Goal: Task Accomplishment & Management: Manage account settings

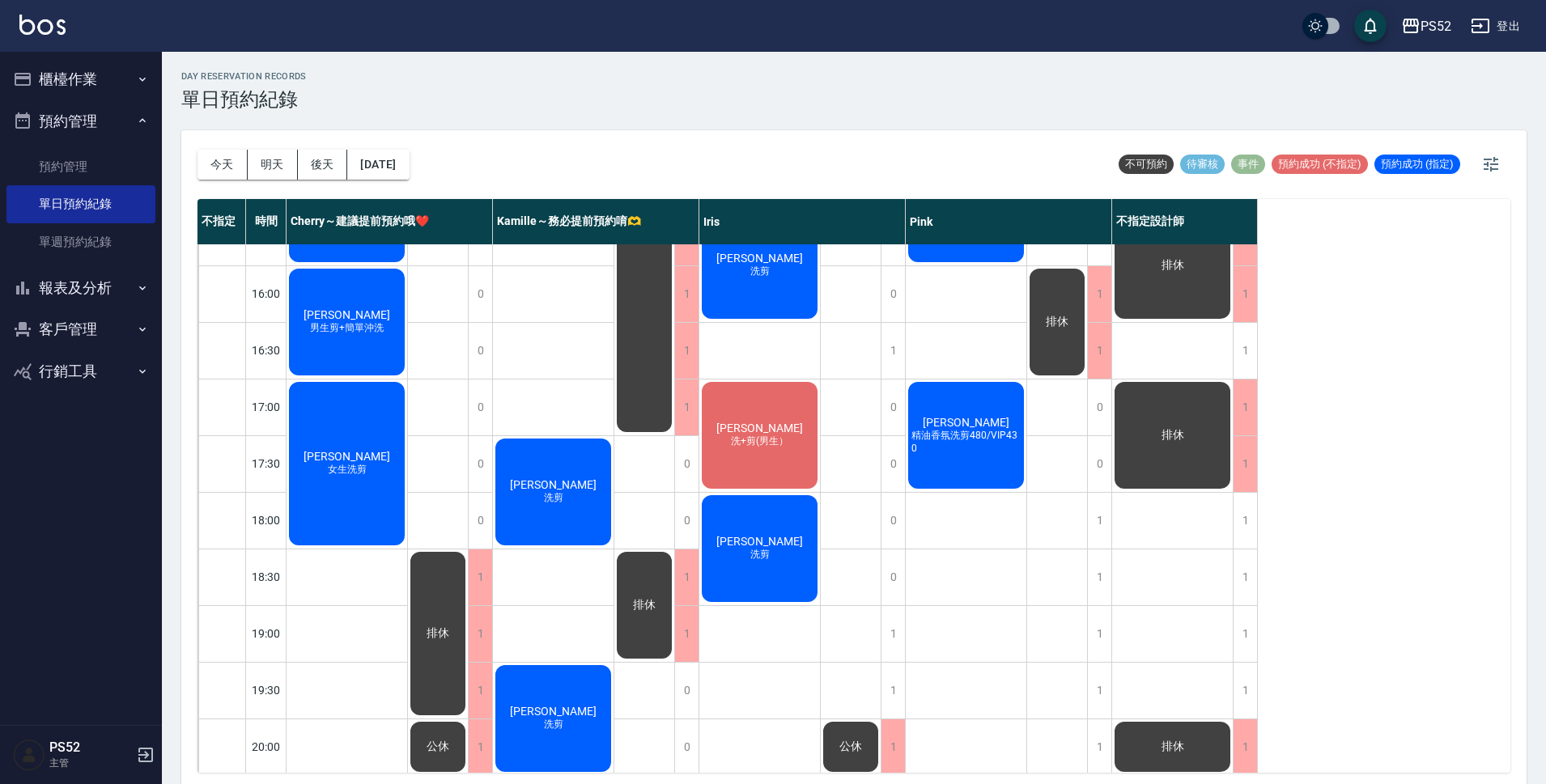
scroll to position [619, 0]
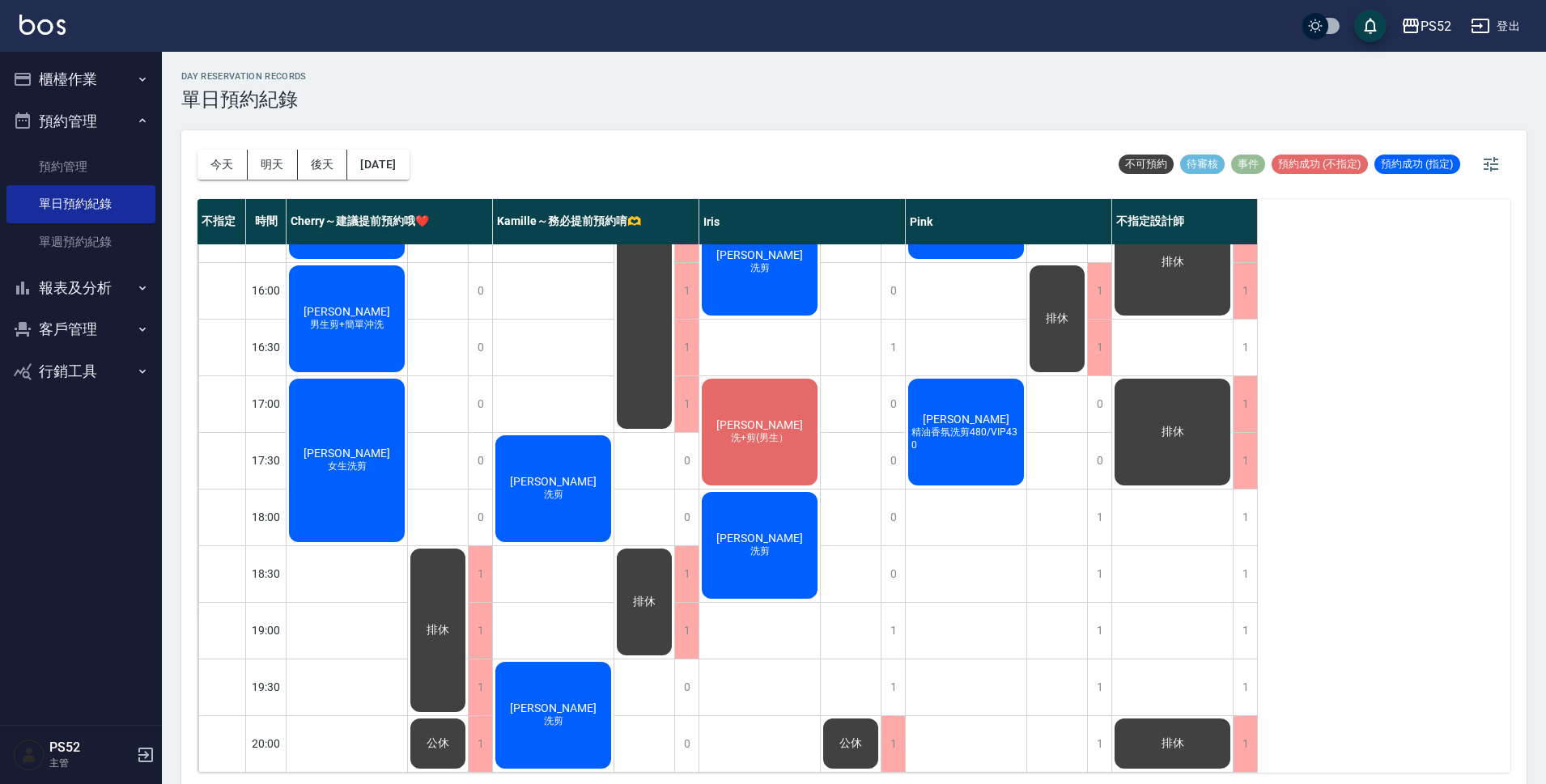
click at [271, 142] on div "[DATE] [DATE] [DATE] [DATE]" at bounding box center [303, 164] width 212 height 69
click at [269, 161] on button "明天" at bounding box center [272, 164] width 50 height 30
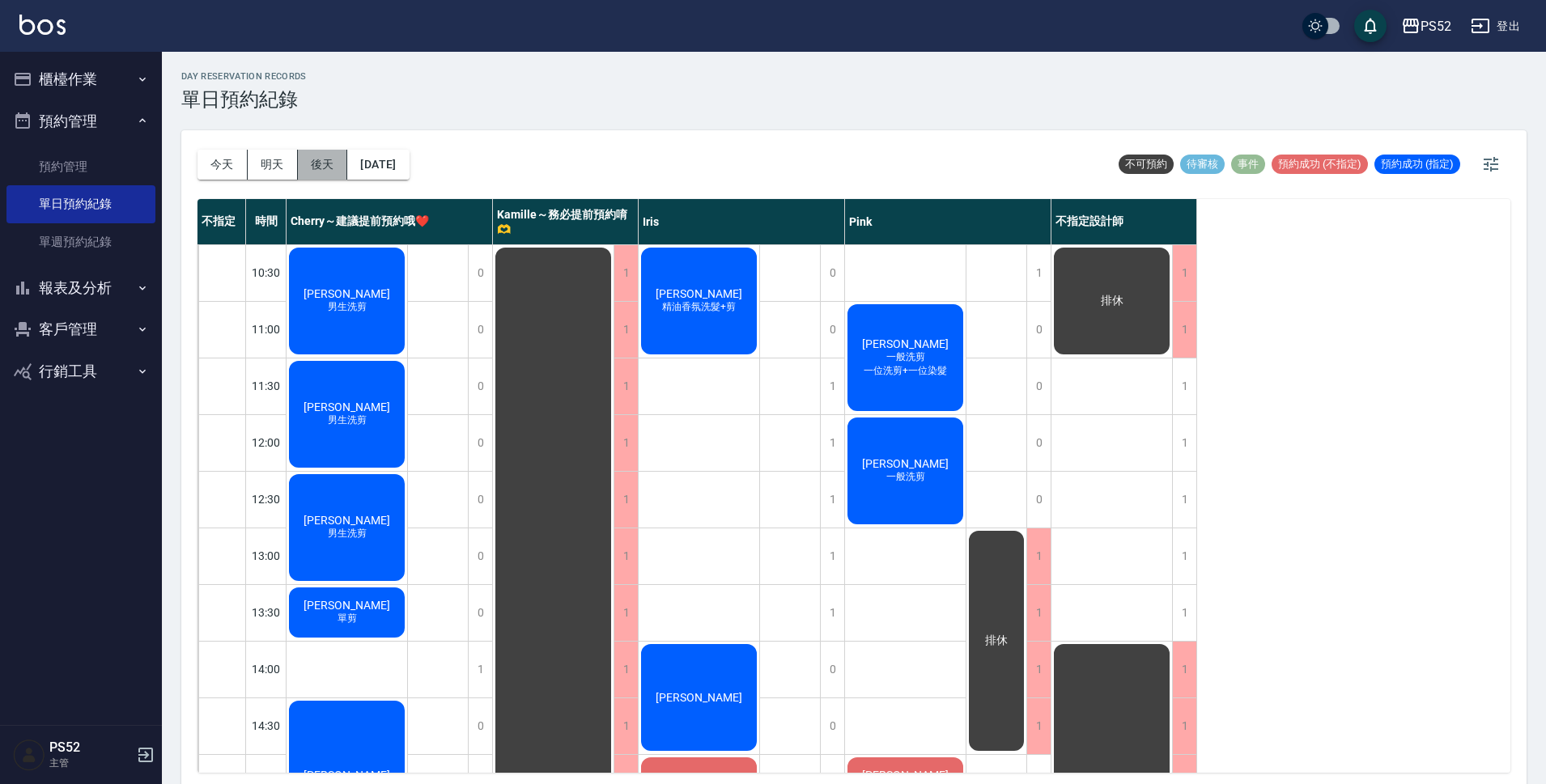
click at [326, 157] on button "後天" at bounding box center [323, 164] width 50 height 30
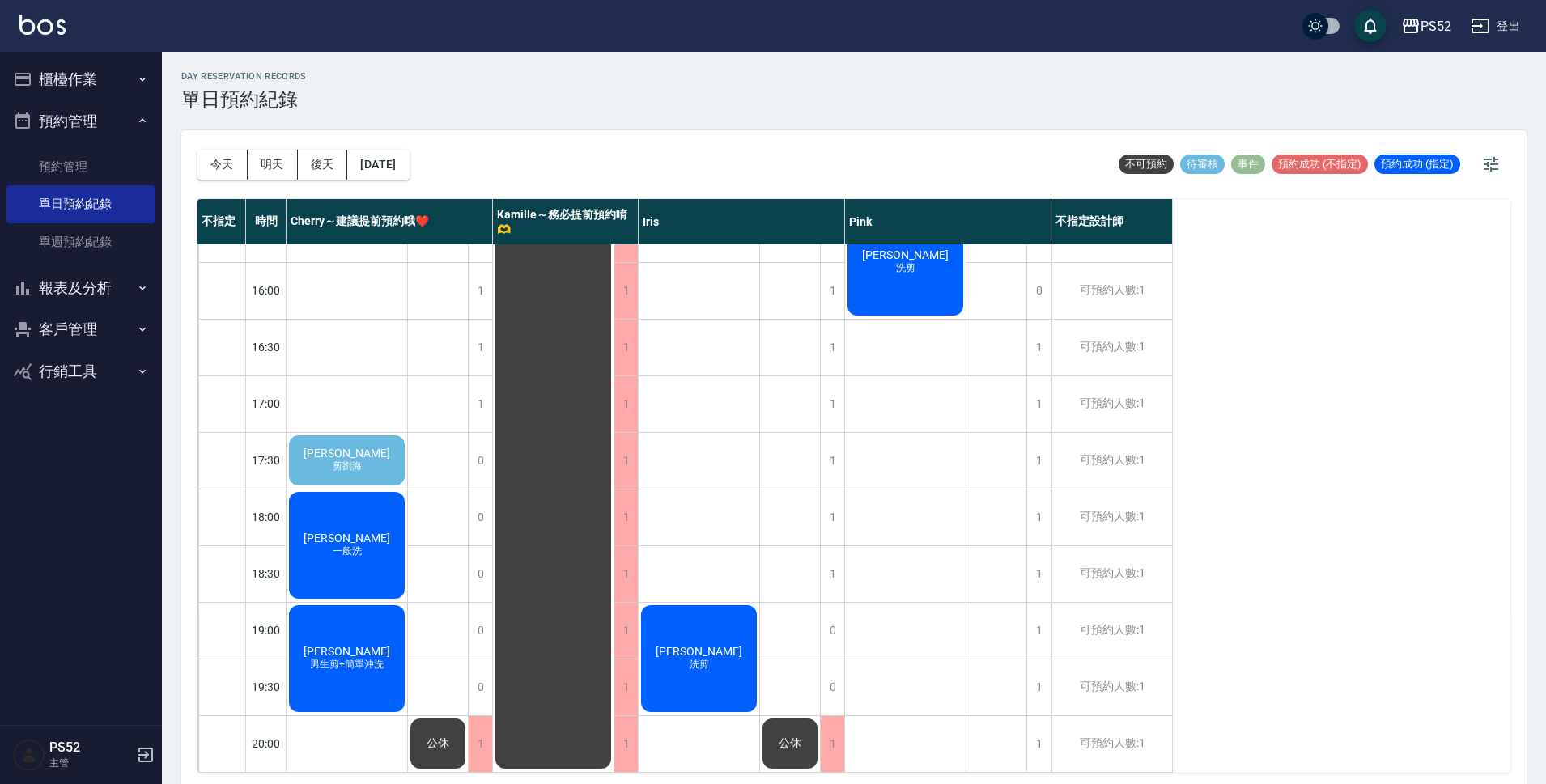
scroll to position [619, 0]
click at [345, 446] on span "[PERSON_NAME]" at bounding box center [346, 452] width 93 height 13
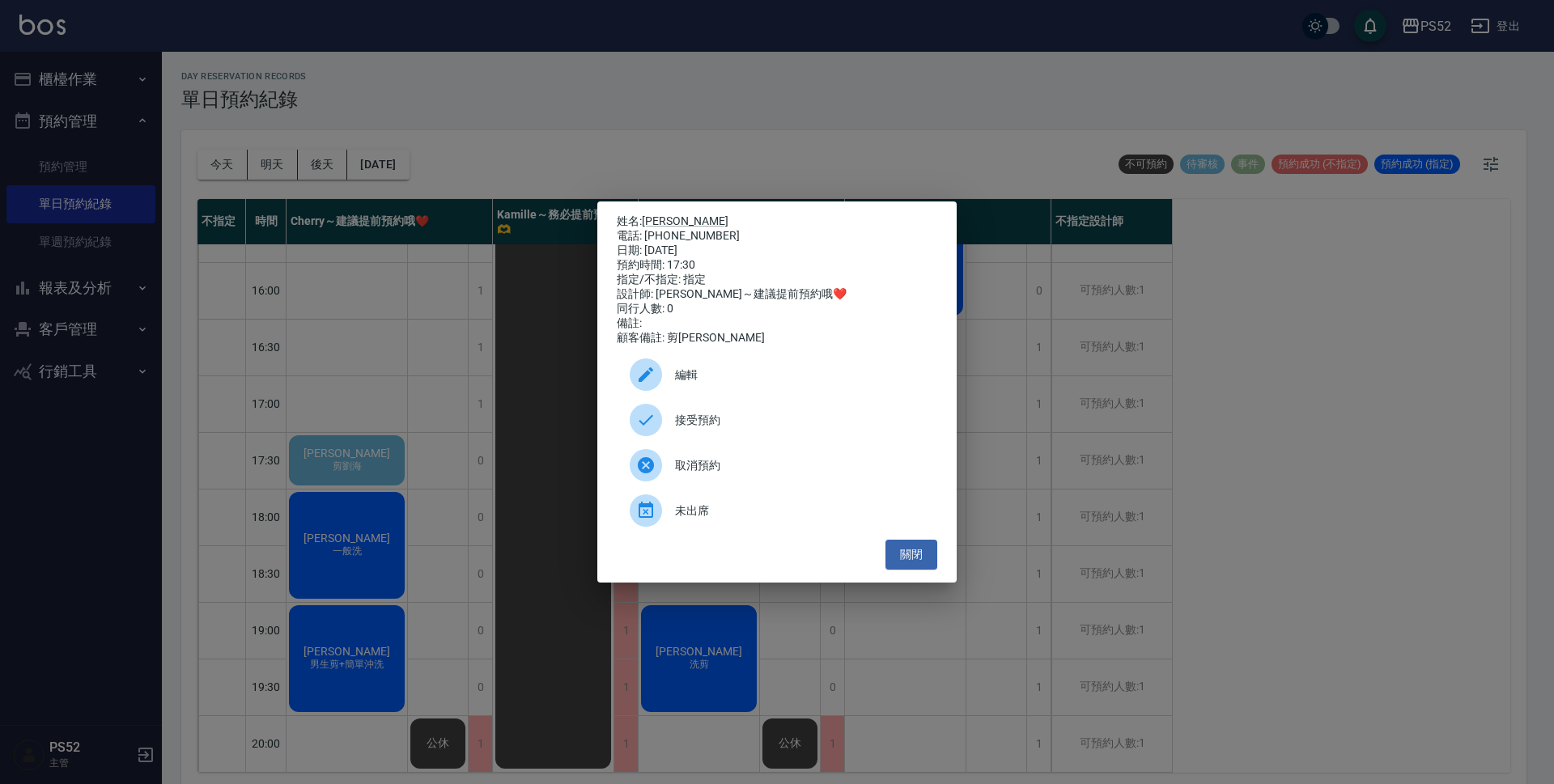
click at [818, 417] on div "接受預約" at bounding box center [777, 419] width 320 height 45
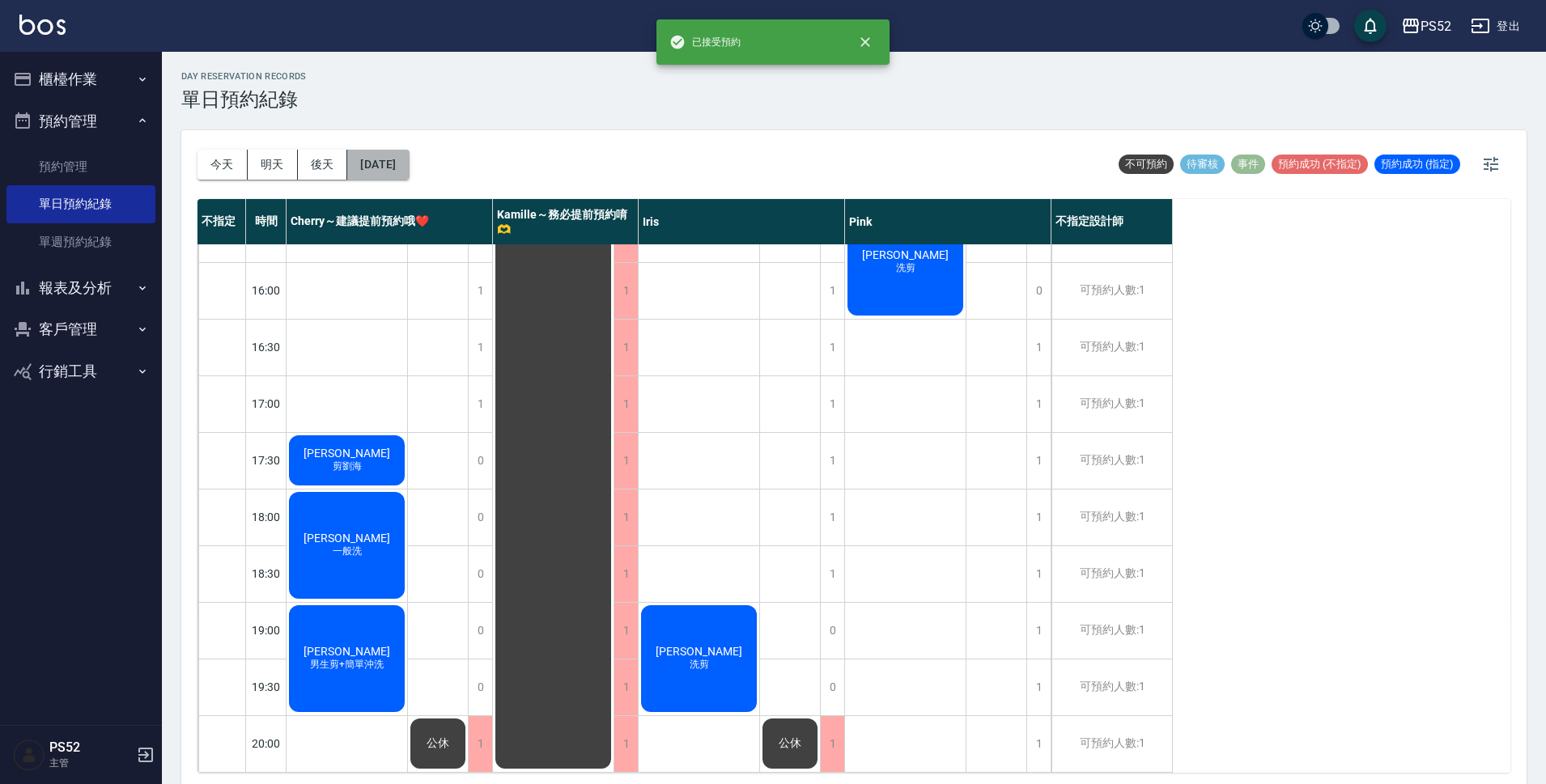
click at [408, 159] on button "[DATE]" at bounding box center [378, 164] width 62 height 30
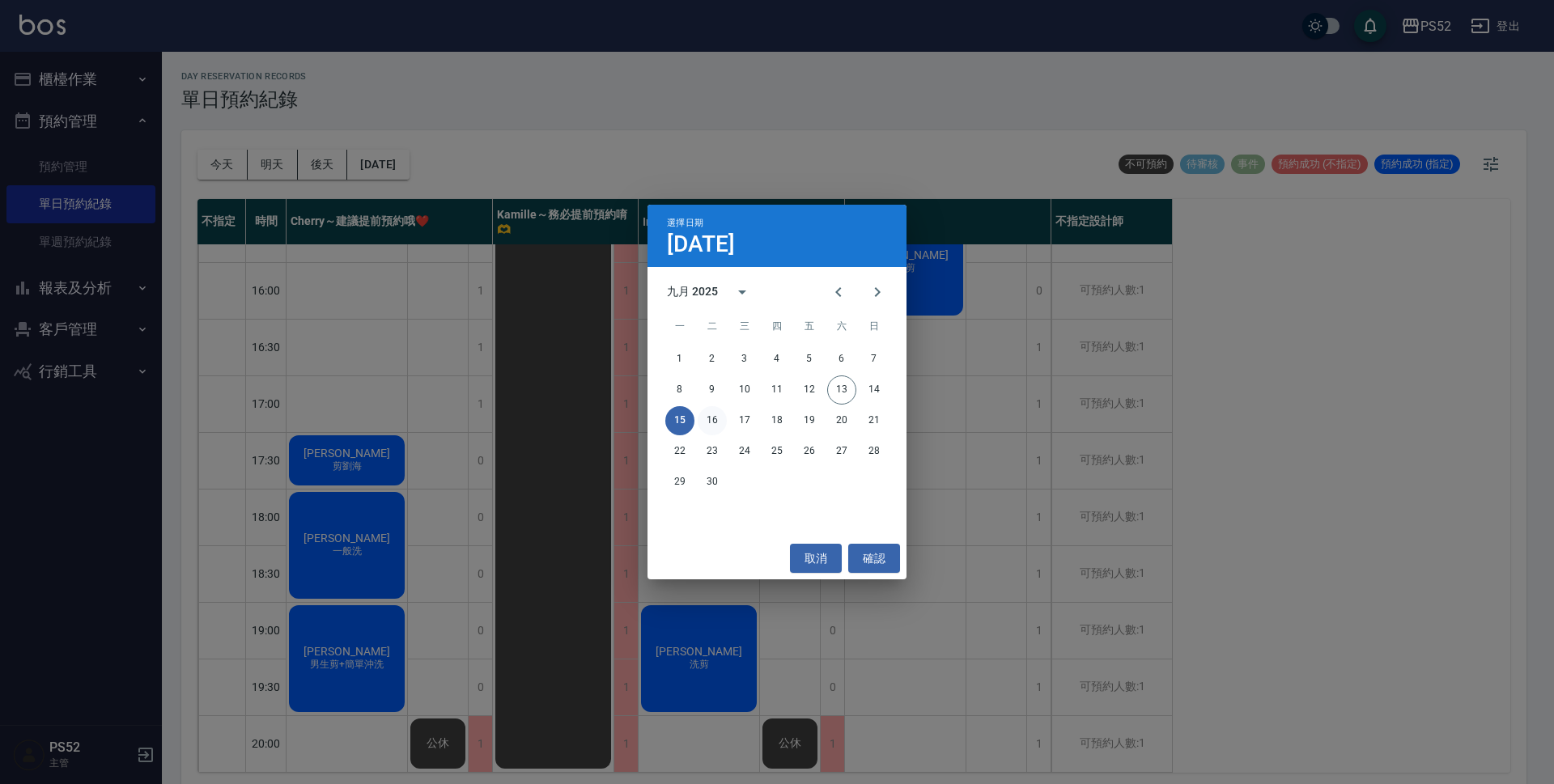
click at [710, 419] on button "16" at bounding box center [712, 420] width 29 height 29
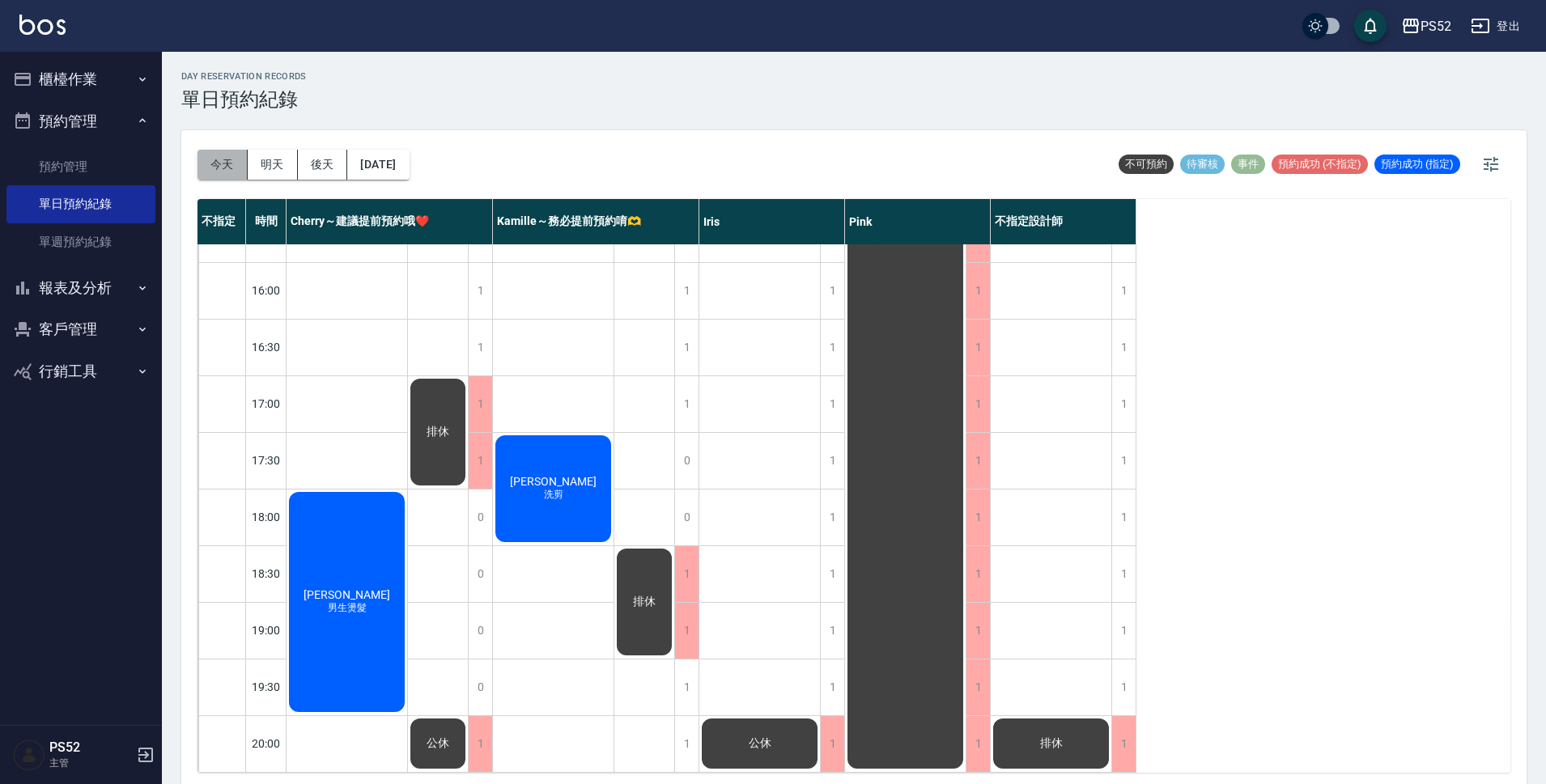
click at [230, 172] on button "今天" at bounding box center [222, 164] width 50 height 30
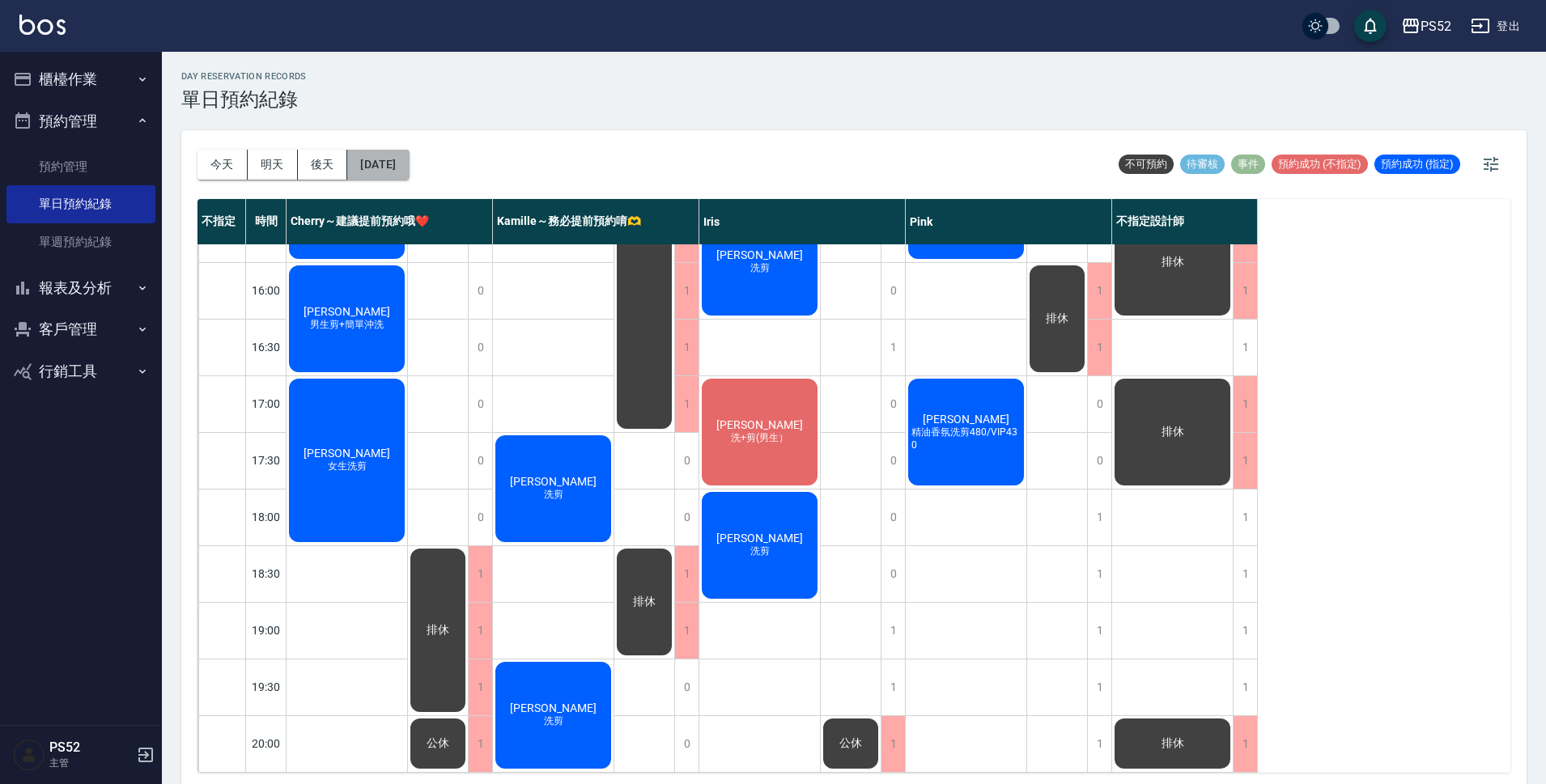
click at [409, 165] on button "[DATE]" at bounding box center [378, 164] width 62 height 30
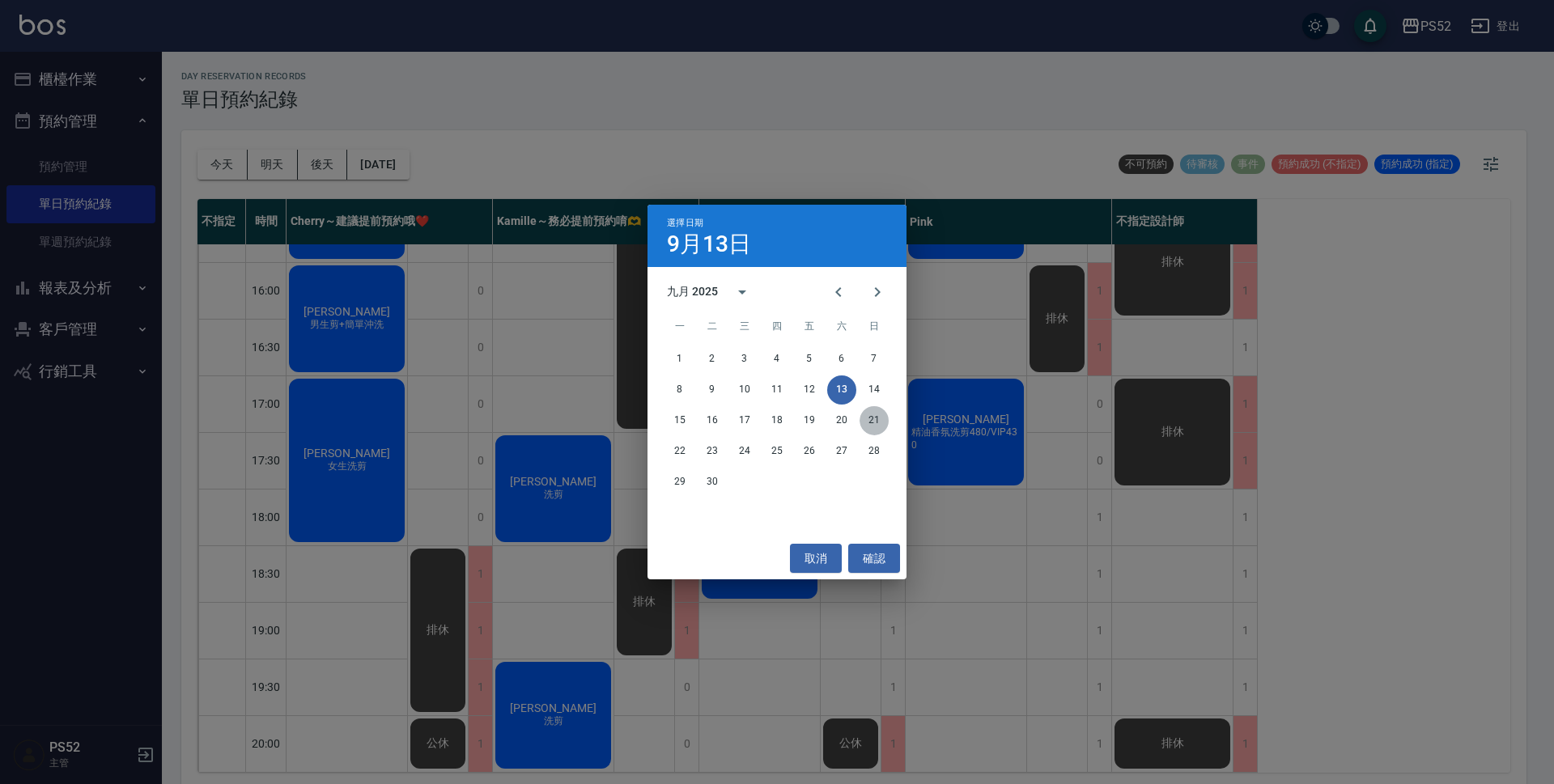
click at [873, 417] on button "21" at bounding box center [873, 420] width 29 height 29
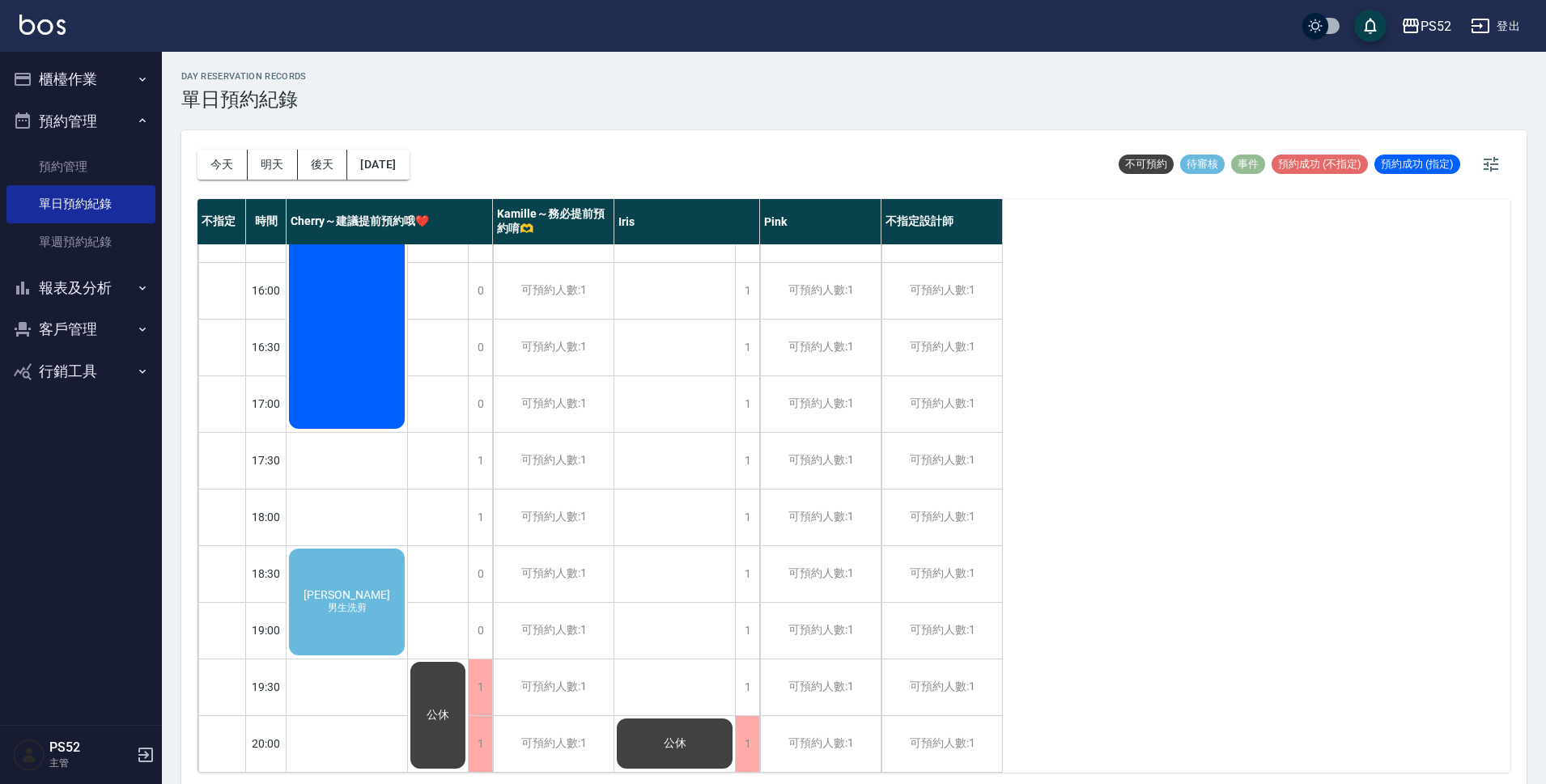
click at [375, 570] on div "[PERSON_NAME] 男生洗剪" at bounding box center [346, 602] width 121 height 112
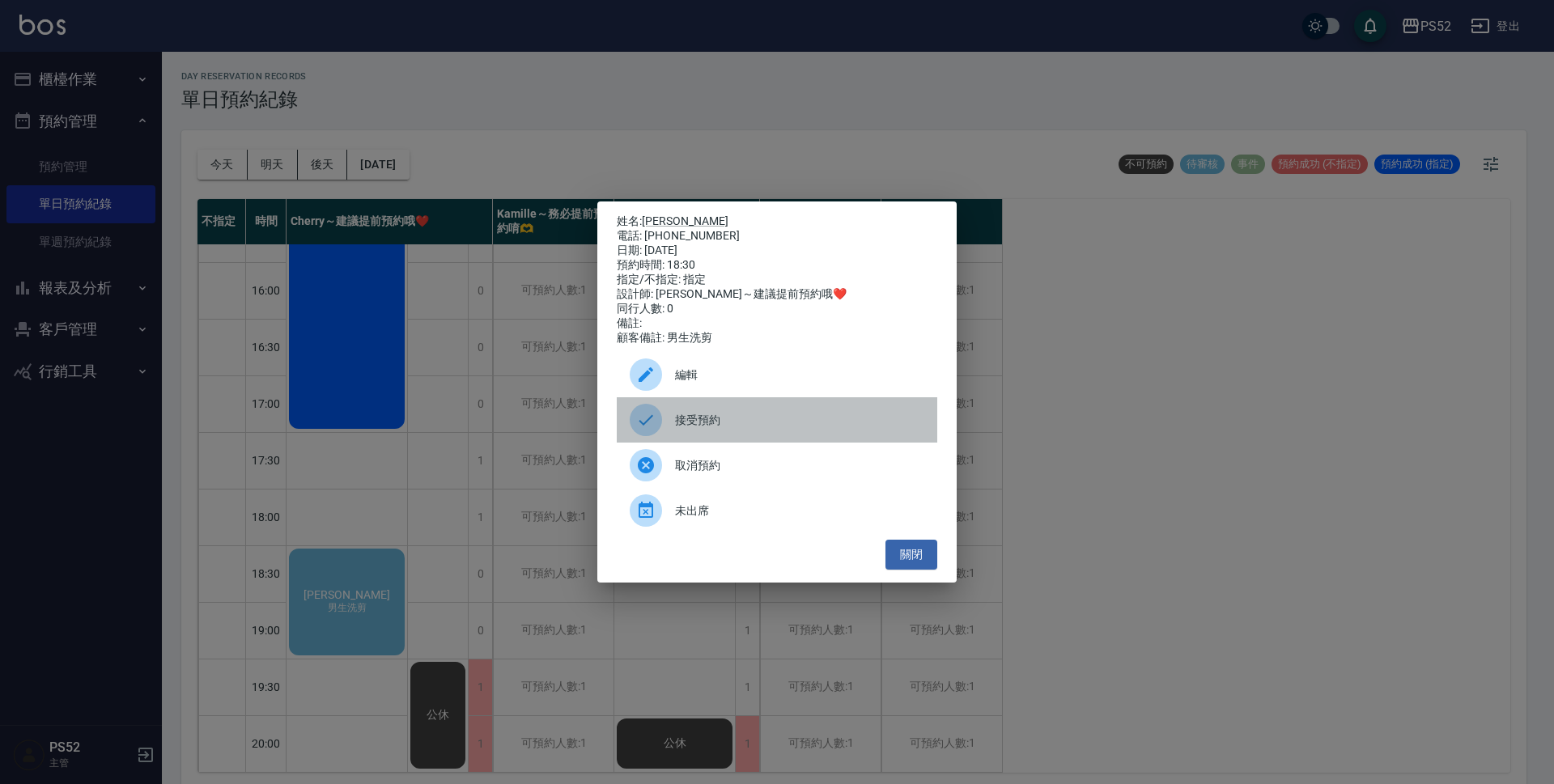
click at [787, 428] on span "接受預約" at bounding box center [799, 419] width 249 height 17
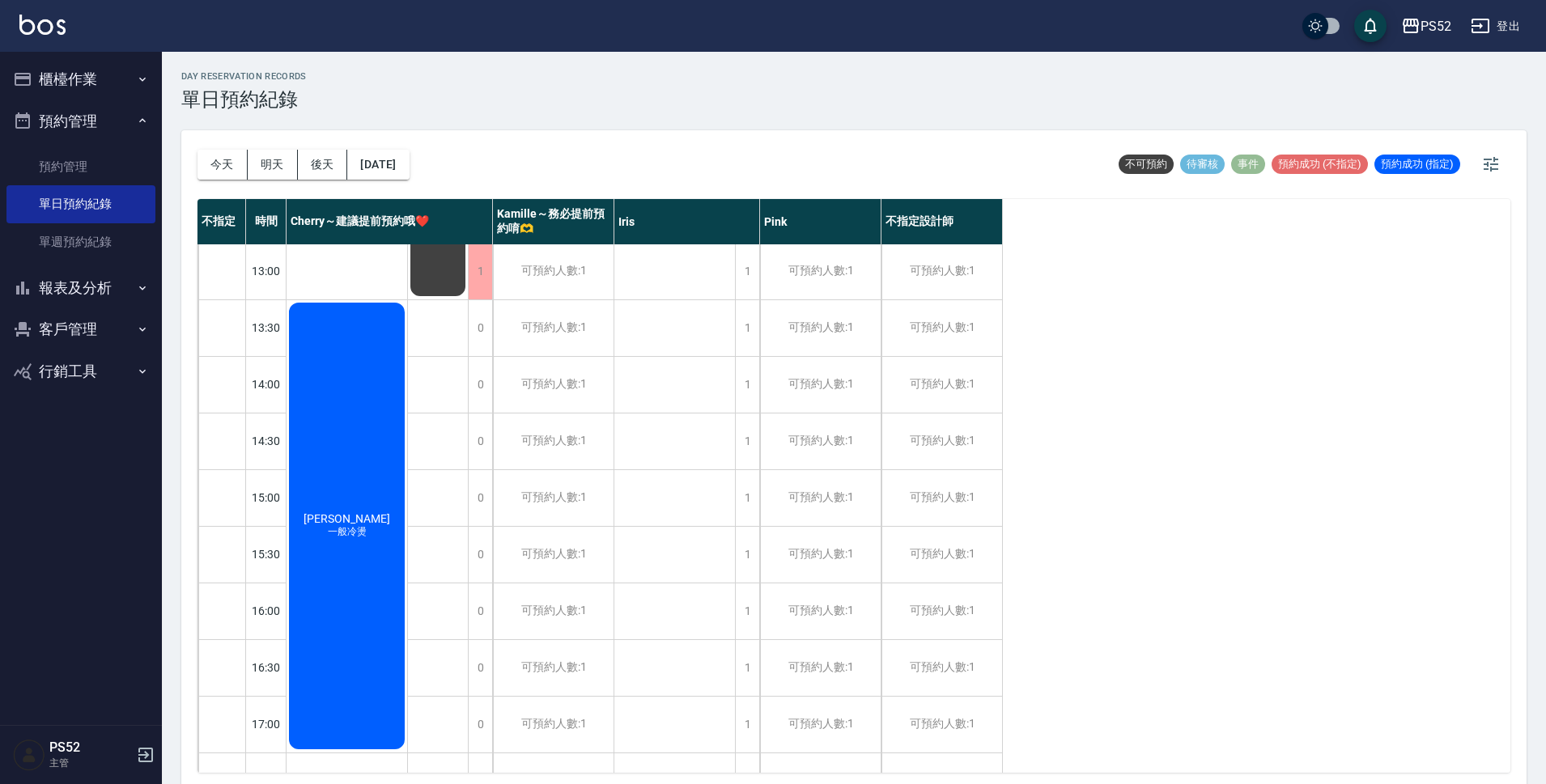
scroll to position [430, 0]
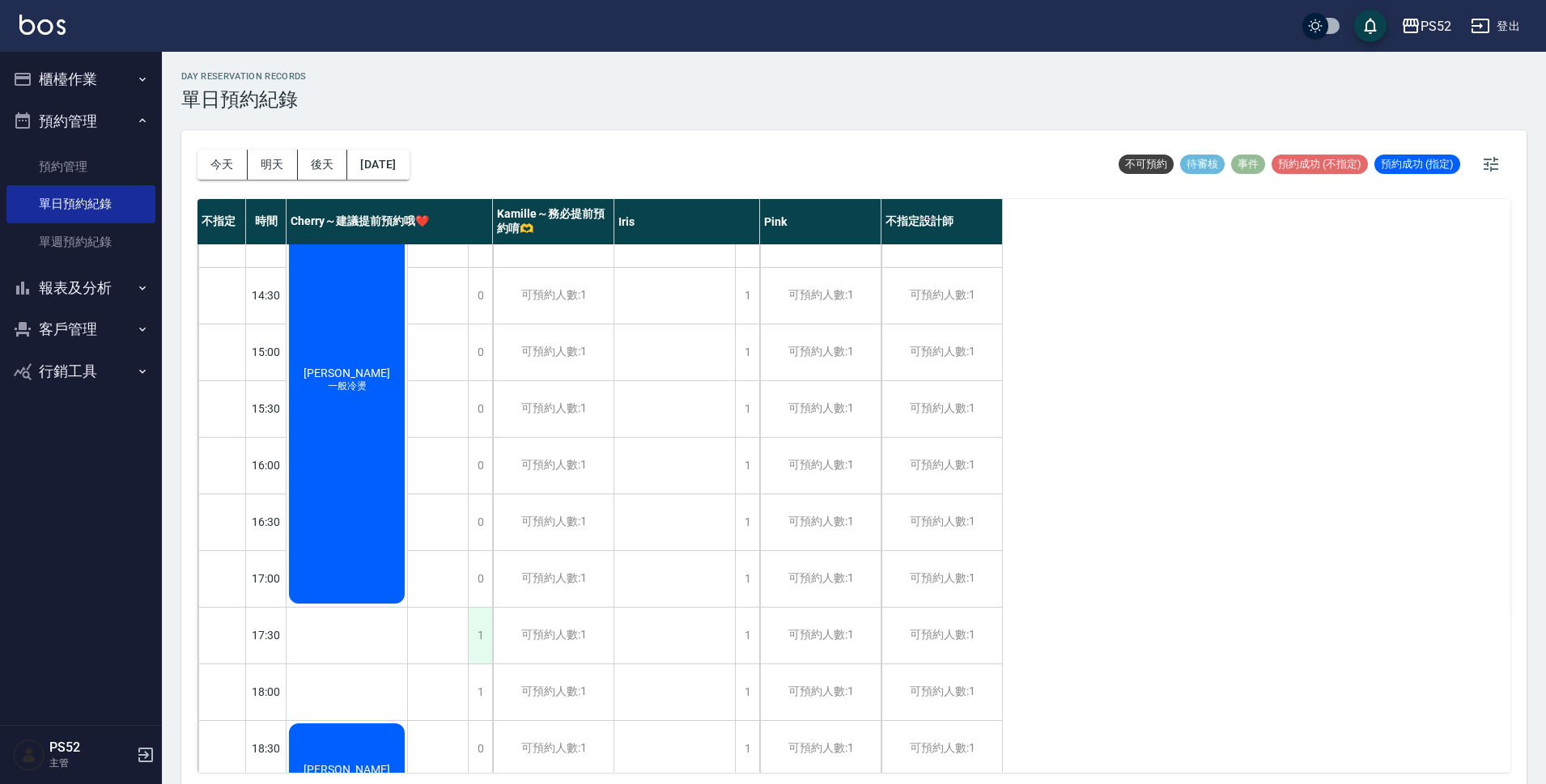
click at [482, 639] on div "1" at bounding box center [479, 636] width 24 height 56
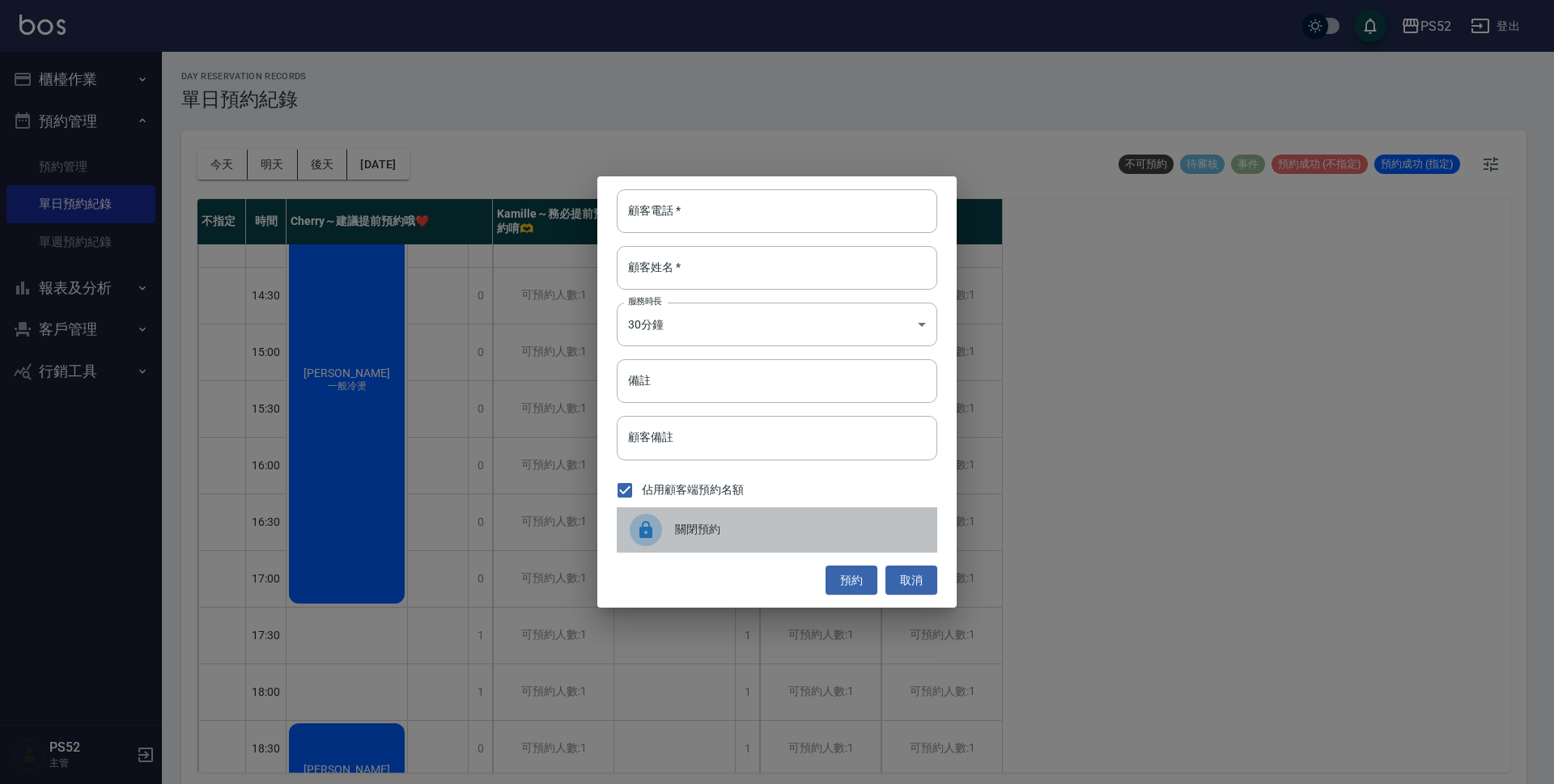
click at [673, 515] on div at bounding box center [652, 530] width 45 height 32
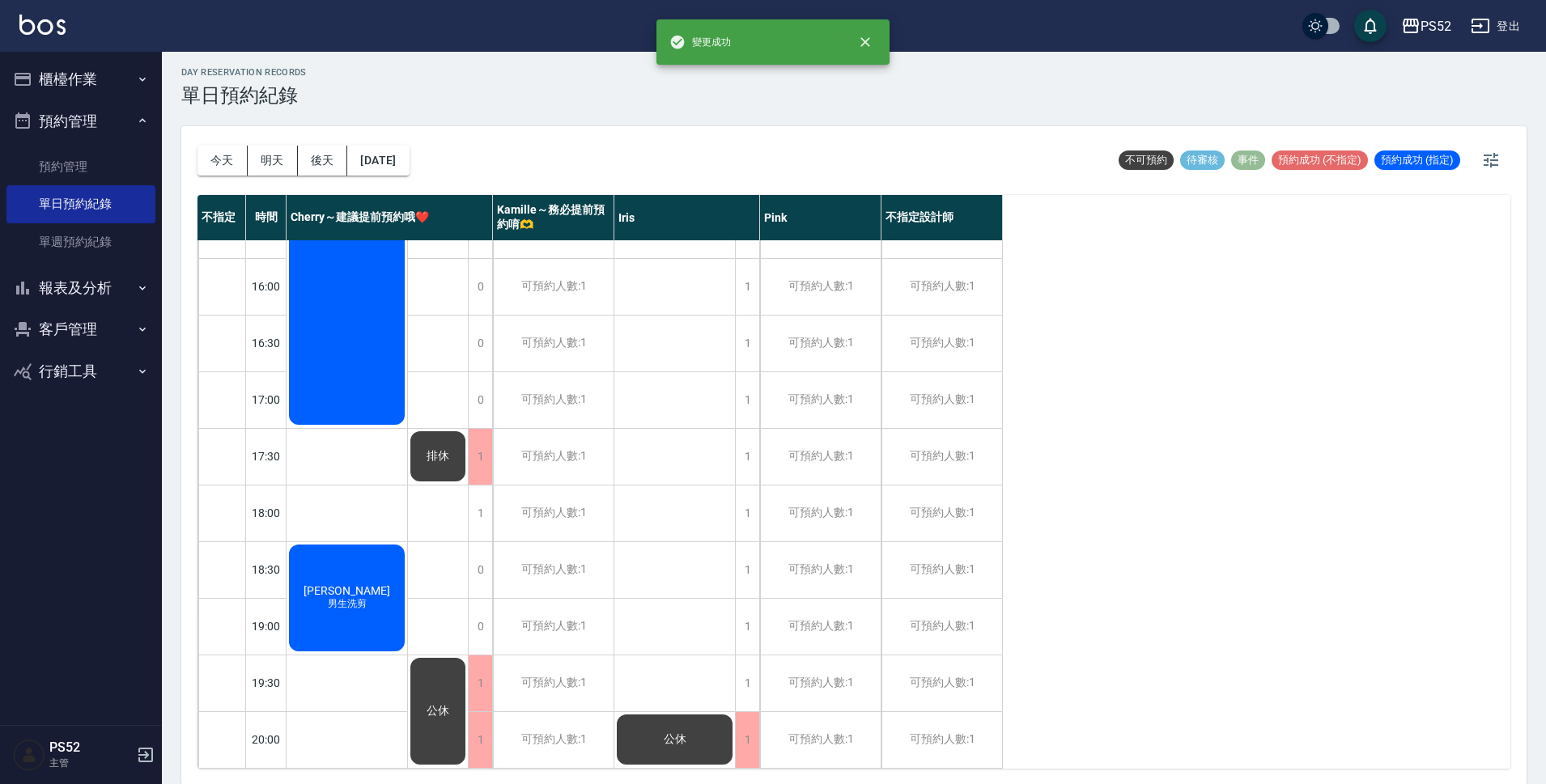
scroll to position [5, 0]
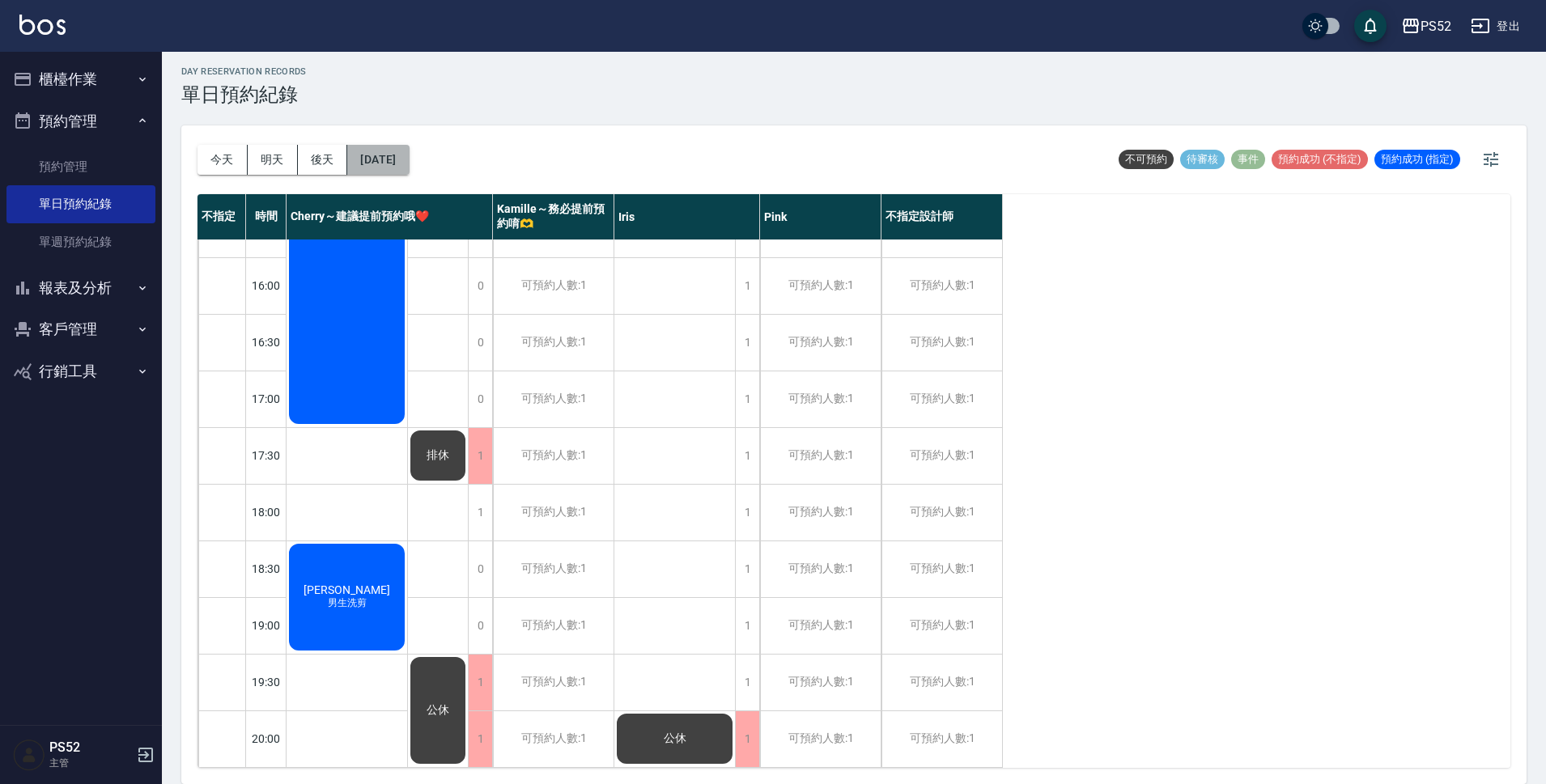
click at [409, 156] on button "[DATE]" at bounding box center [378, 159] width 62 height 30
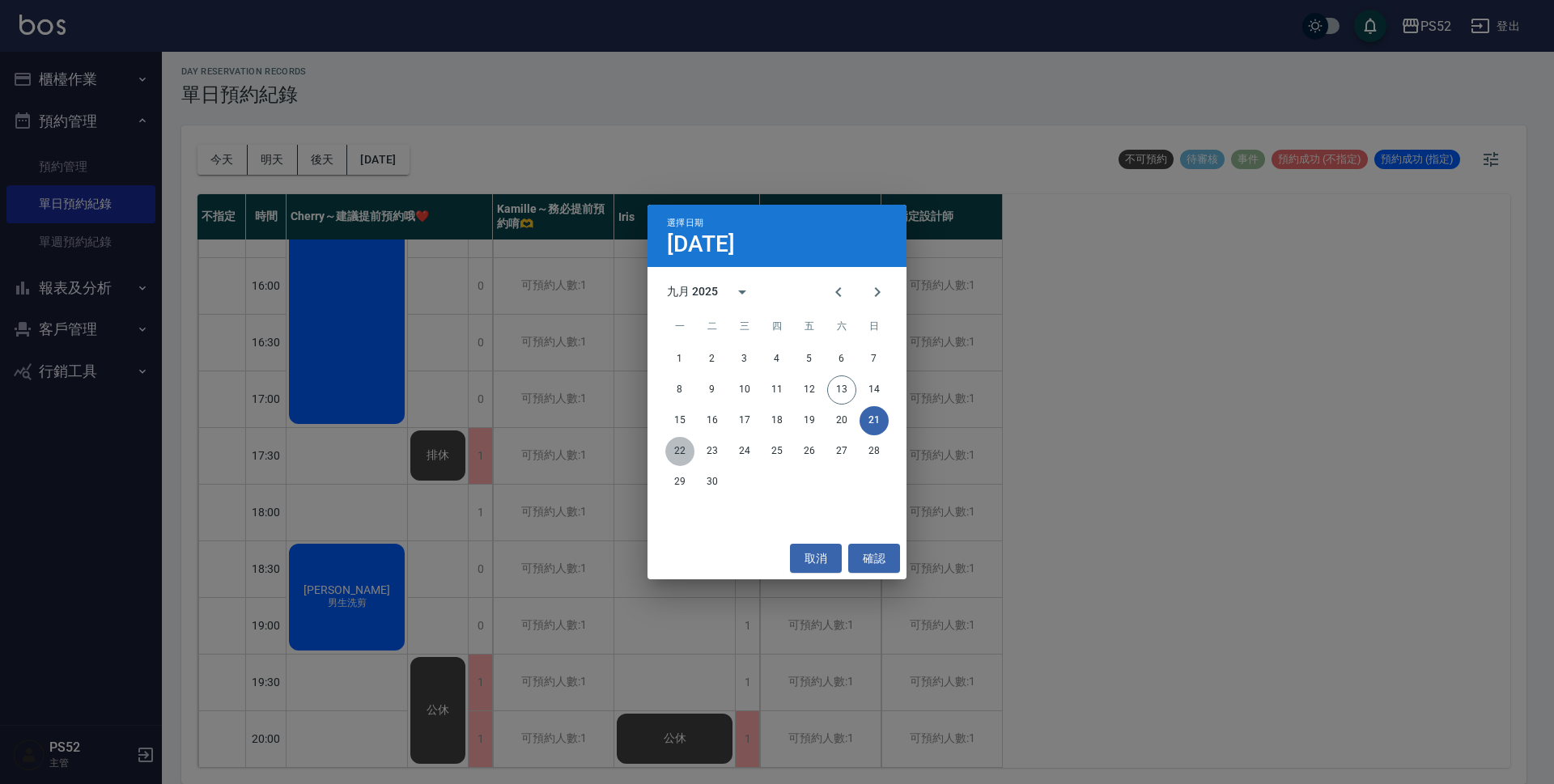
click at [682, 457] on button "22" at bounding box center [679, 450] width 29 height 29
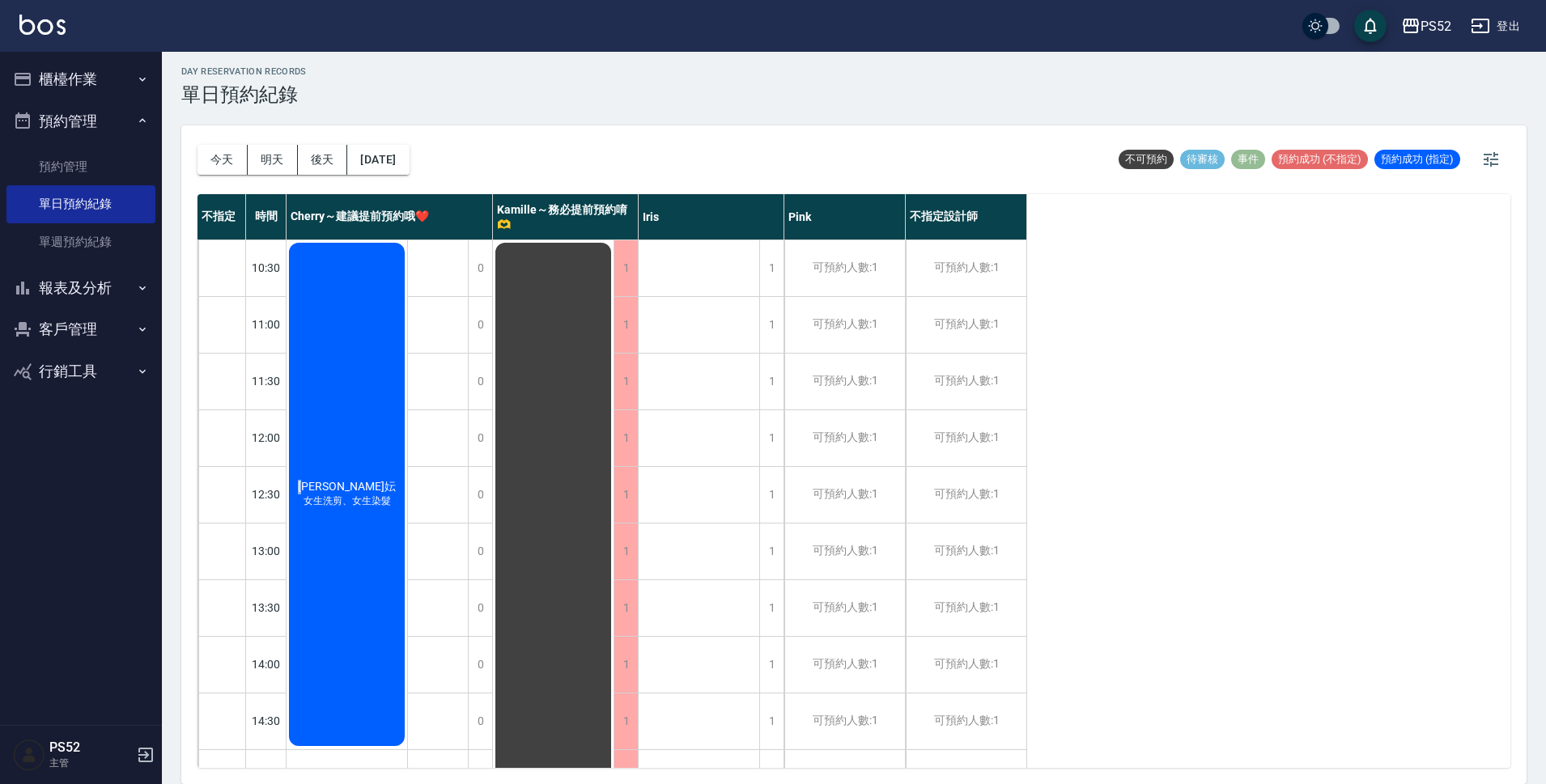
click at [320, 465] on div "[PERSON_NAME]可妘 女生洗剪、女生染髮" at bounding box center [346, 494] width 121 height 508
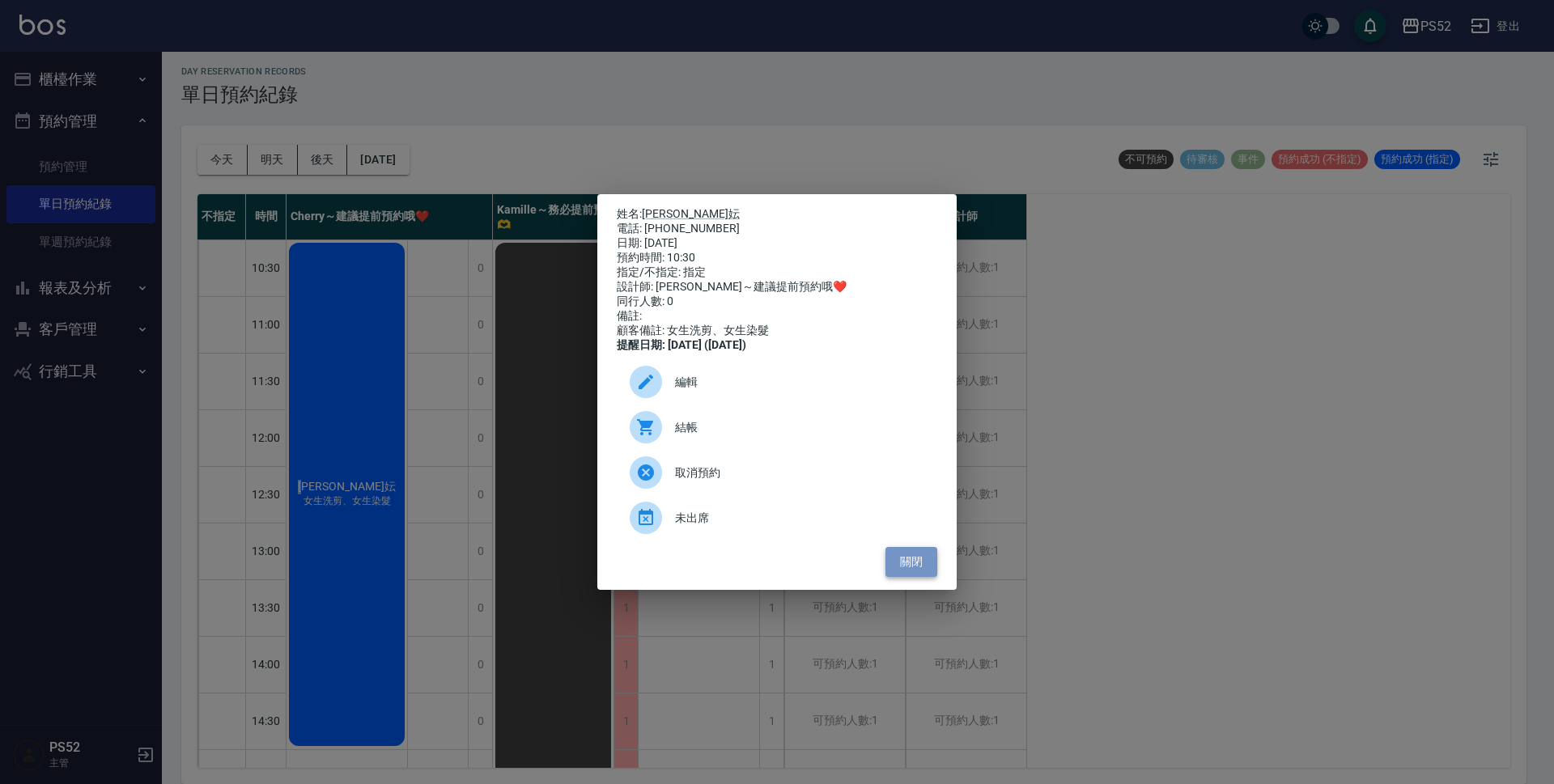
click at [917, 565] on button "關閉" at bounding box center [911, 562] width 52 height 30
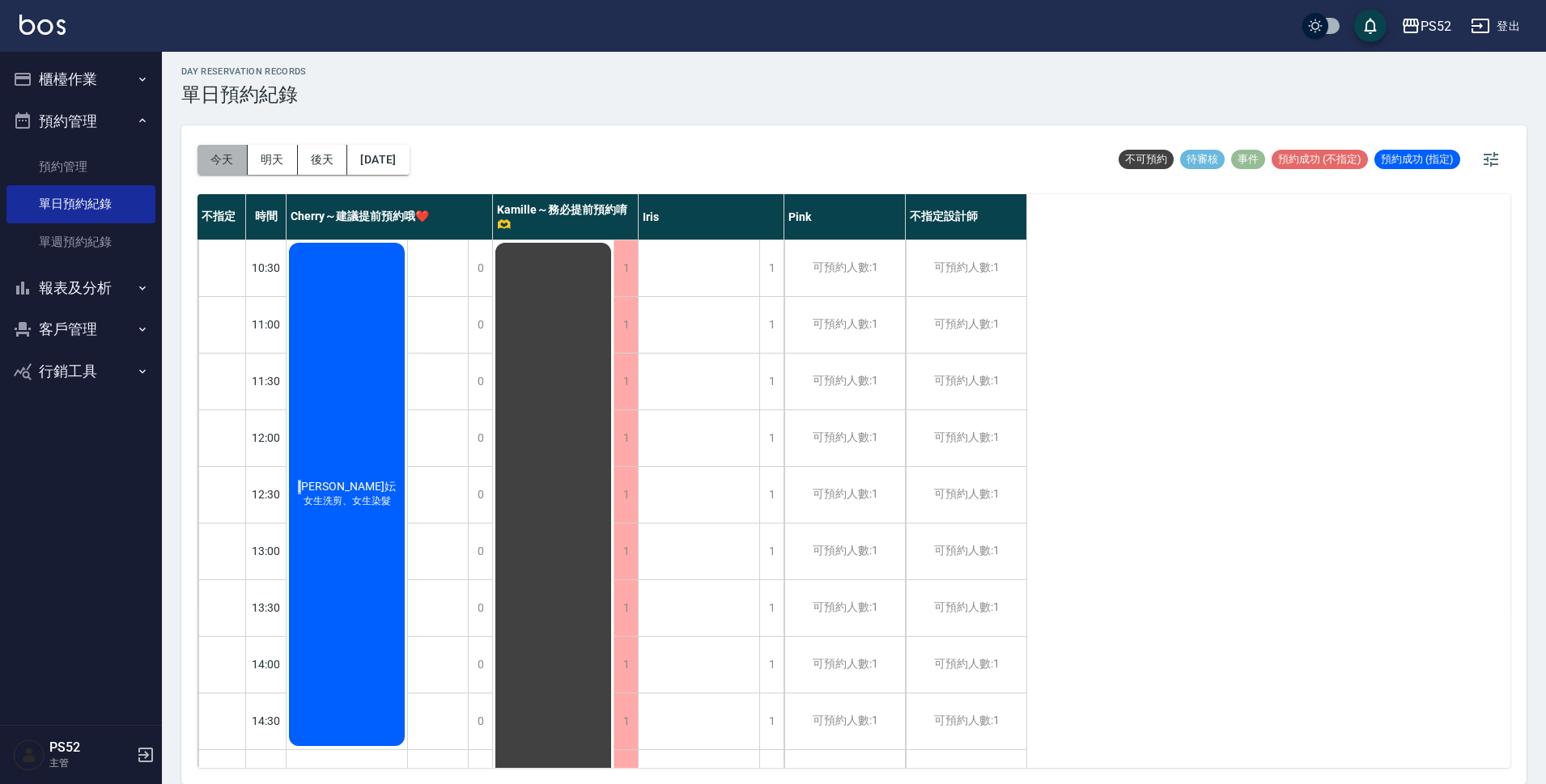
click at [236, 151] on button "今天" at bounding box center [222, 159] width 50 height 30
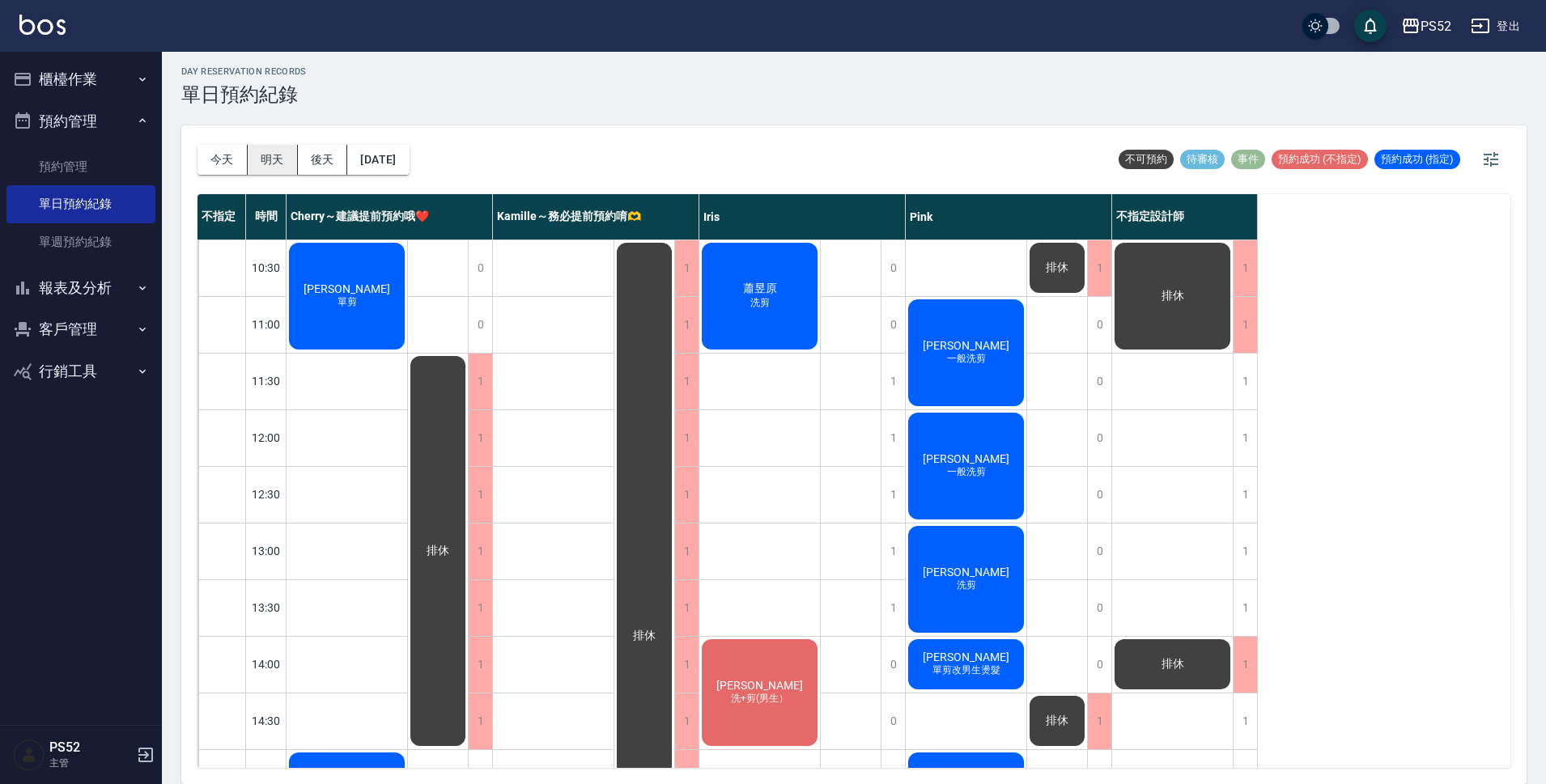
click at [277, 172] on button "明天" at bounding box center [272, 159] width 50 height 30
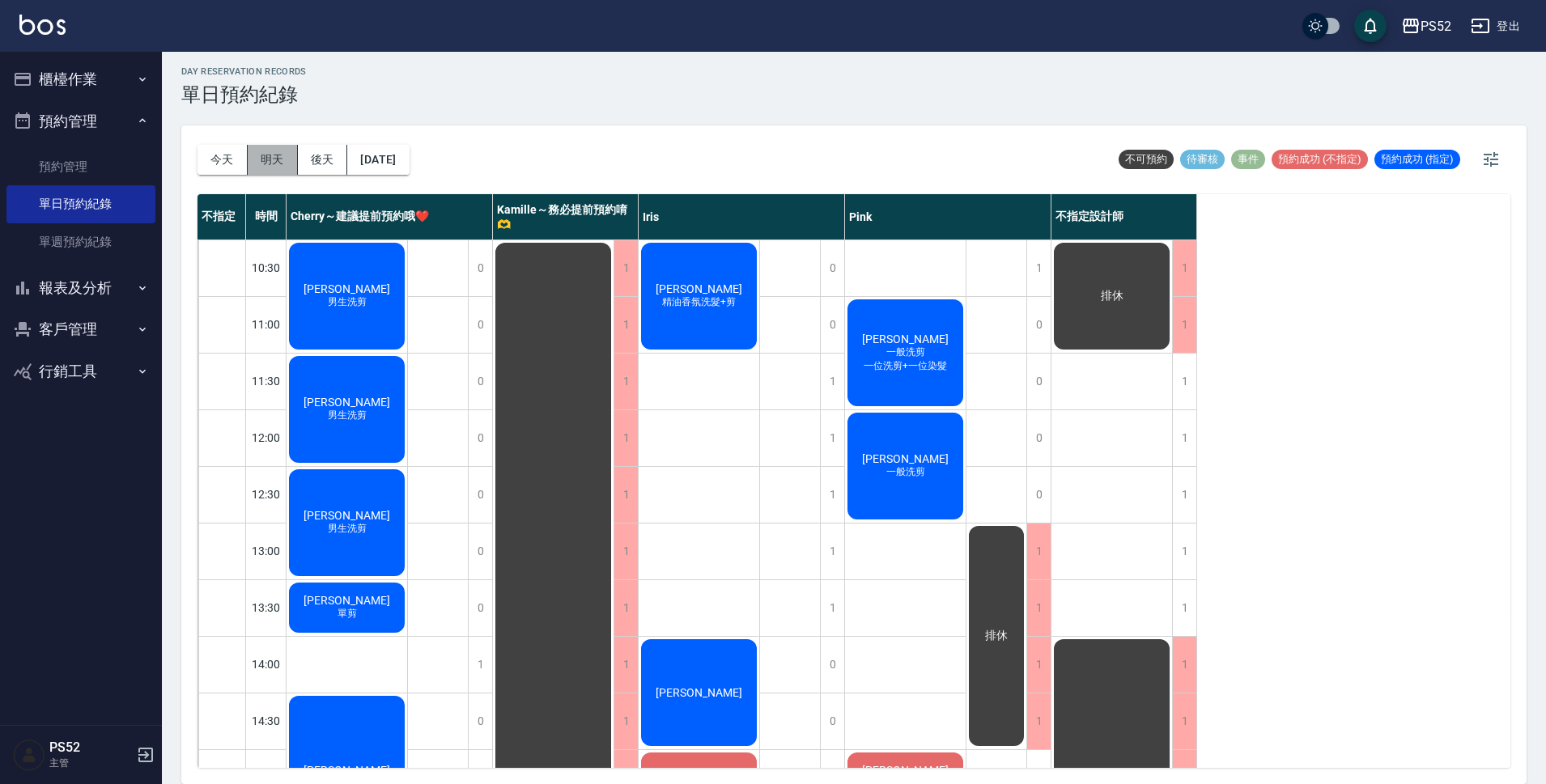
click at [296, 161] on button "明天" at bounding box center [272, 159] width 50 height 30
click at [329, 156] on button "後天" at bounding box center [323, 159] width 50 height 30
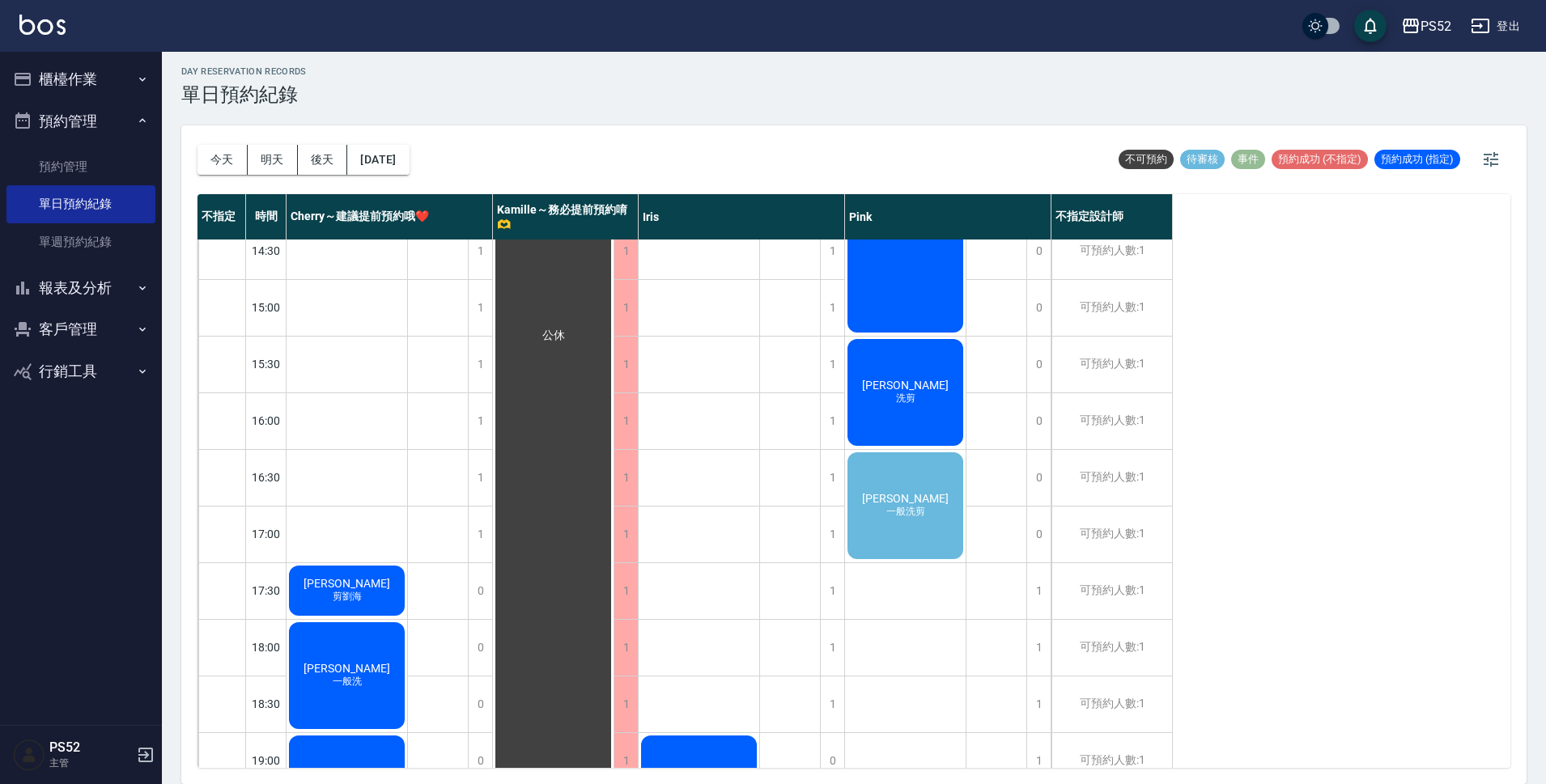
scroll to position [512, 0]
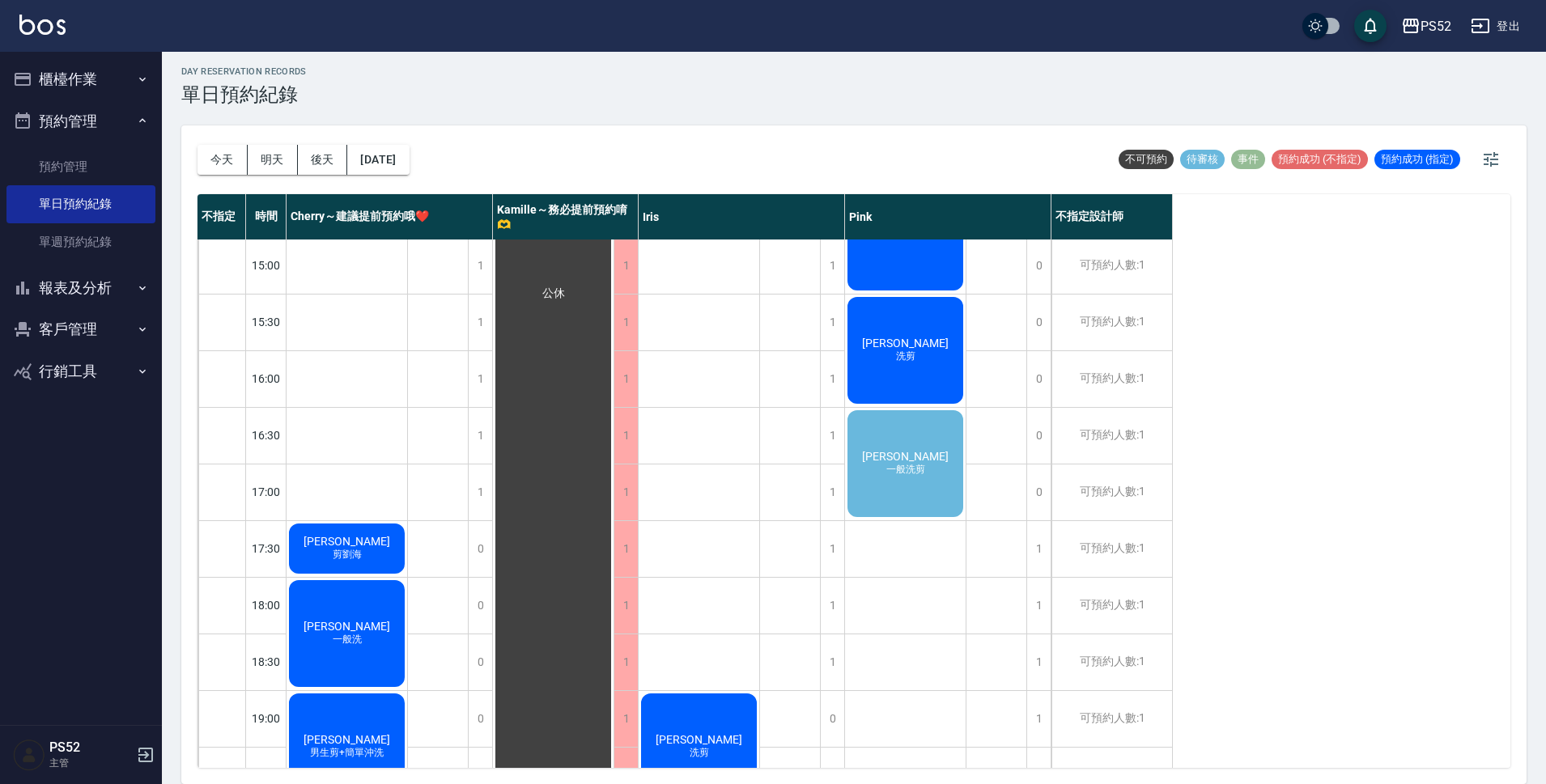
click at [920, 476] on span "一般洗剪" at bounding box center [905, 469] width 45 height 14
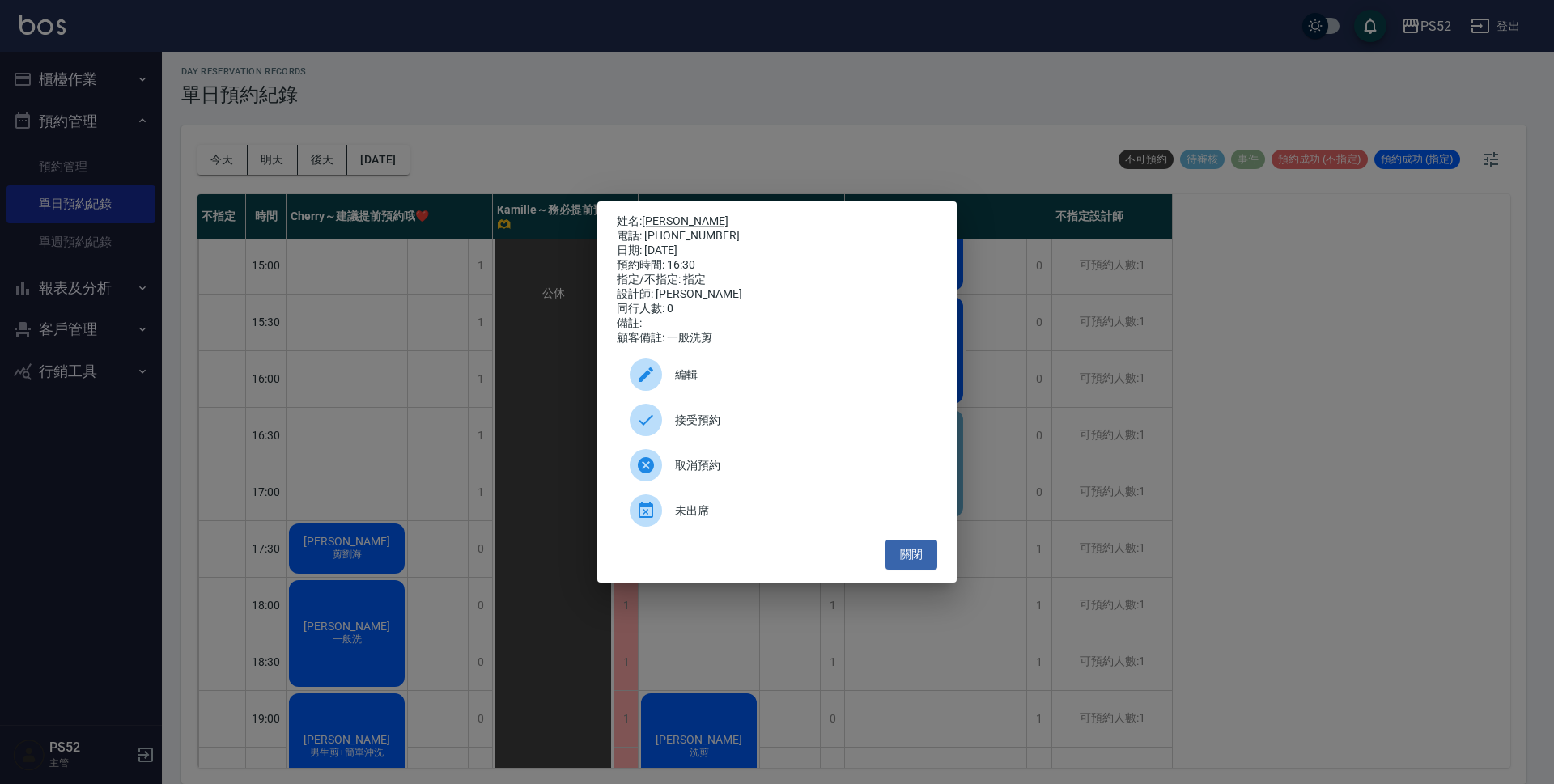
click at [756, 426] on span "接受預約" at bounding box center [799, 419] width 249 height 17
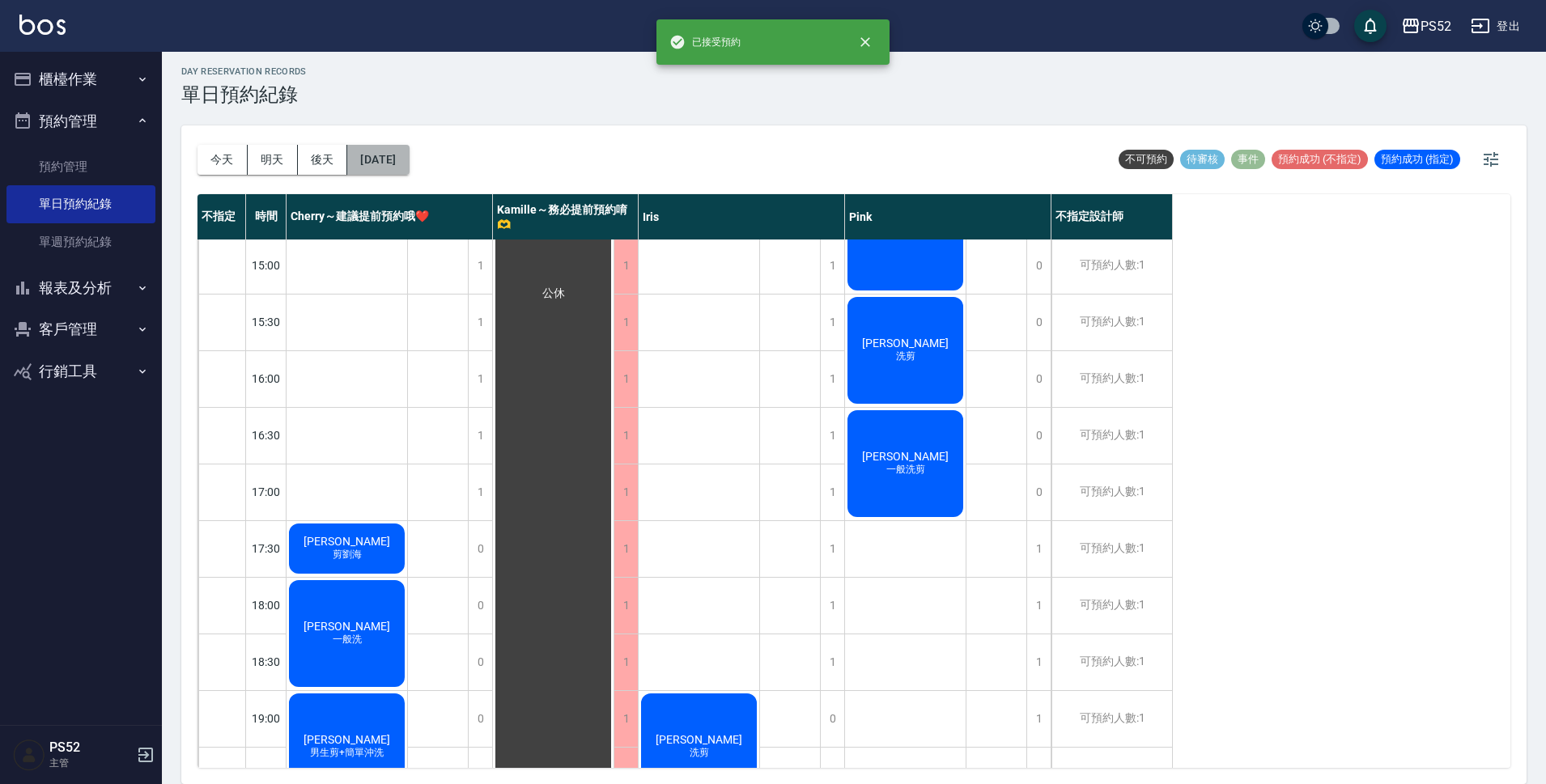
click at [404, 160] on button "[DATE]" at bounding box center [378, 159] width 62 height 30
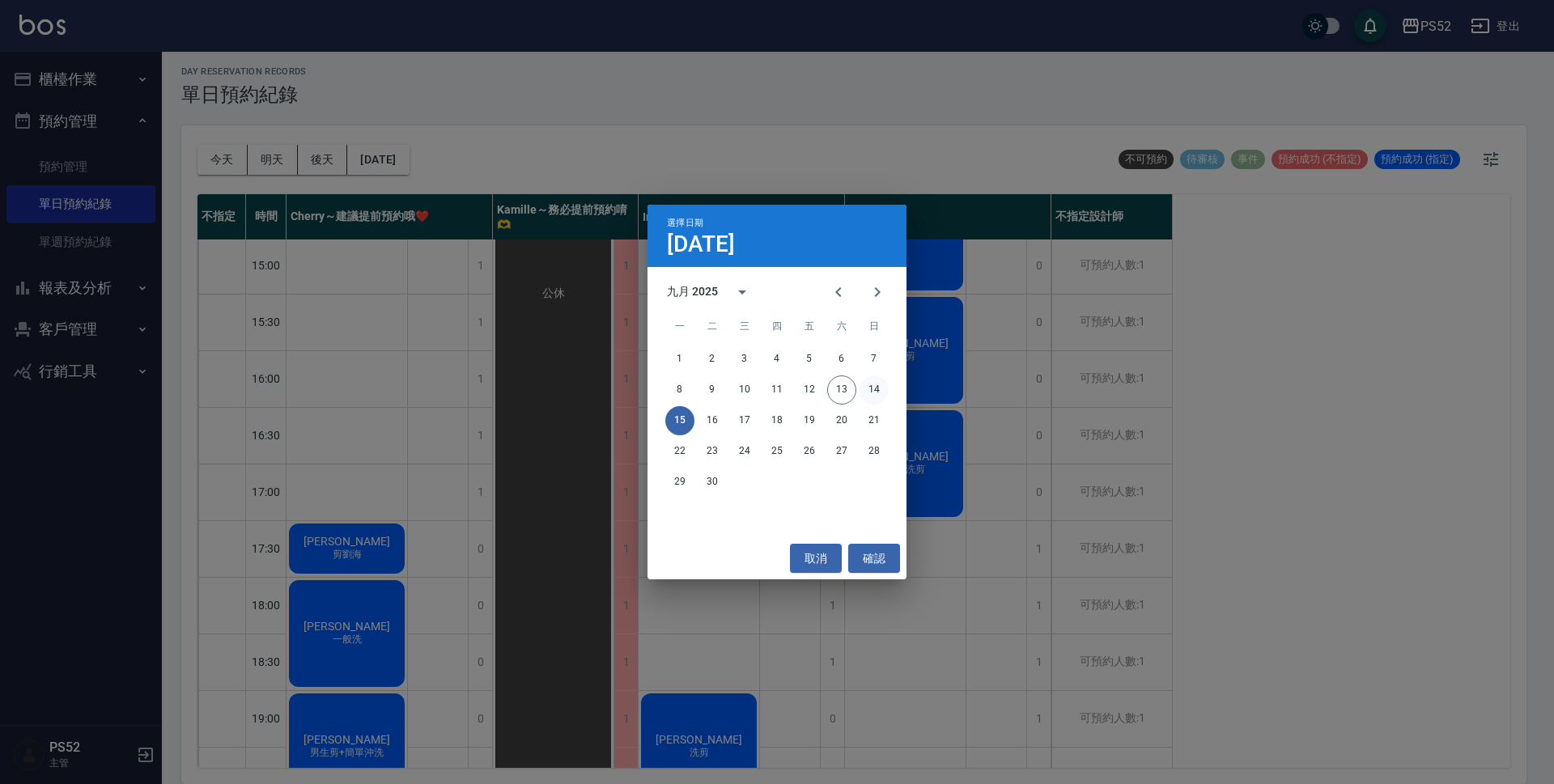
click at [868, 393] on button "14" at bounding box center [873, 390] width 29 height 29
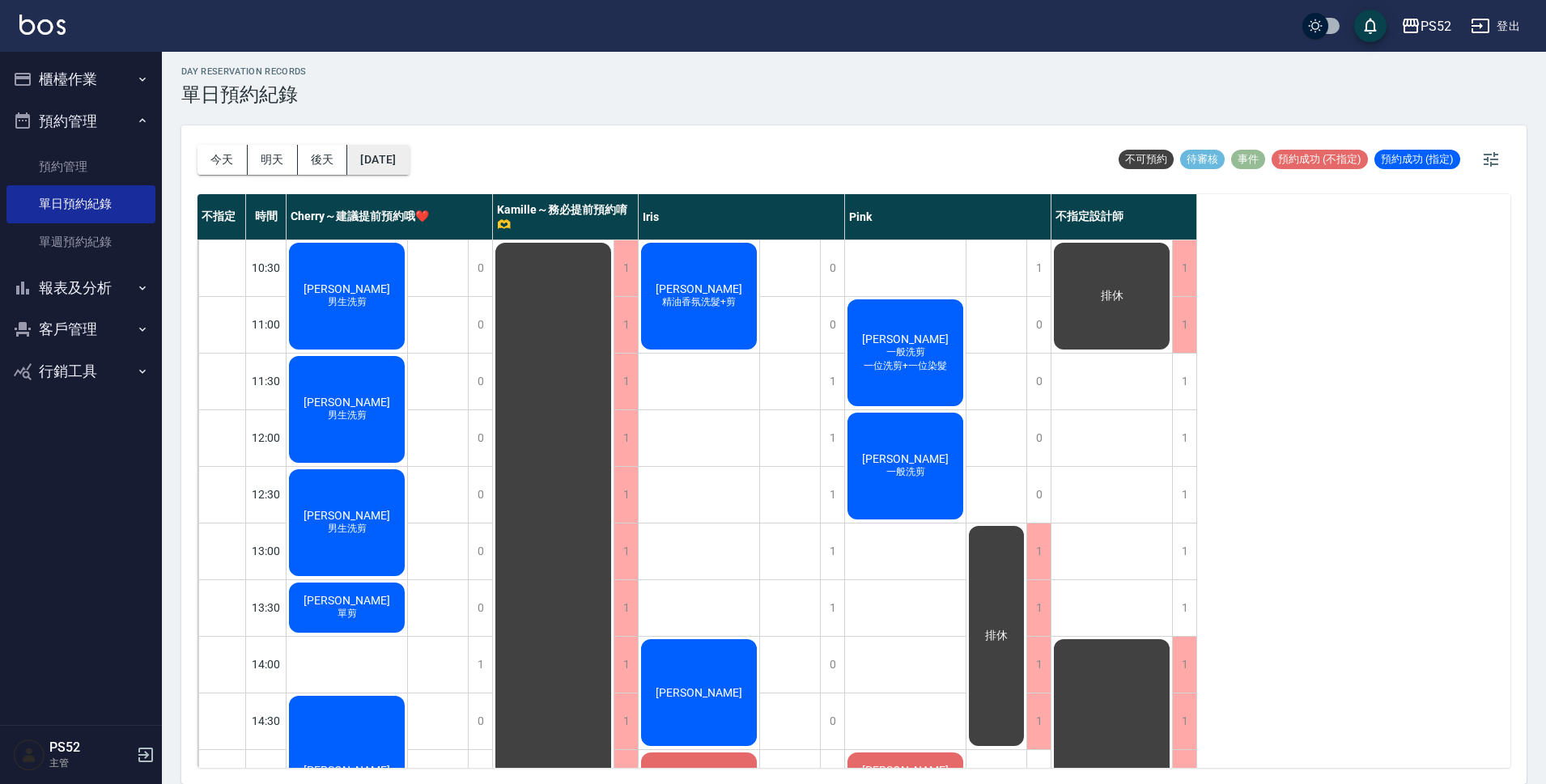
click at [406, 162] on button "[DATE]" at bounding box center [378, 159] width 62 height 30
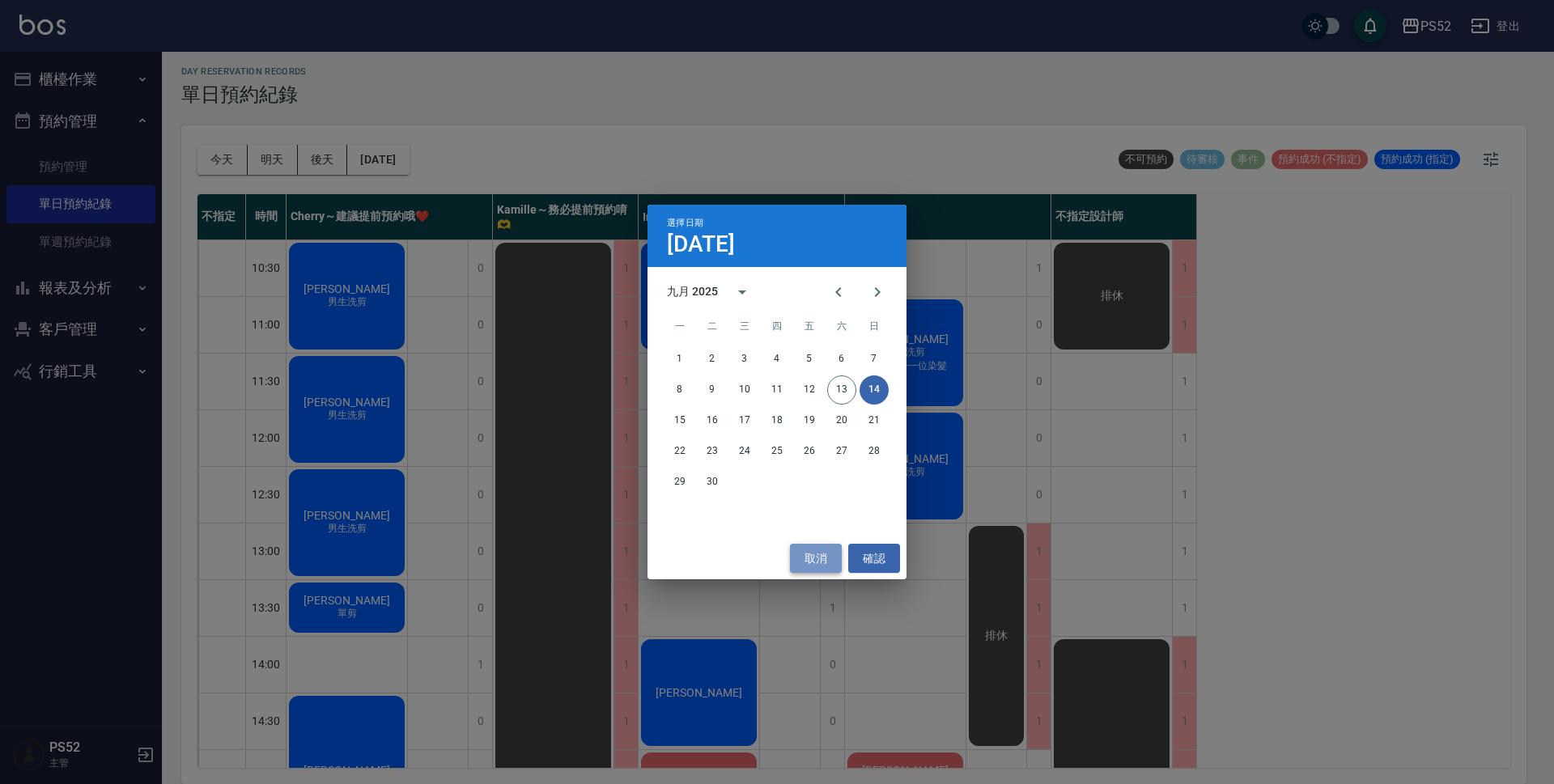
click at [817, 562] on button "取消" at bounding box center [815, 559] width 52 height 30
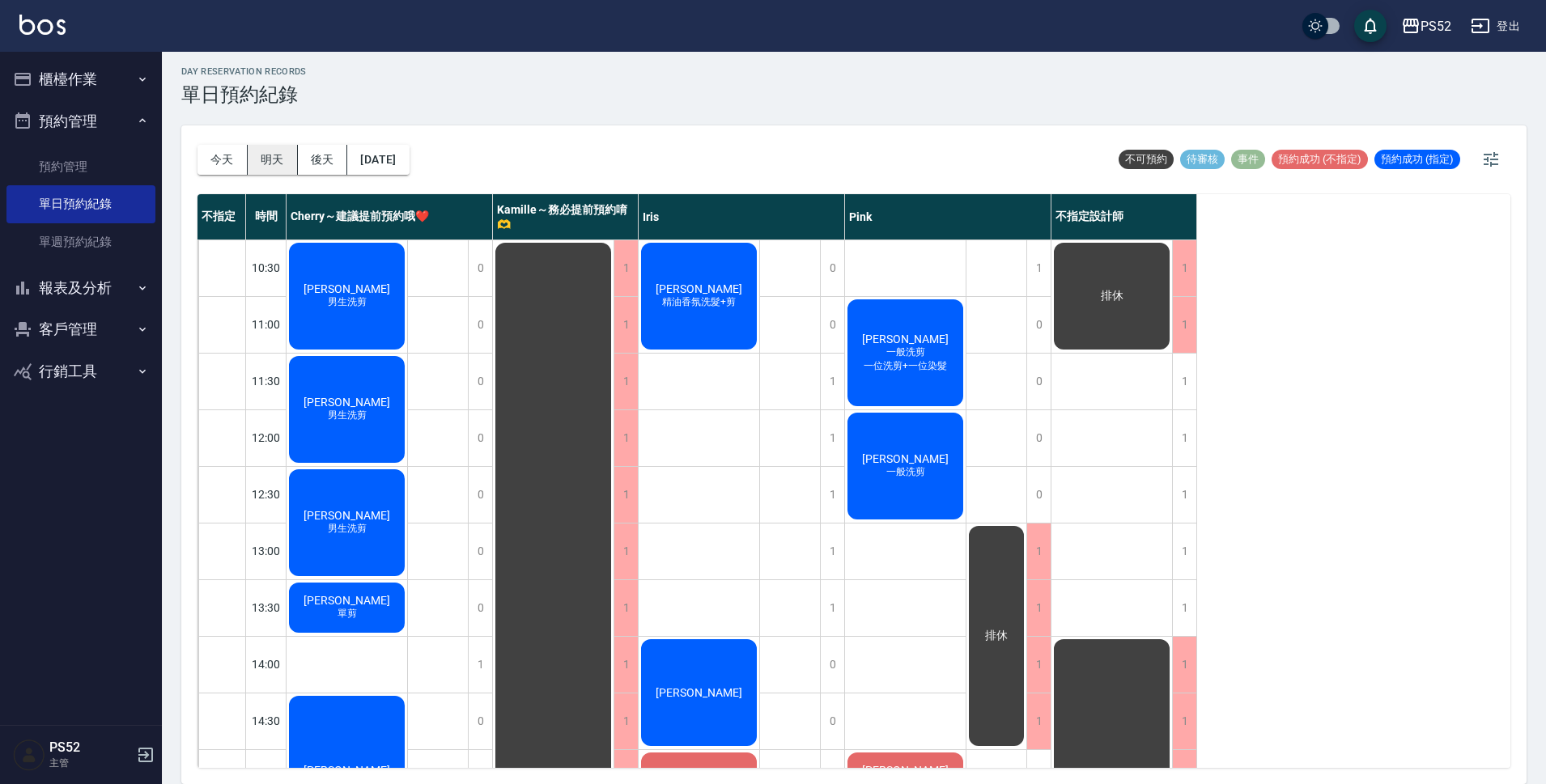
click at [269, 155] on button "明天" at bounding box center [272, 159] width 50 height 30
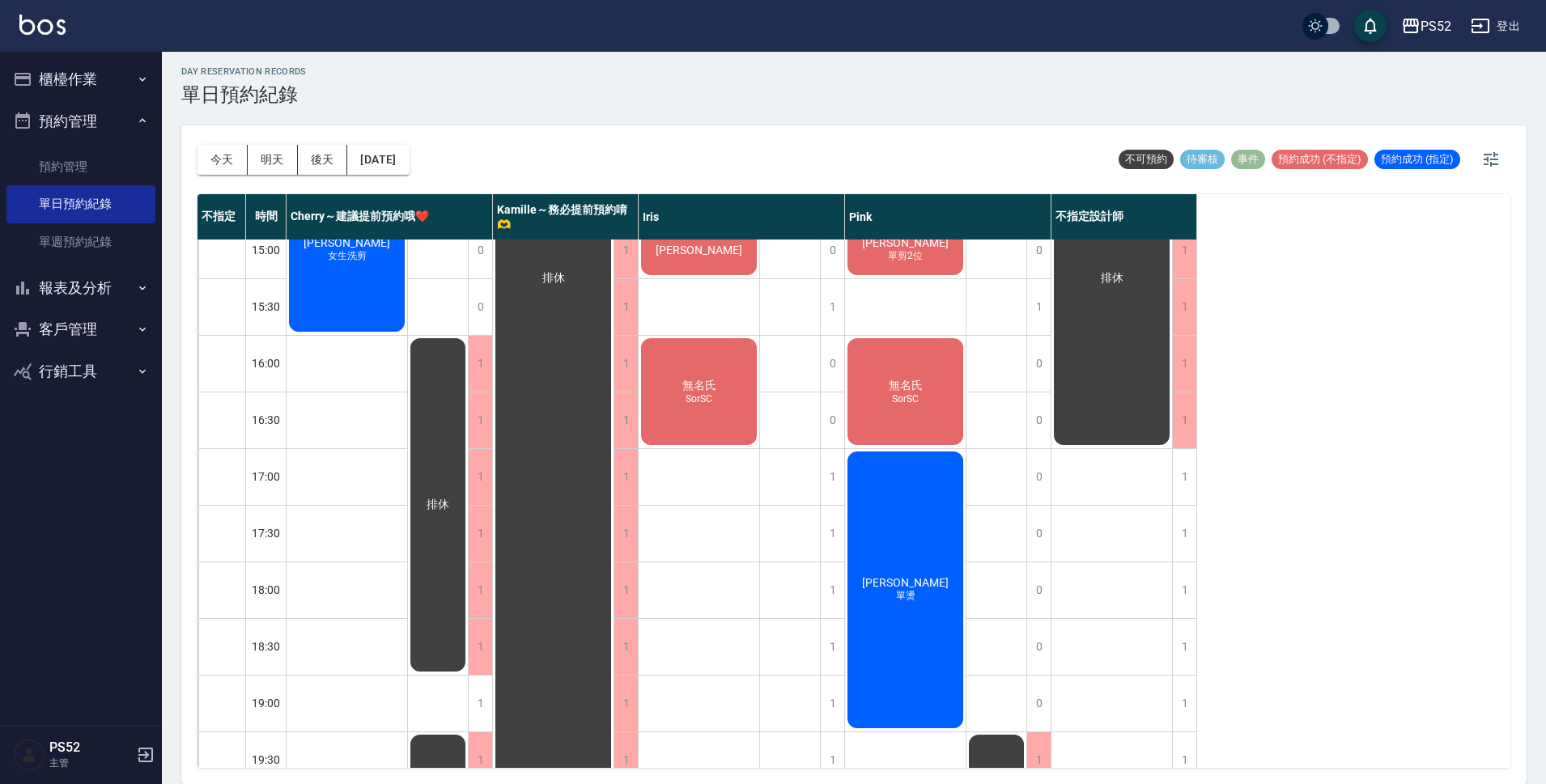
scroll to position [539, 0]
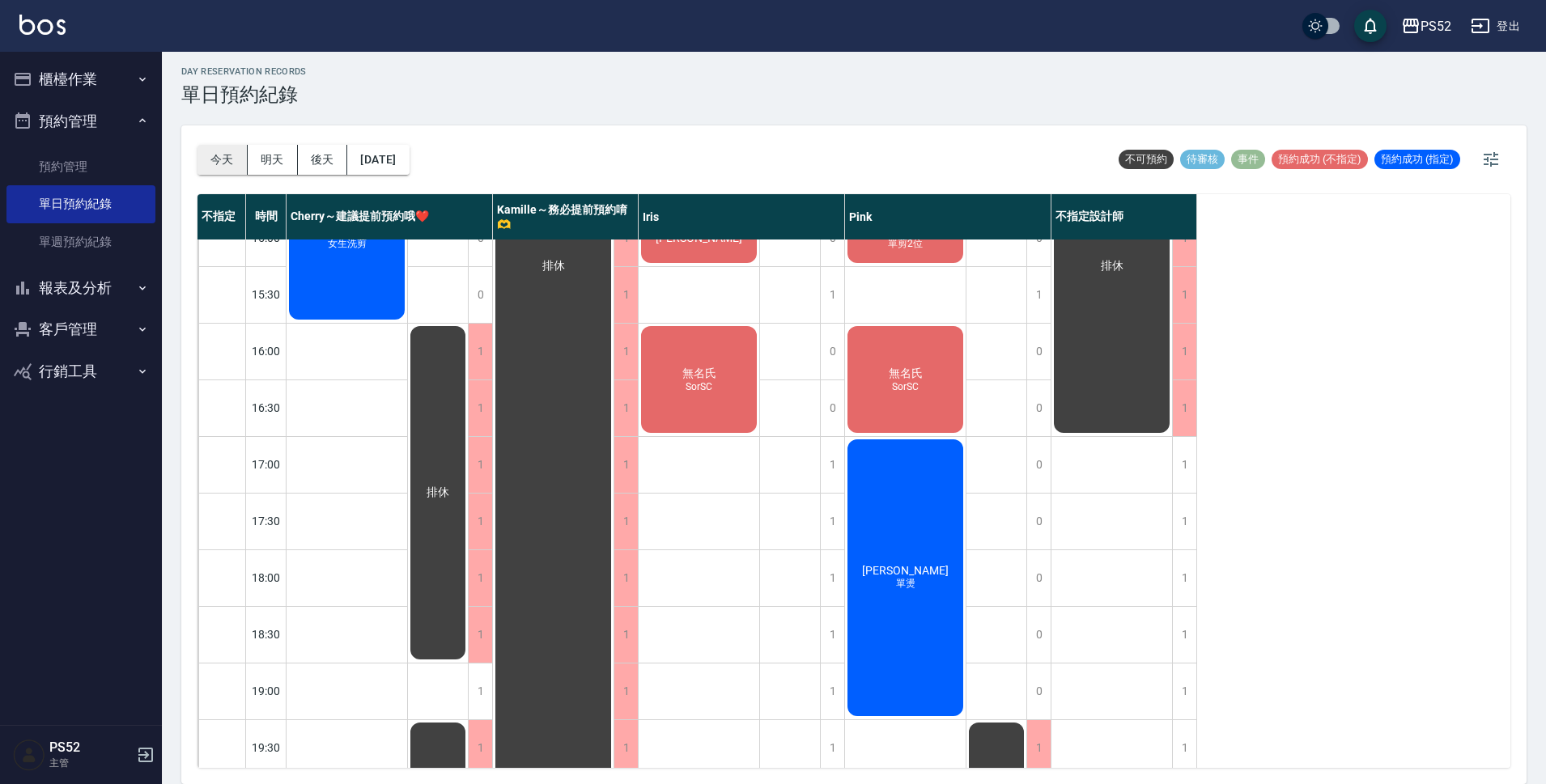
click at [212, 158] on button "今天" at bounding box center [222, 159] width 50 height 30
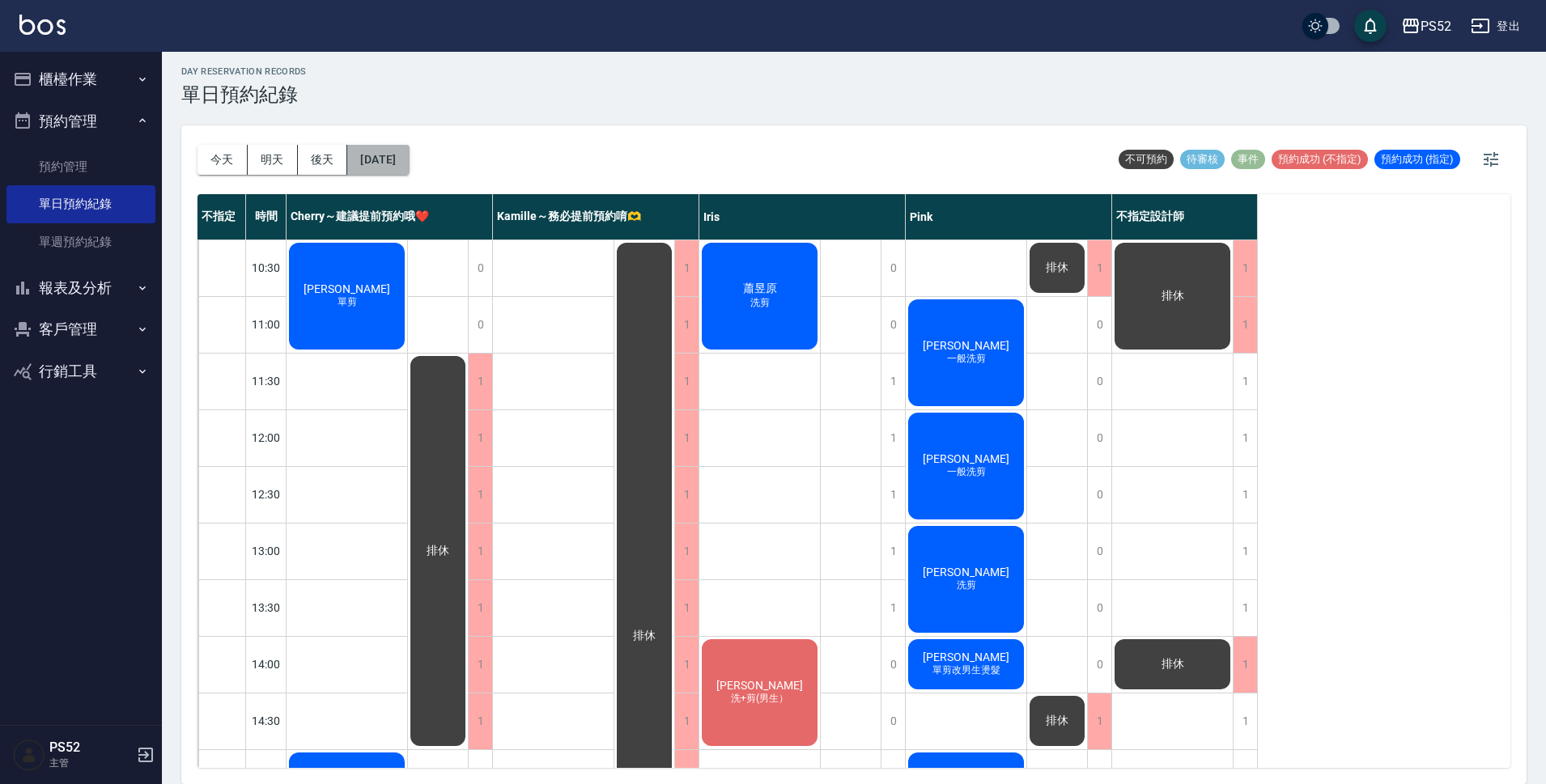
click at [409, 156] on button "[DATE]" at bounding box center [378, 159] width 62 height 30
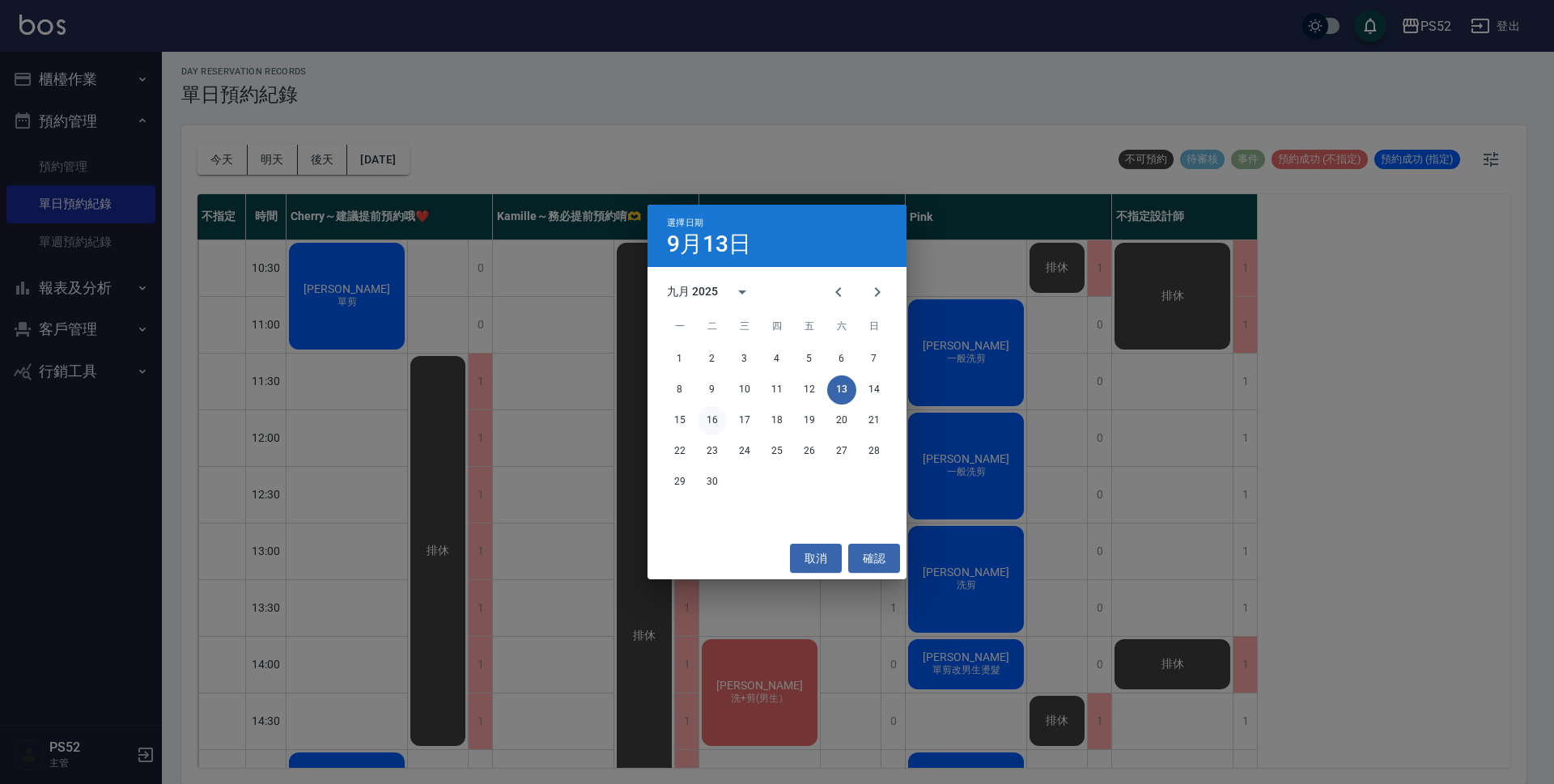
click at [723, 427] on button "16" at bounding box center [712, 420] width 29 height 29
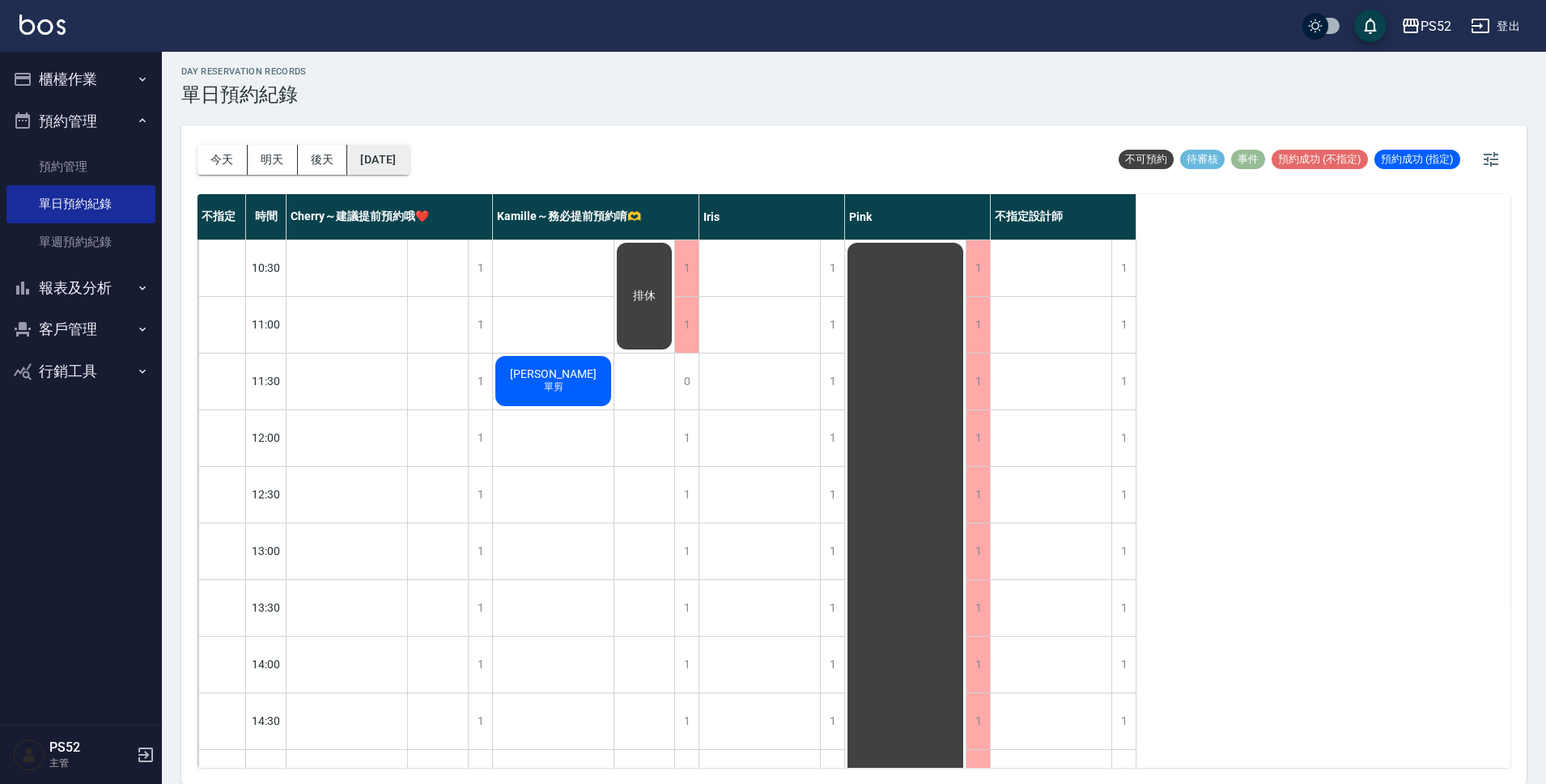
click at [409, 162] on button "[DATE]" at bounding box center [378, 159] width 62 height 30
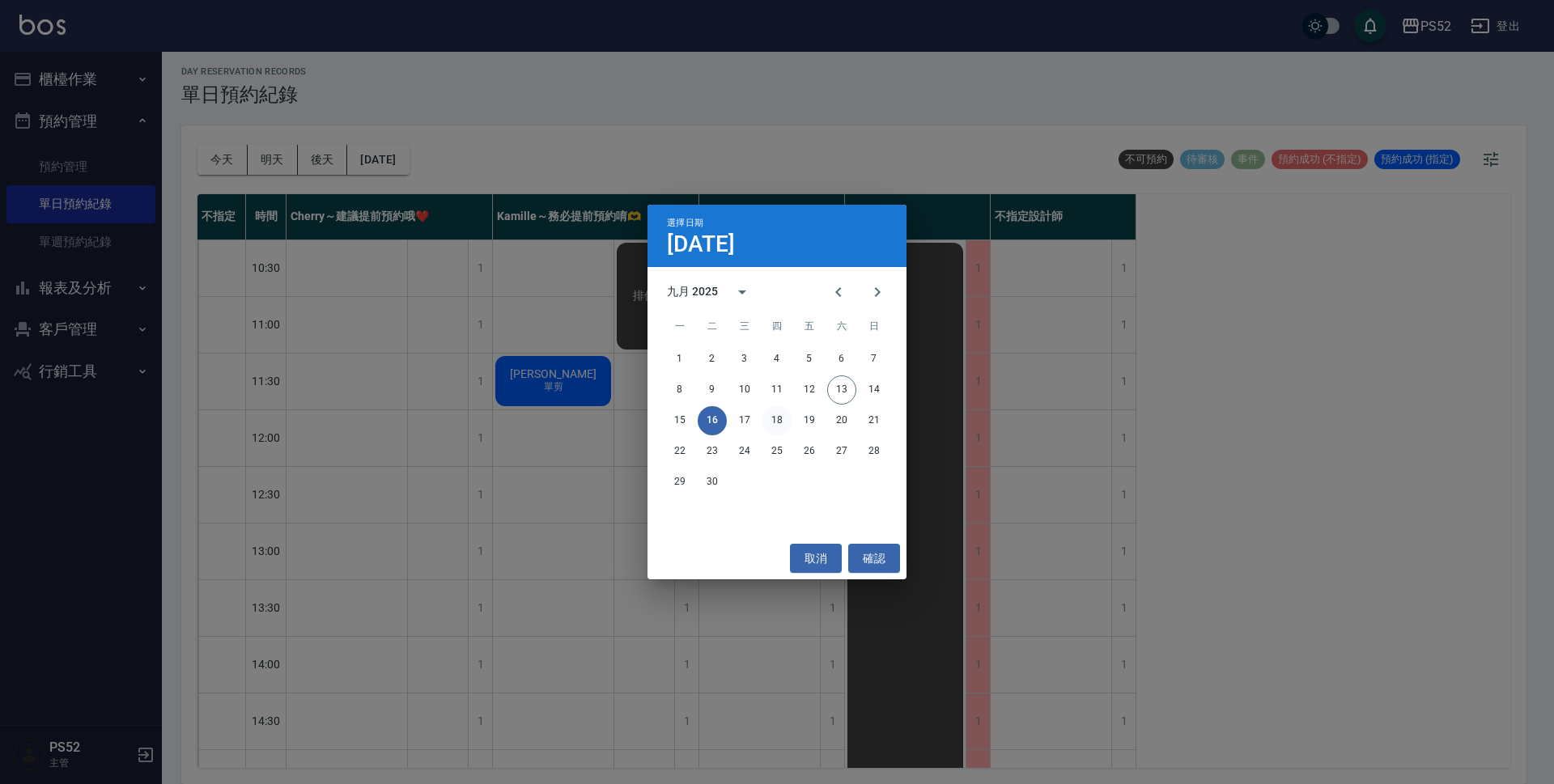
click at [777, 413] on button "18" at bounding box center [777, 420] width 29 height 29
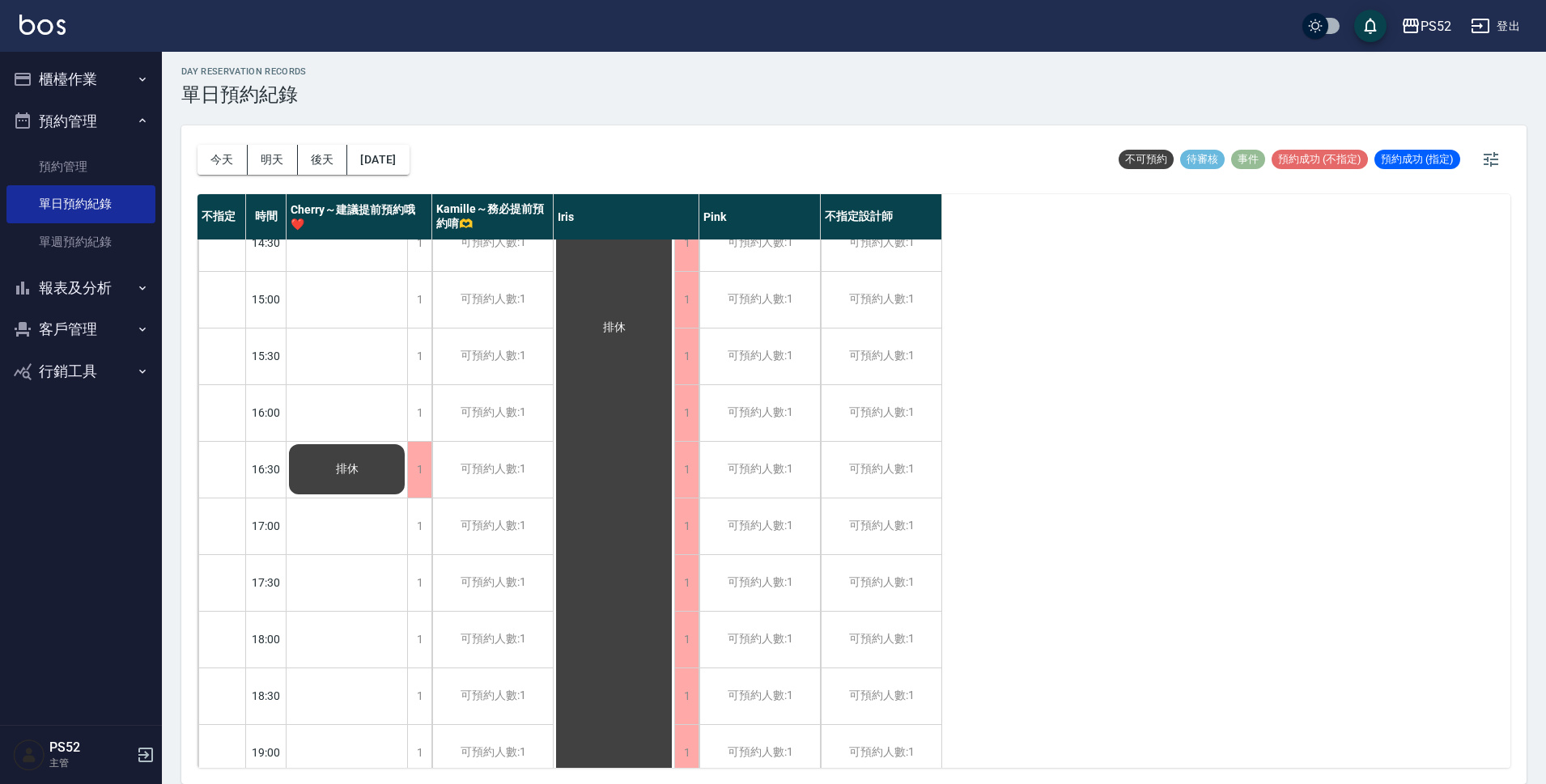
scroll to position [485, 0]
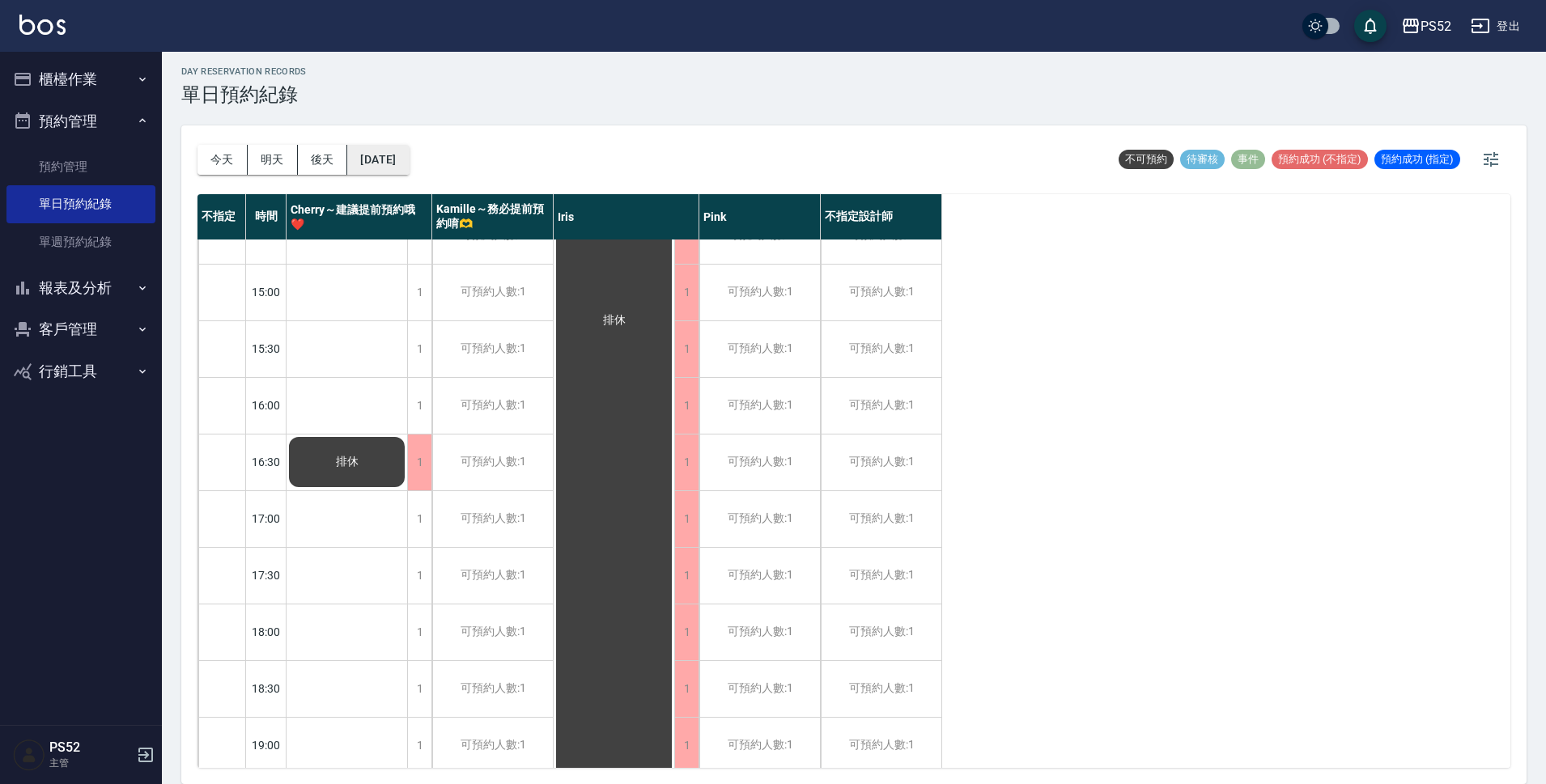
click at [409, 156] on button "[DATE]" at bounding box center [378, 159] width 62 height 30
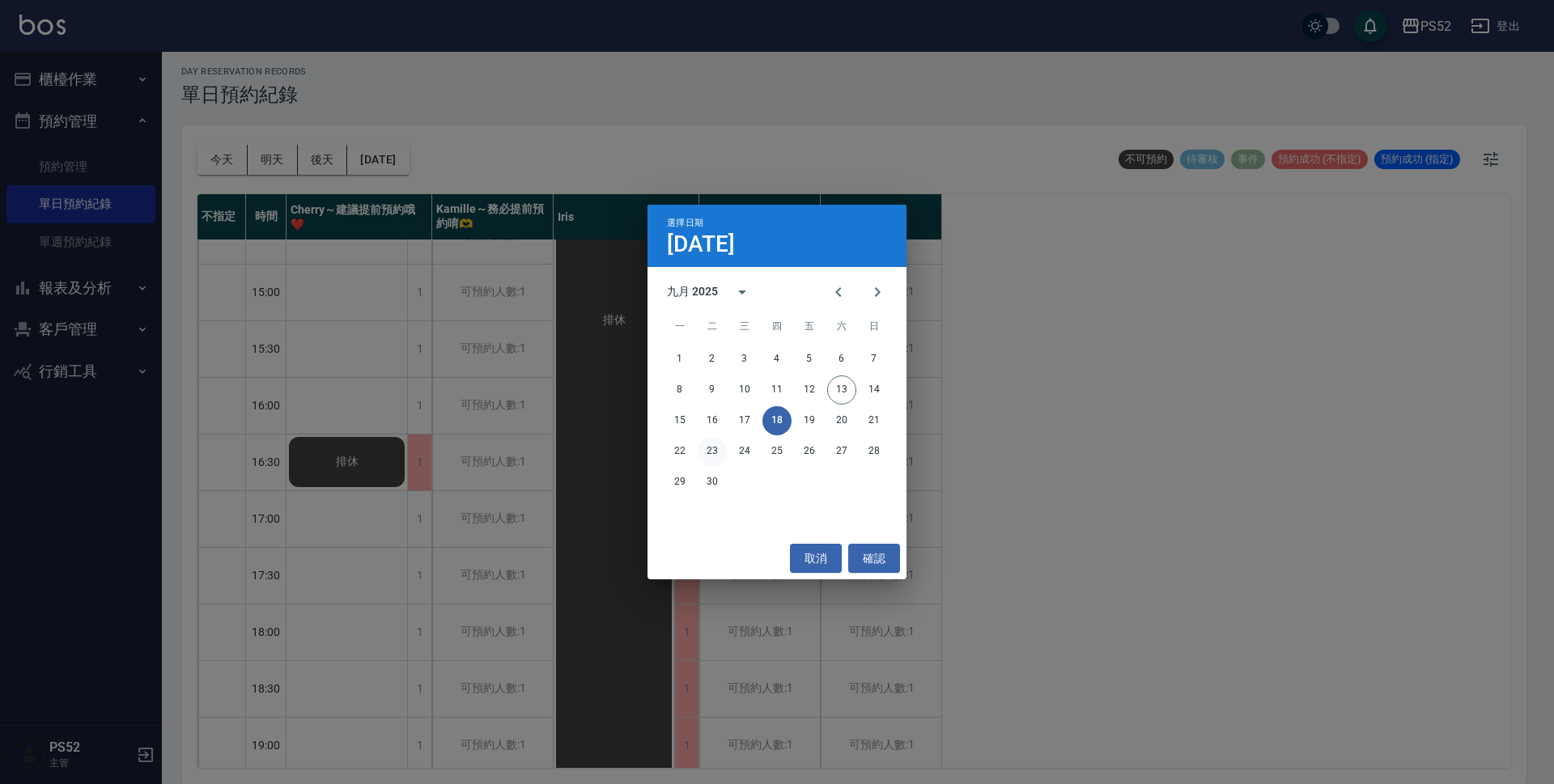
click at [712, 457] on button "23" at bounding box center [712, 450] width 29 height 29
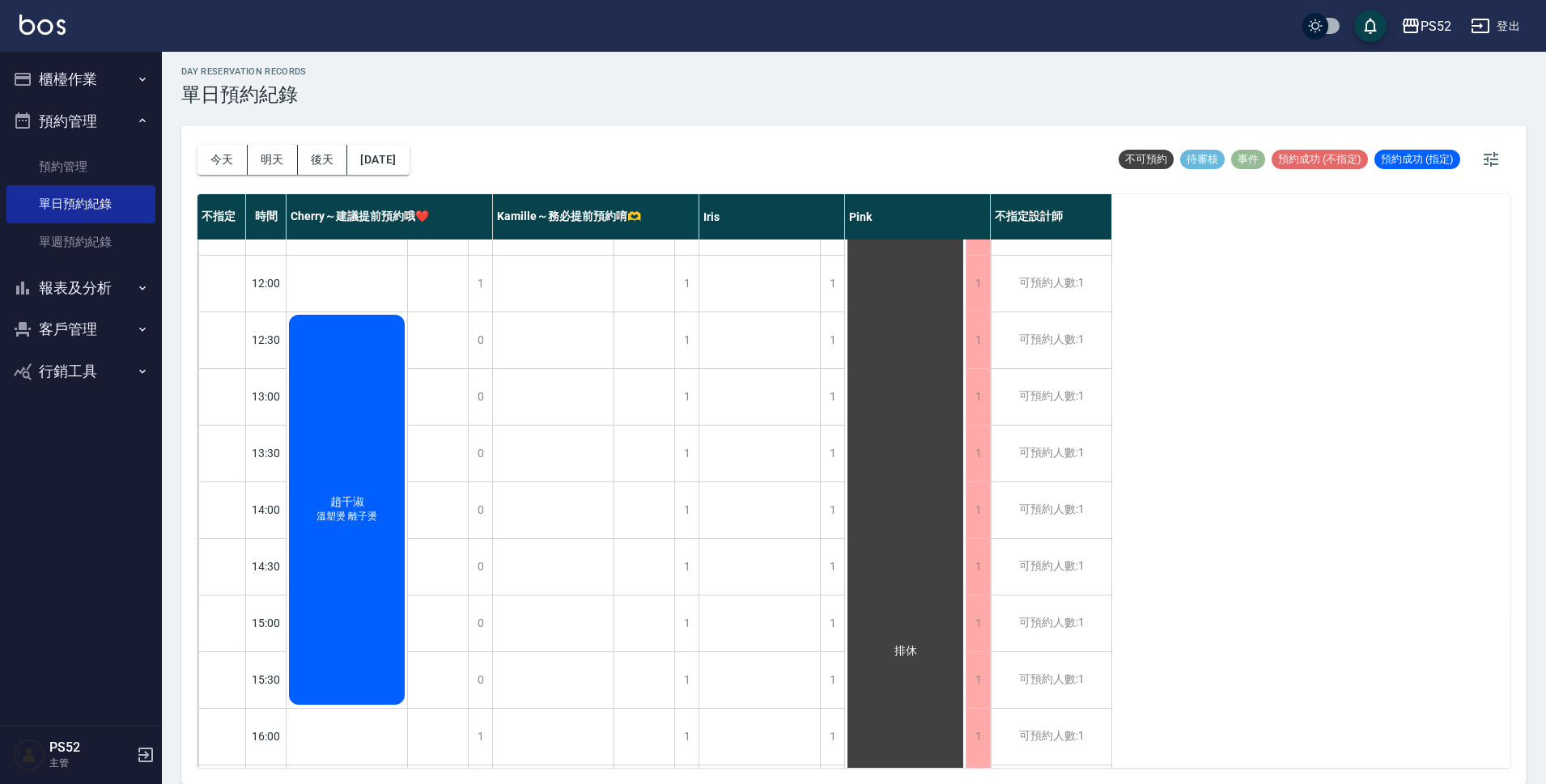
scroll to position [108, 0]
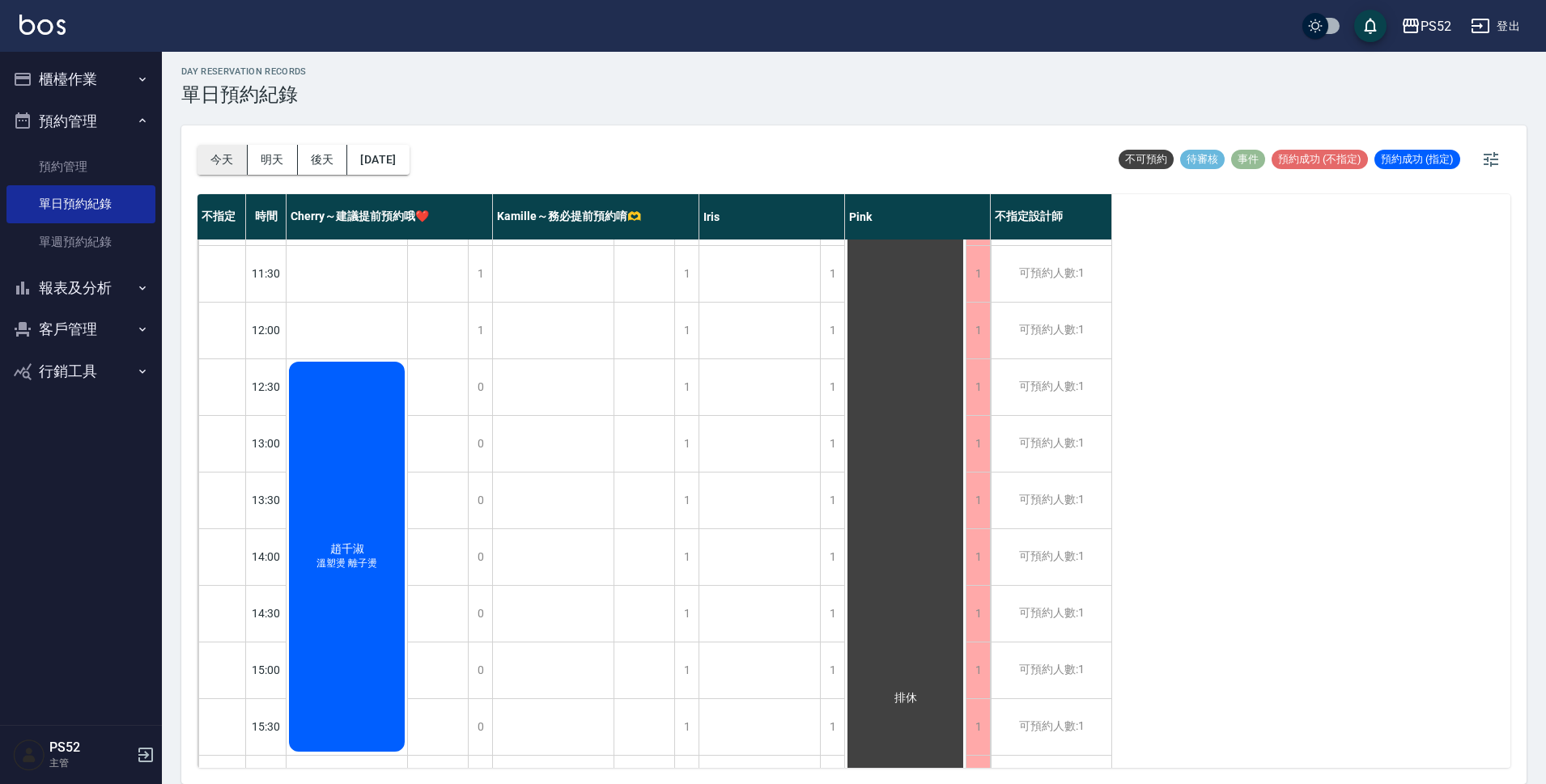
click at [215, 164] on button "今天" at bounding box center [222, 159] width 50 height 30
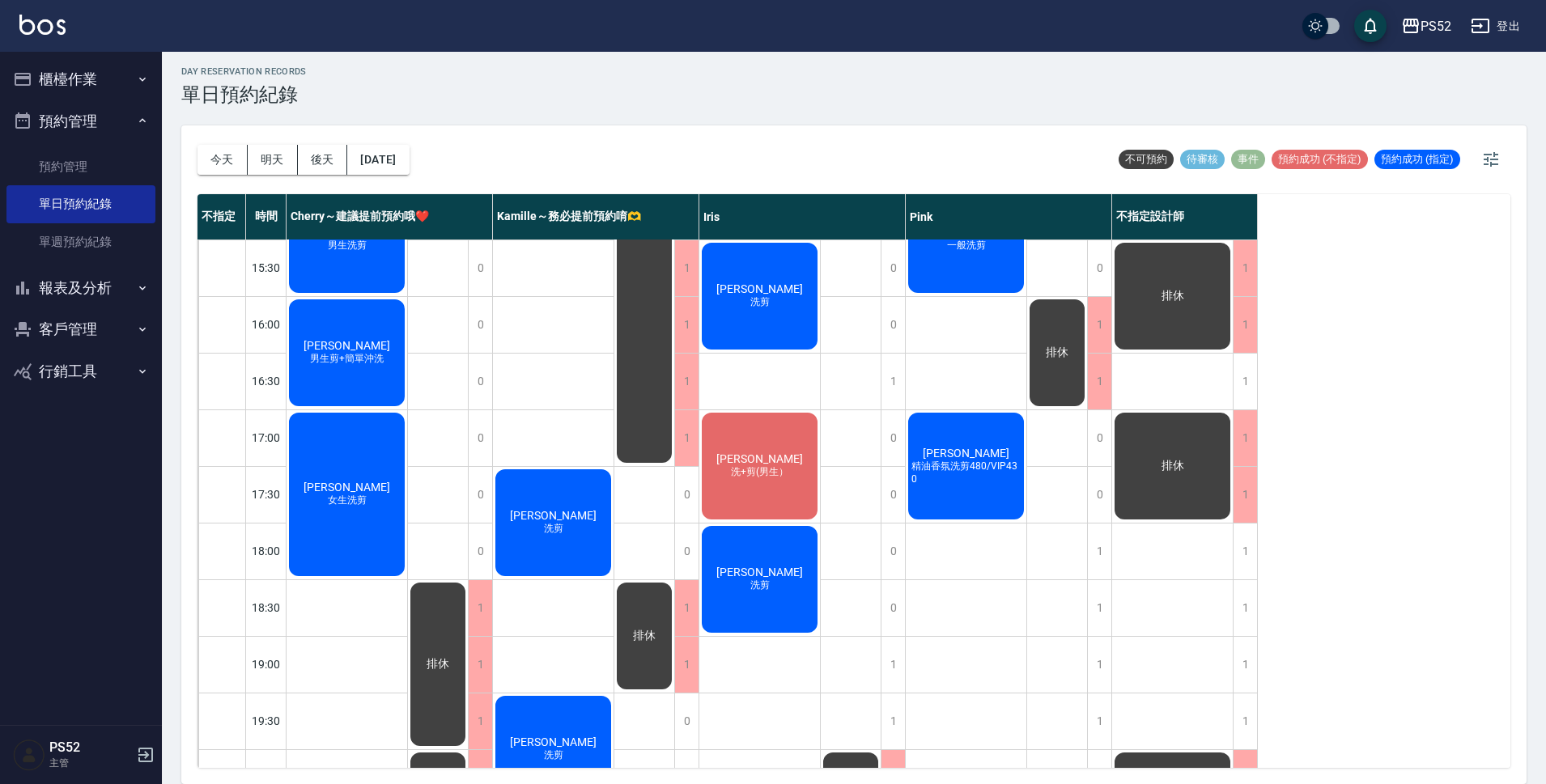
scroll to position [619, 0]
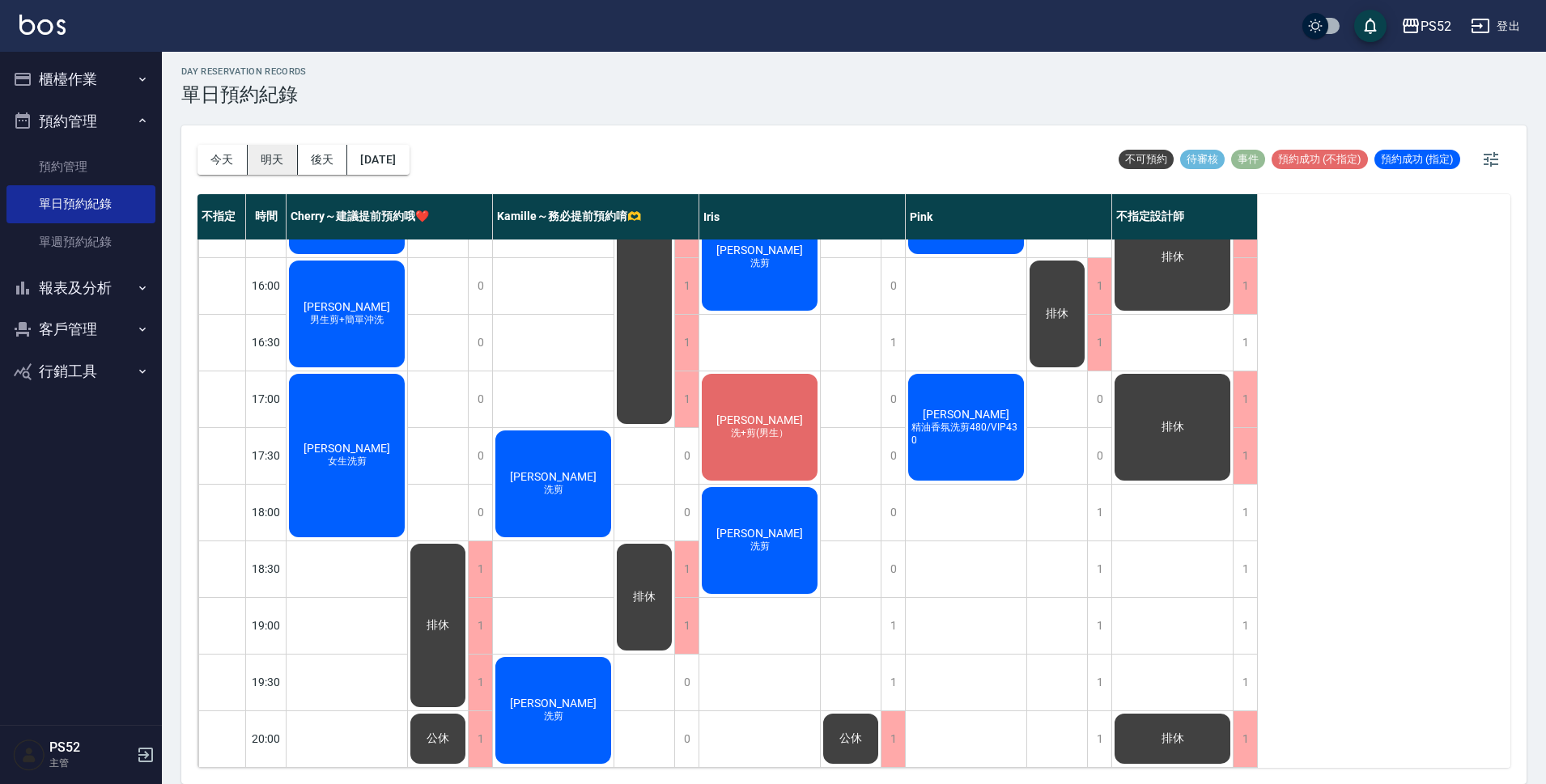
click at [281, 161] on button "明天" at bounding box center [272, 159] width 50 height 30
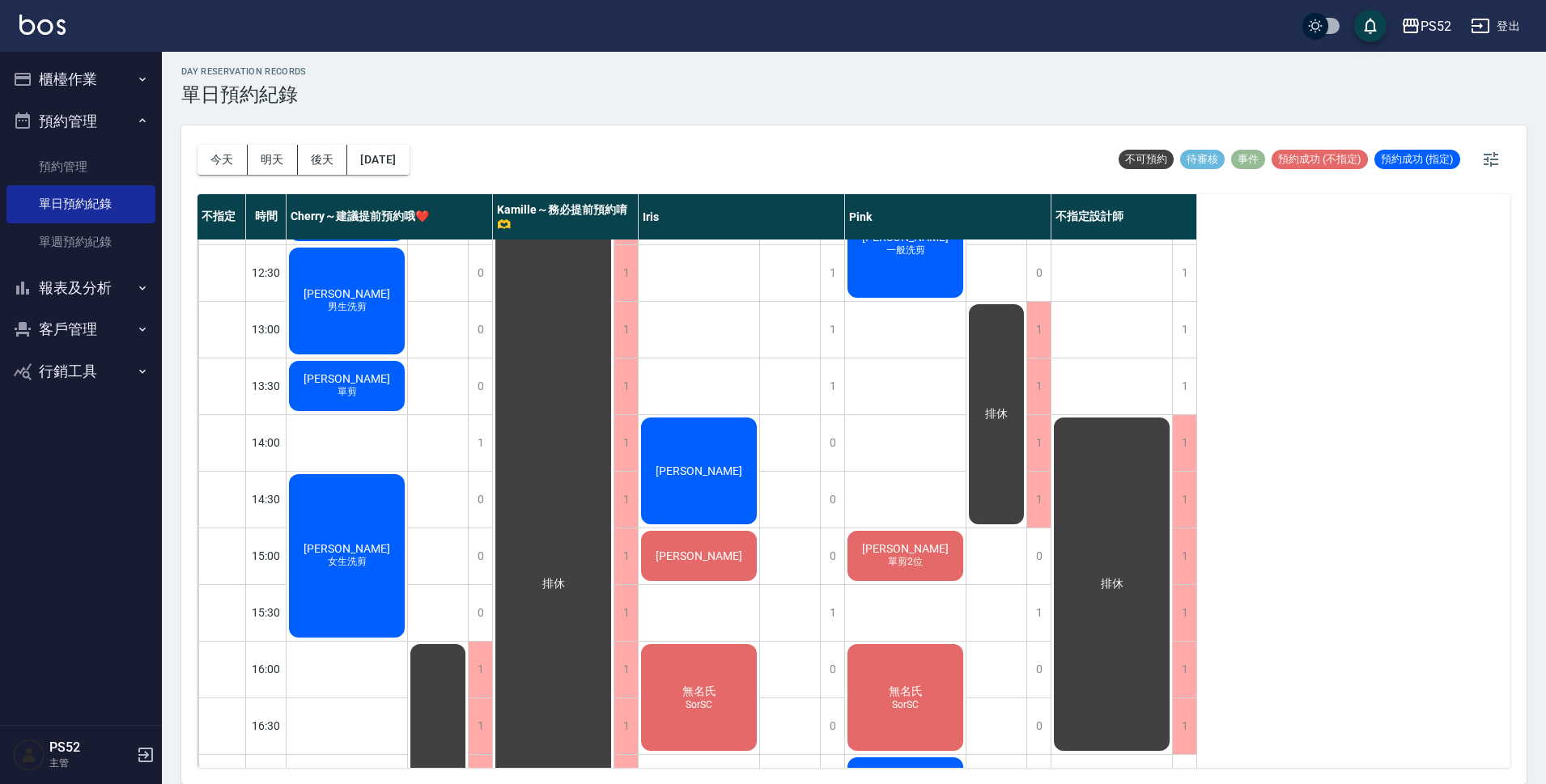
scroll to position [214, 0]
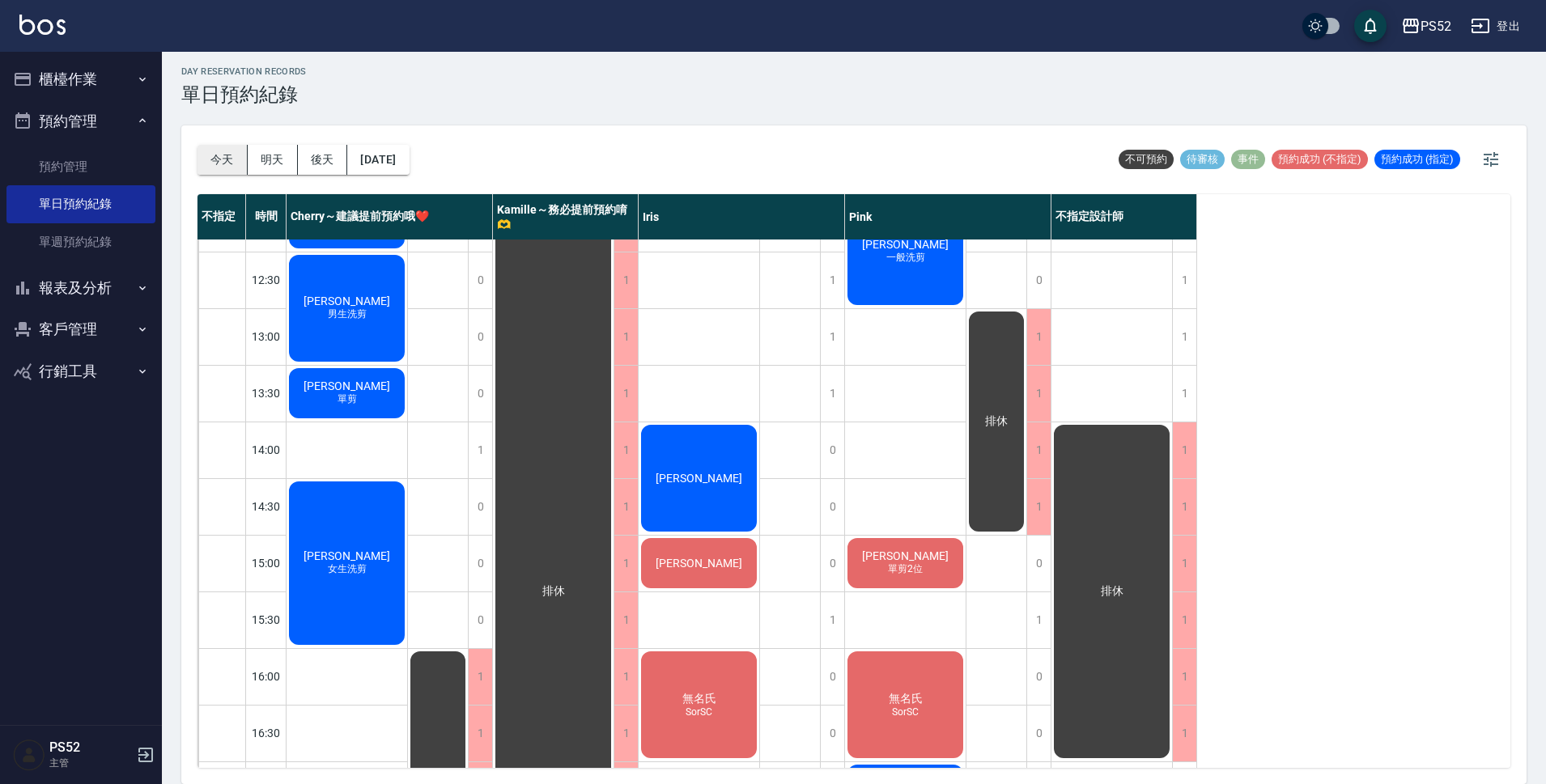
click at [228, 165] on button "今天" at bounding box center [222, 159] width 50 height 30
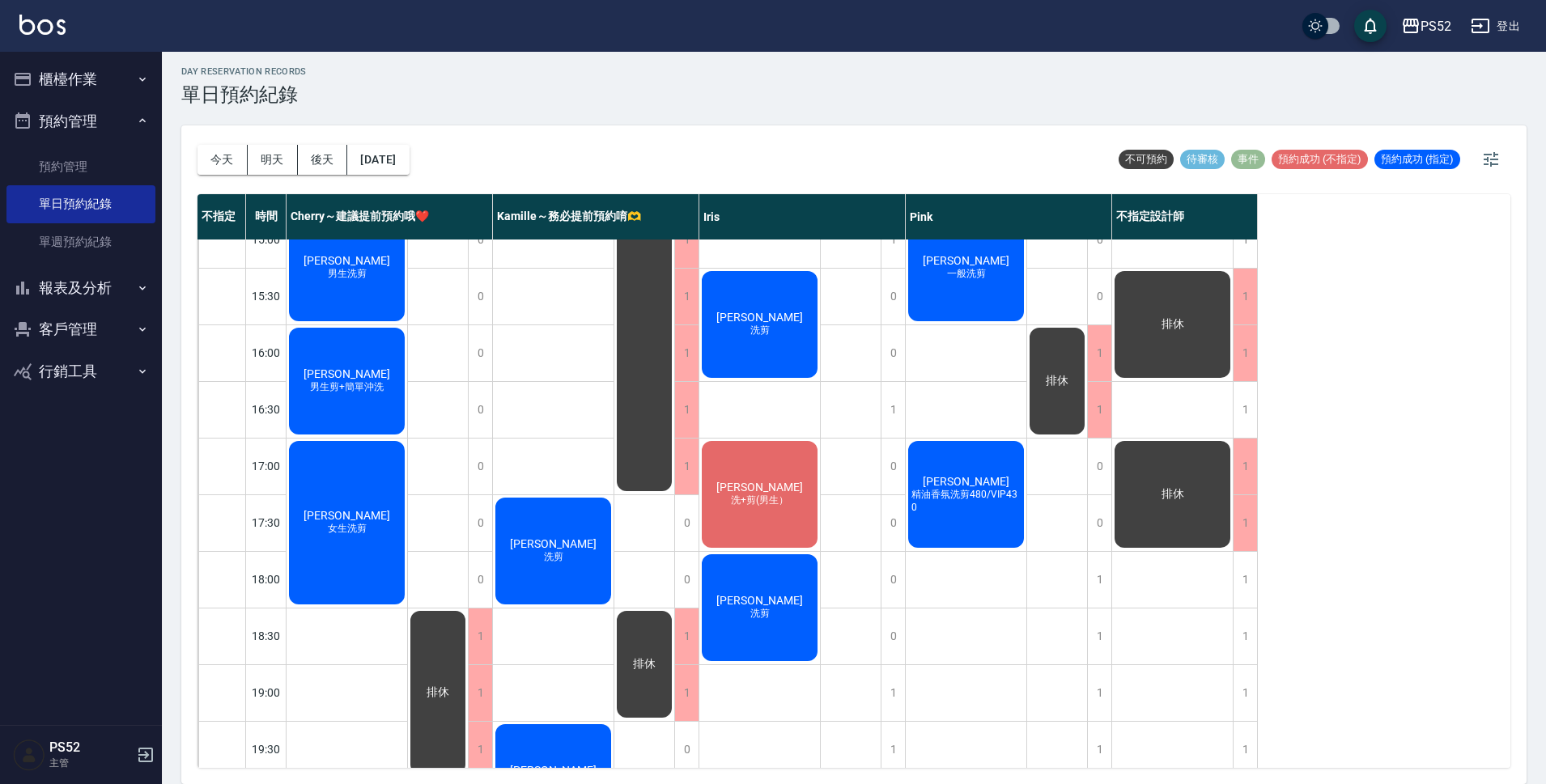
scroll to position [565, 0]
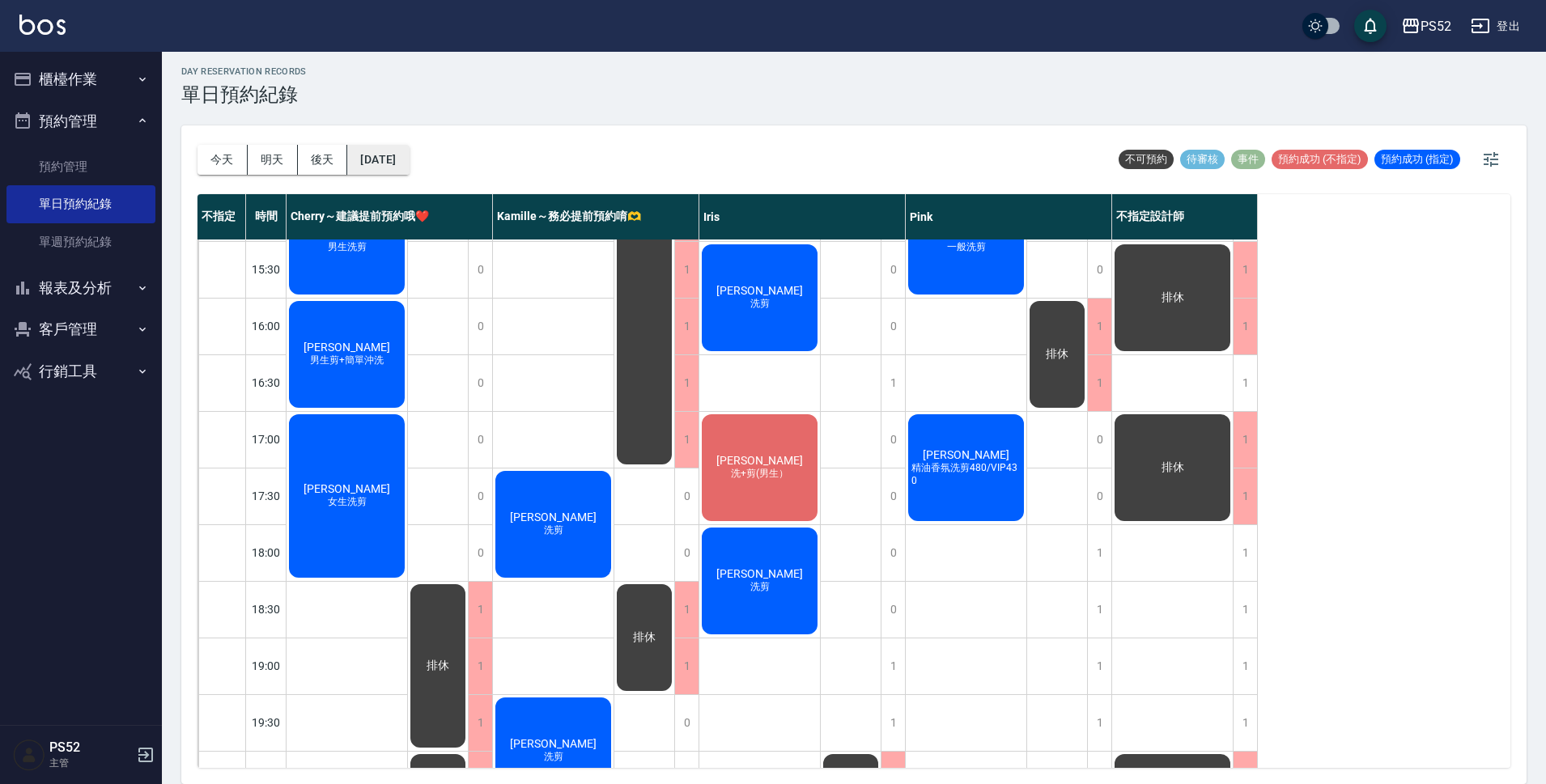
click at [409, 158] on button "[DATE]" at bounding box center [378, 159] width 62 height 30
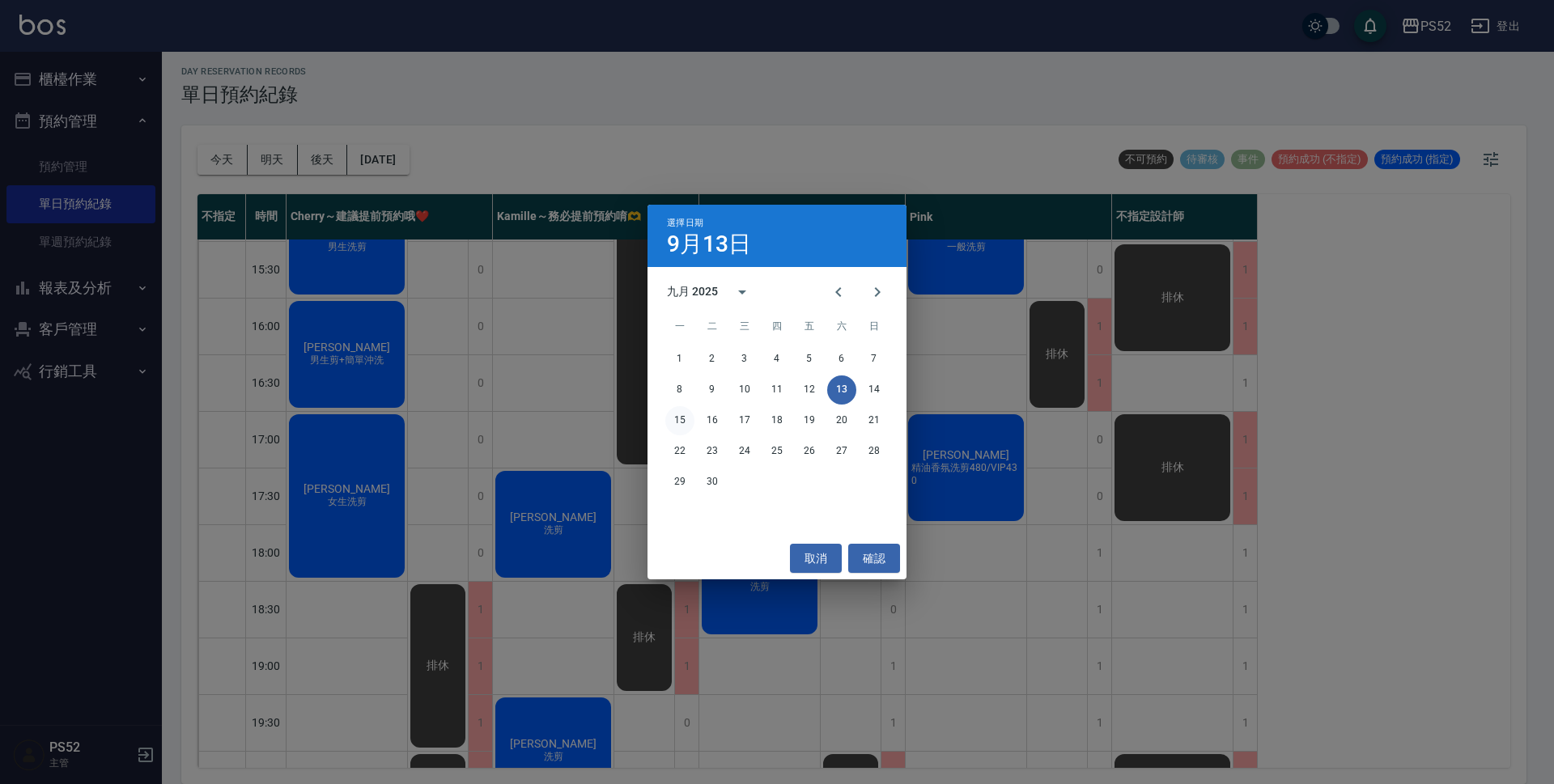
click at [683, 422] on button "15" at bounding box center [679, 420] width 29 height 29
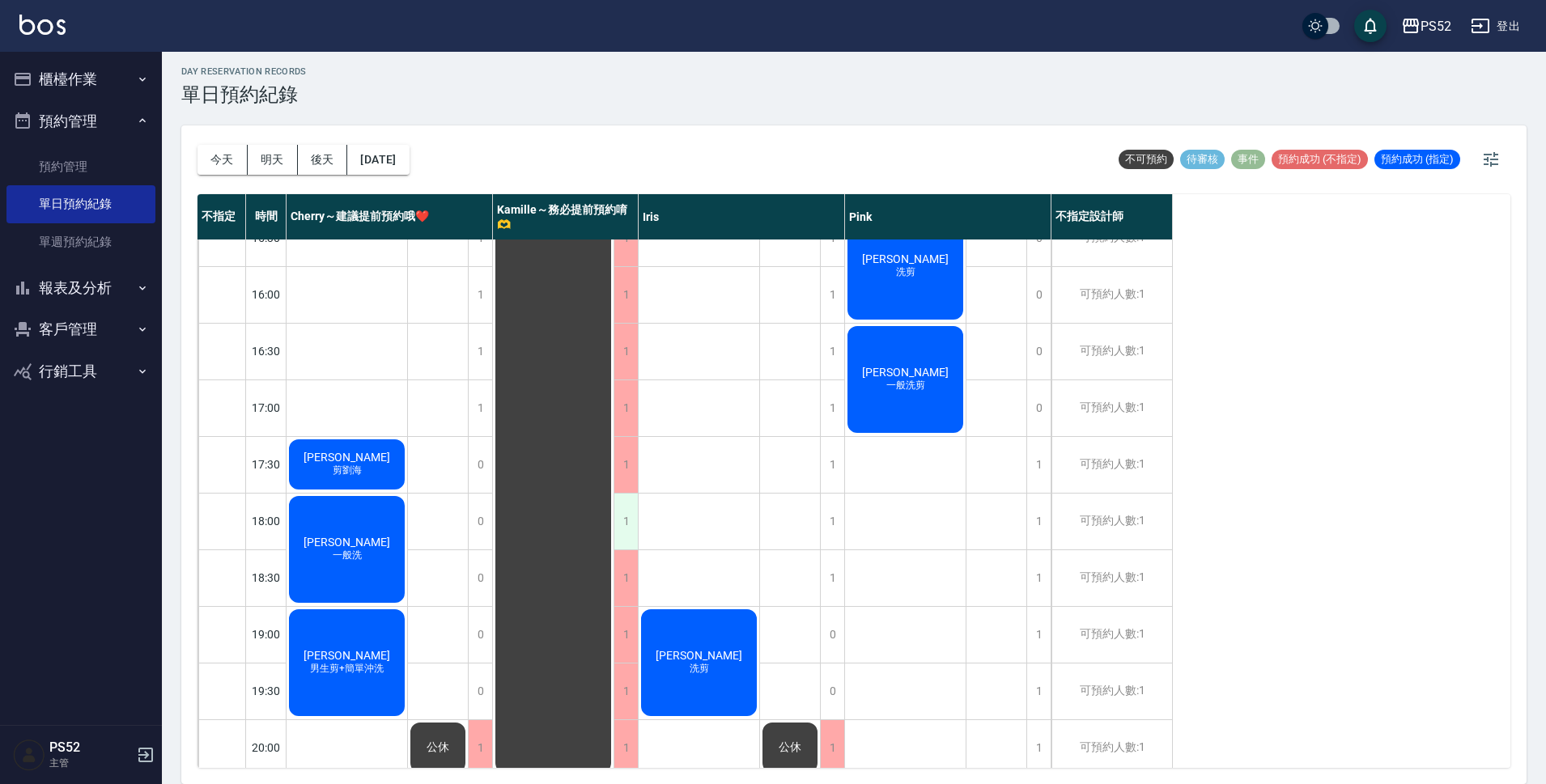
scroll to position [619, 0]
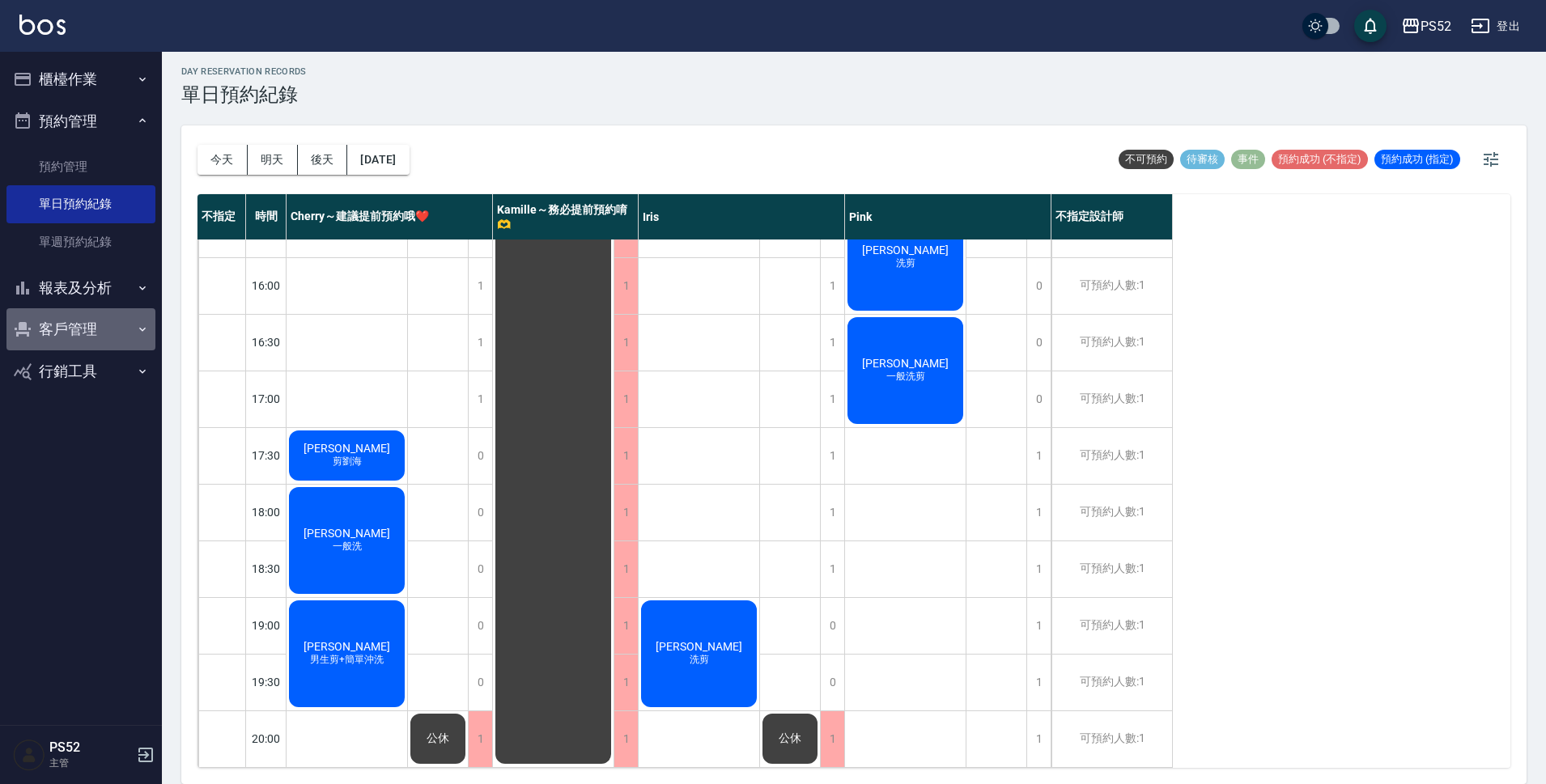
click at [93, 333] on button "客戶管理" at bounding box center [80, 329] width 149 height 42
click at [86, 372] on link "客戶列表" at bounding box center [80, 375] width 149 height 37
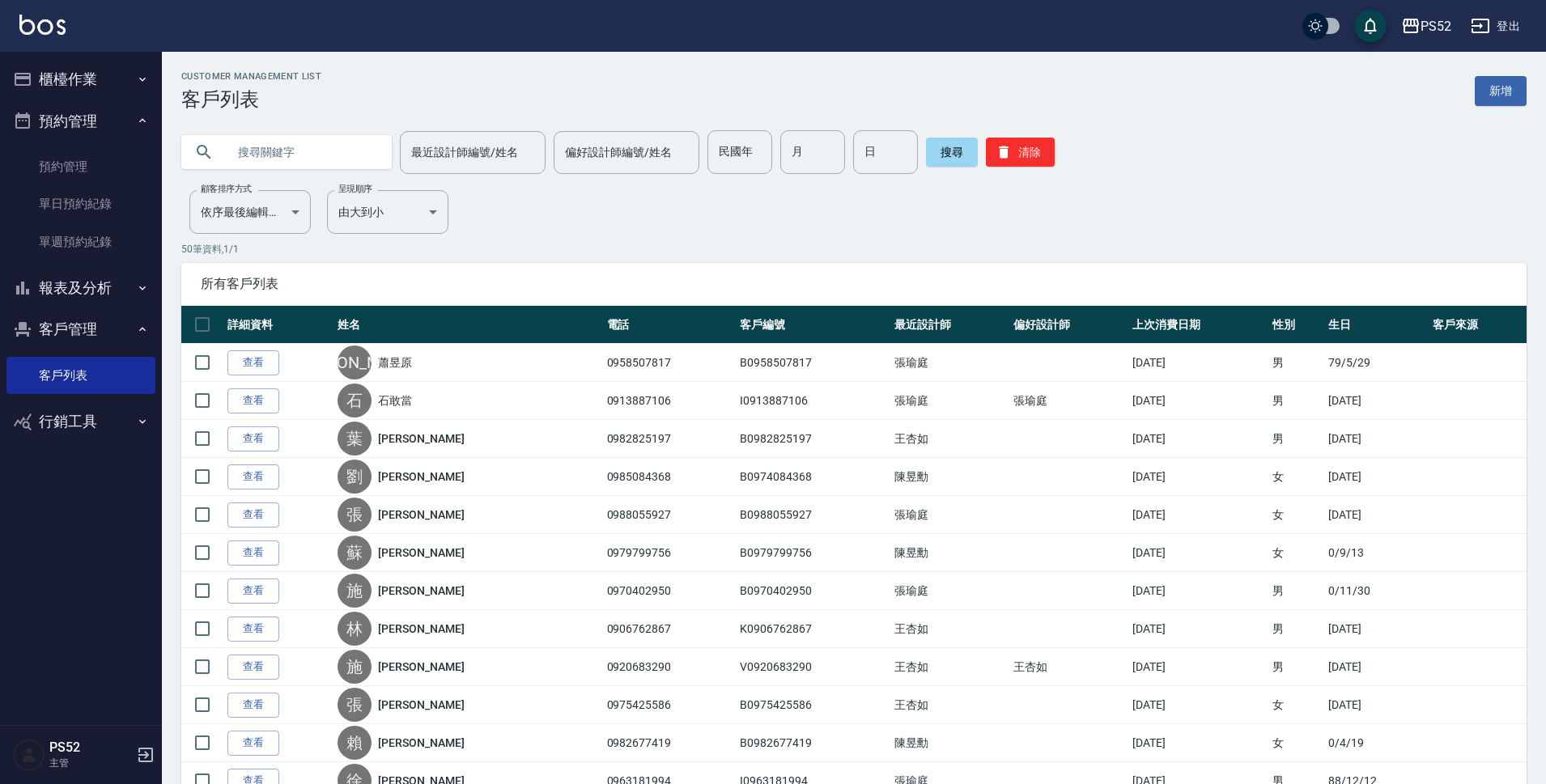
click at [281, 150] on input "text" at bounding box center [302, 152] width 153 height 44
type input "097810"
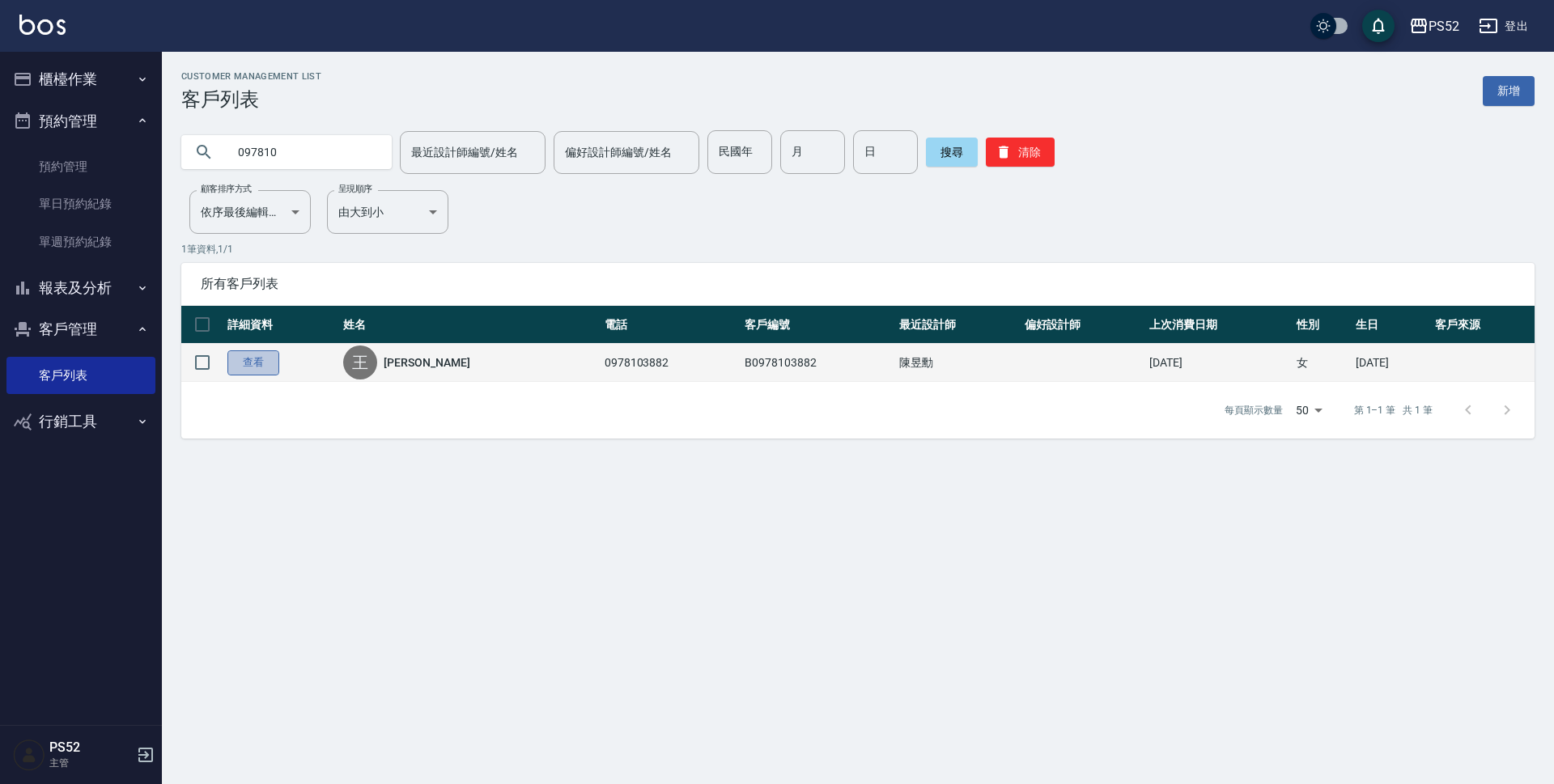
click at [246, 359] on link "查看" at bounding box center [253, 363] width 52 height 25
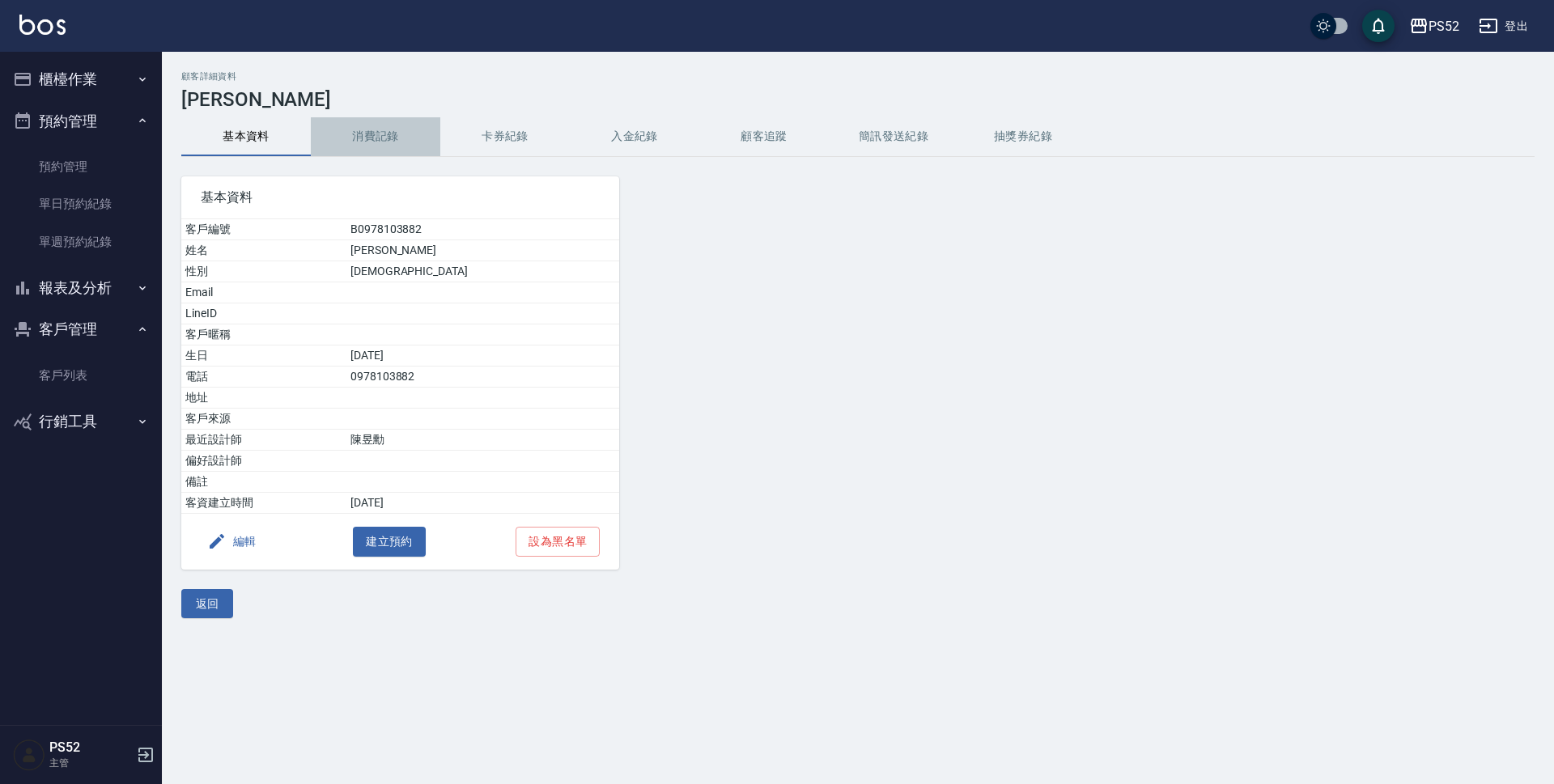
click at [378, 146] on button "消費記錄" at bounding box center [376, 136] width 130 height 39
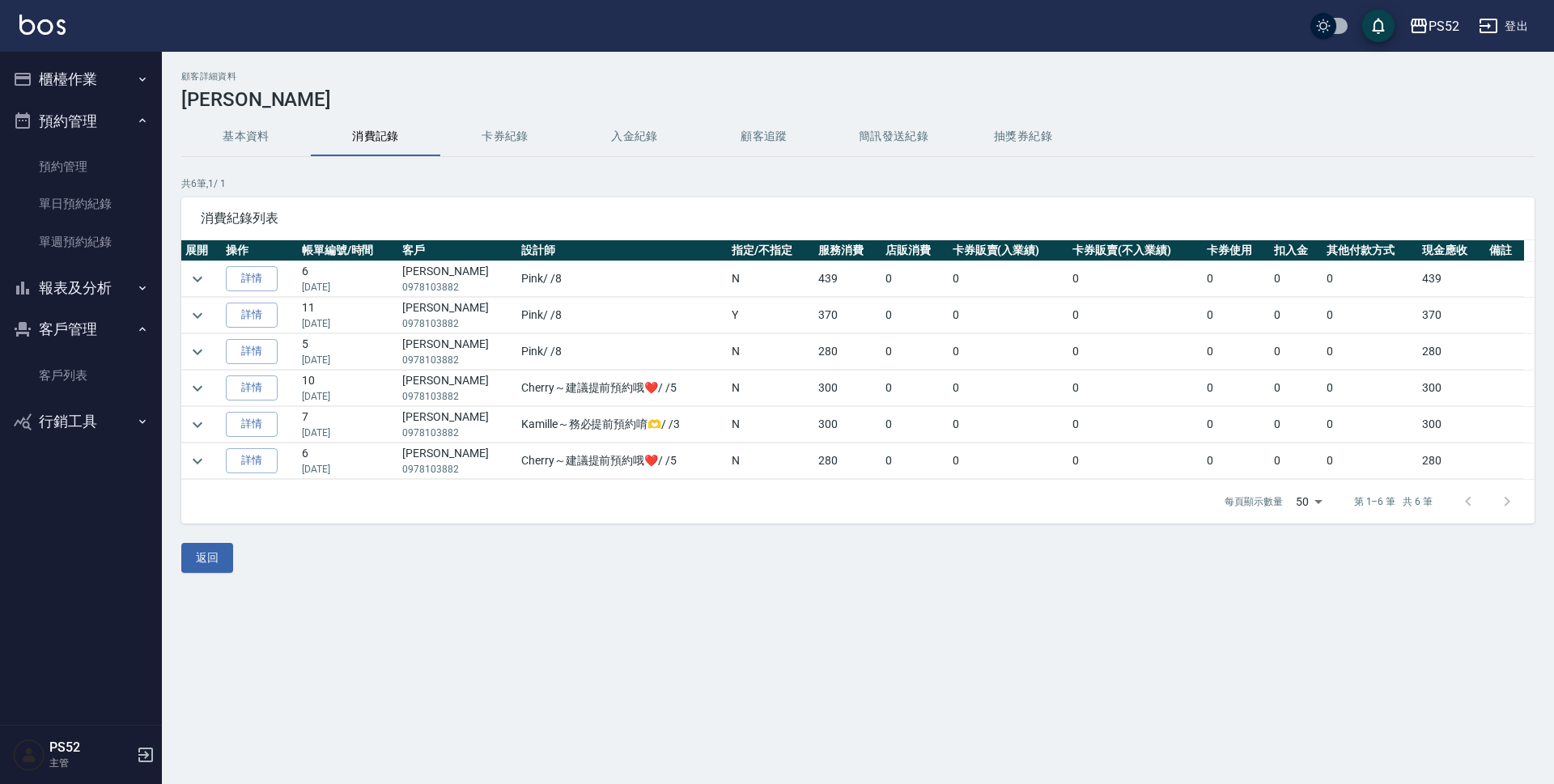
click at [262, 138] on button "基本資料" at bounding box center [246, 136] width 130 height 39
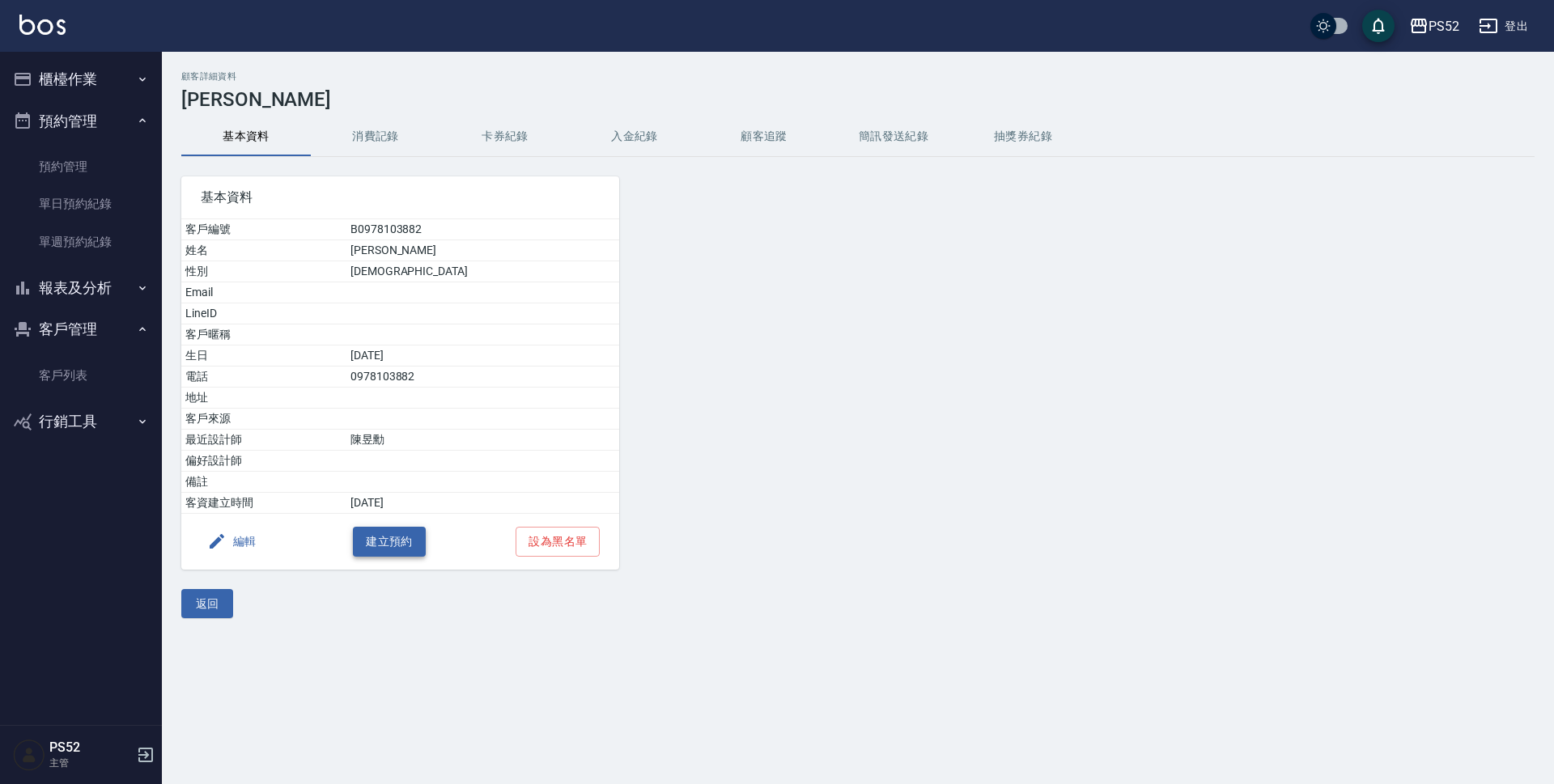
click at [384, 540] on button "建立預約" at bounding box center [389, 542] width 73 height 30
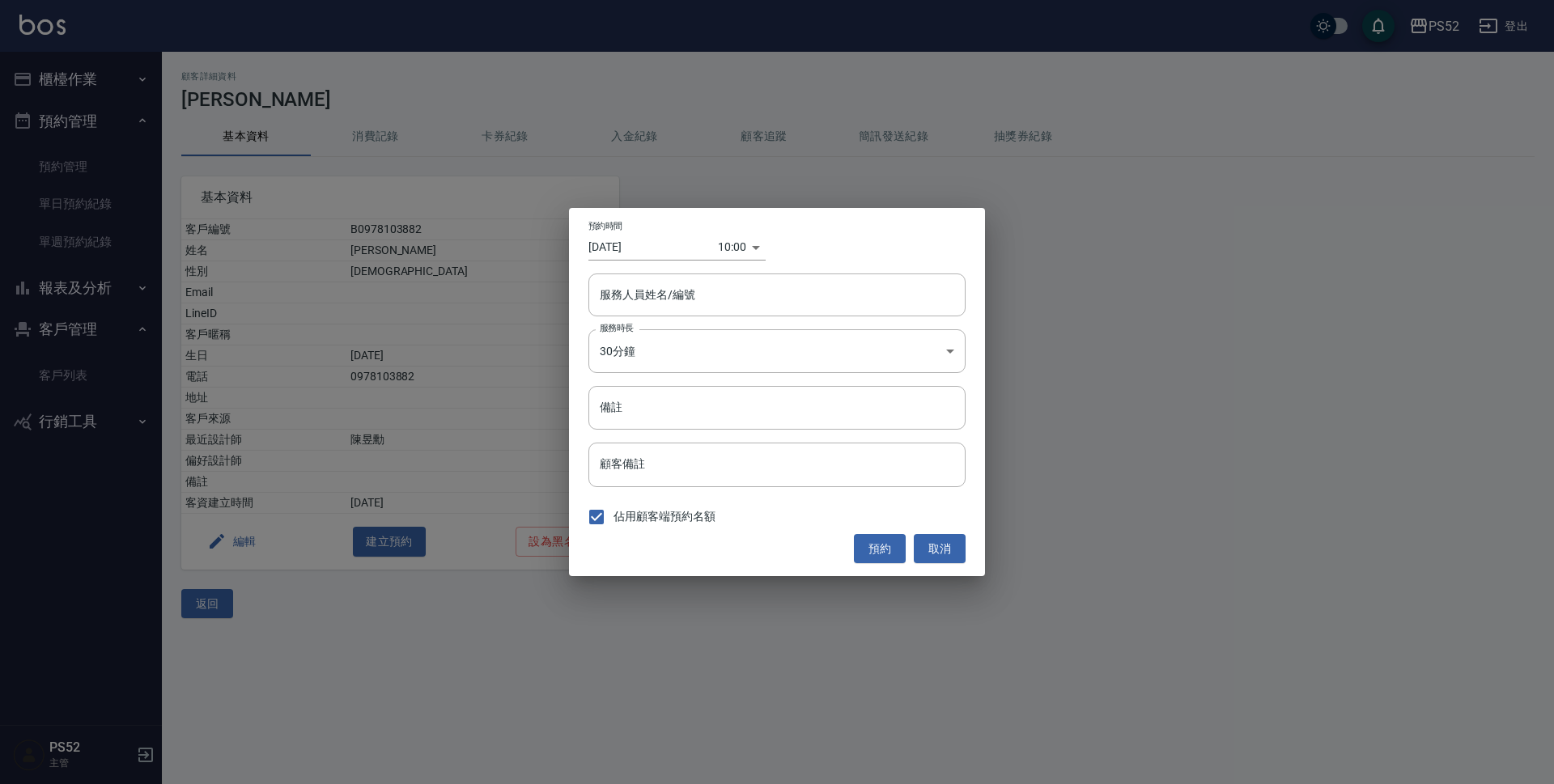
click at [730, 245] on body "PS52 登出 櫃檯作業 打帳單 帳單列表 現金收支登錄 材料自購登錄 每日結帳 排班表 現場電腦打卡 預約管理 預約管理 單日預約紀錄 單週預約紀錄 報表及…" at bounding box center [777, 392] width 1554 height 784
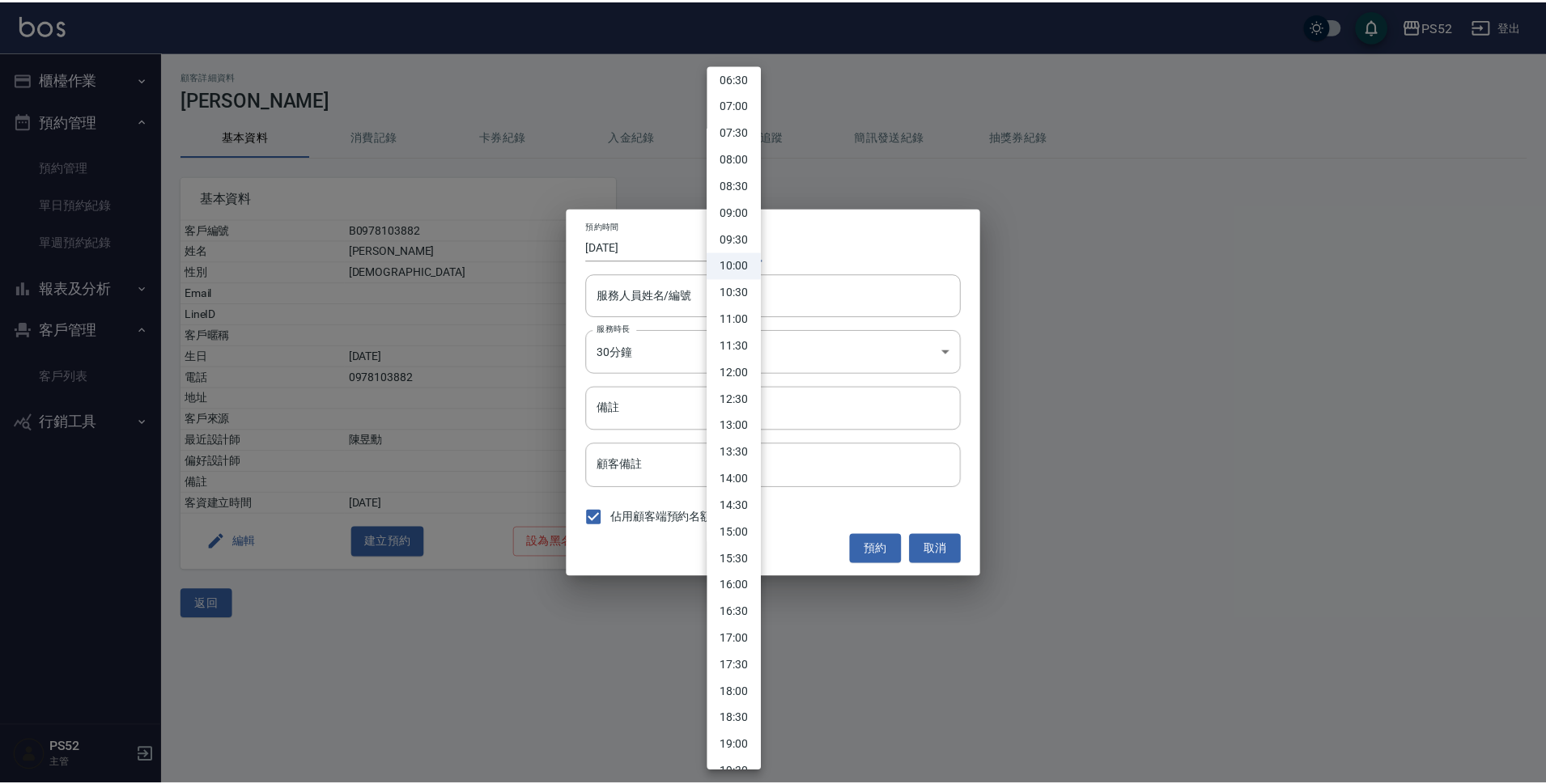
scroll to position [404, 0]
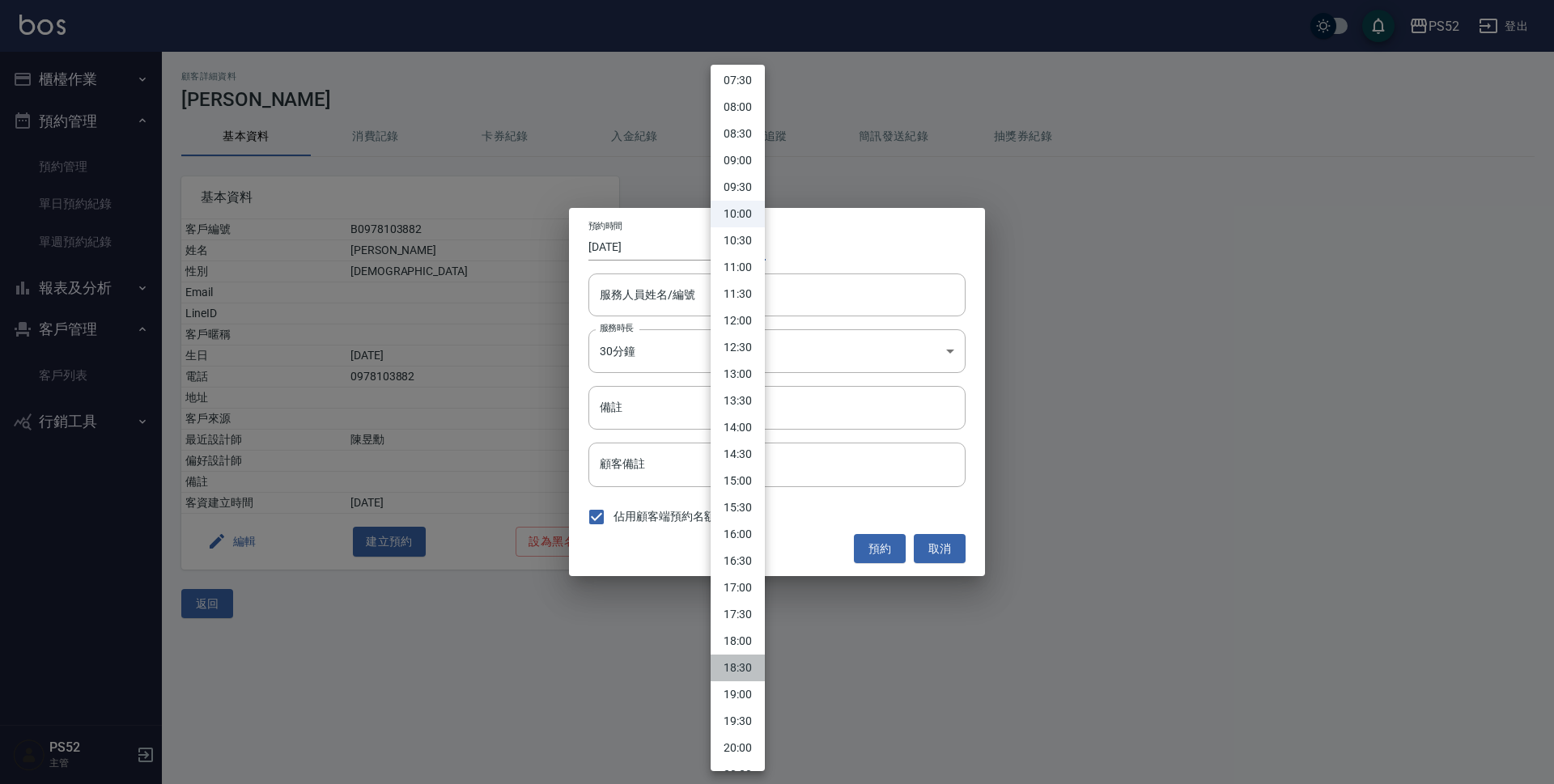
click at [743, 662] on li "18:30" at bounding box center [738, 667] width 54 height 27
type input "1757759400000"
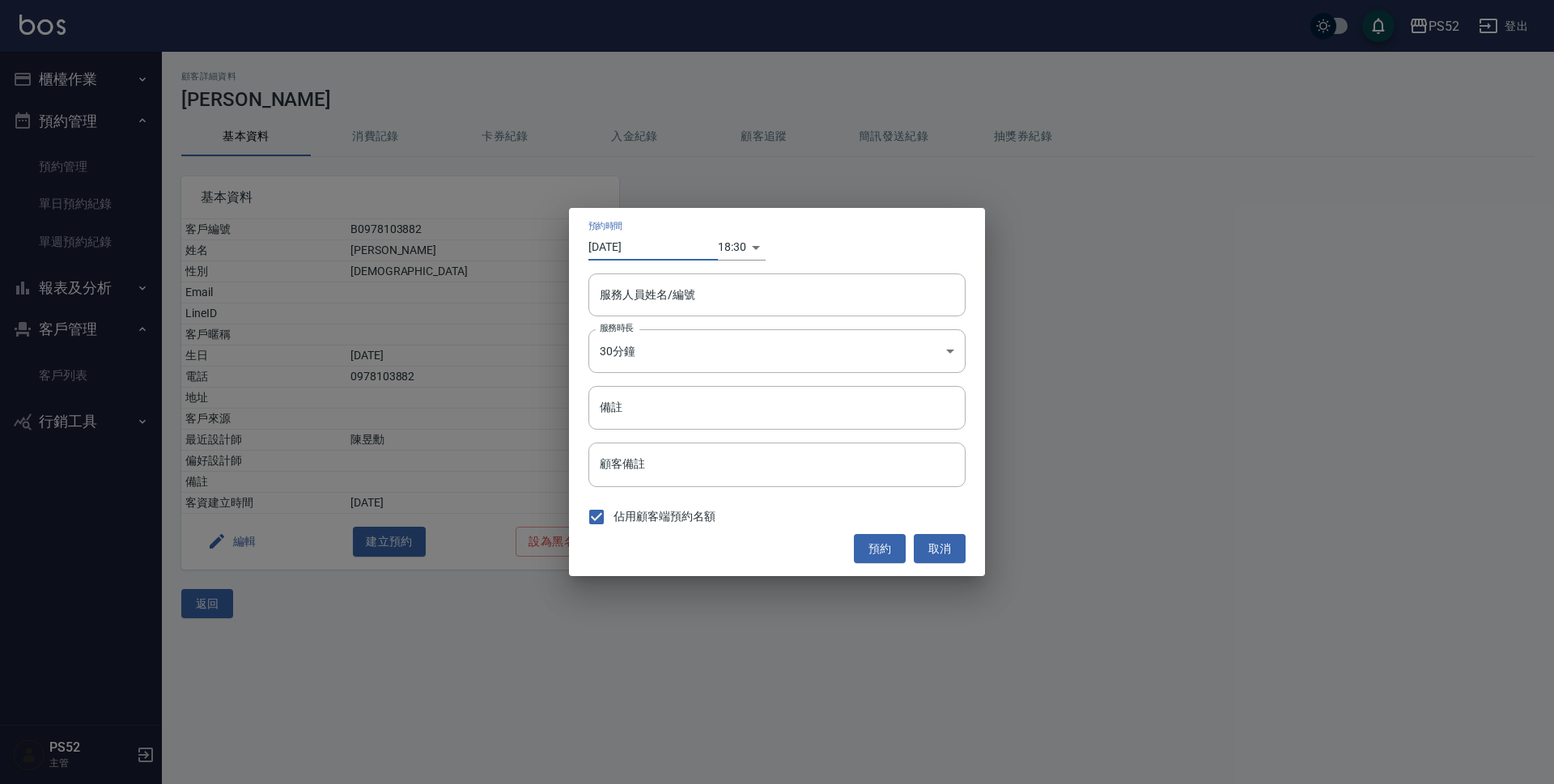
click at [671, 237] on input "[DATE]" at bounding box center [653, 247] width 130 height 27
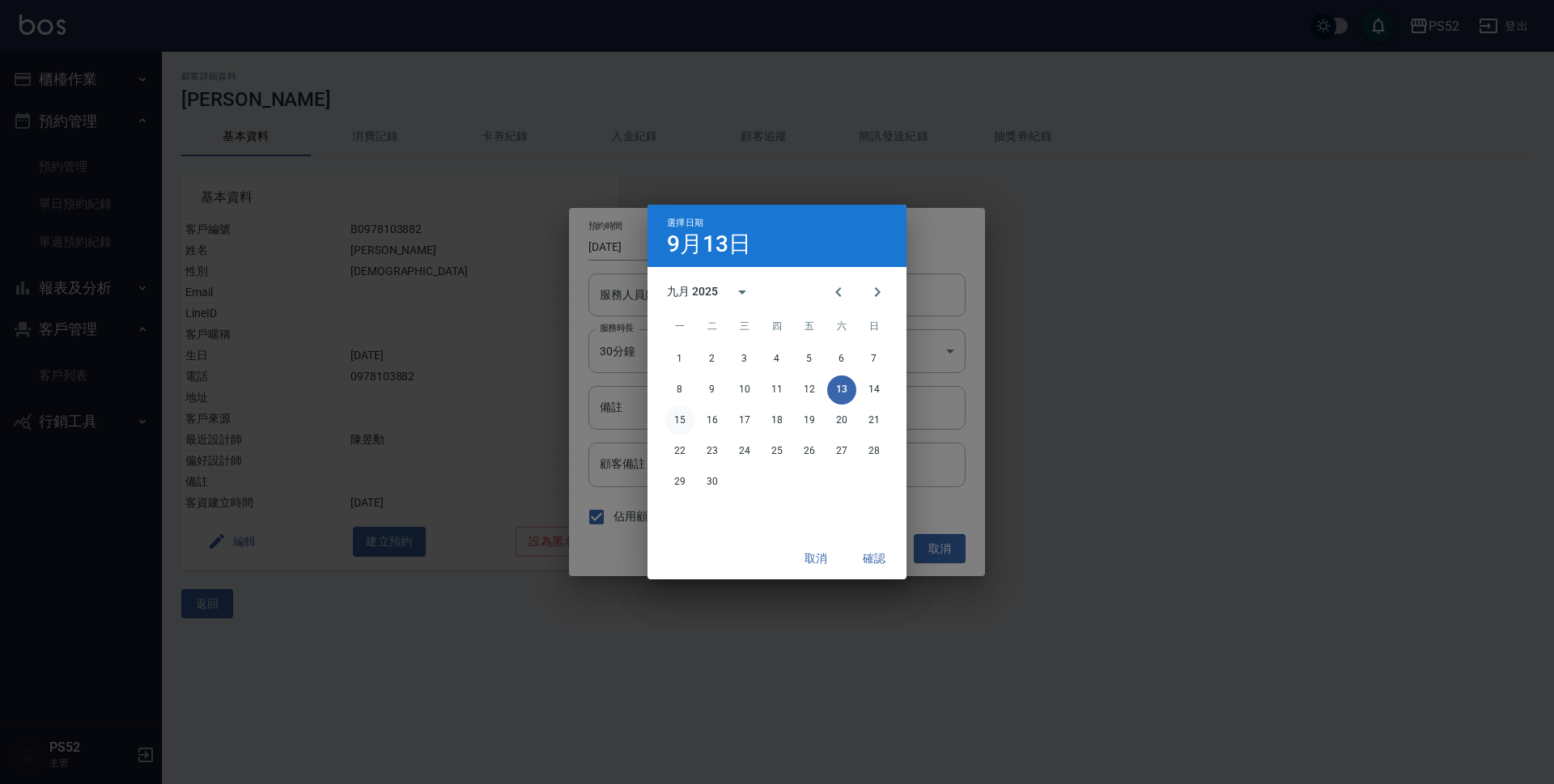
click at [688, 426] on button "15" at bounding box center [679, 420] width 29 height 29
type input "[DATE]"
type input "1757932200000"
click at [879, 553] on button "確認" at bounding box center [874, 559] width 52 height 30
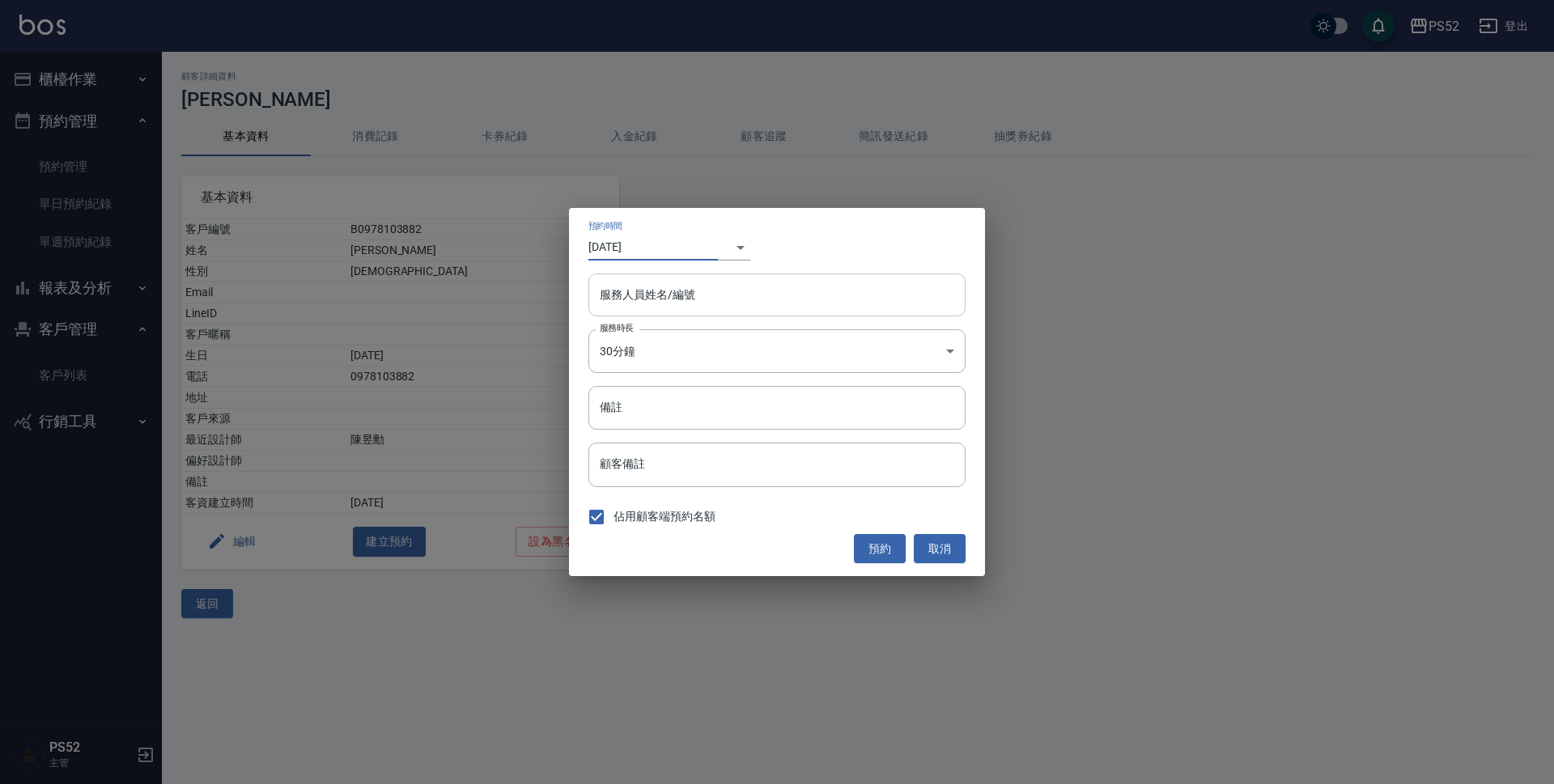
click at [786, 286] on input "服務人員姓名/編號" at bounding box center [777, 295] width 363 height 28
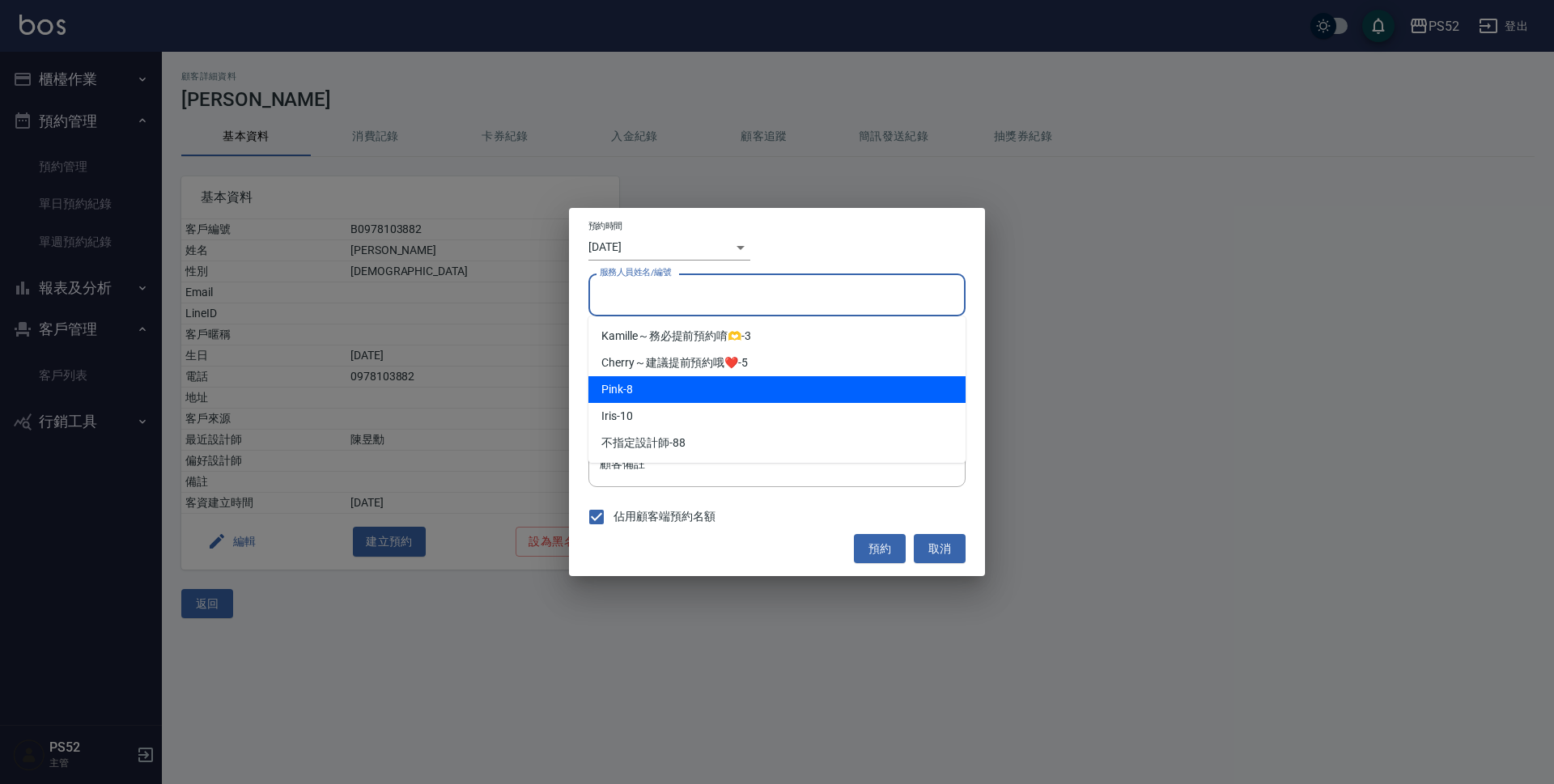
click at [703, 389] on div "Pink -8" at bounding box center [777, 390] width 377 height 27
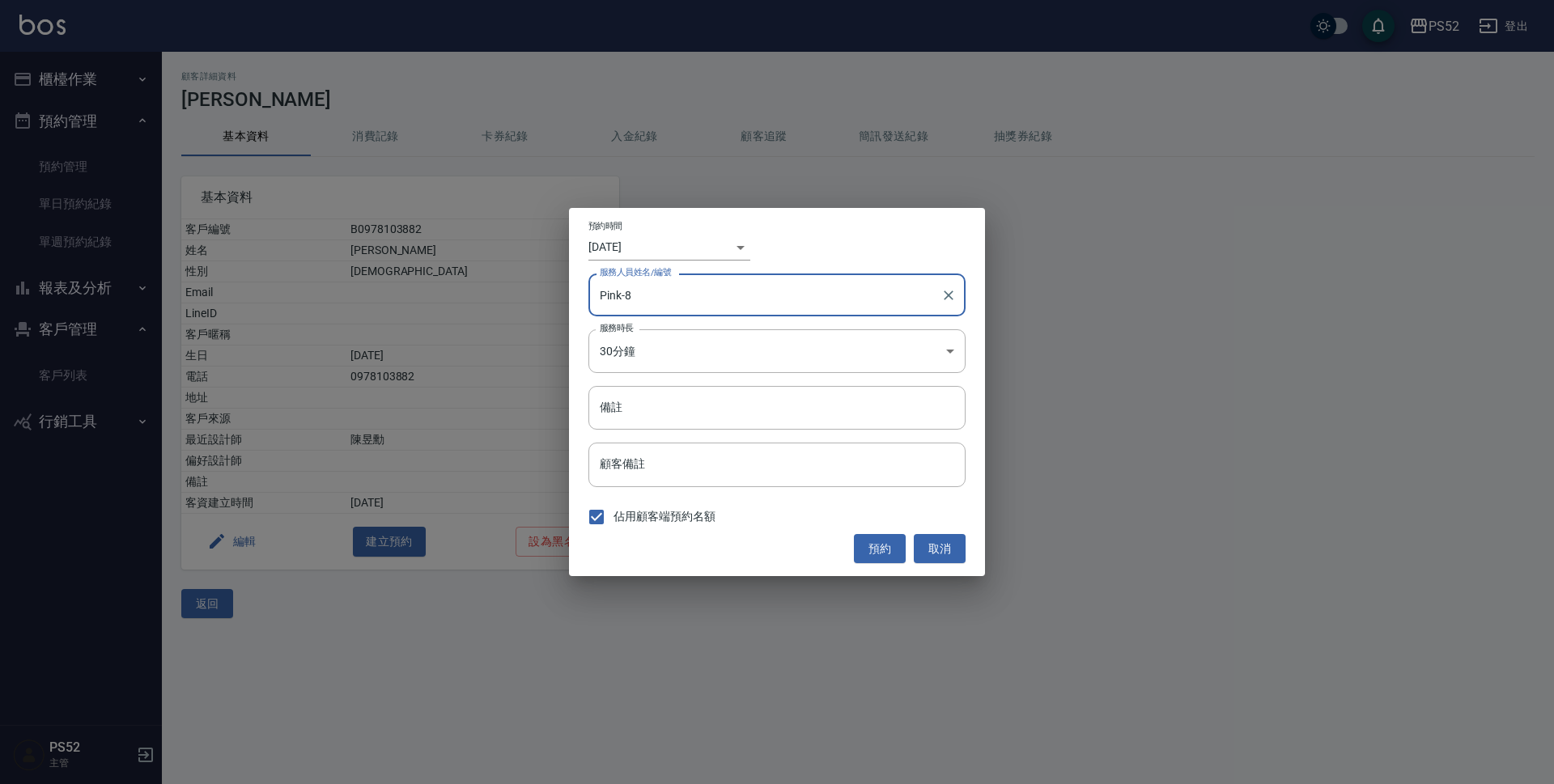
type input "Pink-8"
click at [682, 352] on body "PS52 登出 櫃檯作業 打帳單 帳單列表 現金收支登錄 材料自購登錄 每日結帳 排班表 現場電腦打卡 預約管理 預約管理 單日預約紀錄 單週預約紀錄 報表及…" at bounding box center [777, 392] width 1554 height 784
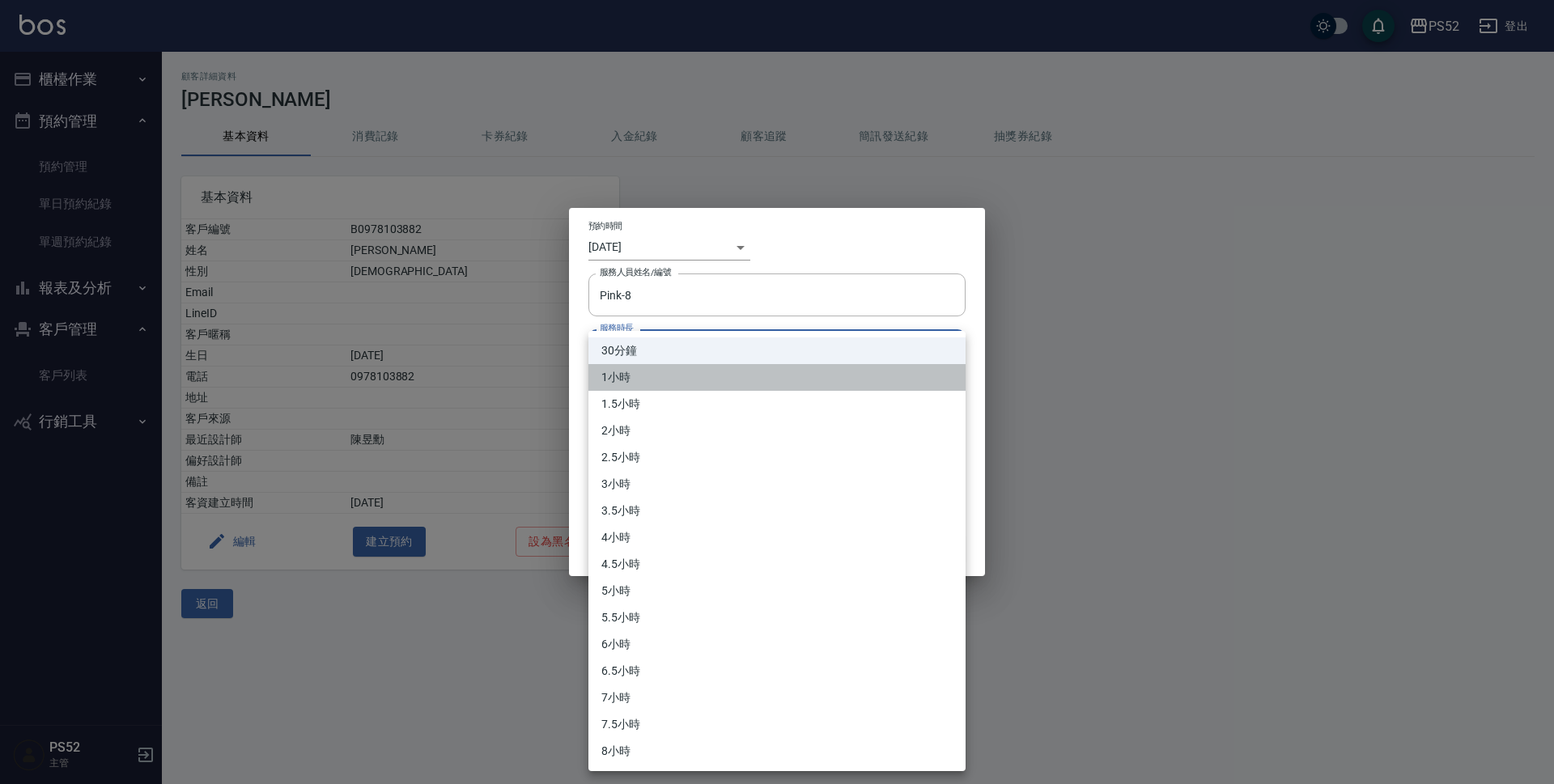
click at [686, 378] on li "1小時" at bounding box center [777, 377] width 377 height 27
type input "2"
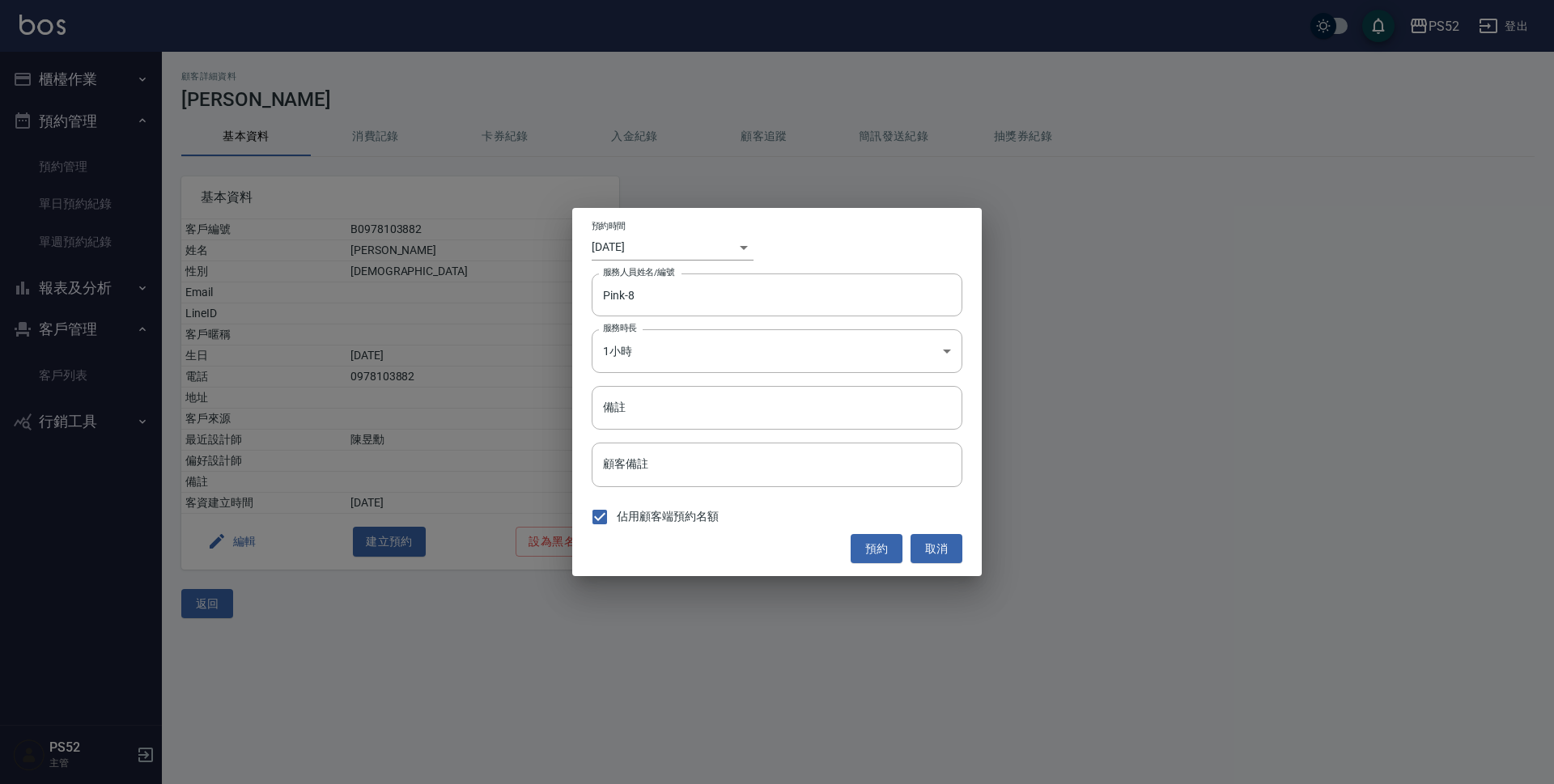
click at [667, 384] on div "預約時間 [DATE] ​ 1757932200000 服務人員姓名/編號 Pink-8 服務人員姓名/編號 服務時長 1小時 2 服務時長 備註 備註 顧客…" at bounding box center [777, 392] width 410 height 368
click at [665, 398] on input "備註" at bounding box center [777, 407] width 371 height 44
type input "SC"
click at [875, 553] on button "預約" at bounding box center [876, 549] width 52 height 30
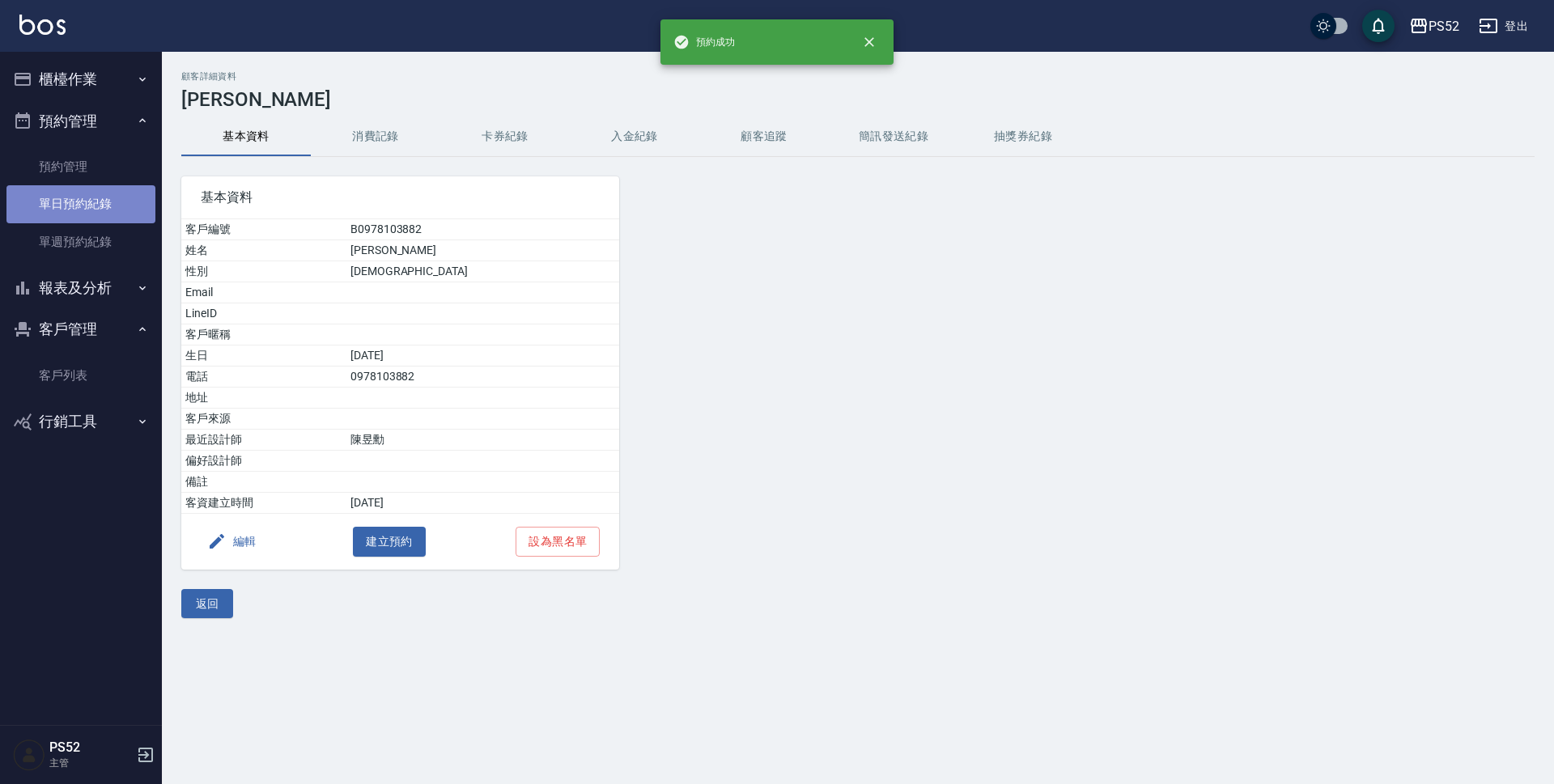
click at [106, 221] on link "單日預約紀錄" at bounding box center [80, 203] width 149 height 37
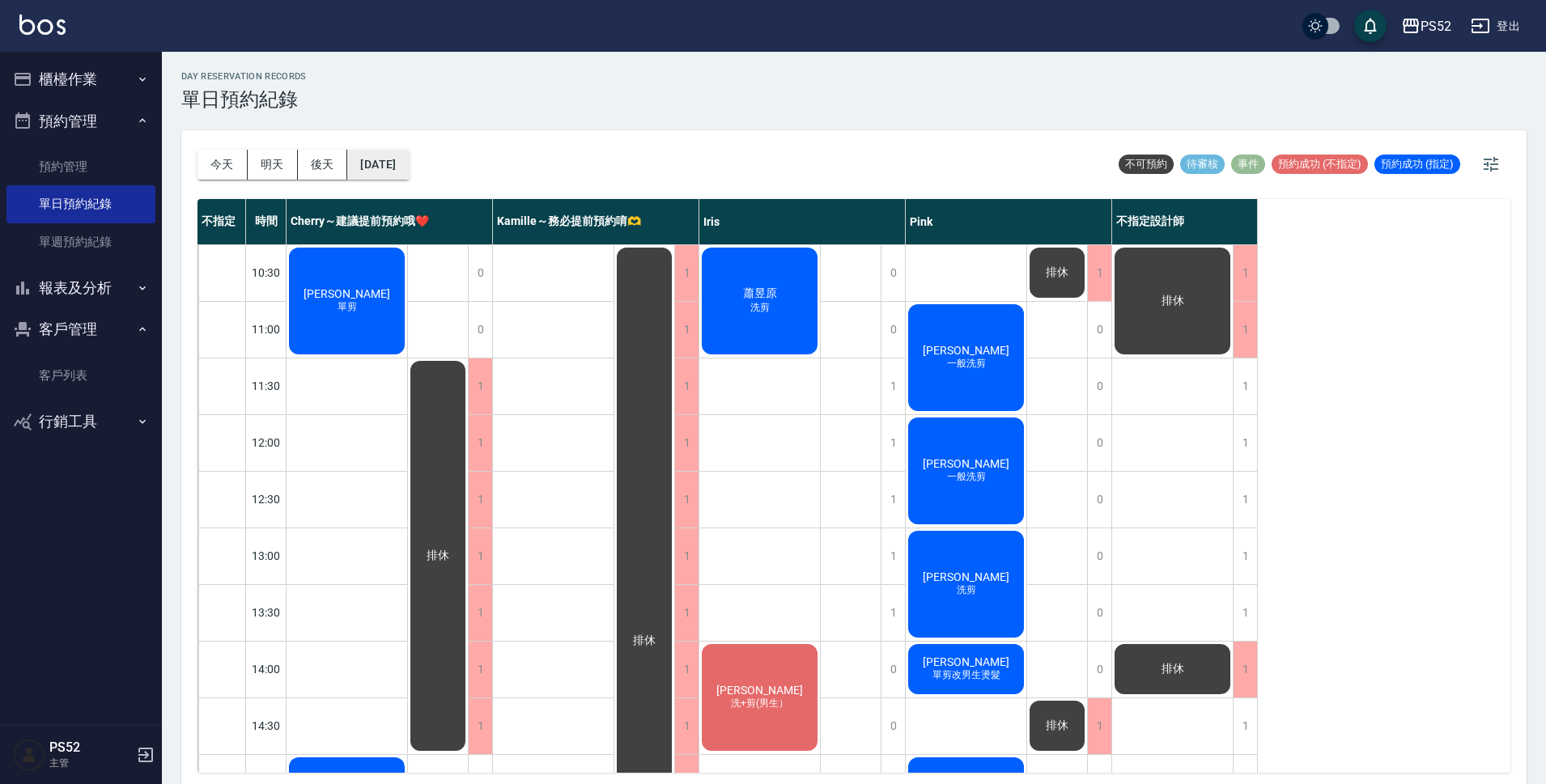
click at [378, 168] on button "[DATE]" at bounding box center [378, 164] width 62 height 30
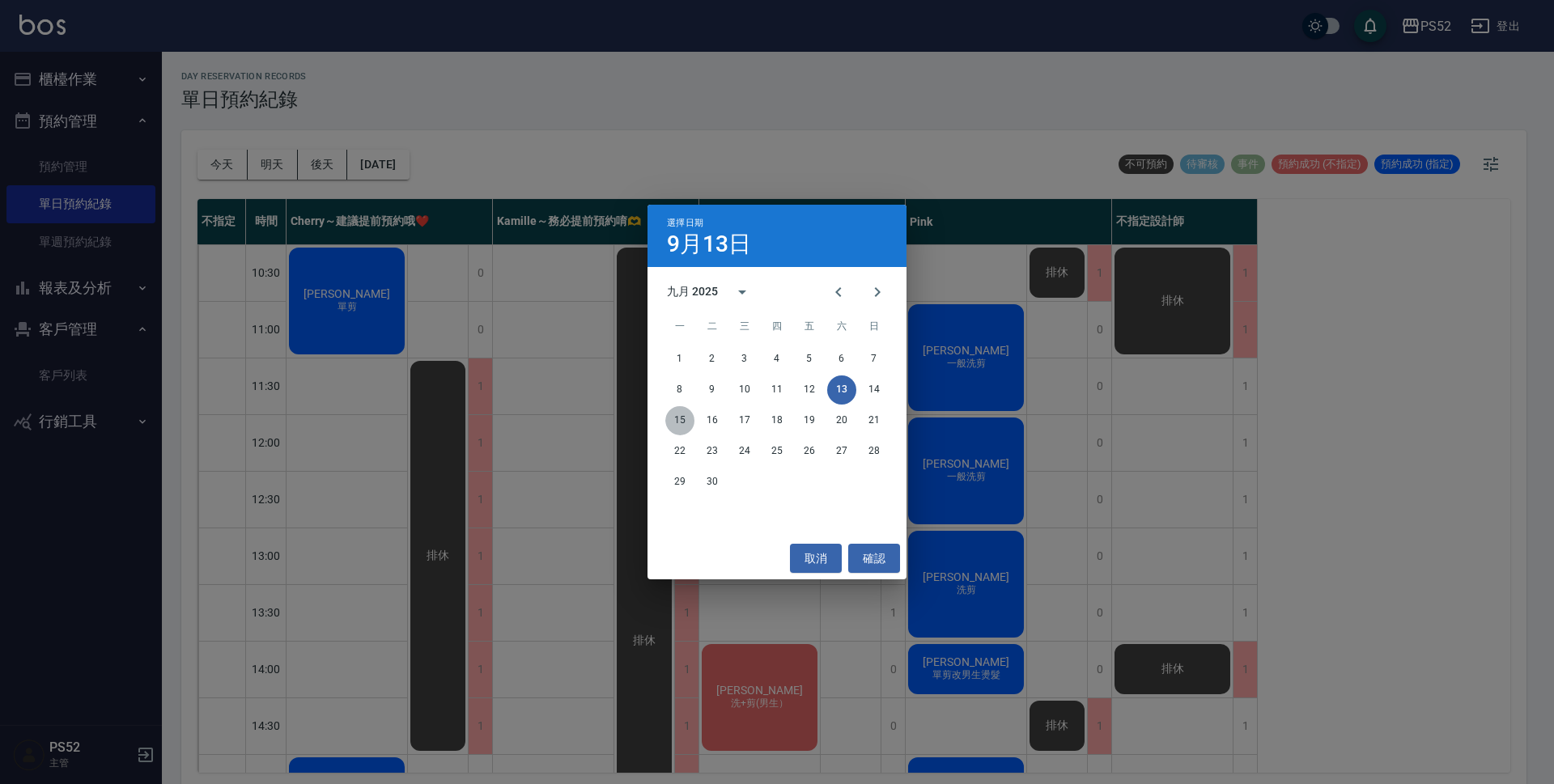
click at [693, 423] on button "15" at bounding box center [679, 420] width 29 height 29
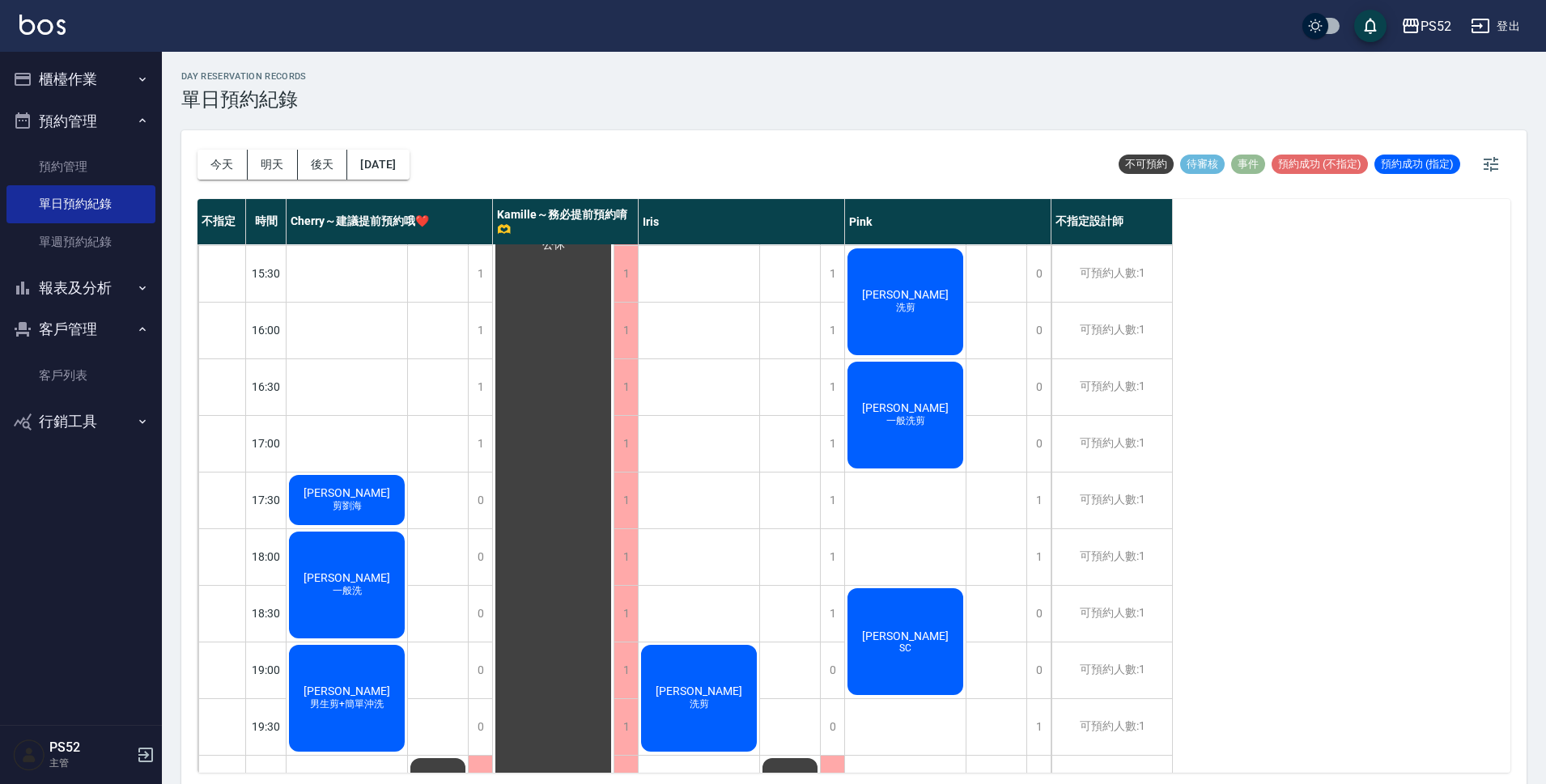
scroll to position [566, 0]
click at [211, 166] on button "今天" at bounding box center [222, 164] width 50 height 30
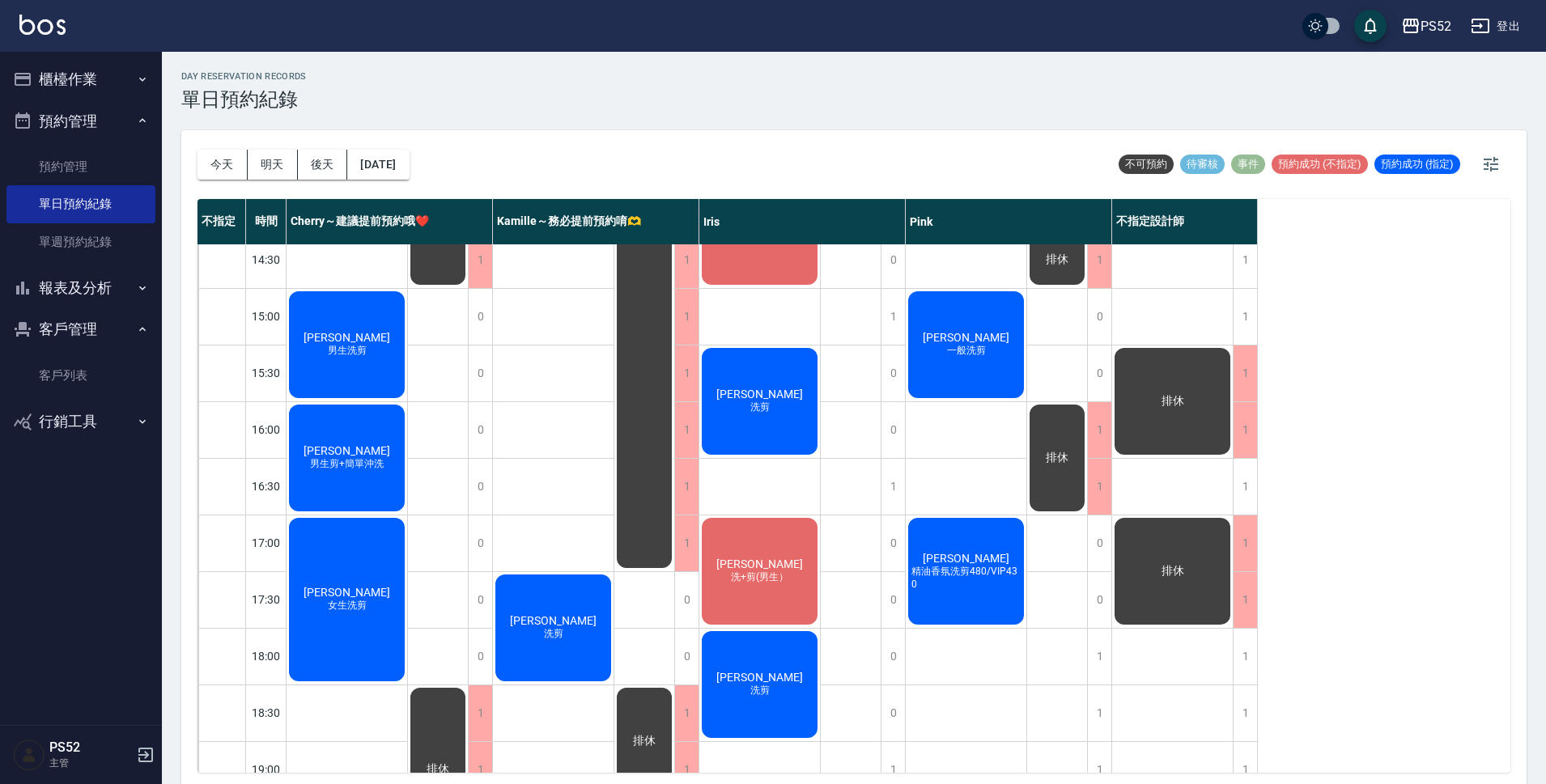
scroll to position [458, 0]
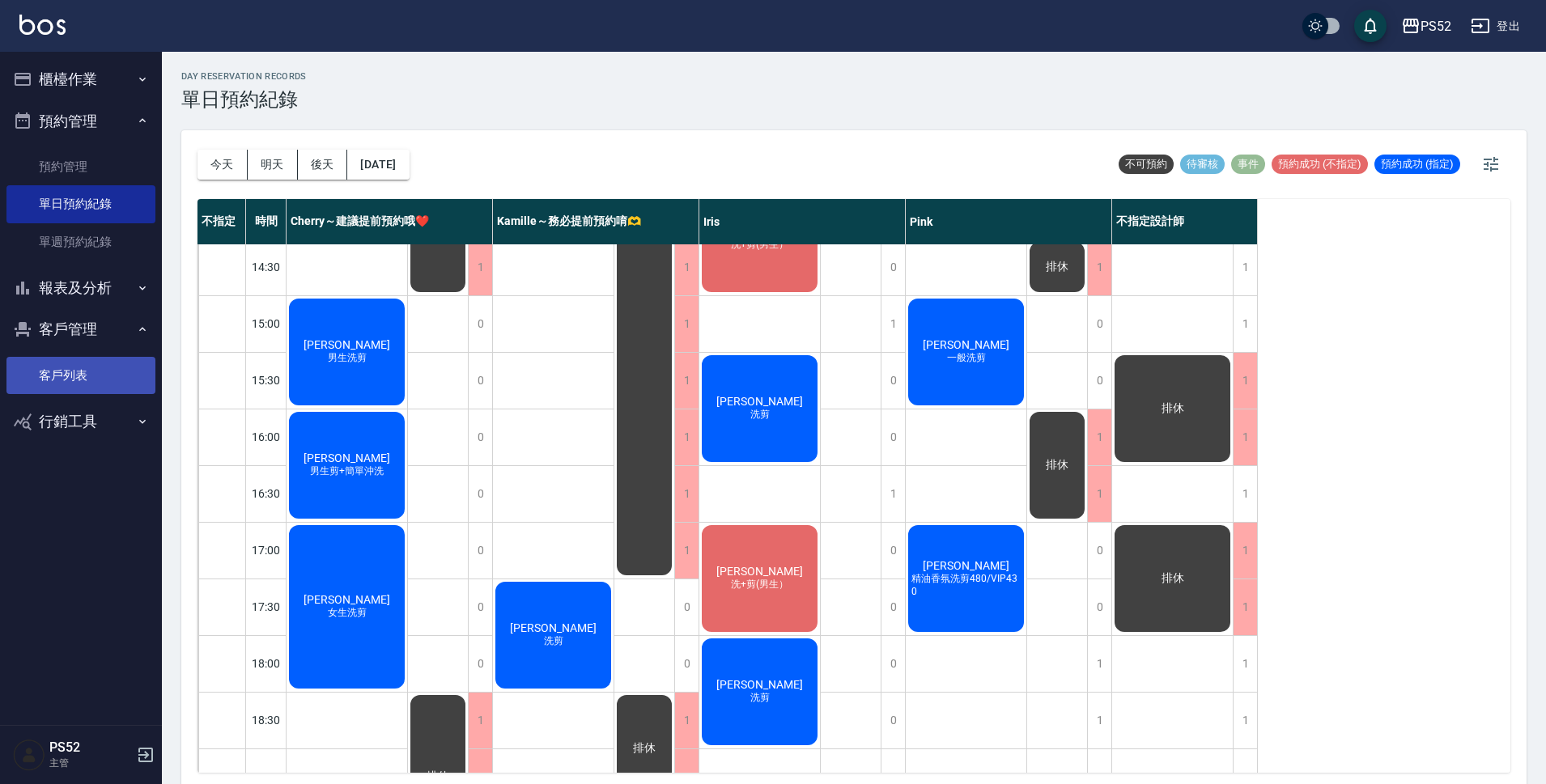
click at [92, 376] on link "客戶列表" at bounding box center [80, 375] width 149 height 37
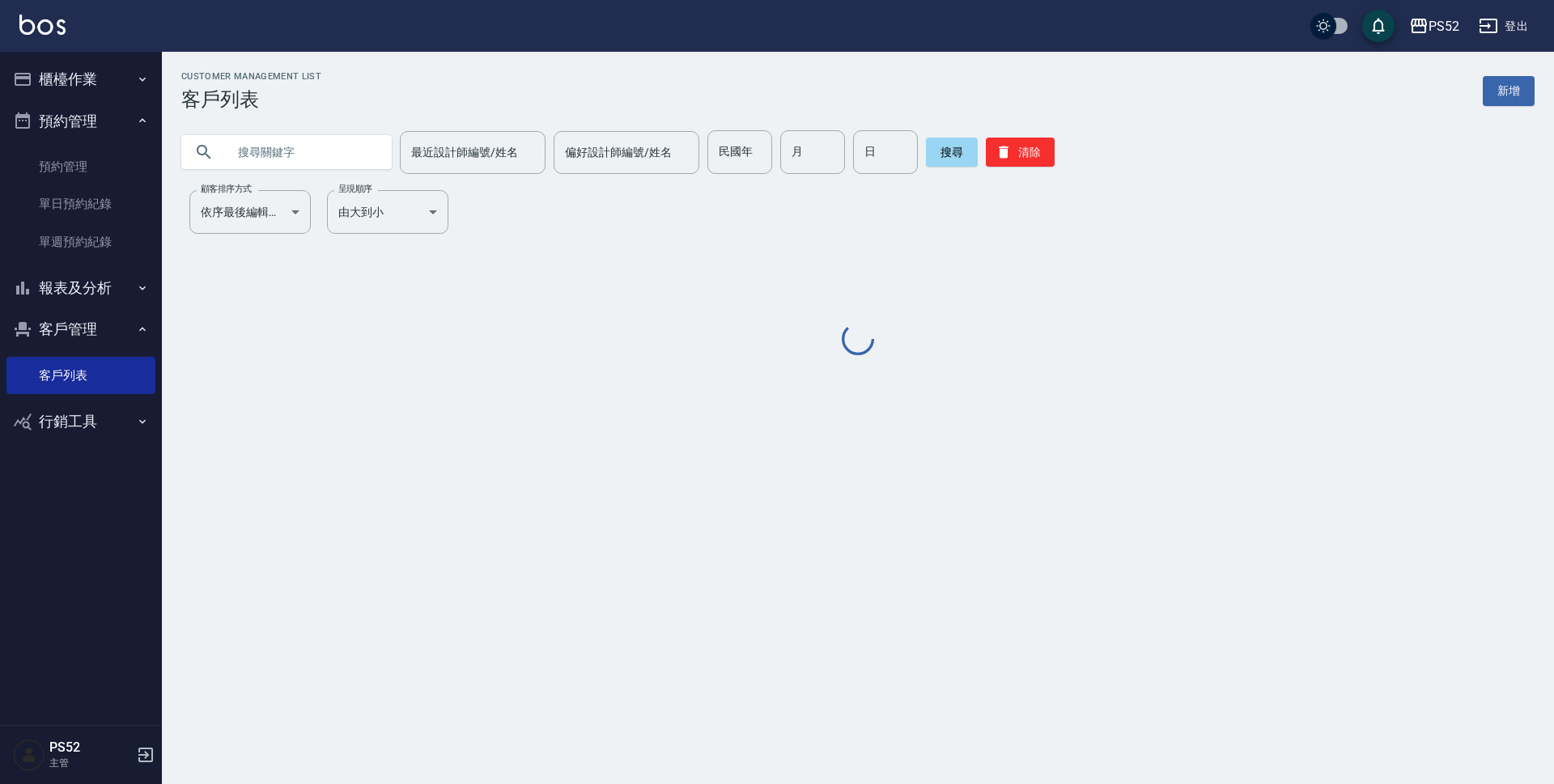
click at [244, 143] on input "text" at bounding box center [302, 152] width 153 height 44
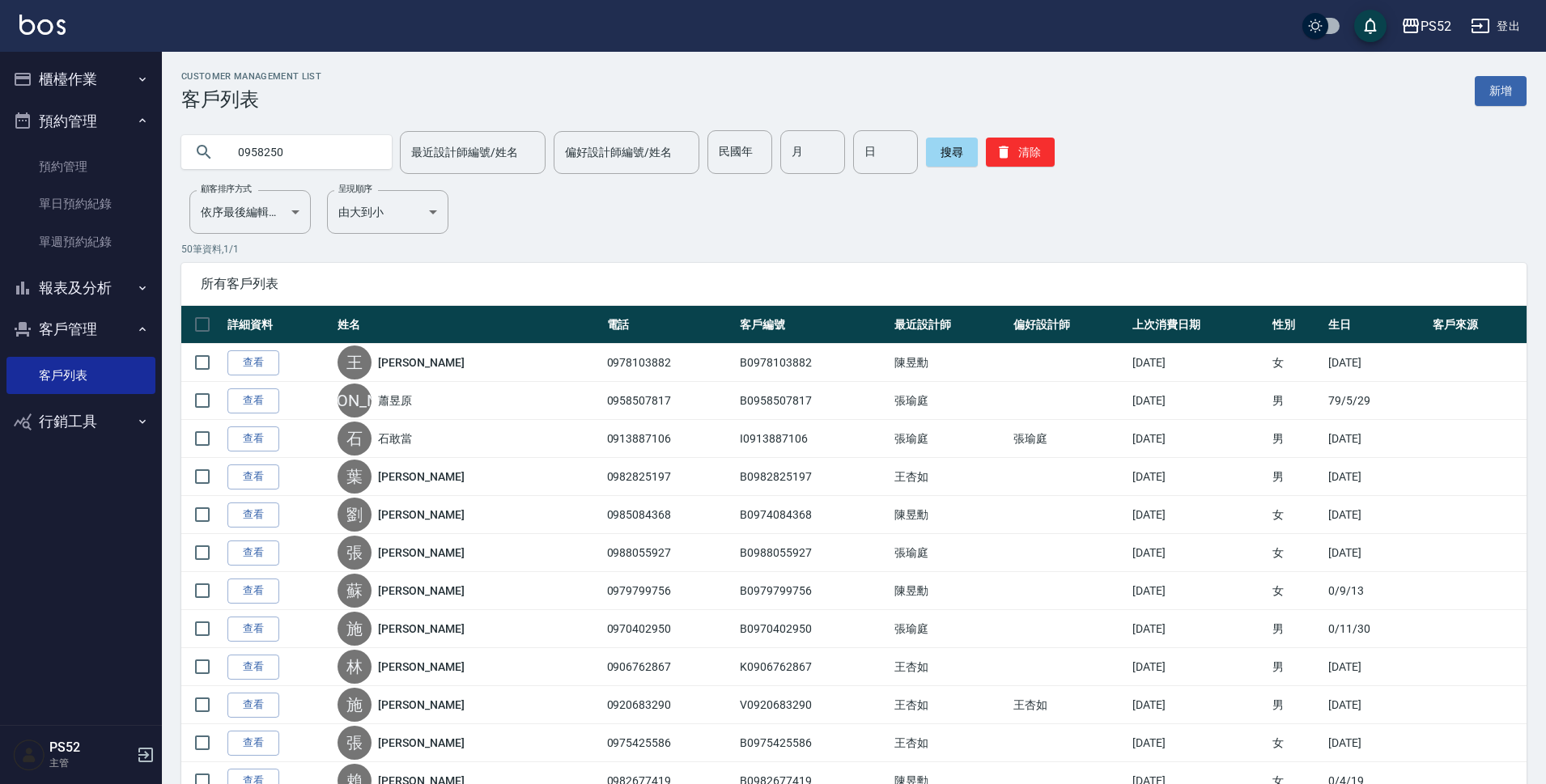
type input "0958250"
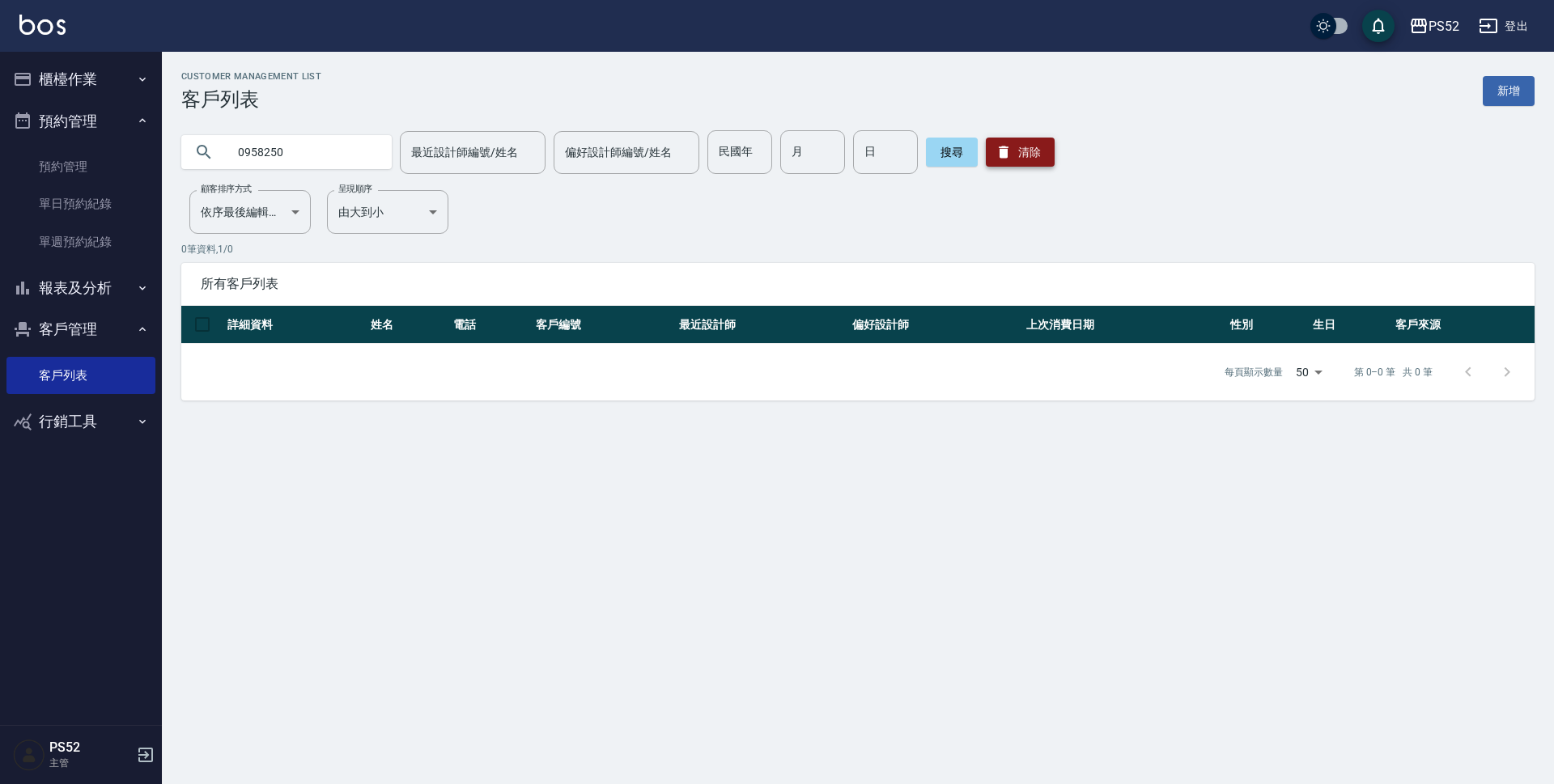
click at [1030, 161] on button "清除" at bounding box center [1020, 151] width 69 height 29
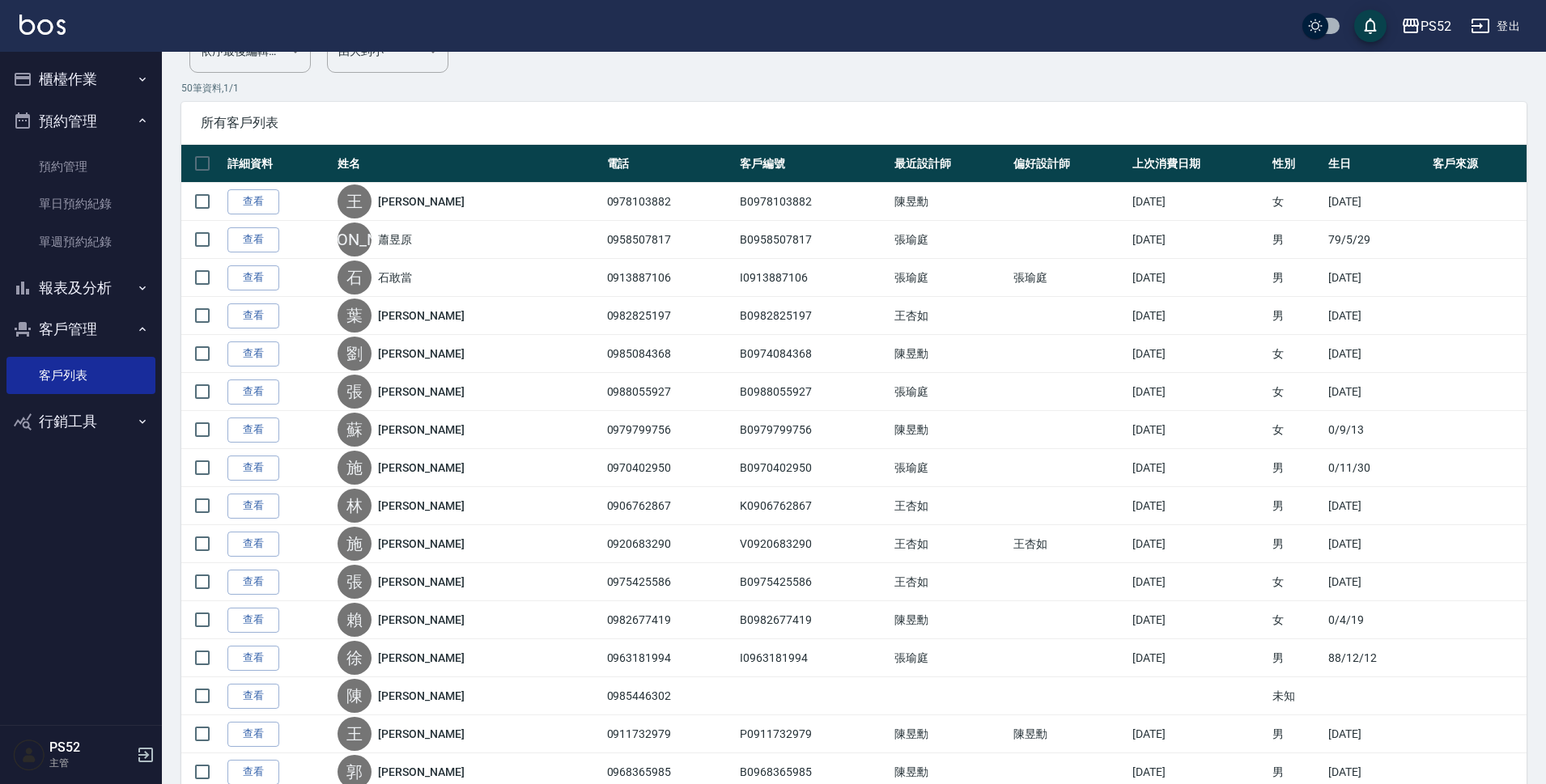
scroll to position [161, 0]
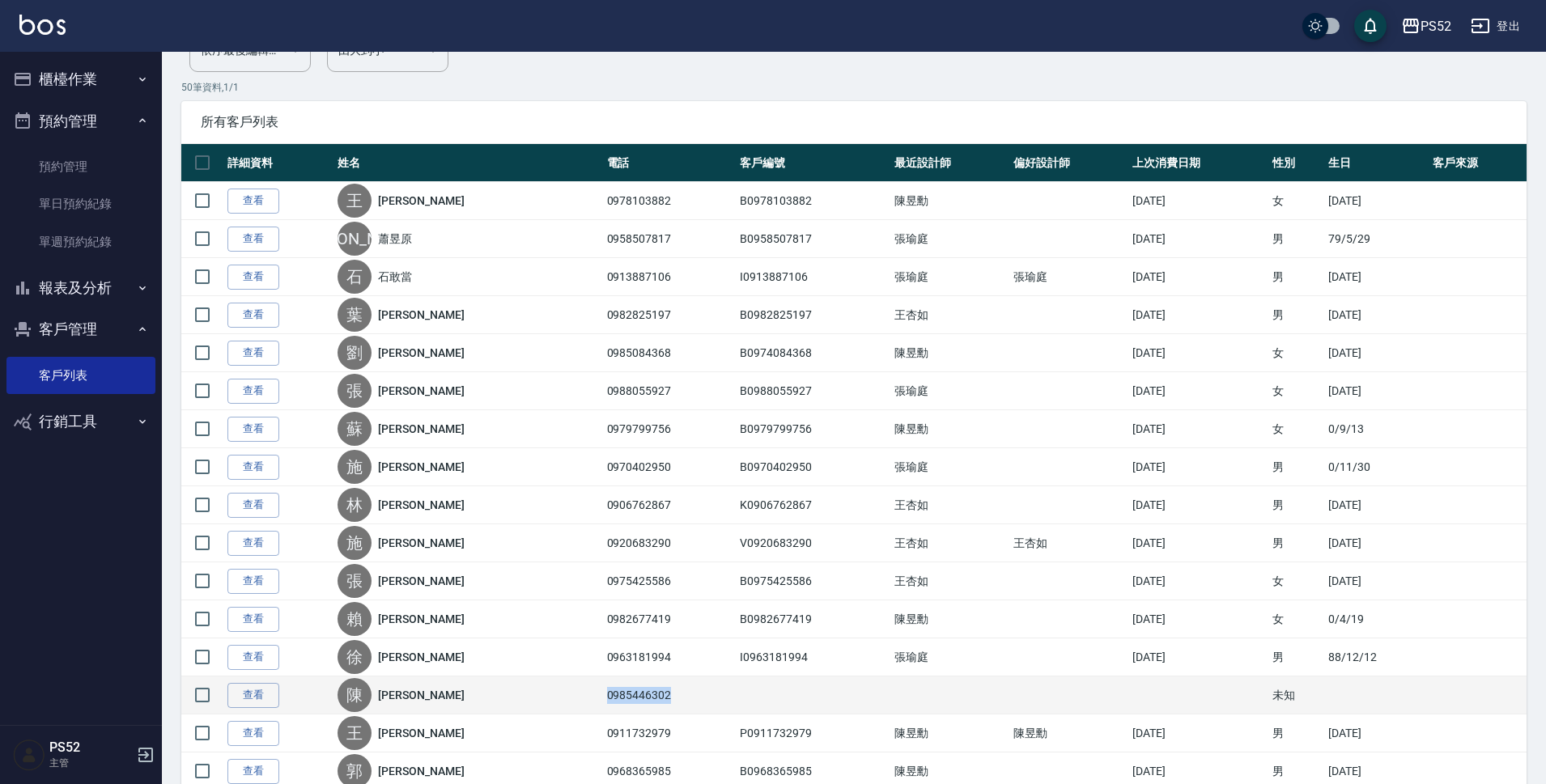
drag, startPoint x: 518, startPoint y: 696, endPoint x: 591, endPoint y: 696, distance: 73.0
click at [603, 696] on td "0985446302" at bounding box center [670, 695] width 134 height 38
copy td "0985446302"
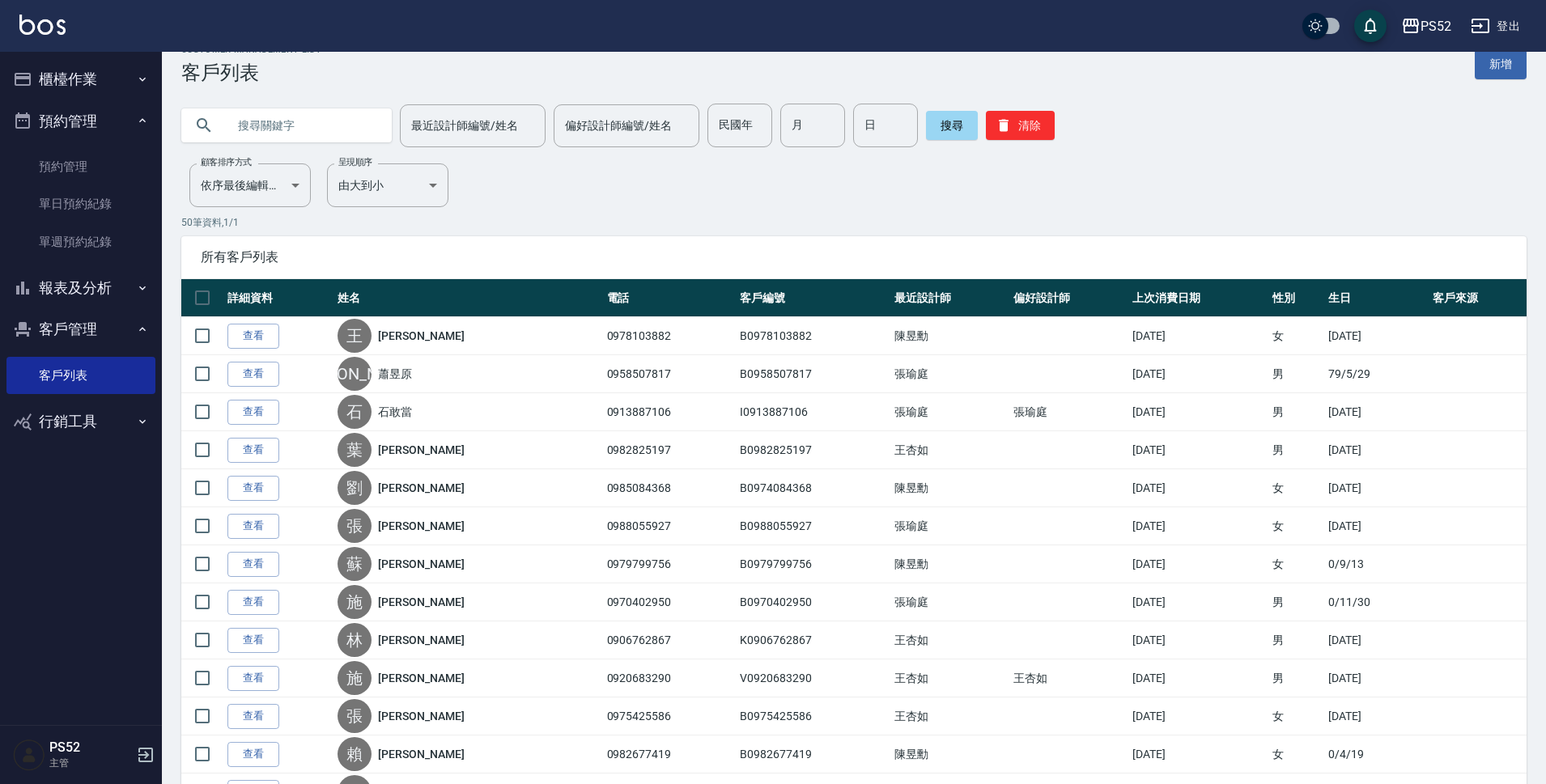
scroll to position [0, 0]
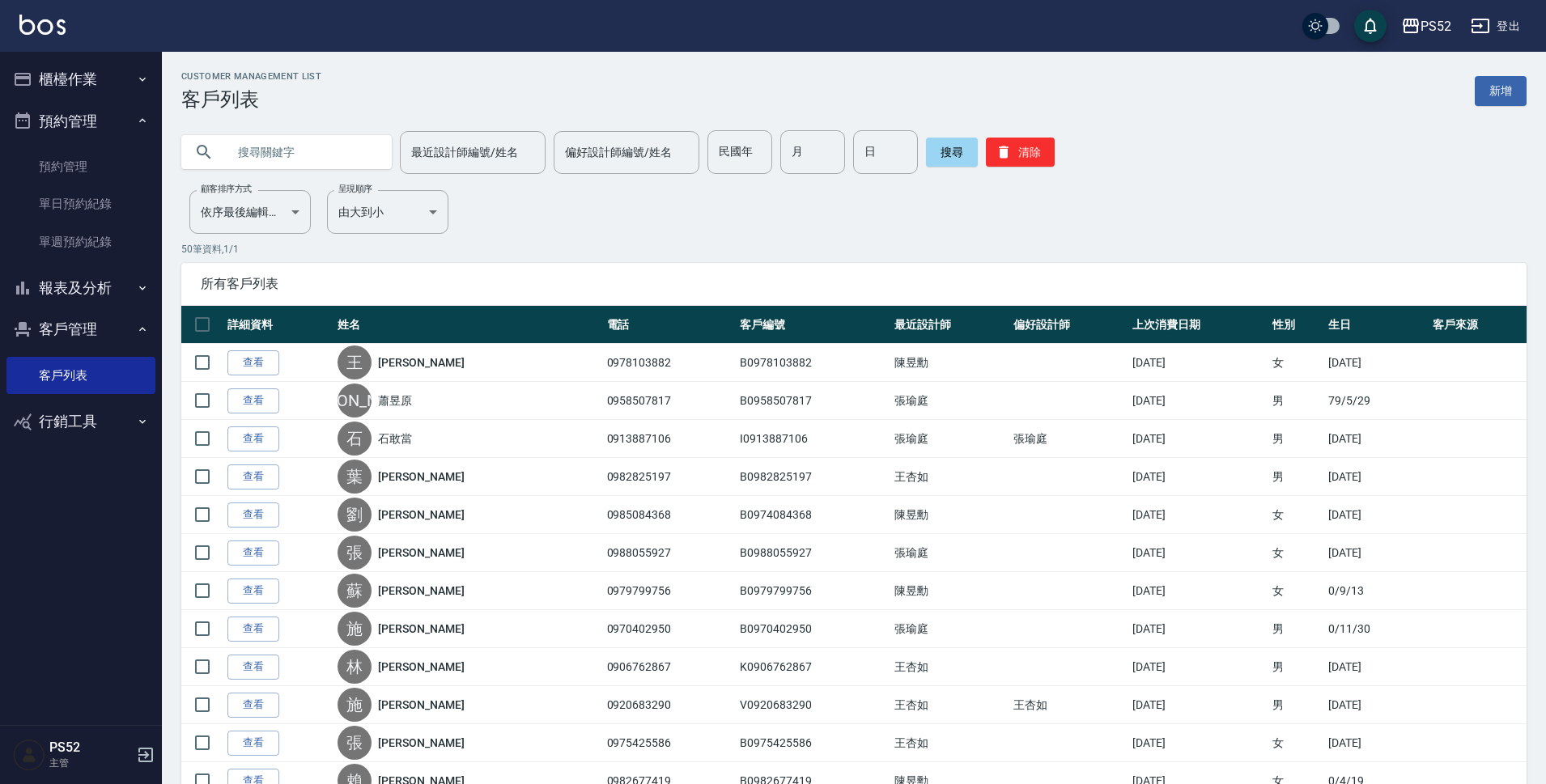
click at [247, 157] on input "text" at bounding box center [302, 152] width 153 height 44
paste input "0985446302"
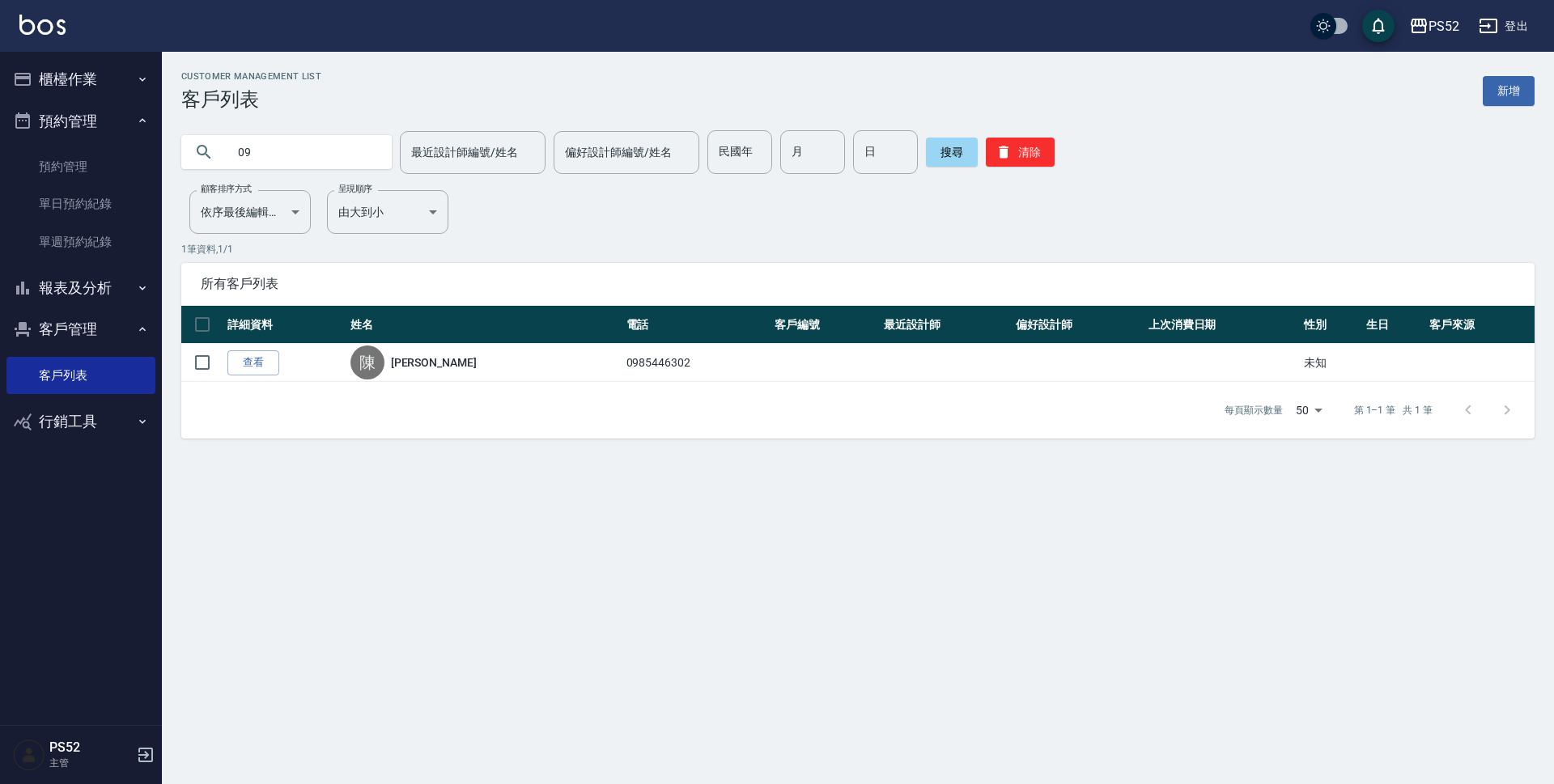
type input "0"
type input "[PERSON_NAME]"
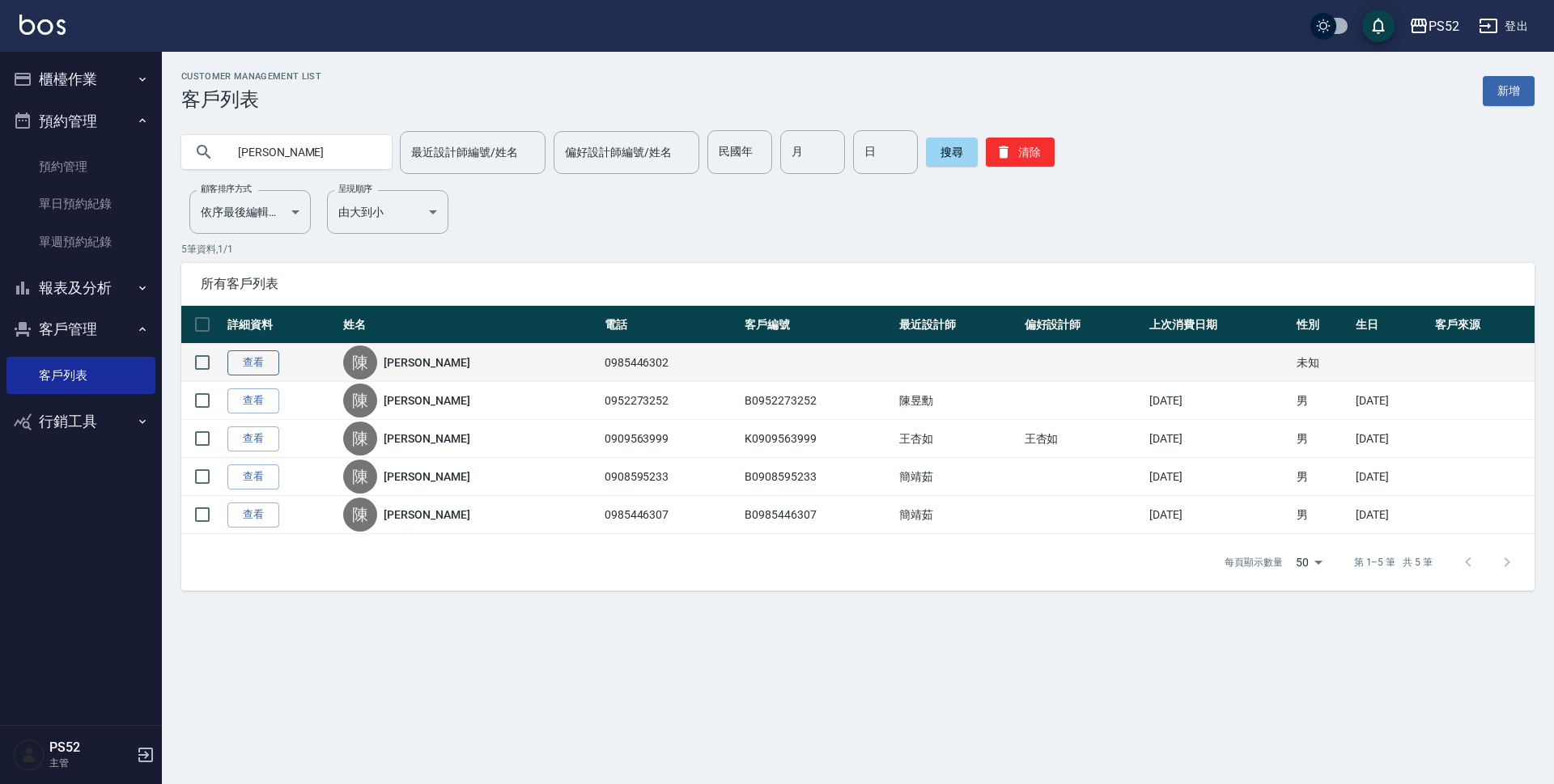
click at [267, 358] on link "查看" at bounding box center [253, 363] width 52 height 25
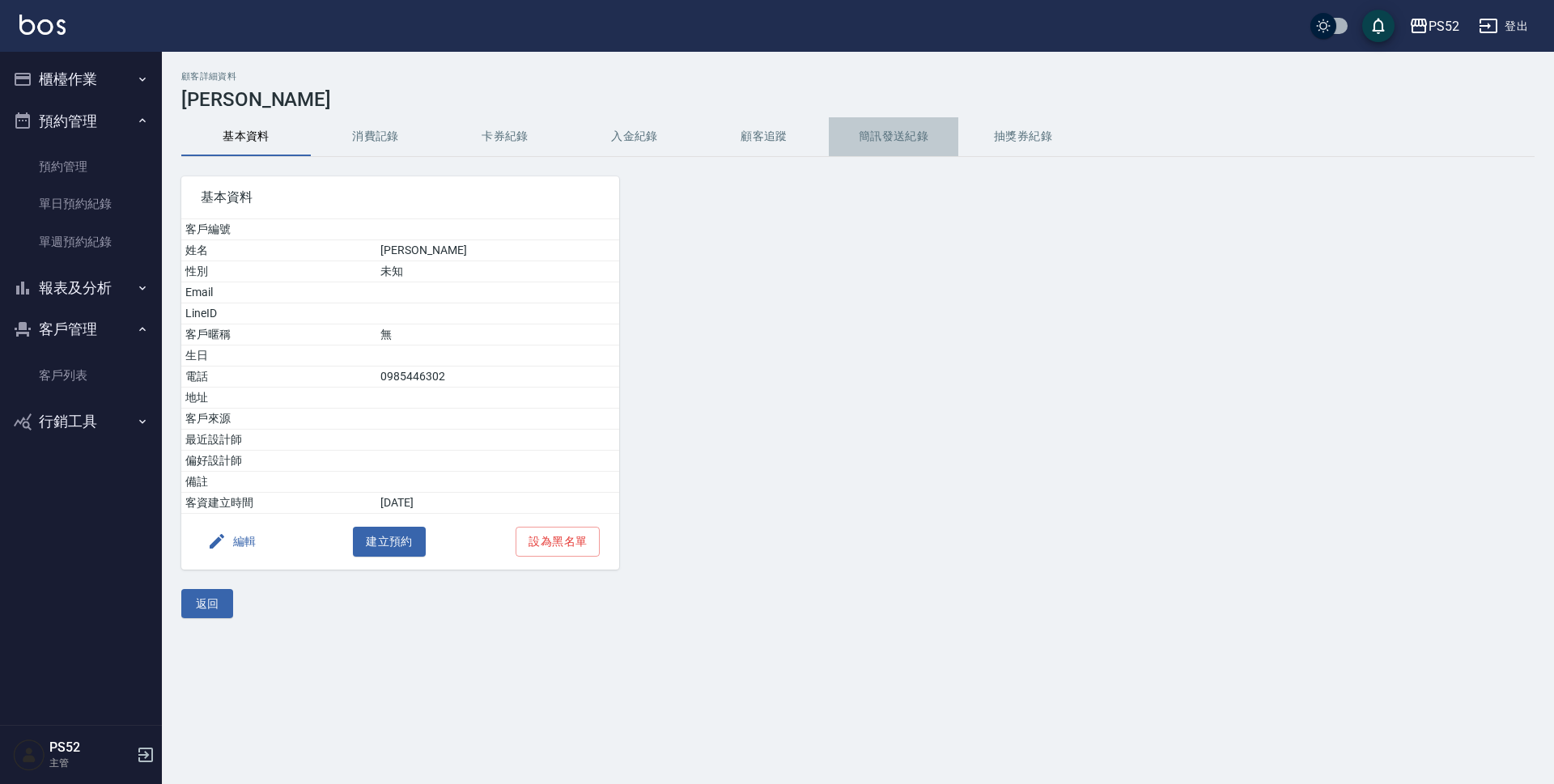
click at [861, 152] on button "簡訊發送紀錄" at bounding box center [893, 136] width 130 height 39
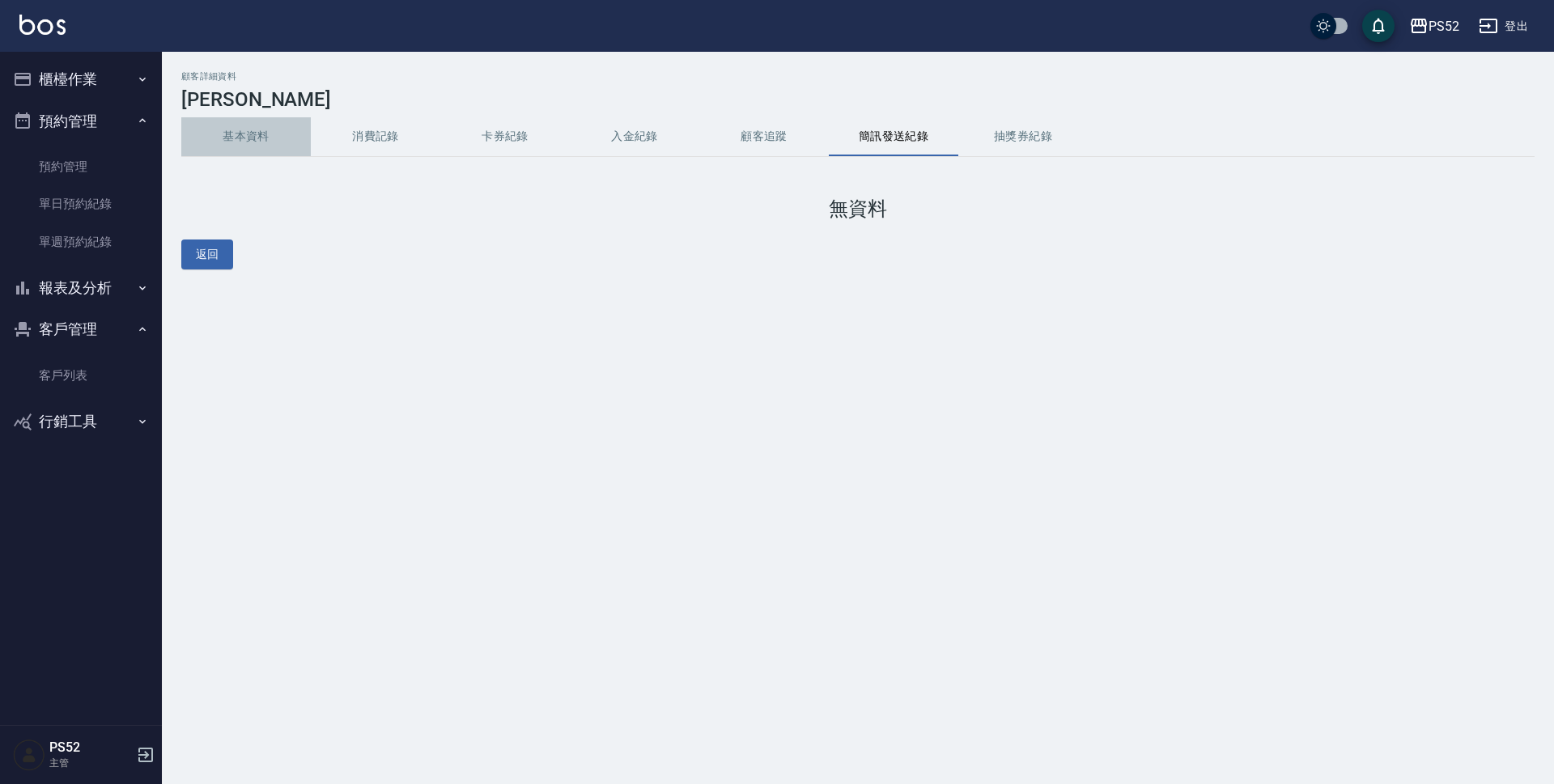
click at [263, 125] on button "基本資料" at bounding box center [246, 136] width 130 height 39
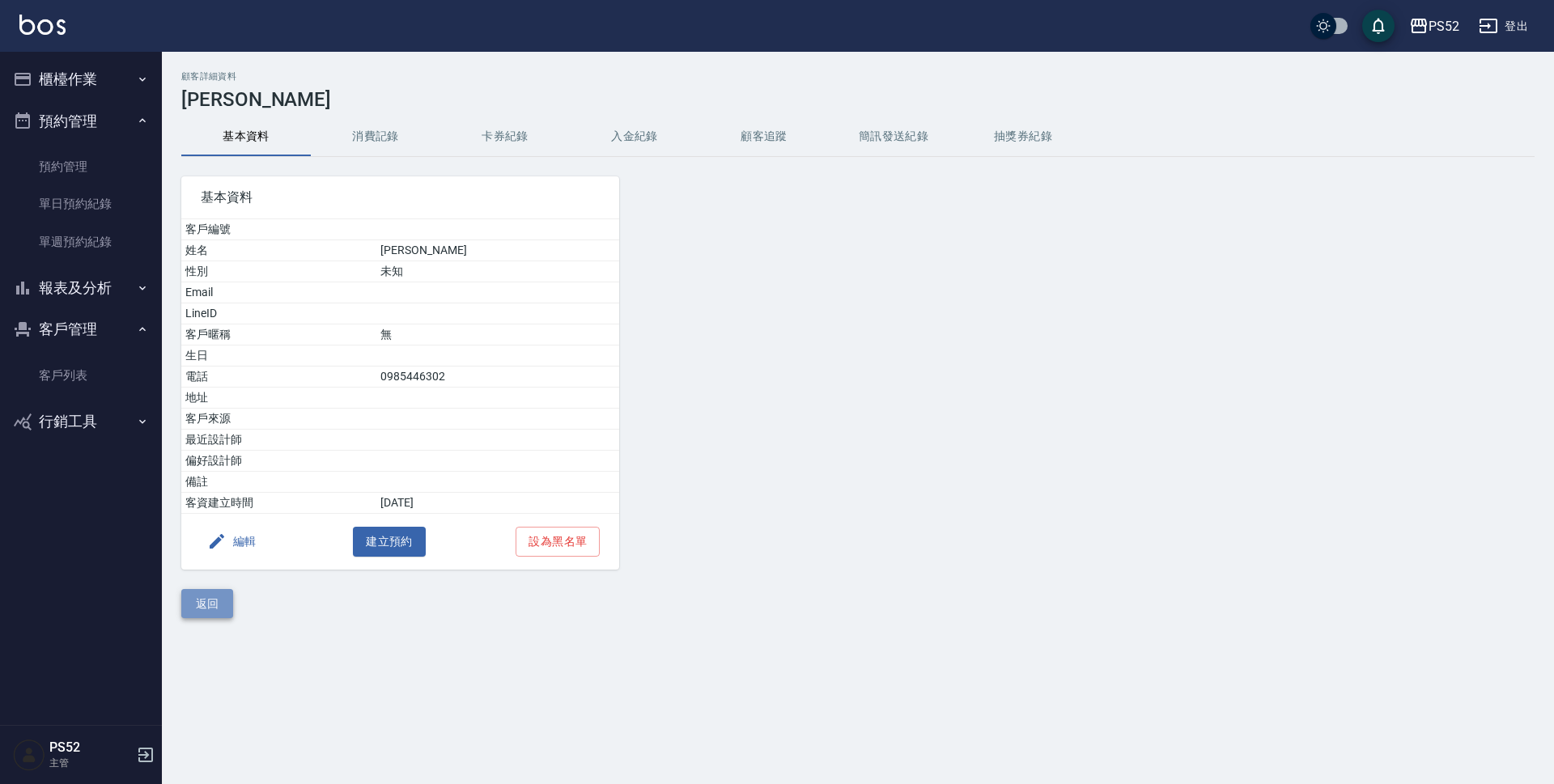
click at [212, 605] on button "返回" at bounding box center [207, 604] width 52 height 30
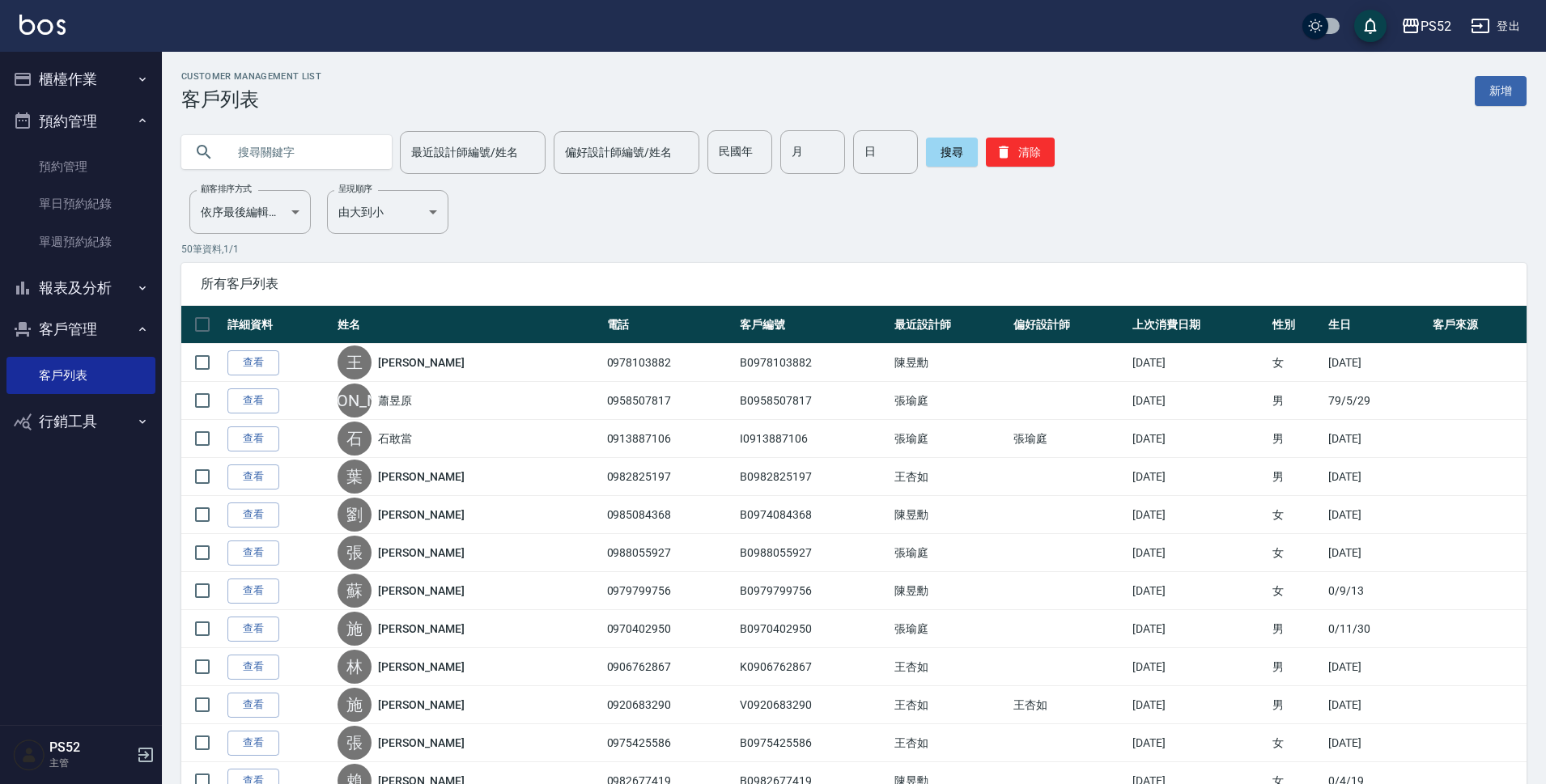
click at [278, 161] on input "text" at bounding box center [302, 152] width 153 height 44
paste input "0985446302"
type input "0"
type input "＿"
click at [741, 292] on span "所有客戶列表" at bounding box center [853, 284] width 1306 height 16
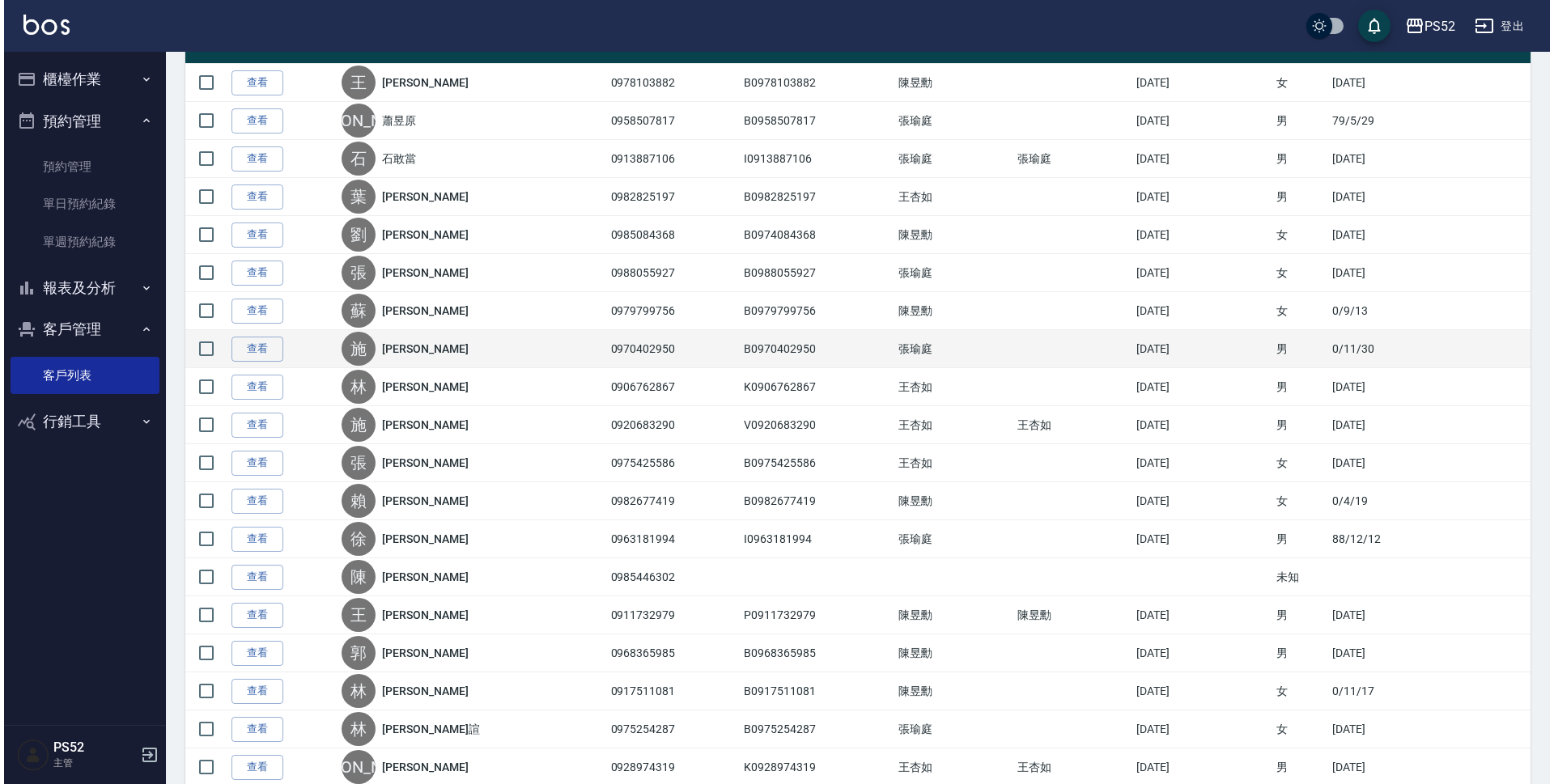
scroll to position [297, 0]
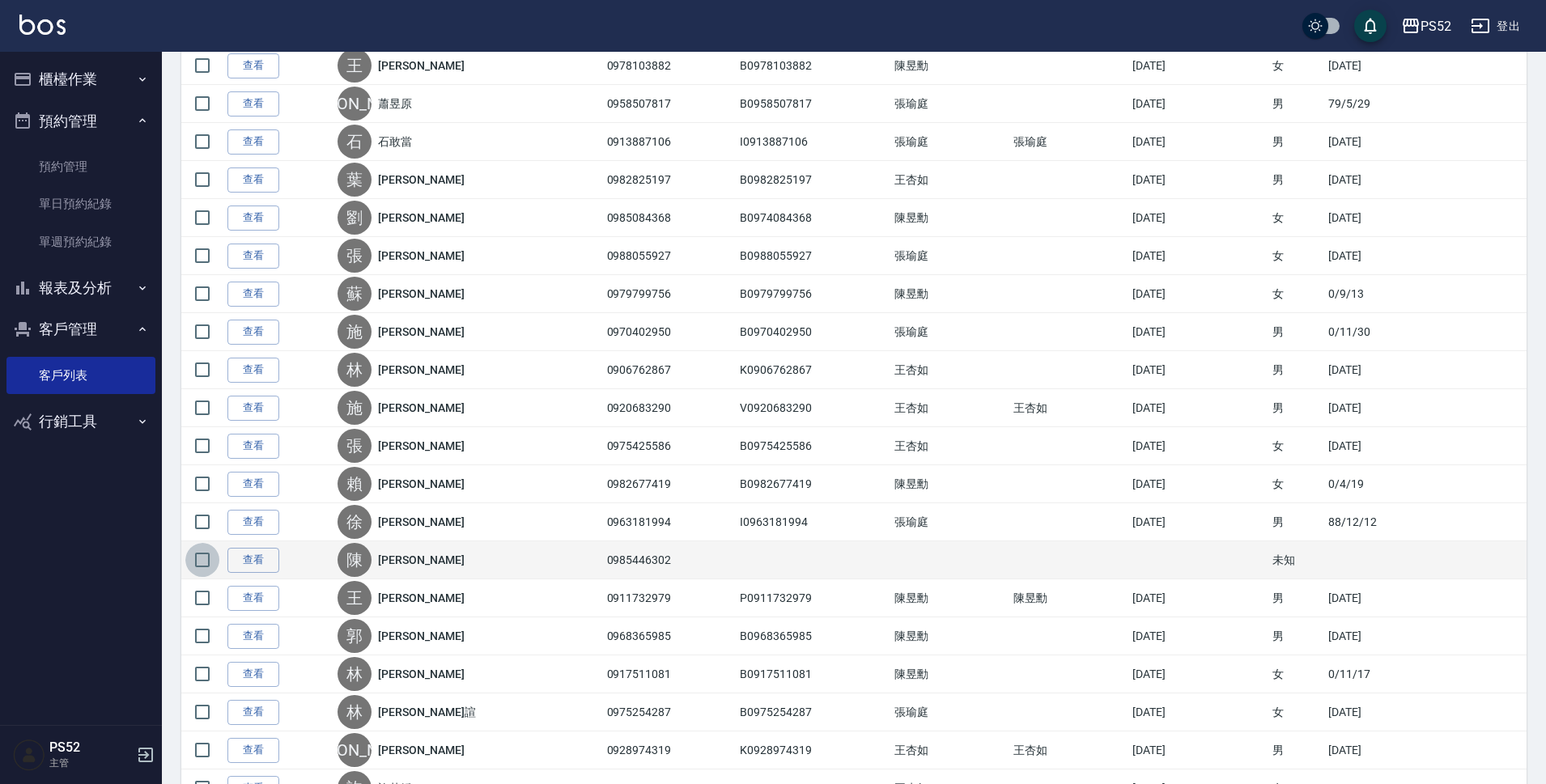
click at [193, 552] on input "checkbox" at bounding box center [202, 560] width 34 height 34
checkbox input "true"
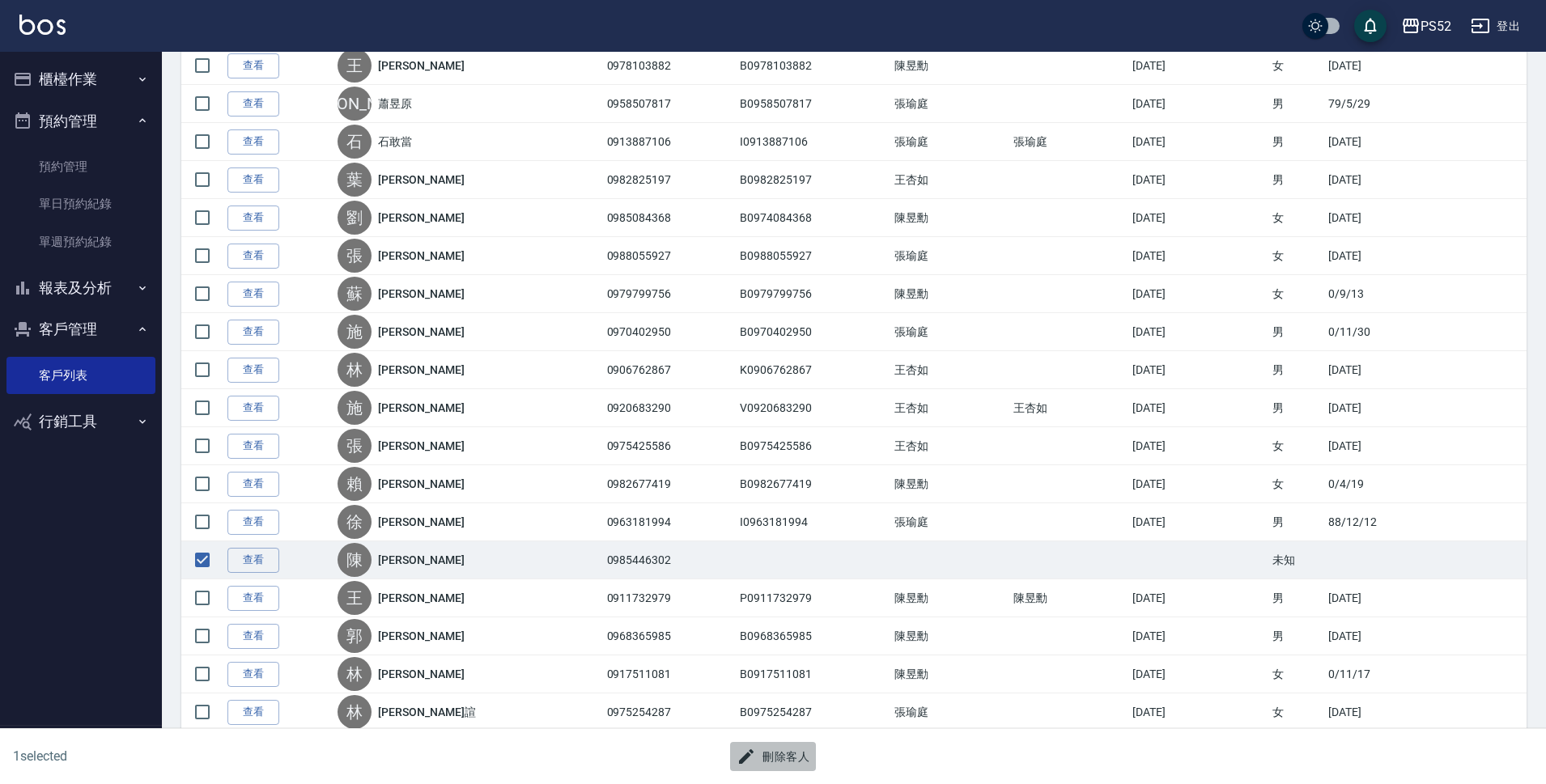
click at [773, 759] on button "刪除客人" at bounding box center [773, 756] width 86 height 30
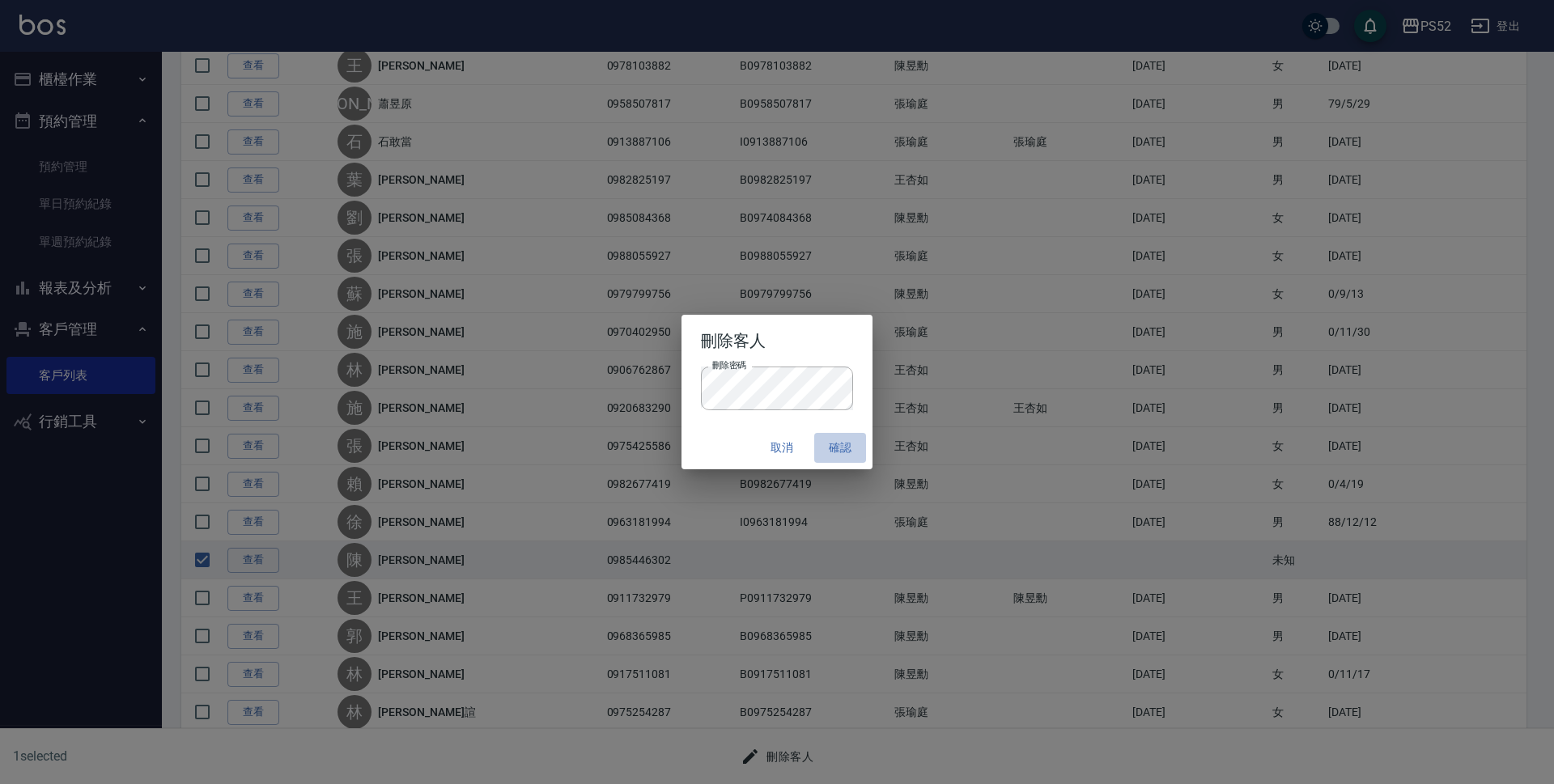
click at [840, 443] on button "確認" at bounding box center [840, 447] width 52 height 30
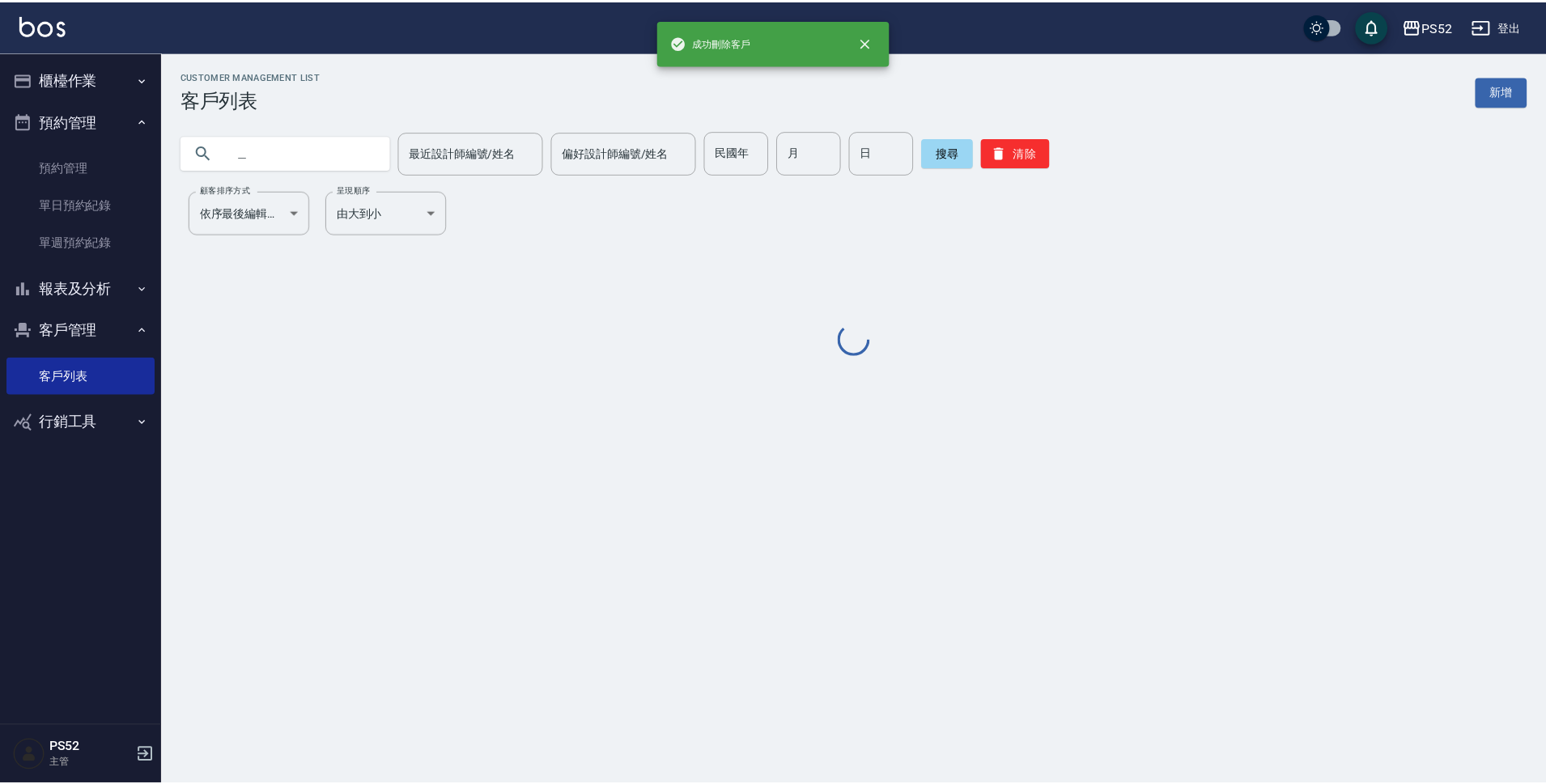
scroll to position [0, 0]
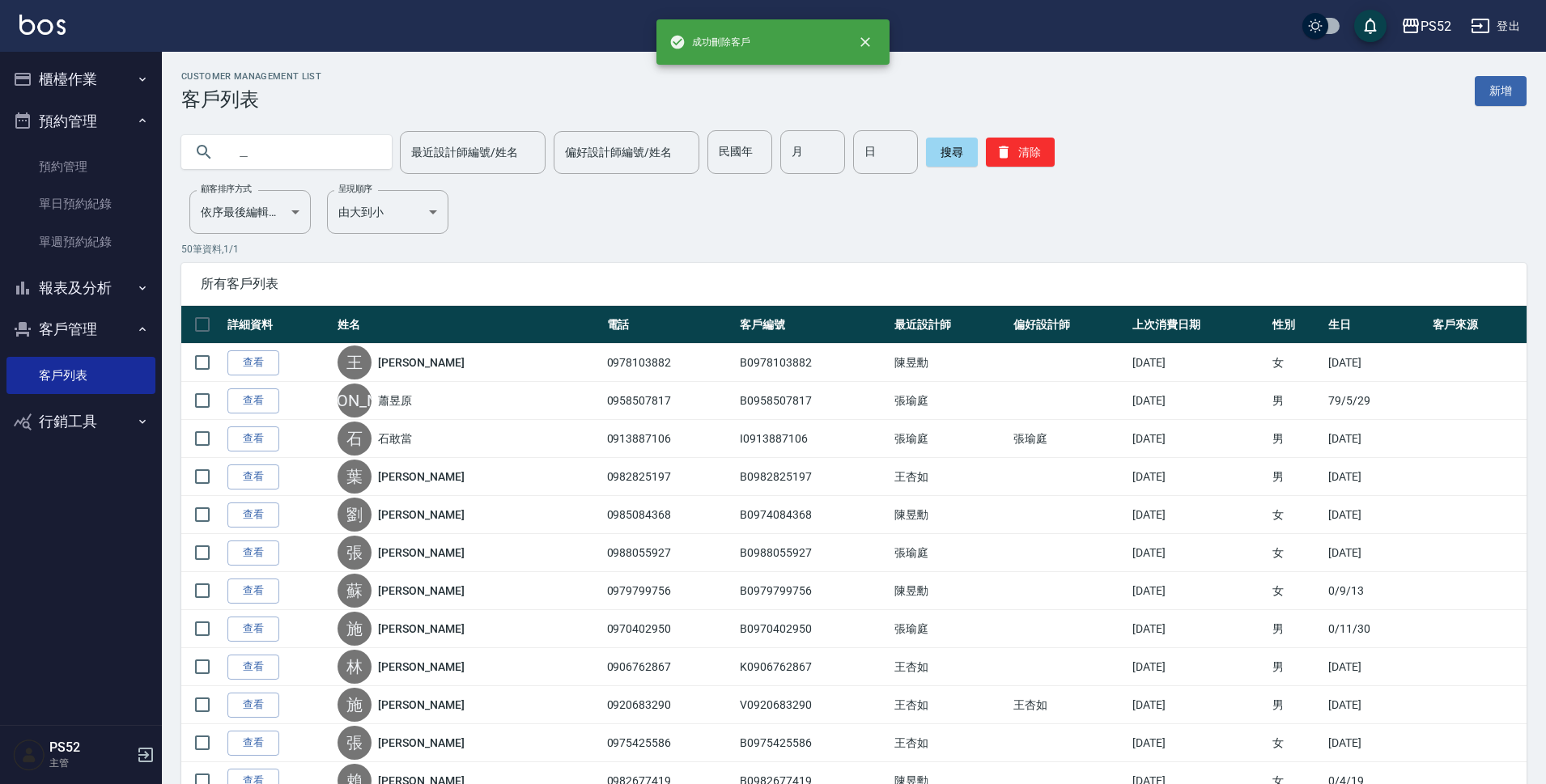
click at [299, 152] on input "＿" at bounding box center [302, 152] width 153 height 44
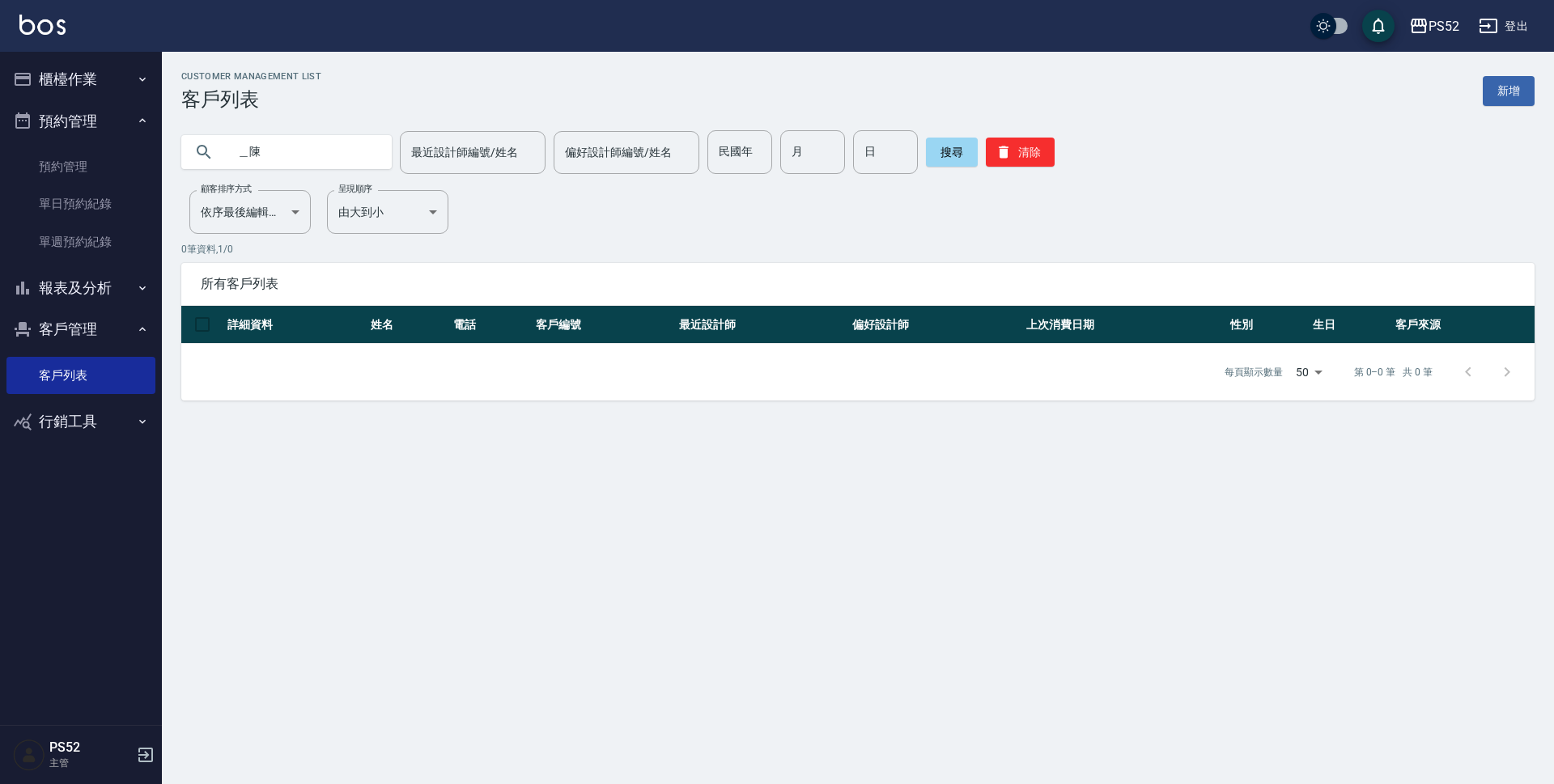
type input "＿"
type input "[PERSON_NAME]"
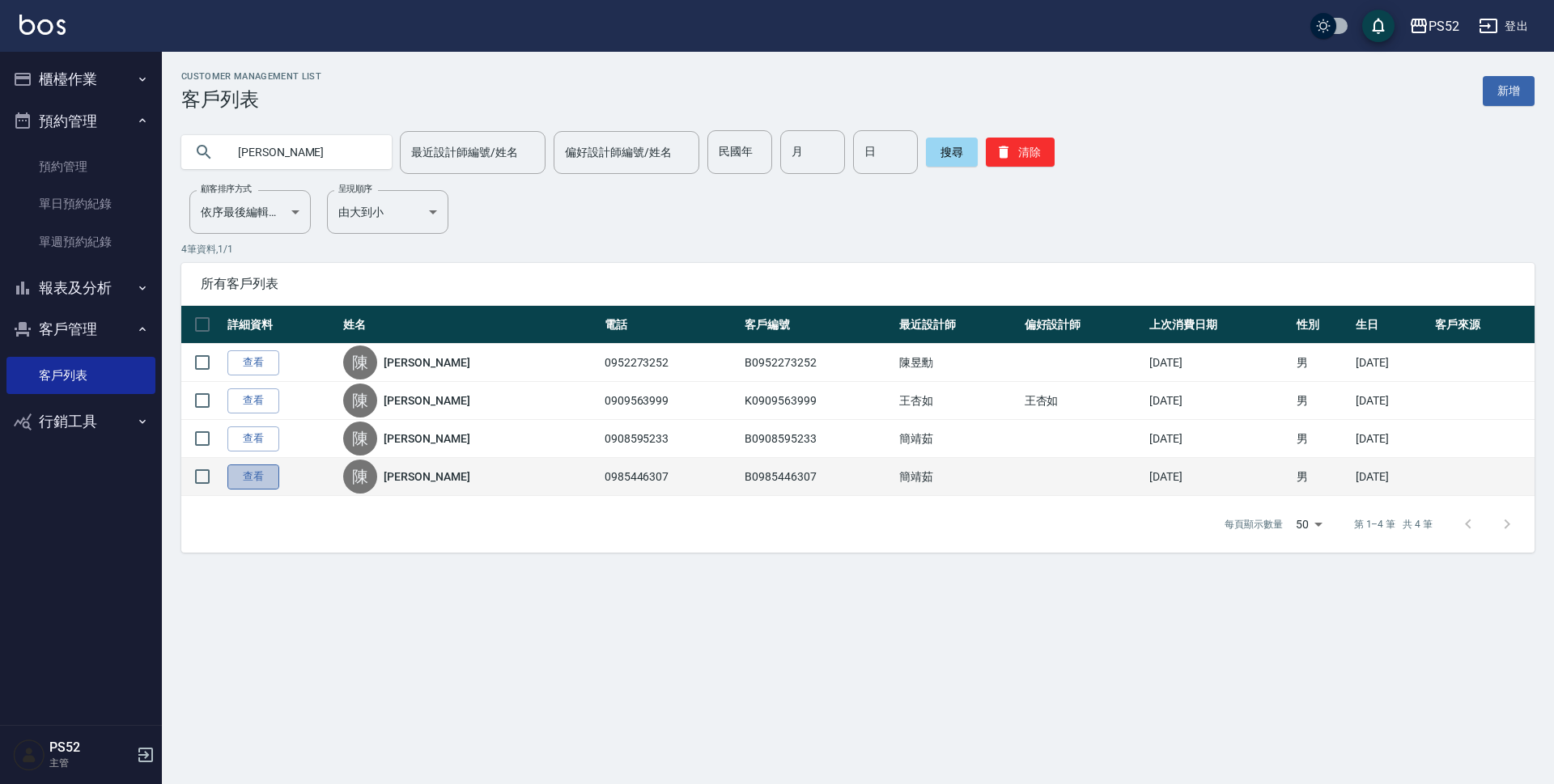
click at [253, 474] on link "查看" at bounding box center [253, 476] width 52 height 25
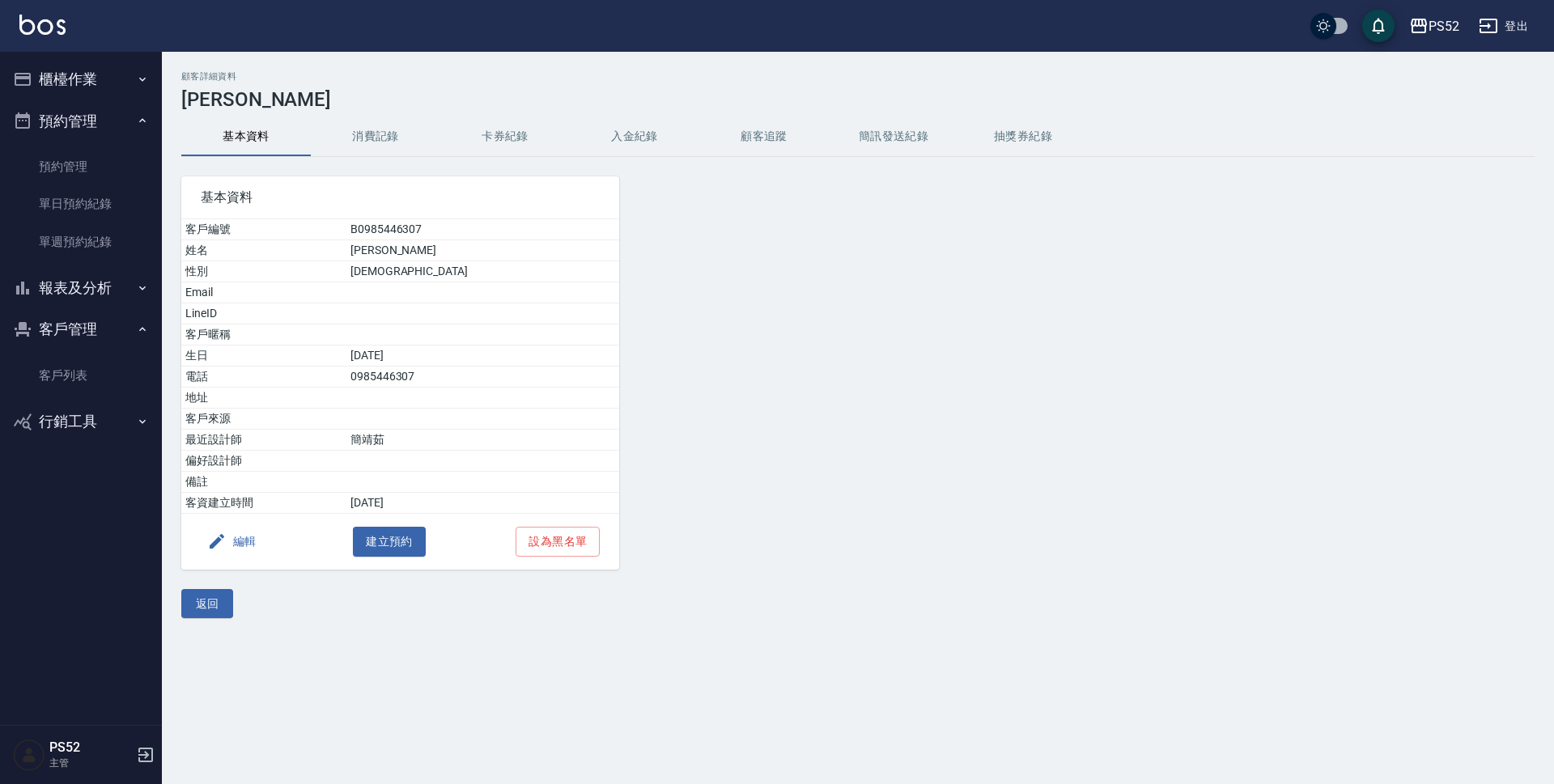
click at [250, 535] on button "編輯" at bounding box center [231, 542] width 63 height 30
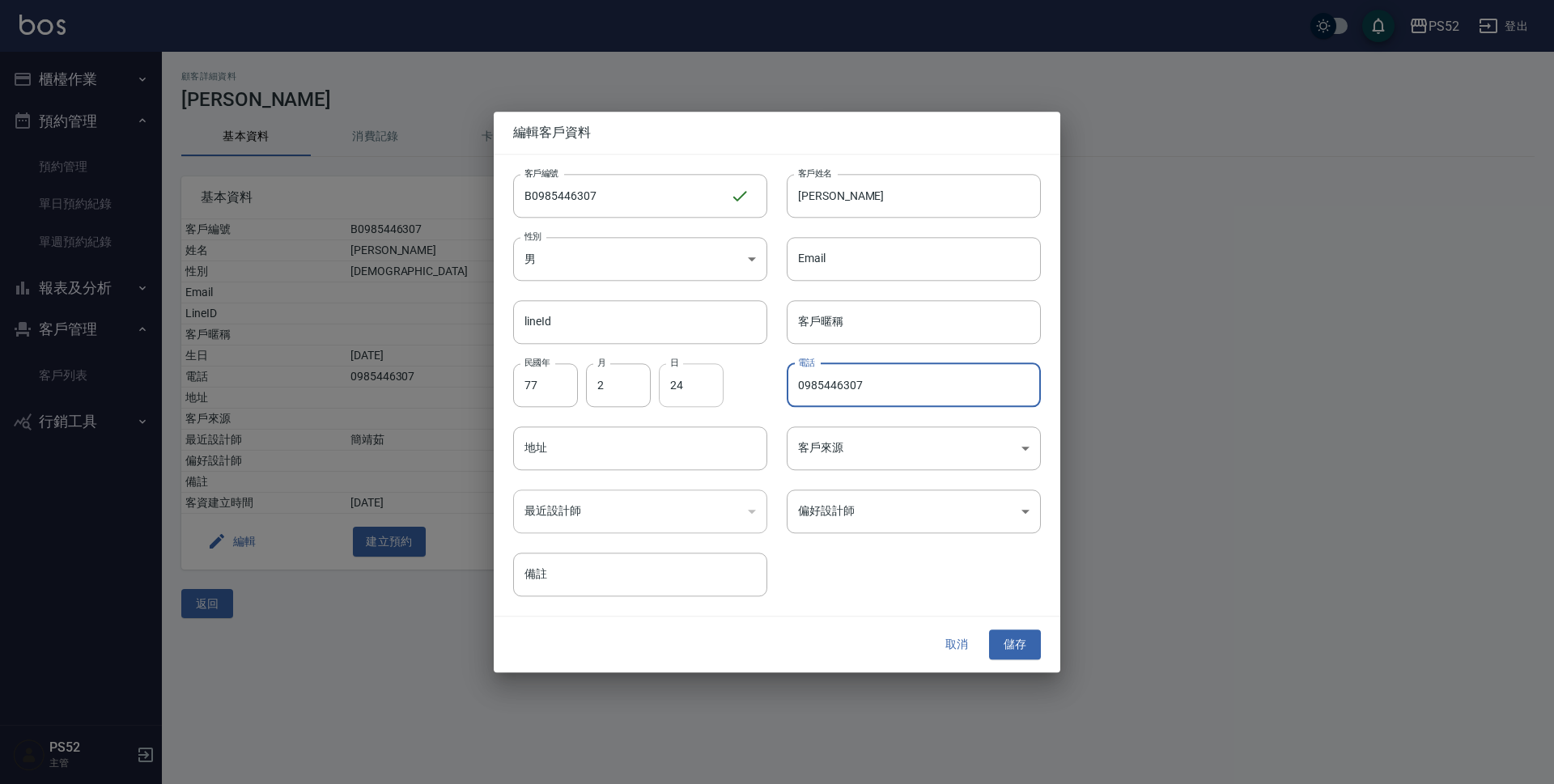
drag, startPoint x: 941, startPoint y: 392, endPoint x: 664, endPoint y: 392, distance: 277.0
click at [664, 392] on div "客戶編號 B0985446307 ​ 客戶編號 客戶姓名 [PERSON_NAME] 客戶姓名 性別 男 [DEMOGRAPHIC_DATA] 性別 Emai…" at bounding box center [767, 376] width 547 height 442
paste input "2"
type input "0985446302"
drag, startPoint x: 531, startPoint y: 195, endPoint x: 630, endPoint y: 202, distance: 99.2
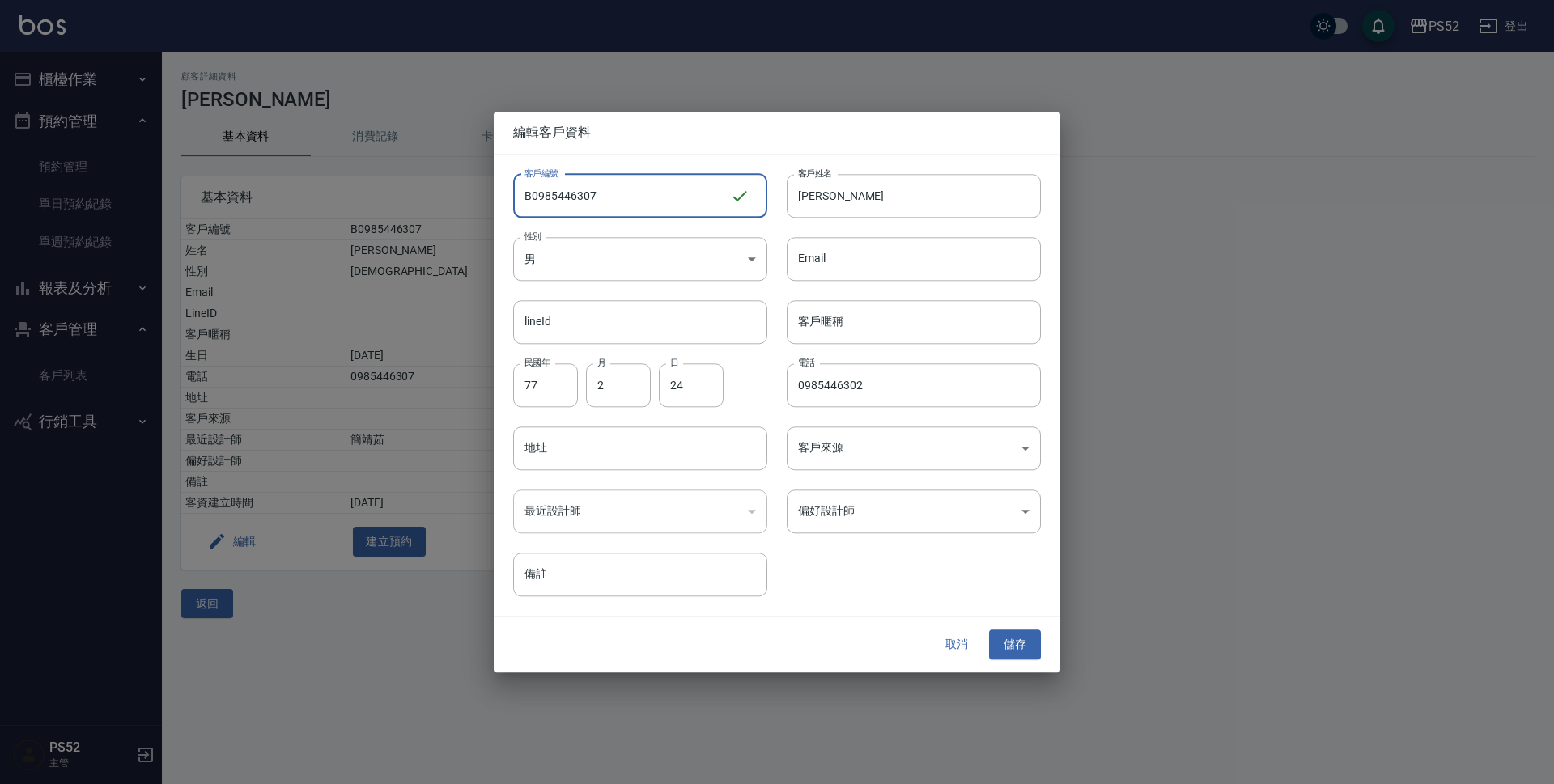
click at [630, 202] on input "B0985446307" at bounding box center [622, 196] width 217 height 44
paste input "2"
type input "B0985446302"
click at [1017, 641] on button "儲存" at bounding box center [1015, 645] width 52 height 30
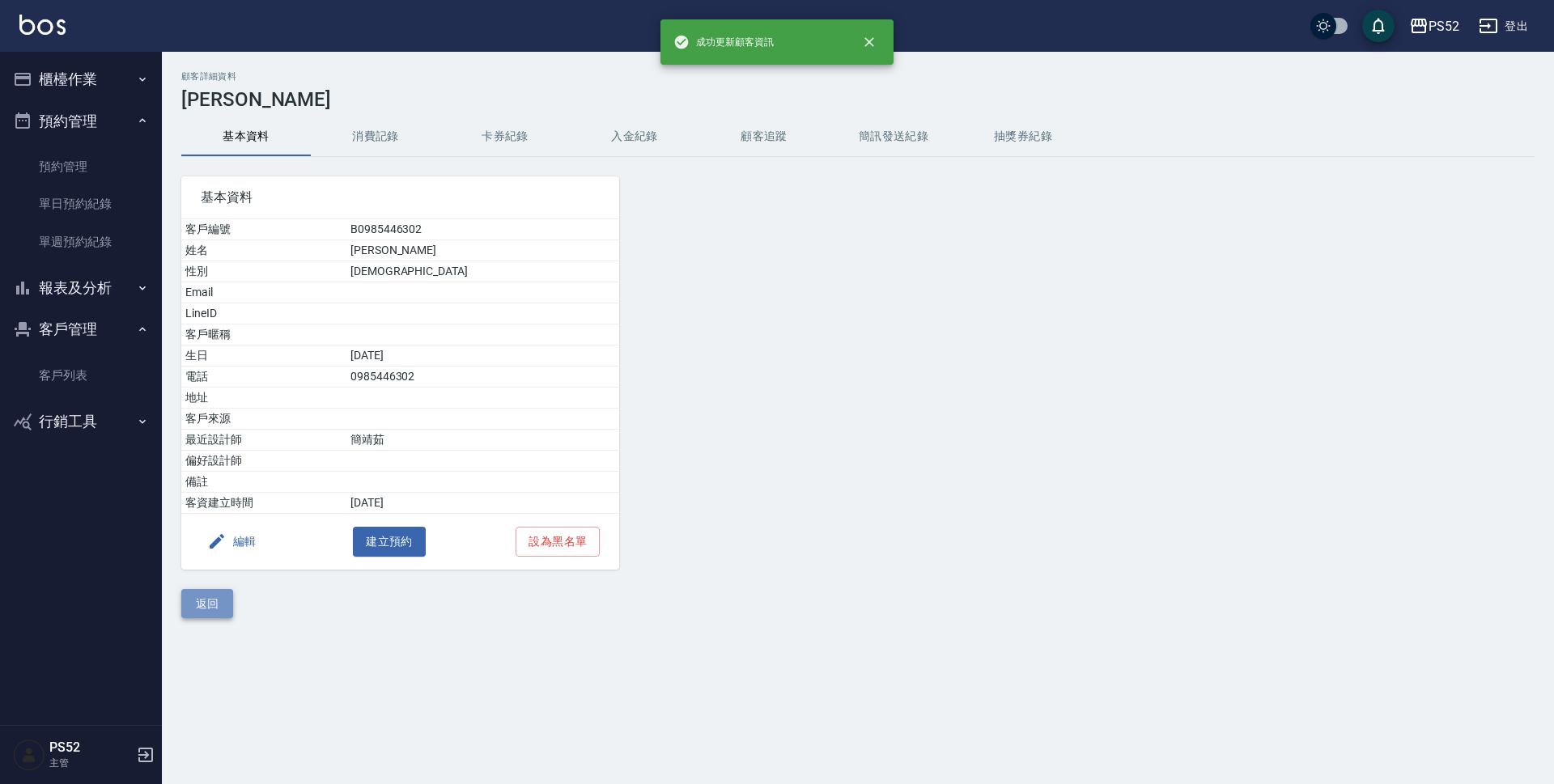
click at [184, 599] on button "返回" at bounding box center [207, 604] width 52 height 30
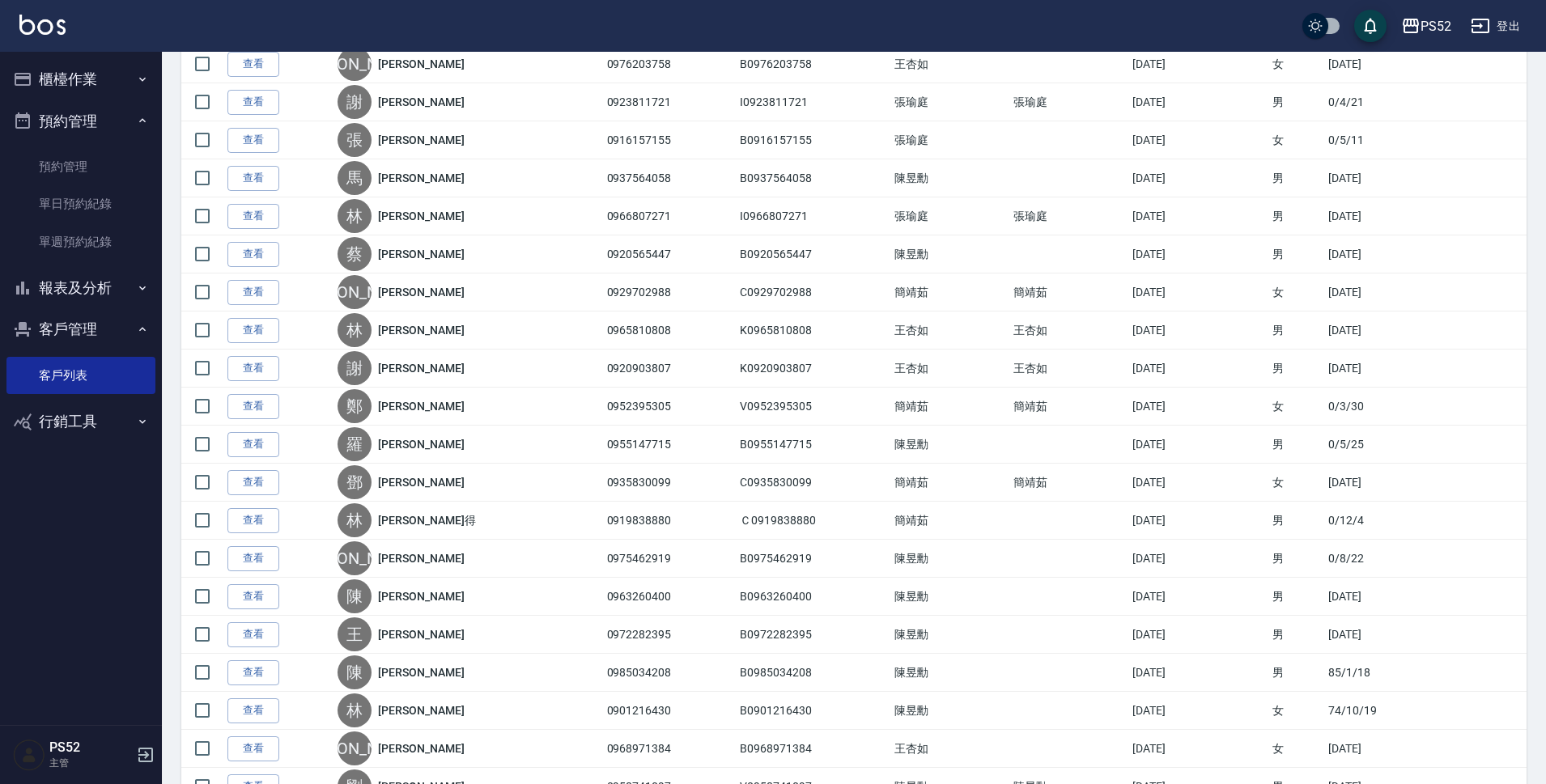
scroll to position [1294, 0]
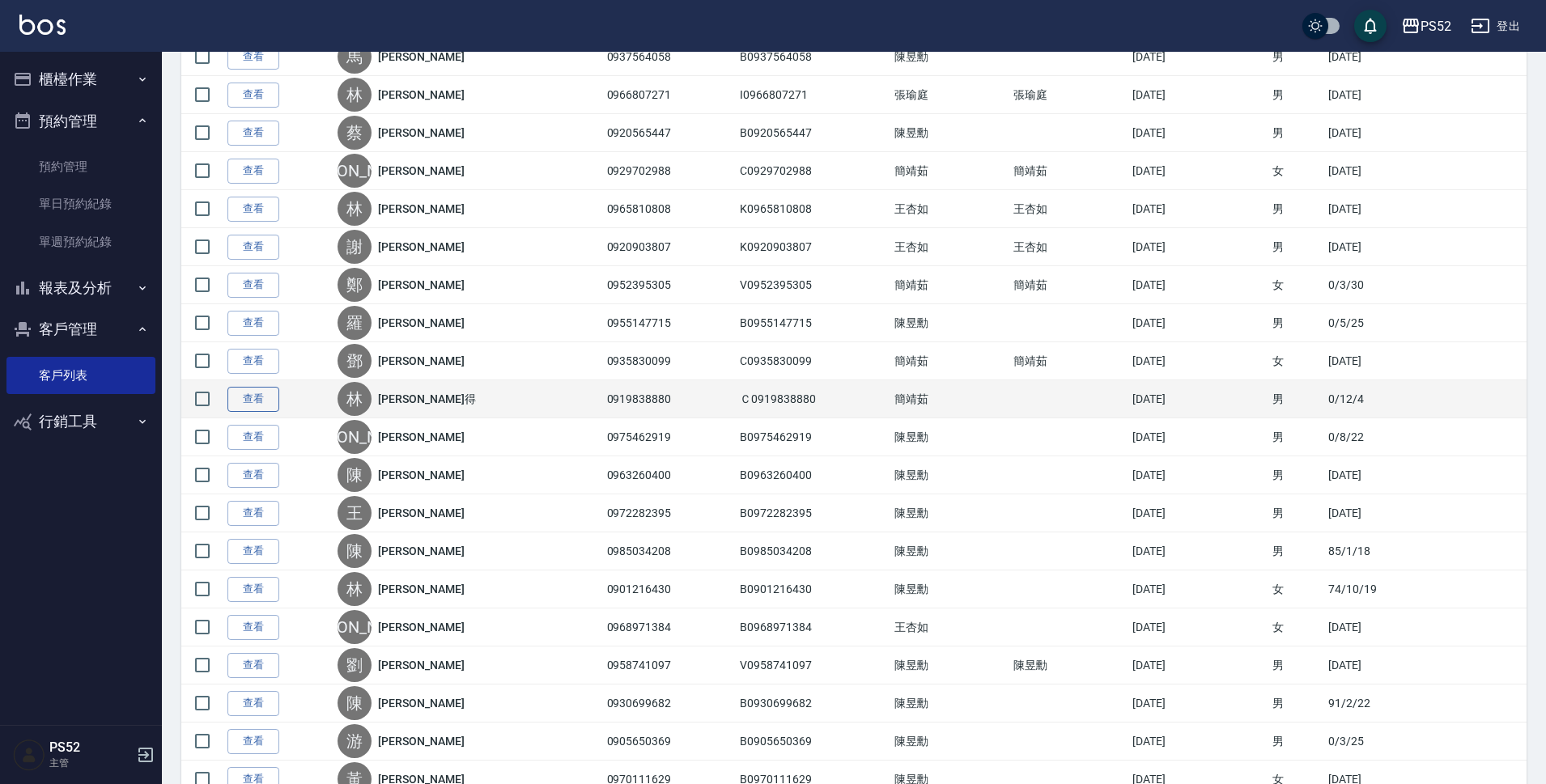
click at [261, 399] on link "查看" at bounding box center [253, 398] width 52 height 25
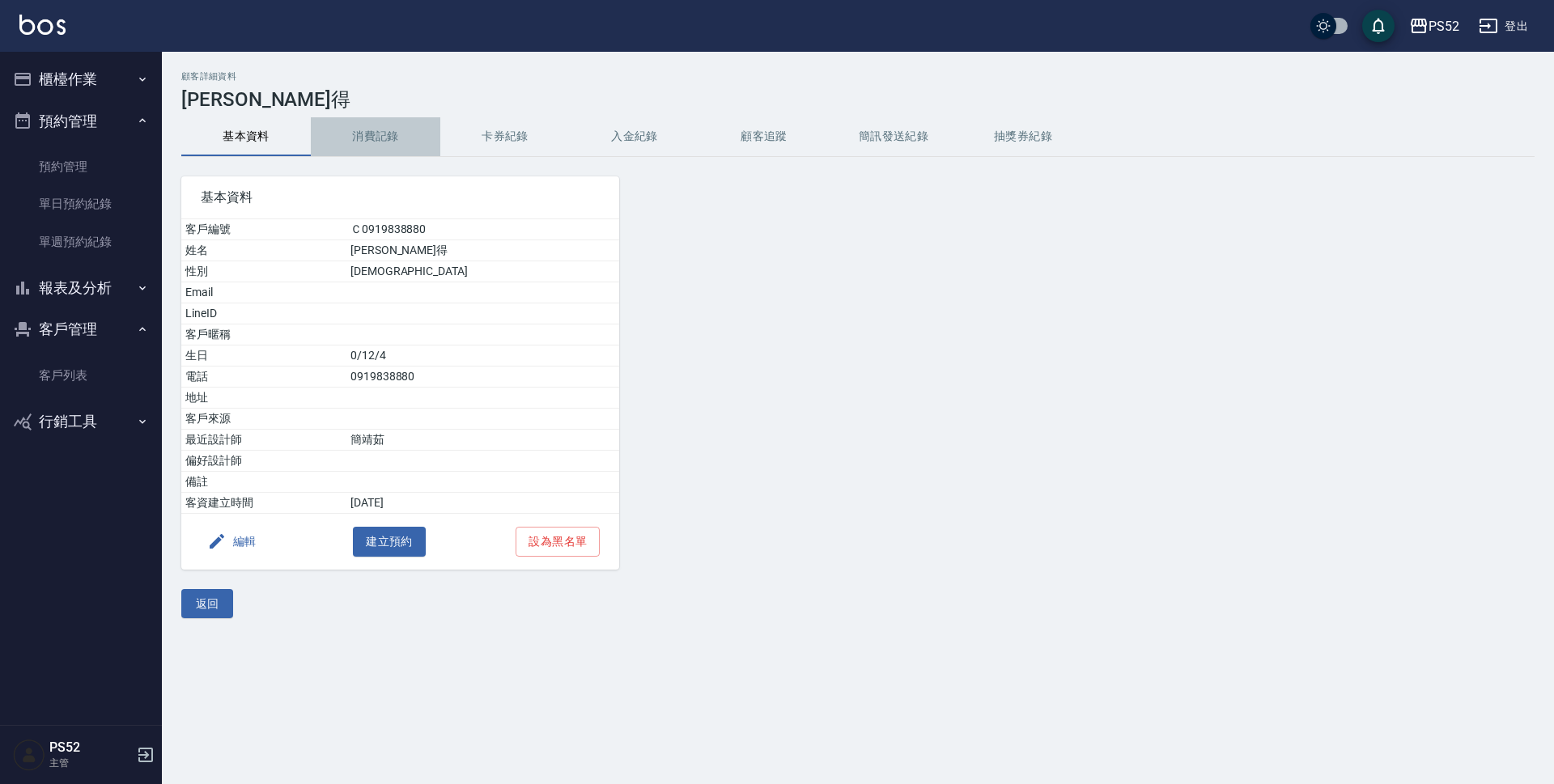
click at [375, 126] on button "消費記錄" at bounding box center [376, 136] width 130 height 39
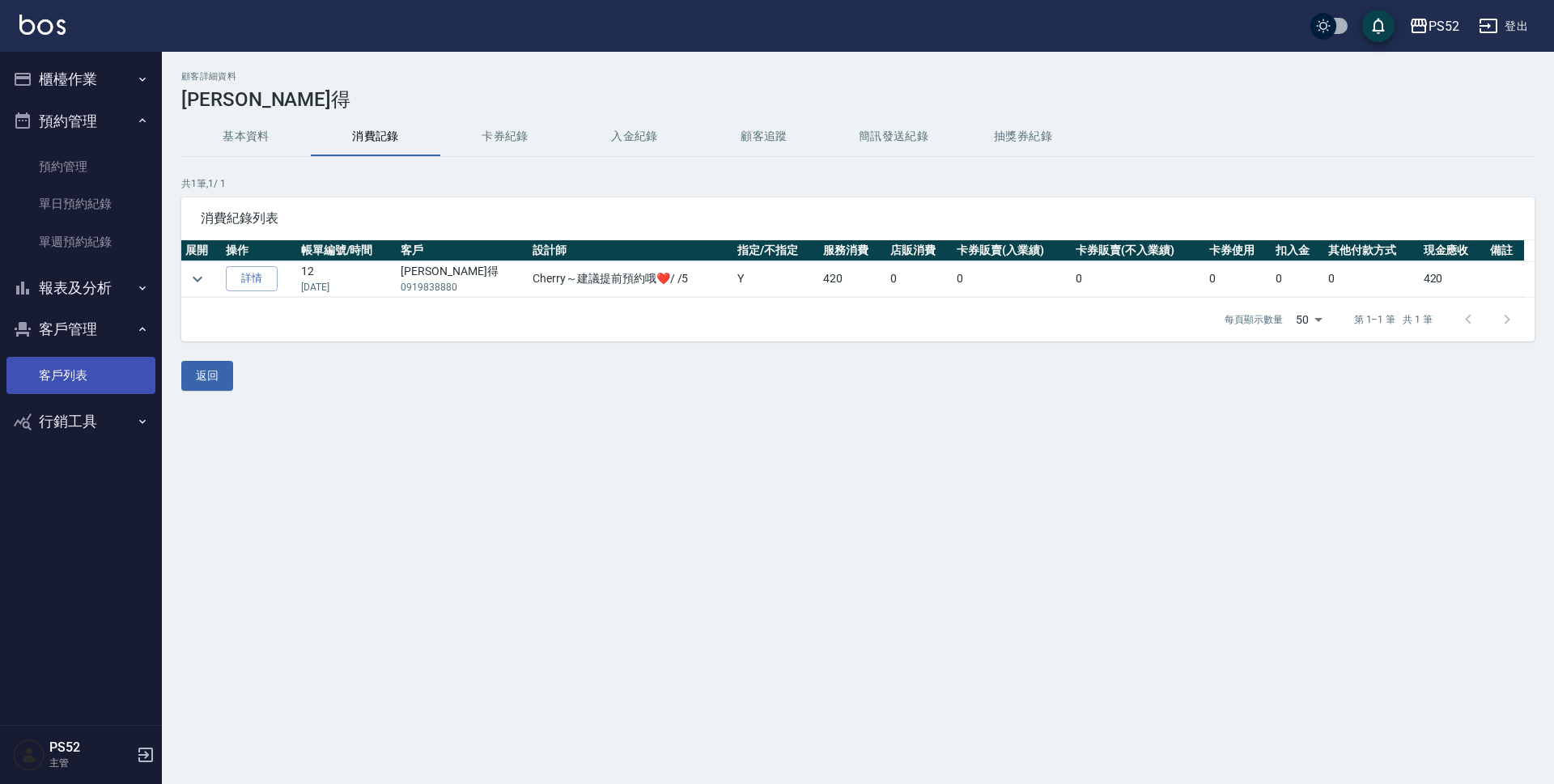
click at [71, 362] on link "客戶列表" at bounding box center [80, 375] width 149 height 37
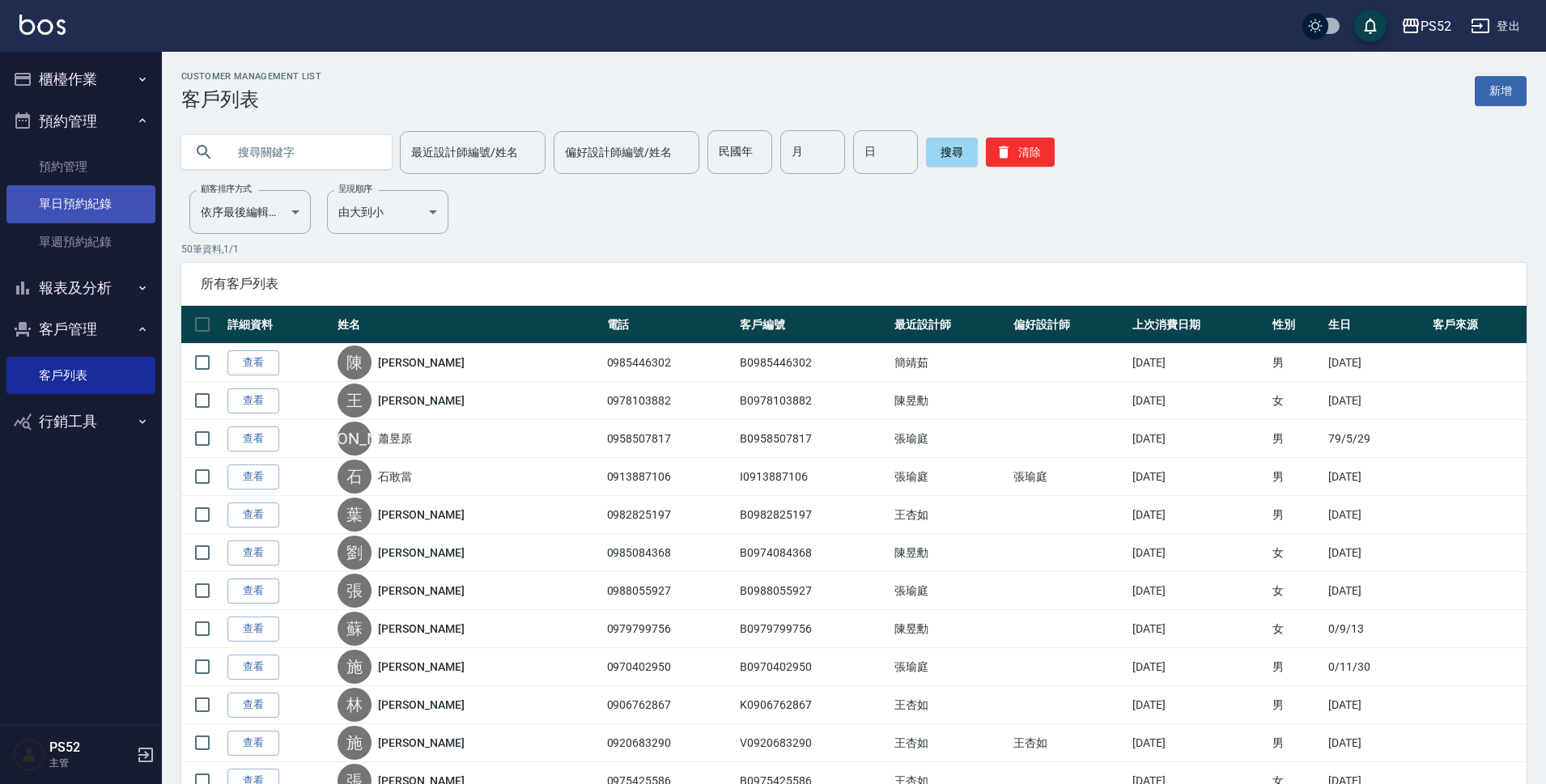
click at [79, 190] on link "單日預約紀錄" at bounding box center [80, 203] width 149 height 37
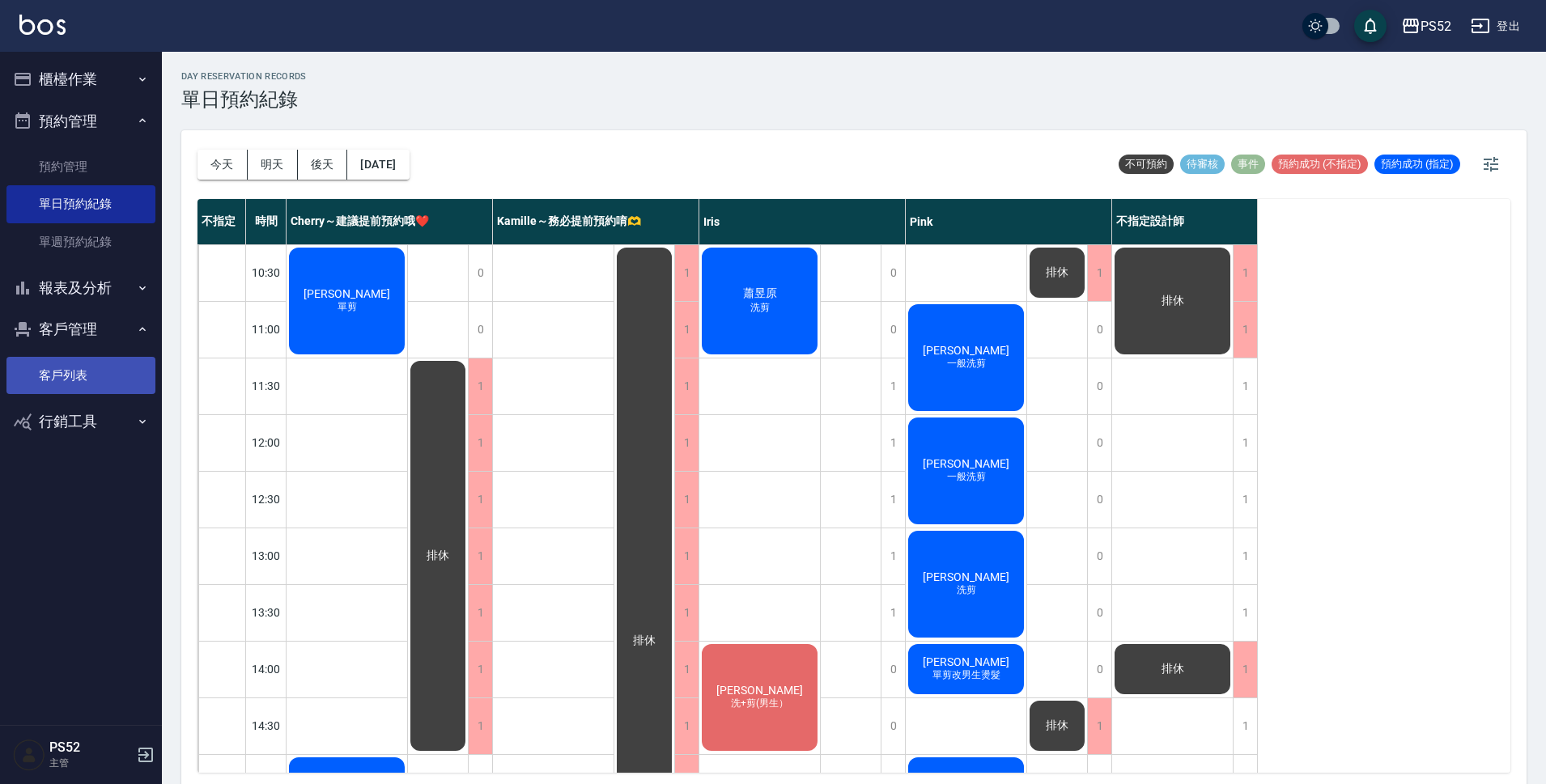
click at [88, 372] on link "客戶列表" at bounding box center [80, 375] width 149 height 37
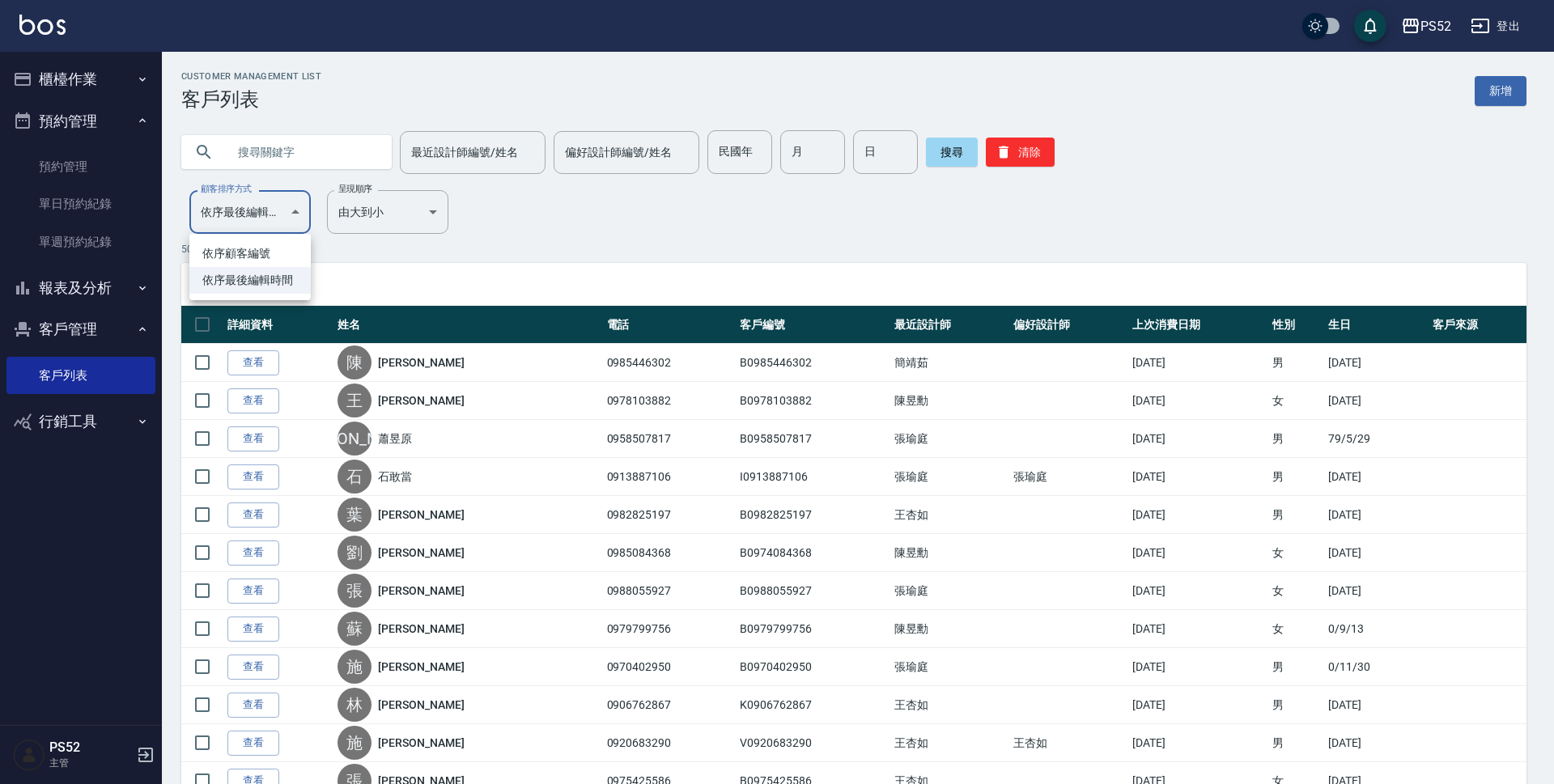
click at [294, 247] on li "依序顧客編號" at bounding box center [250, 253] width 122 height 27
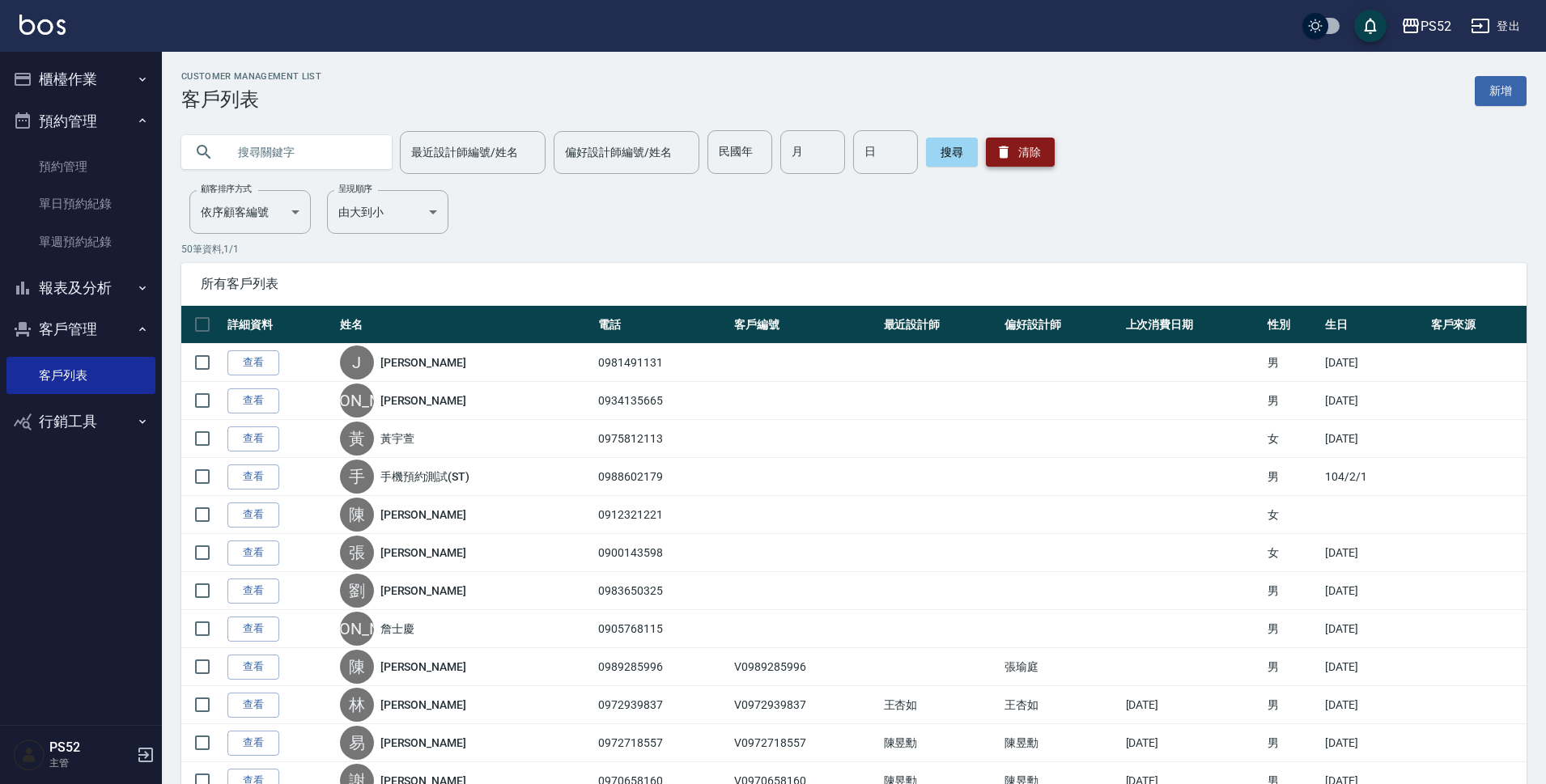
click at [1047, 165] on button "清除" at bounding box center [1020, 151] width 69 height 29
type input "UPDATEDAT"
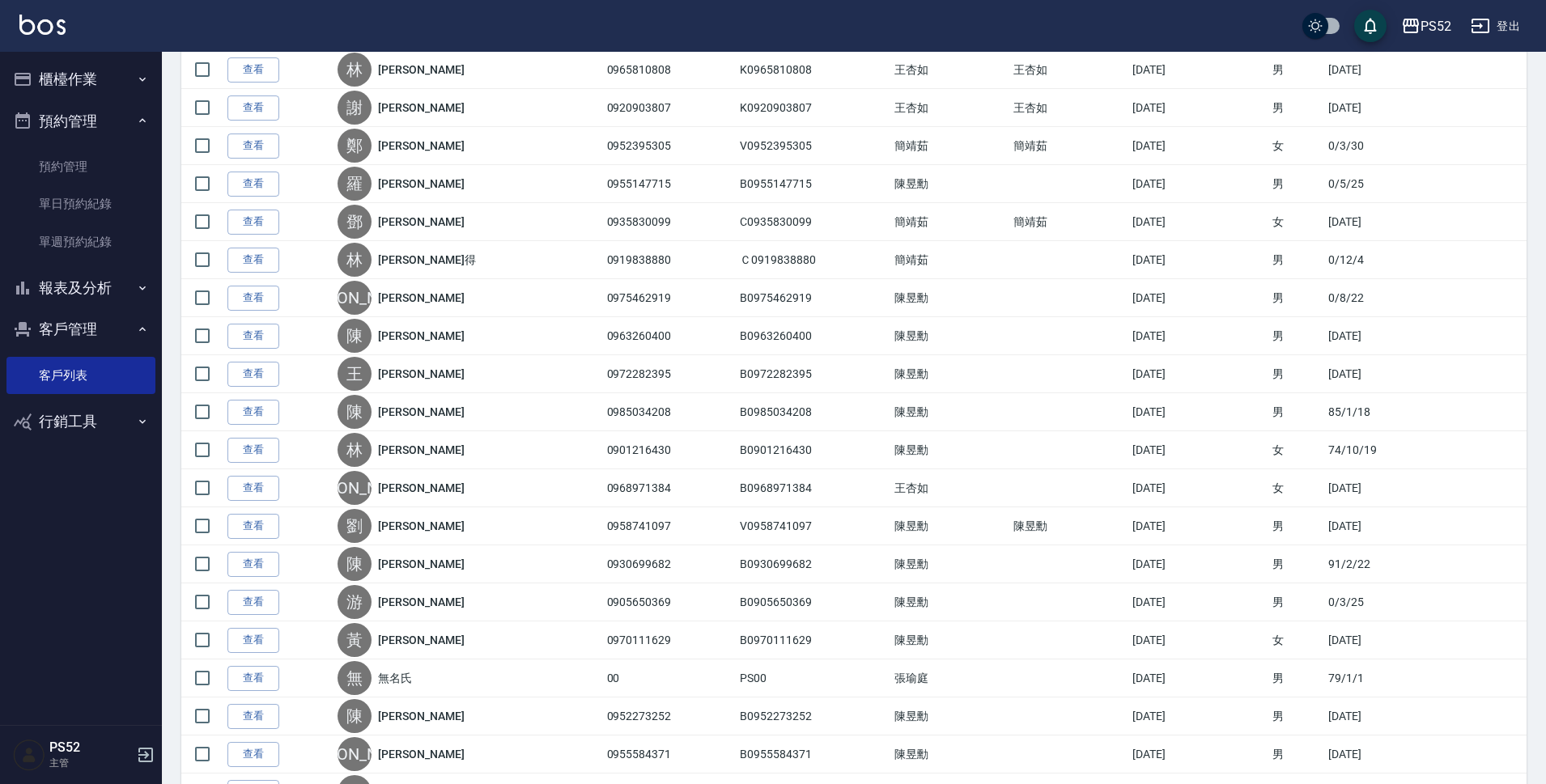
scroll to position [1536, 0]
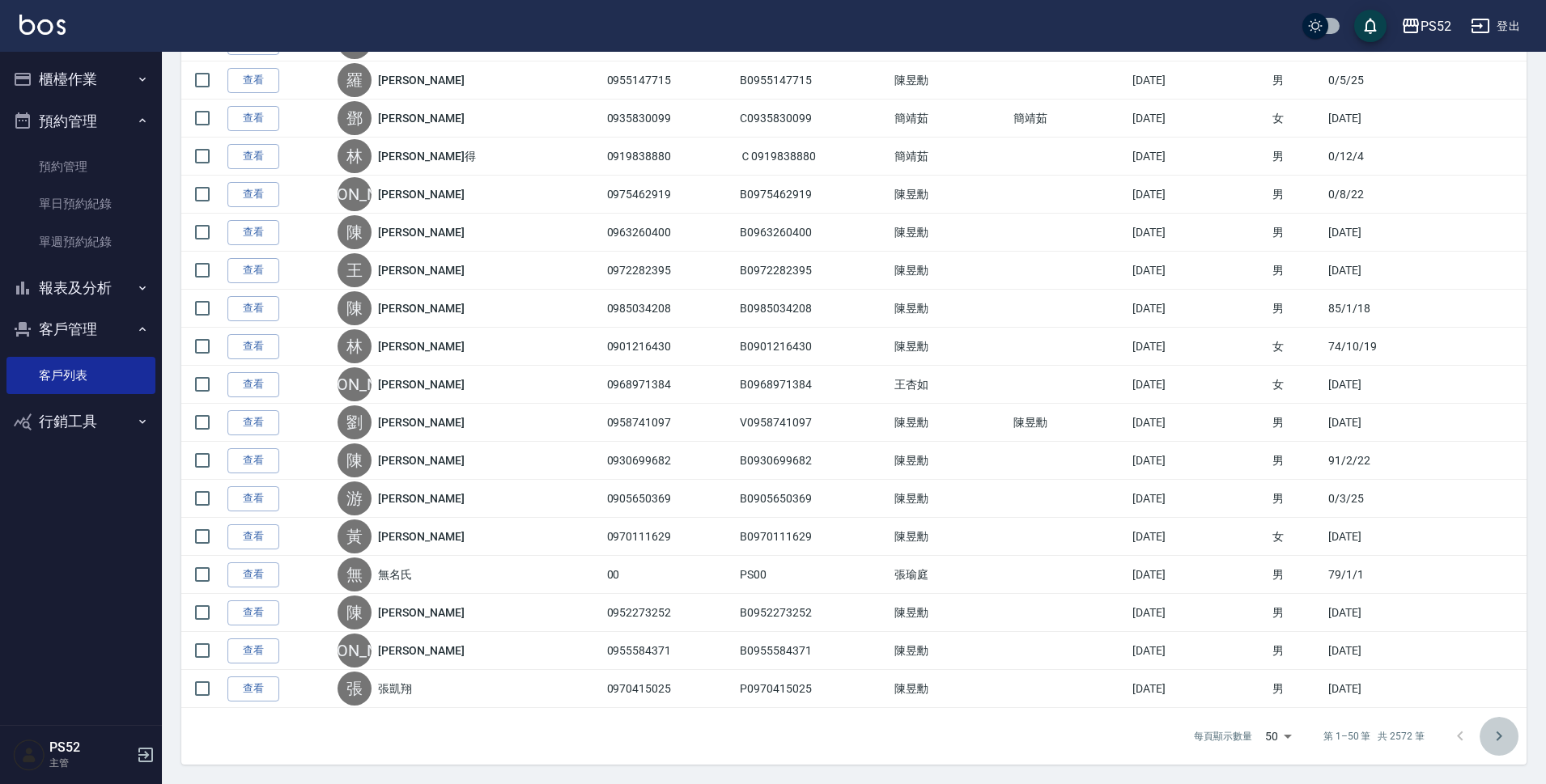
click at [1497, 732] on icon "Go to next page" at bounding box center [1499, 736] width 6 height 10
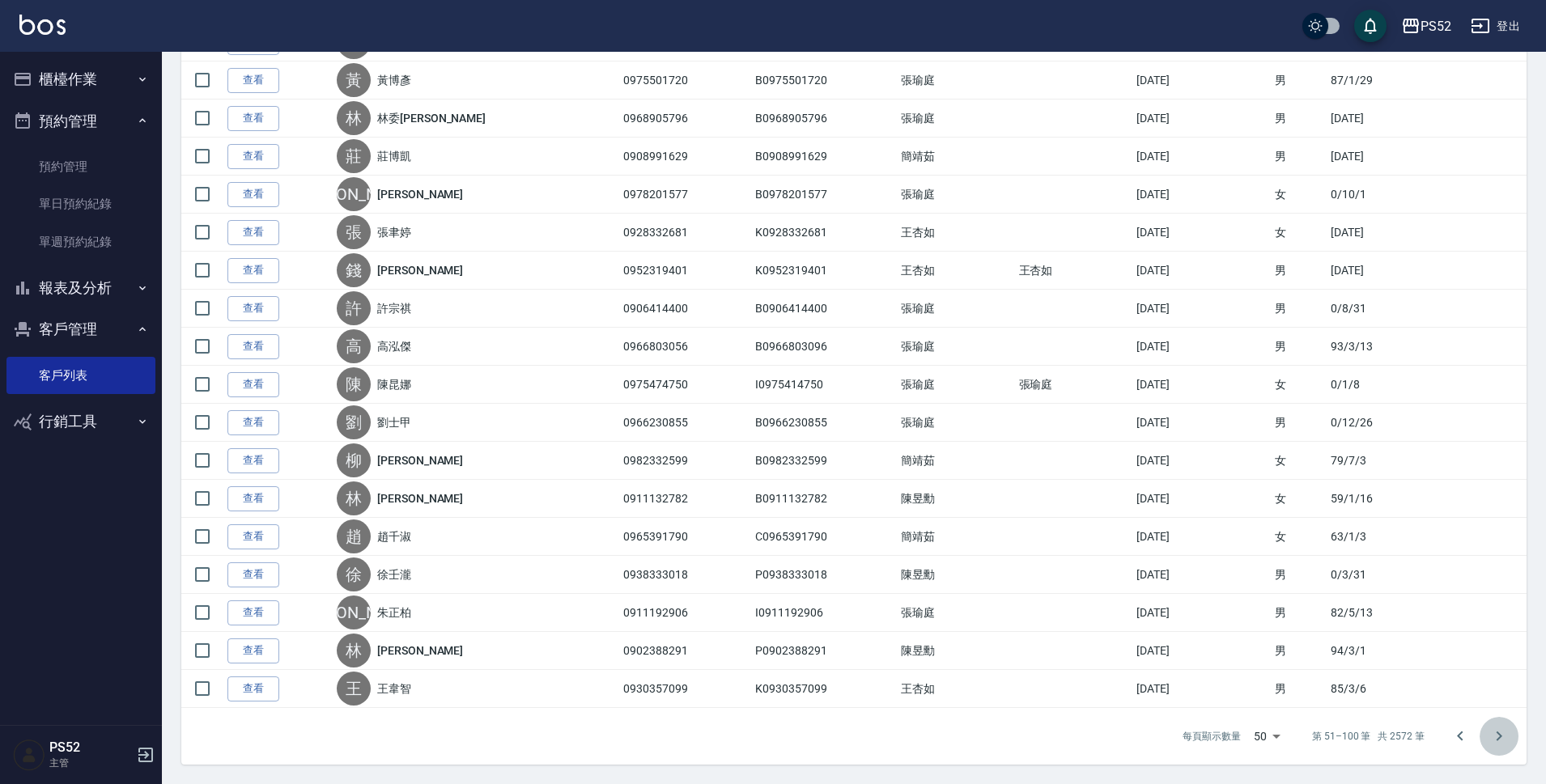
click at [1502, 741] on icon "Go to next page" at bounding box center [1498, 735] width 19 height 19
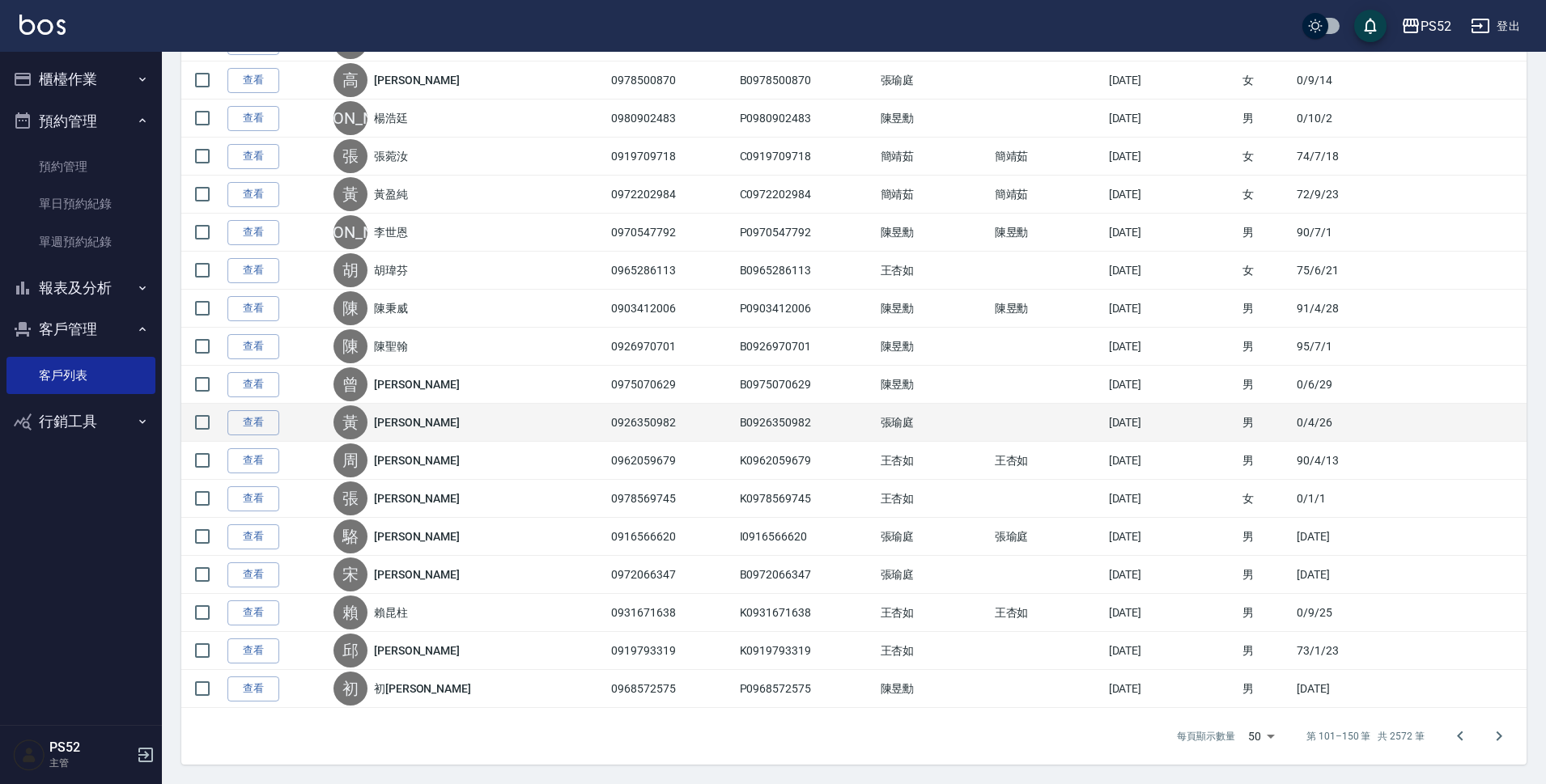
click at [1501, 740] on icon "Go to next page" at bounding box center [1498, 735] width 19 height 19
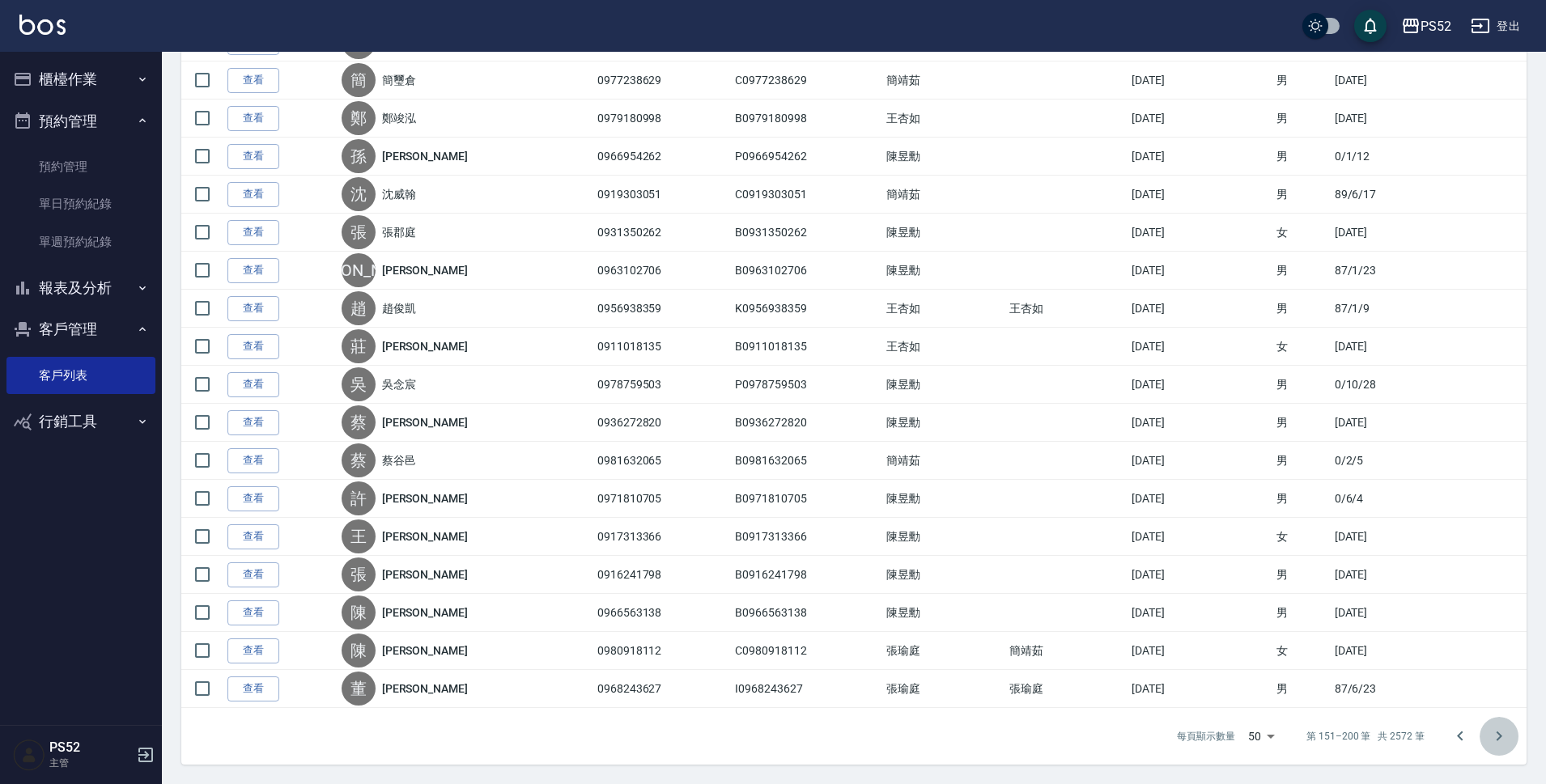
click at [1503, 733] on icon "Go to next page" at bounding box center [1498, 735] width 19 height 19
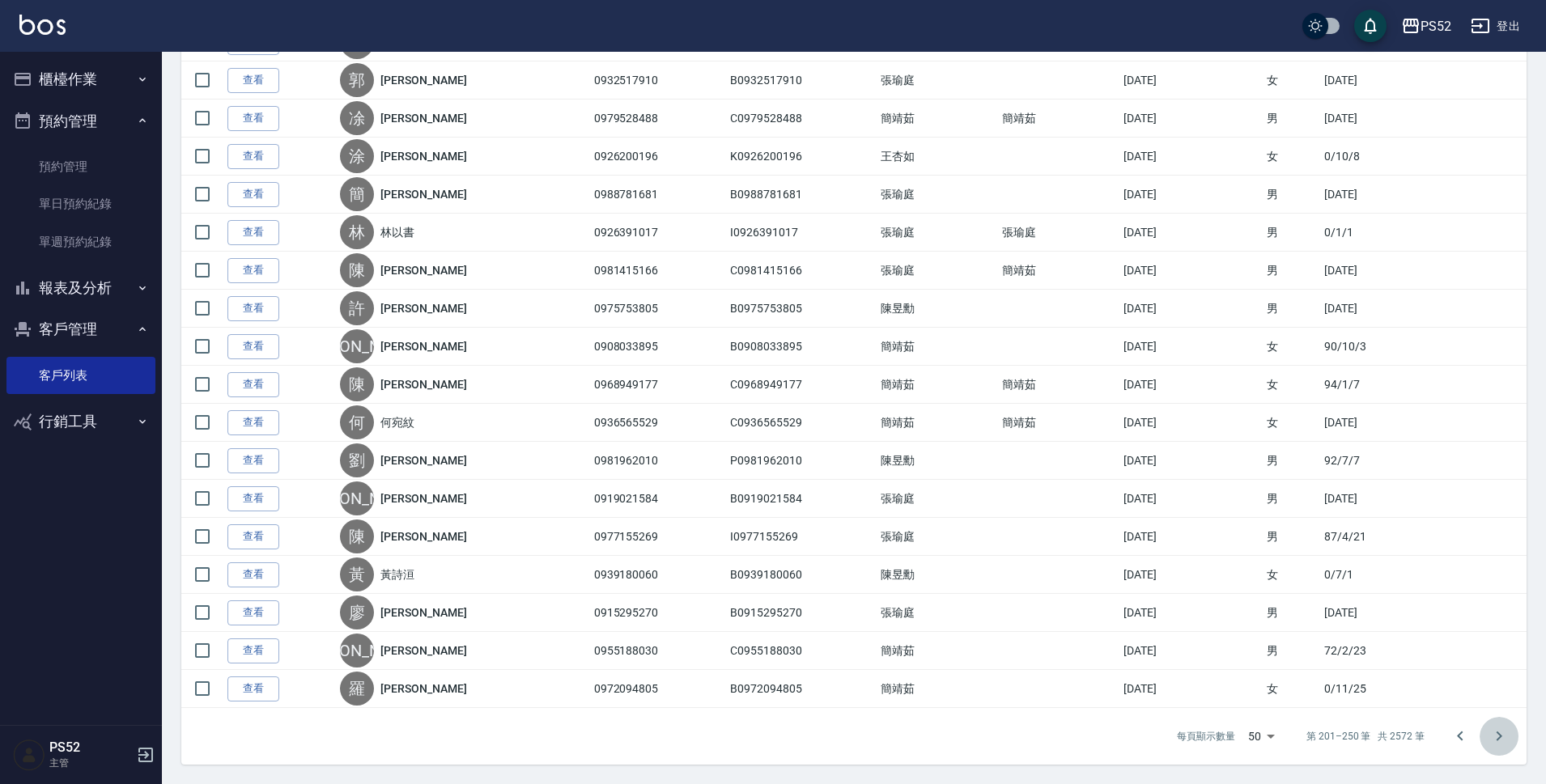
click at [1503, 733] on icon "Go to next page" at bounding box center [1498, 735] width 19 height 19
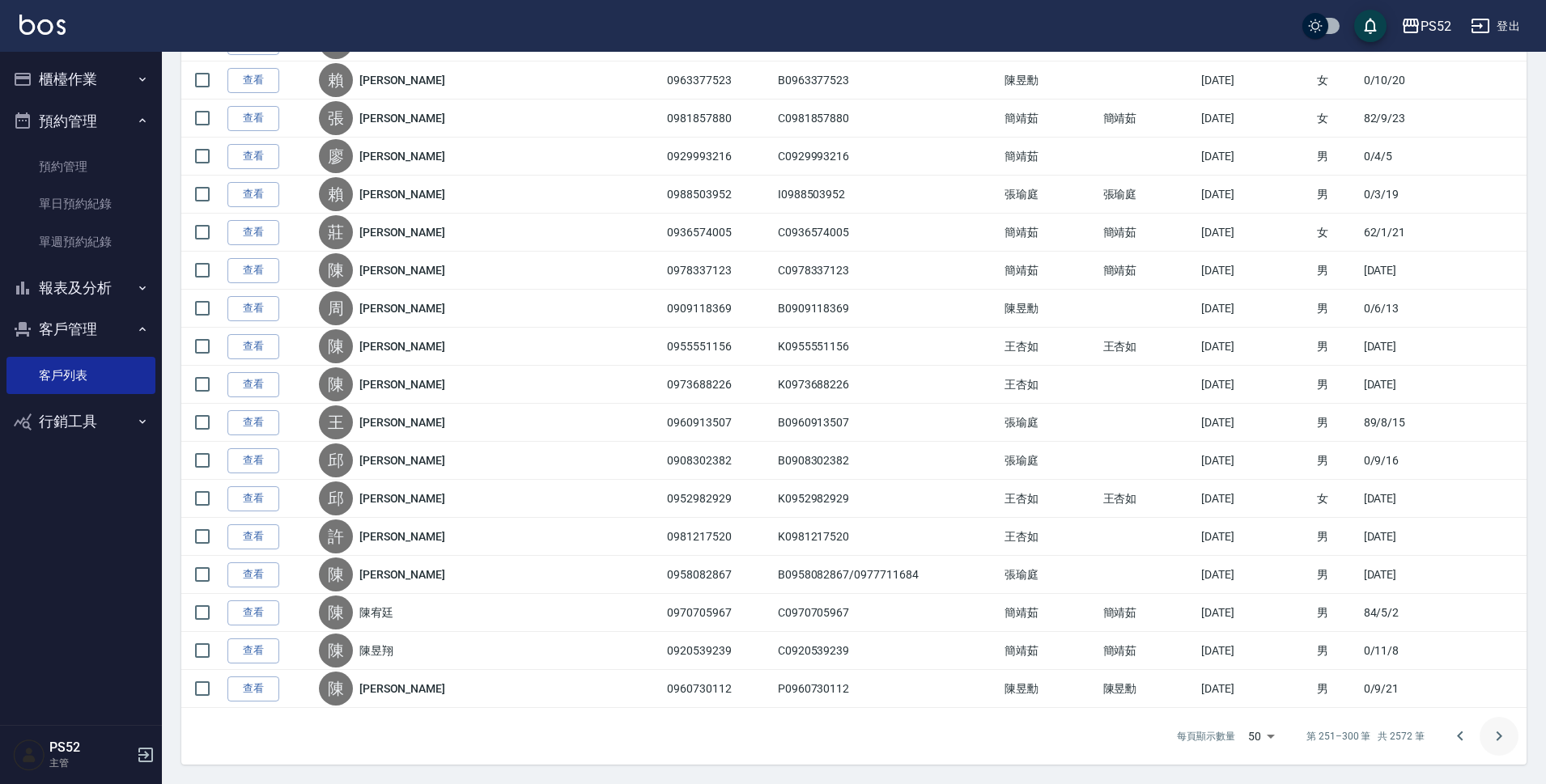
click at [1503, 733] on icon "Go to next page" at bounding box center [1498, 735] width 19 height 19
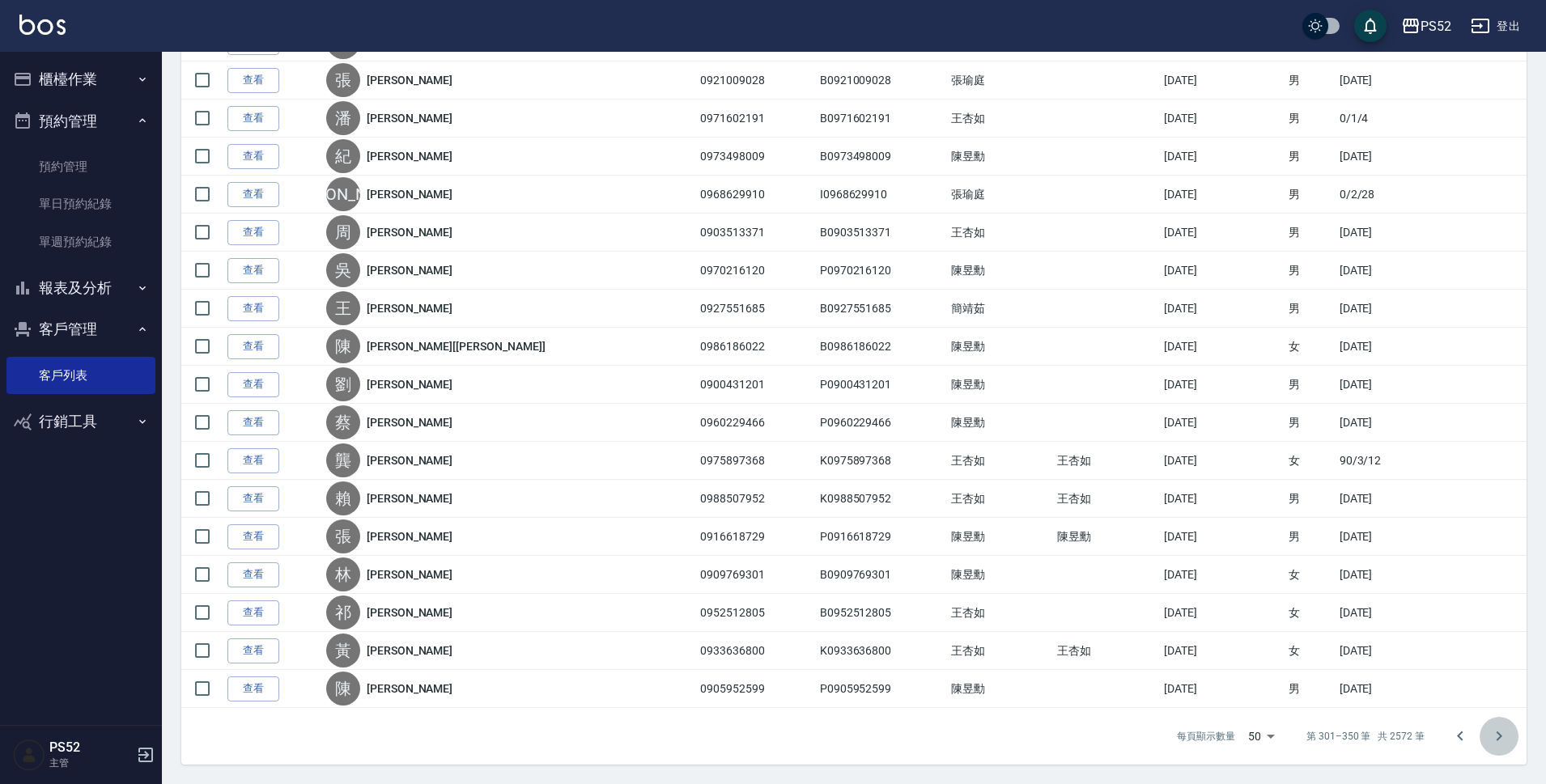
click at [1498, 742] on icon "Go to next page" at bounding box center [1498, 735] width 19 height 19
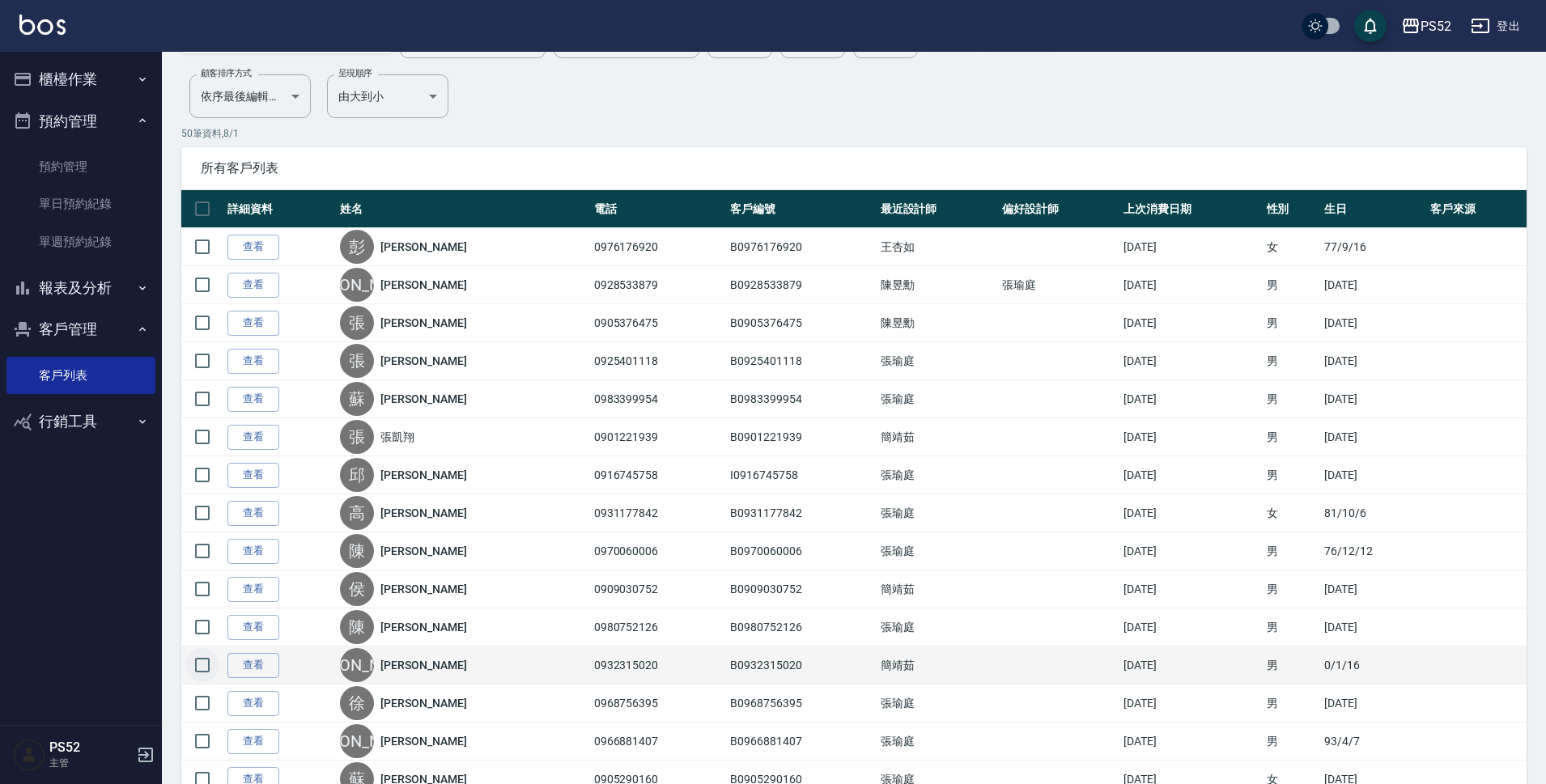
scroll to position [0, 0]
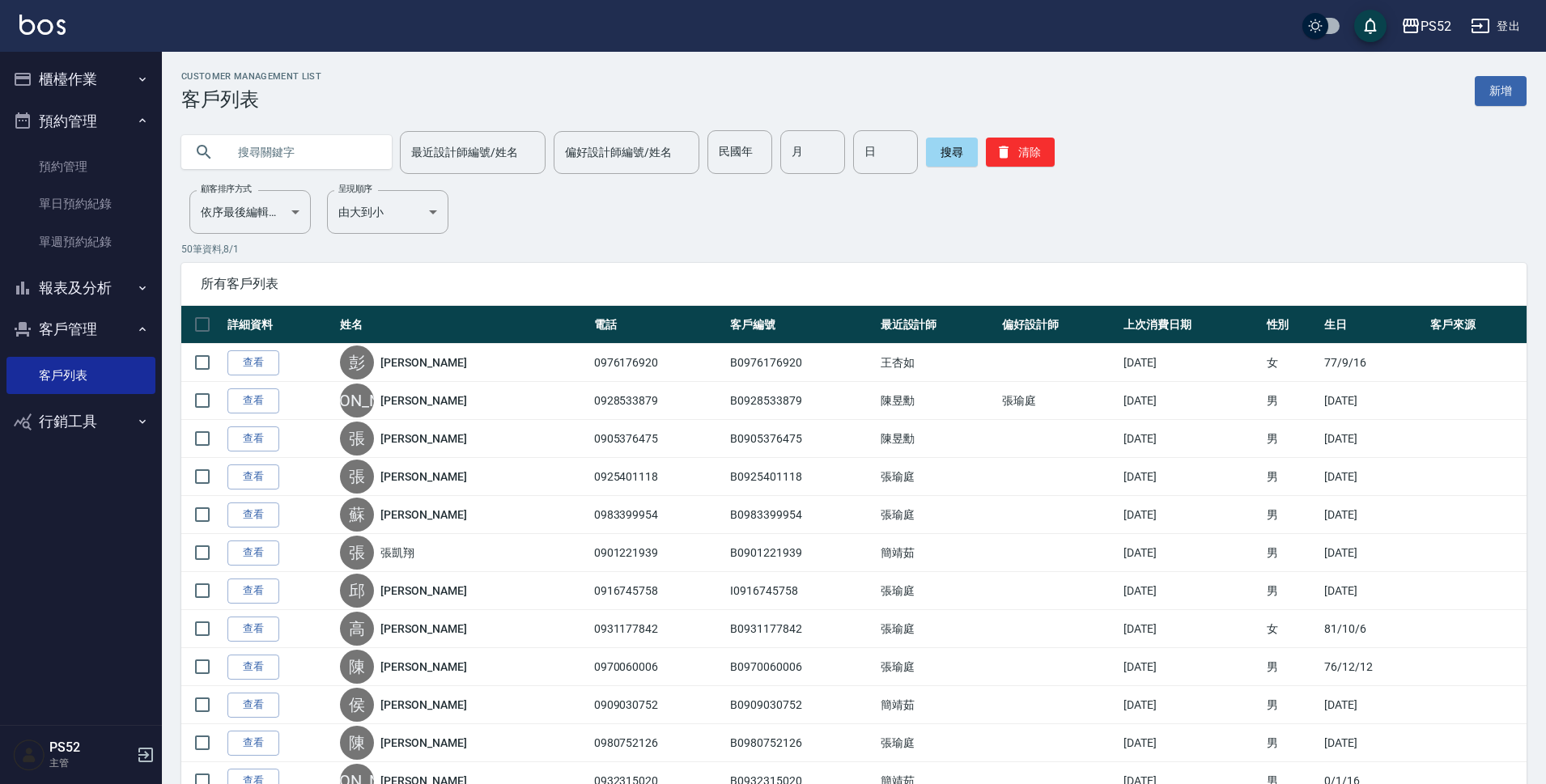
drag, startPoint x: 208, startPoint y: 614, endPoint x: 243, endPoint y: 148, distance: 467.3
click at [243, 148] on input "text" at bounding box center [302, 152] width 153 height 44
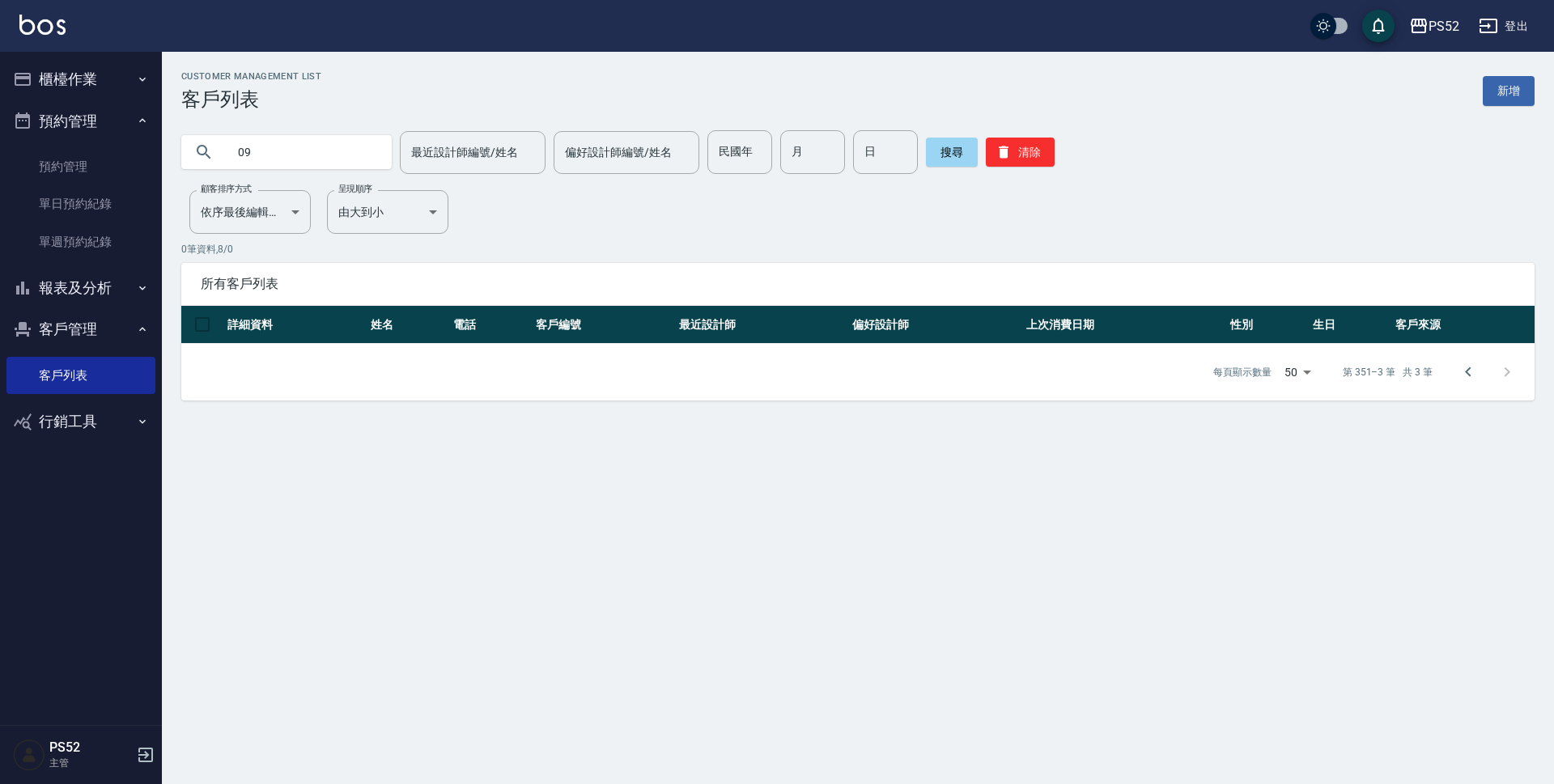
type input "0"
type input "[PERSON_NAME]"
click at [77, 190] on link "單日預約紀錄" at bounding box center [80, 203] width 149 height 37
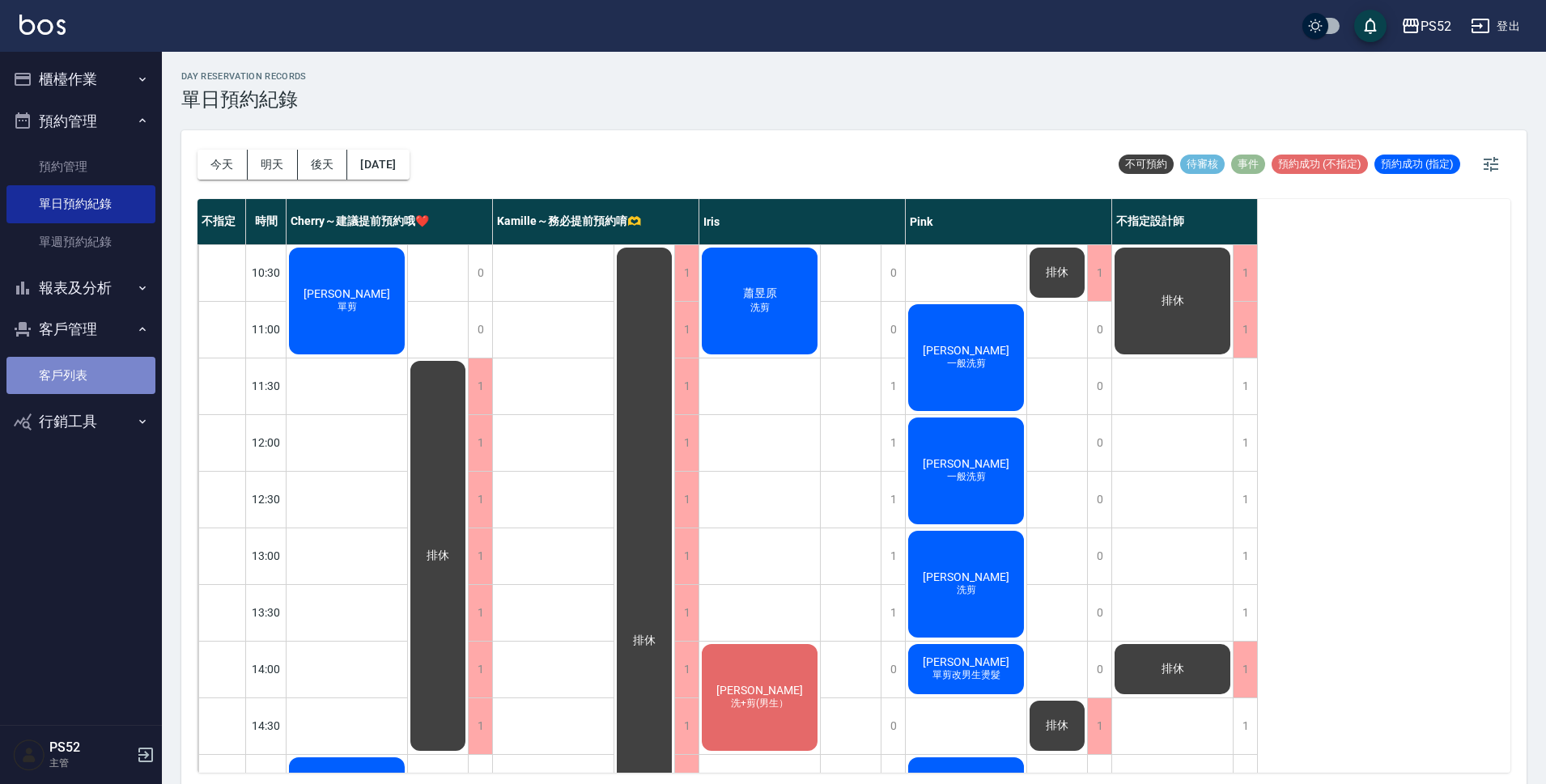
click at [86, 372] on link "客戶列表" at bounding box center [80, 375] width 149 height 37
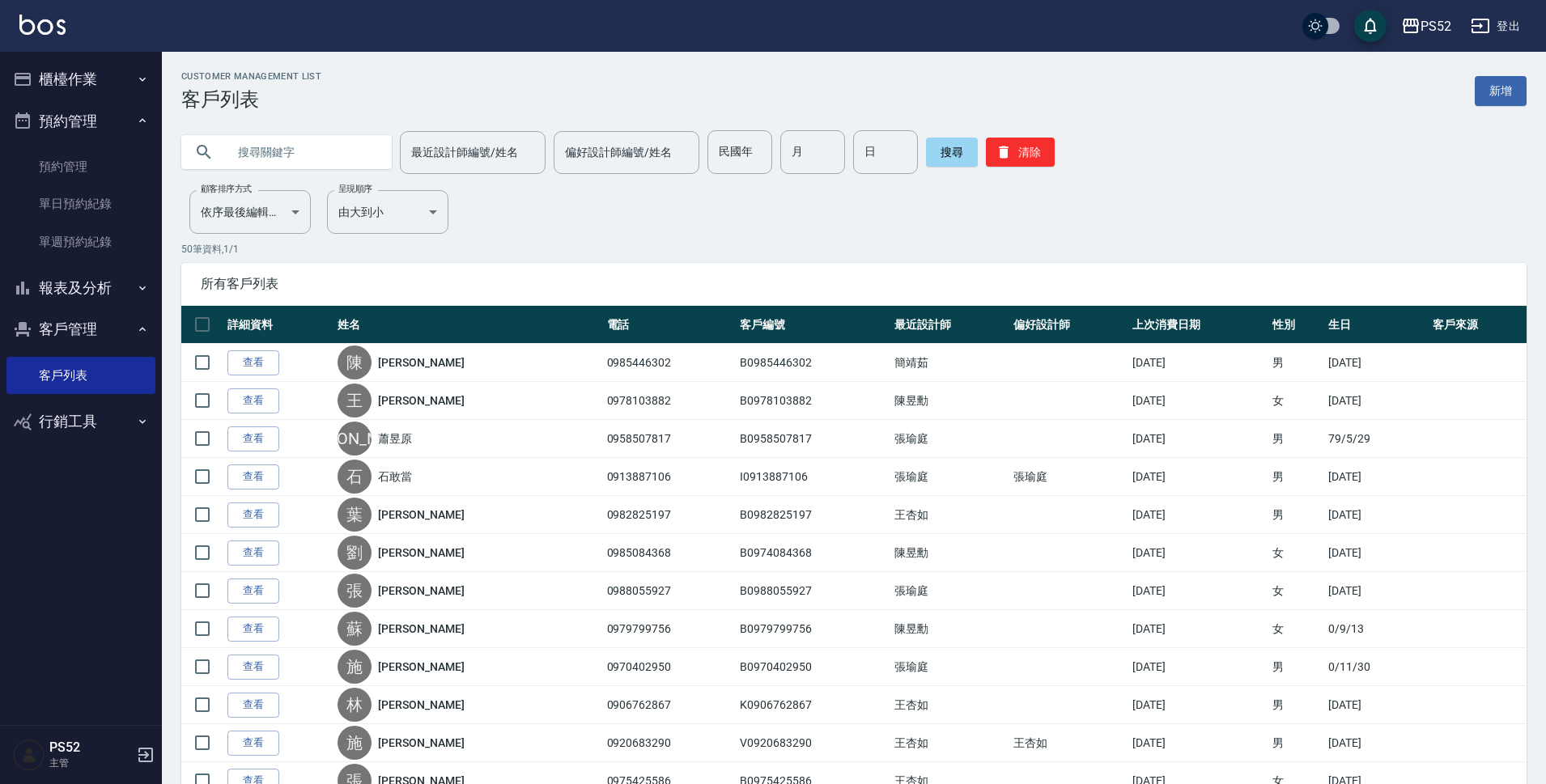
click at [348, 156] on input "text" at bounding box center [302, 152] width 153 height 44
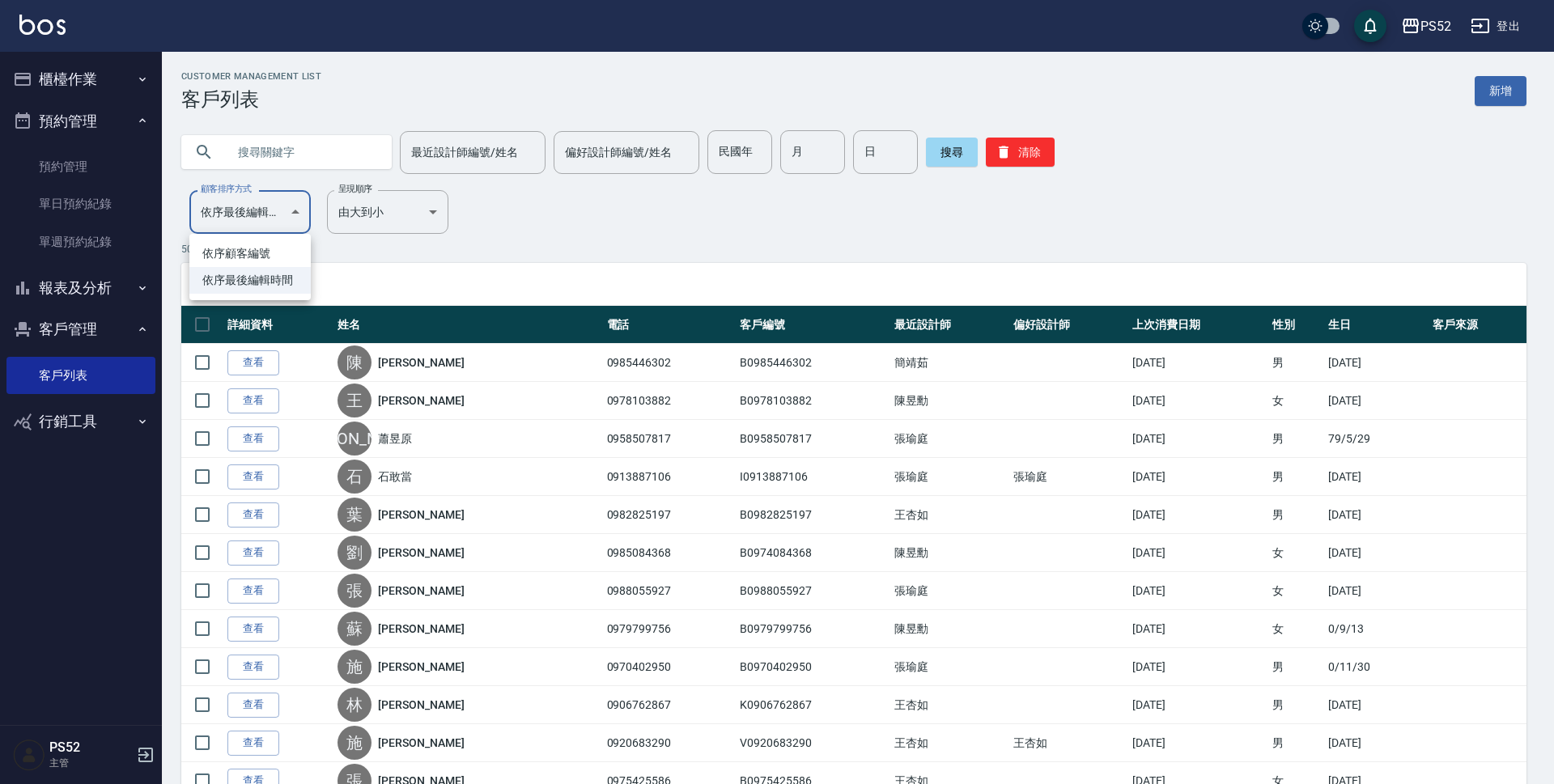
click at [273, 256] on li "依序顧客編號" at bounding box center [250, 253] width 122 height 27
type input "NO"
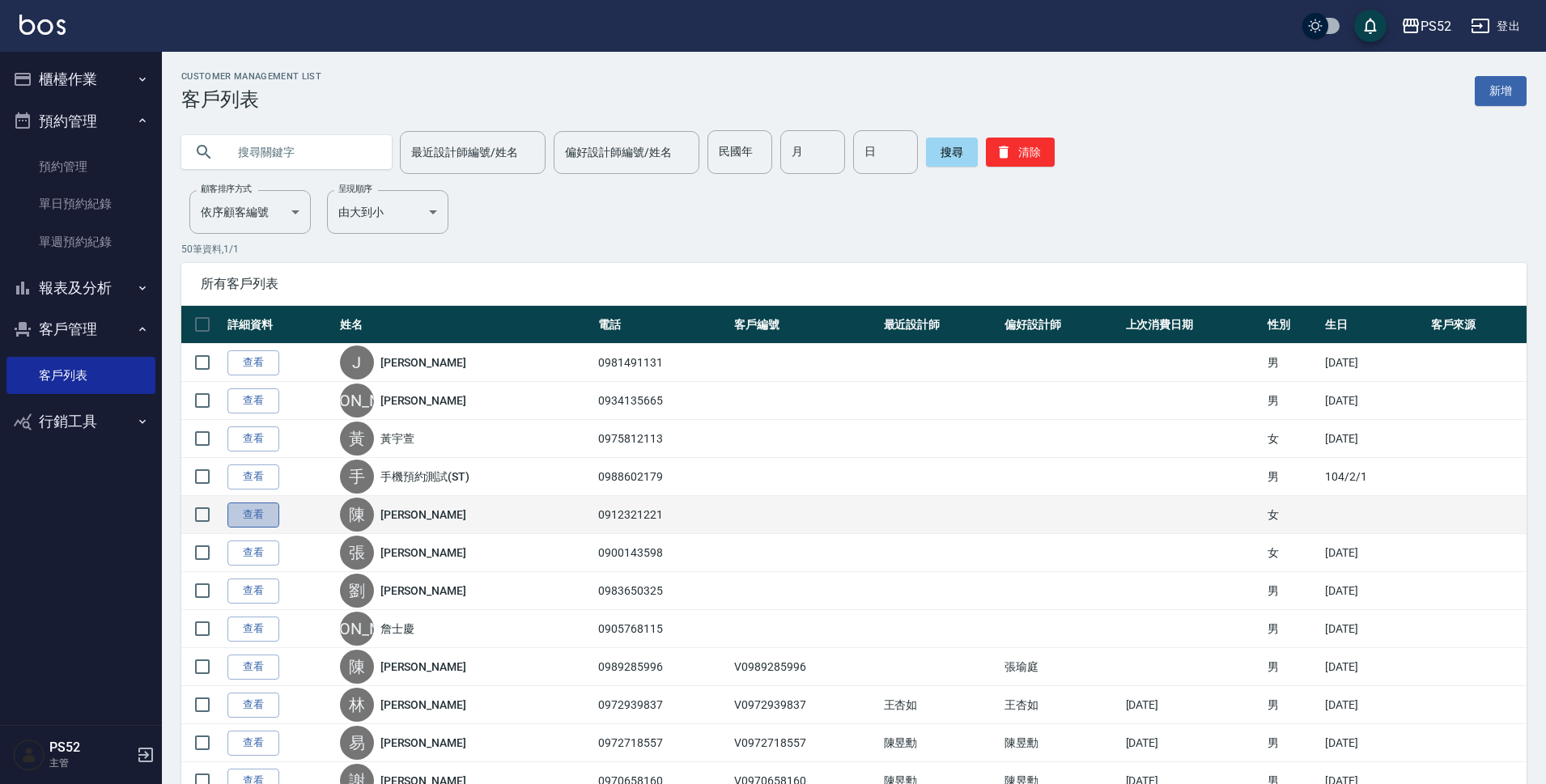
click at [252, 515] on link "查看" at bounding box center [253, 514] width 52 height 25
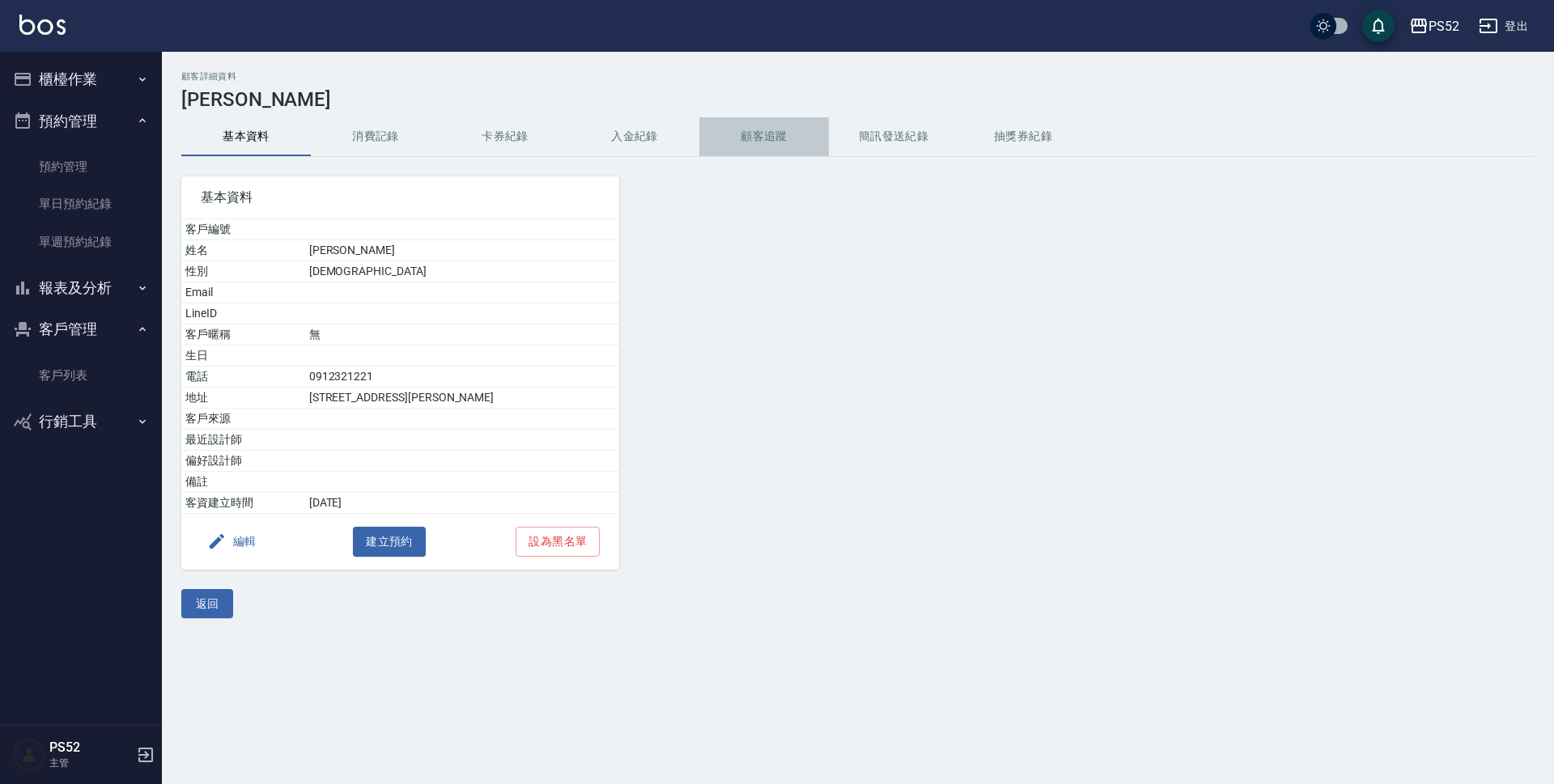
click at [813, 128] on button "顧客追蹤" at bounding box center [764, 136] width 130 height 39
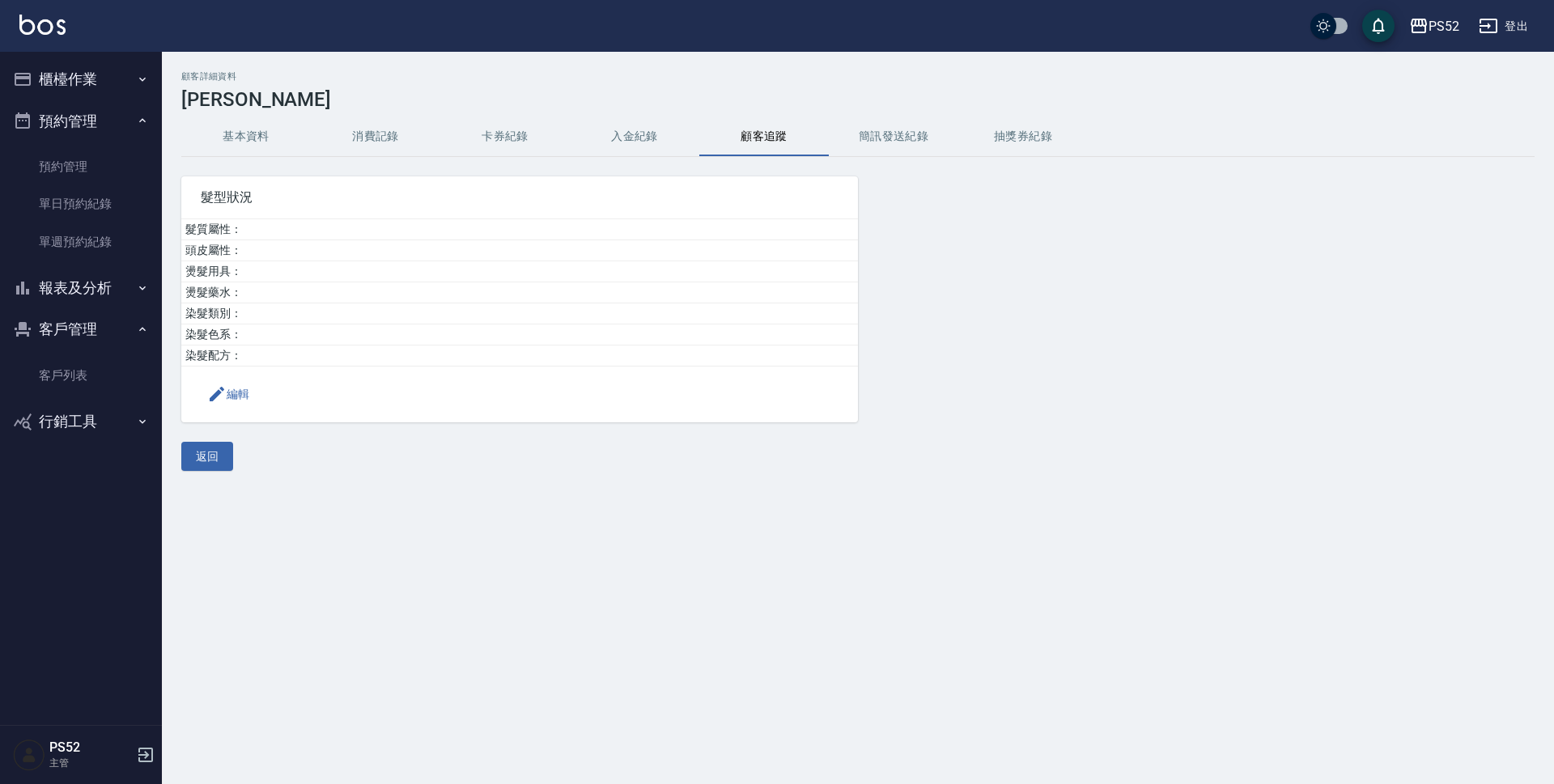
click at [905, 135] on button "簡訊發送紀錄" at bounding box center [893, 136] width 130 height 39
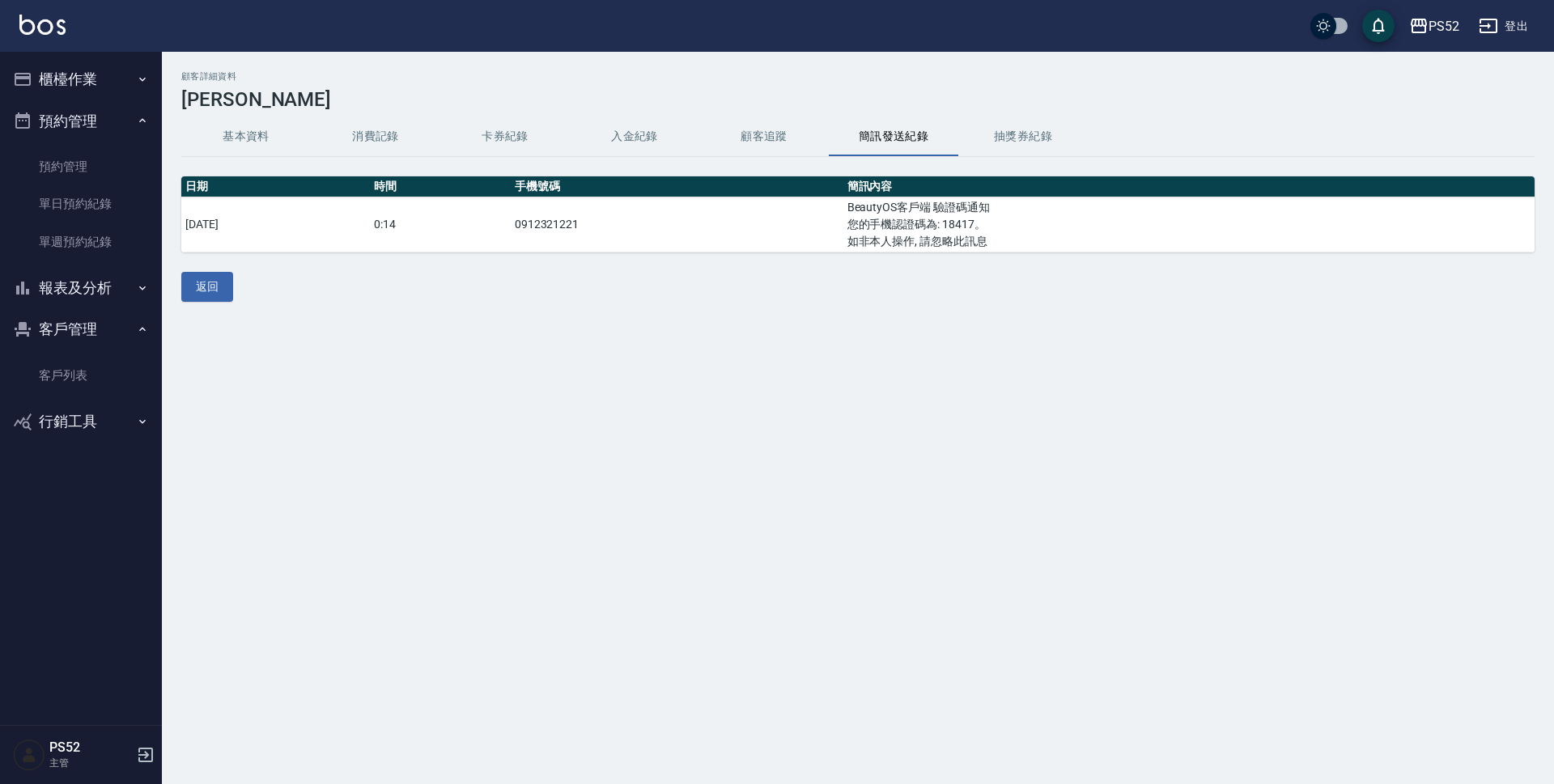
click at [233, 143] on button "基本資料" at bounding box center [246, 136] width 130 height 39
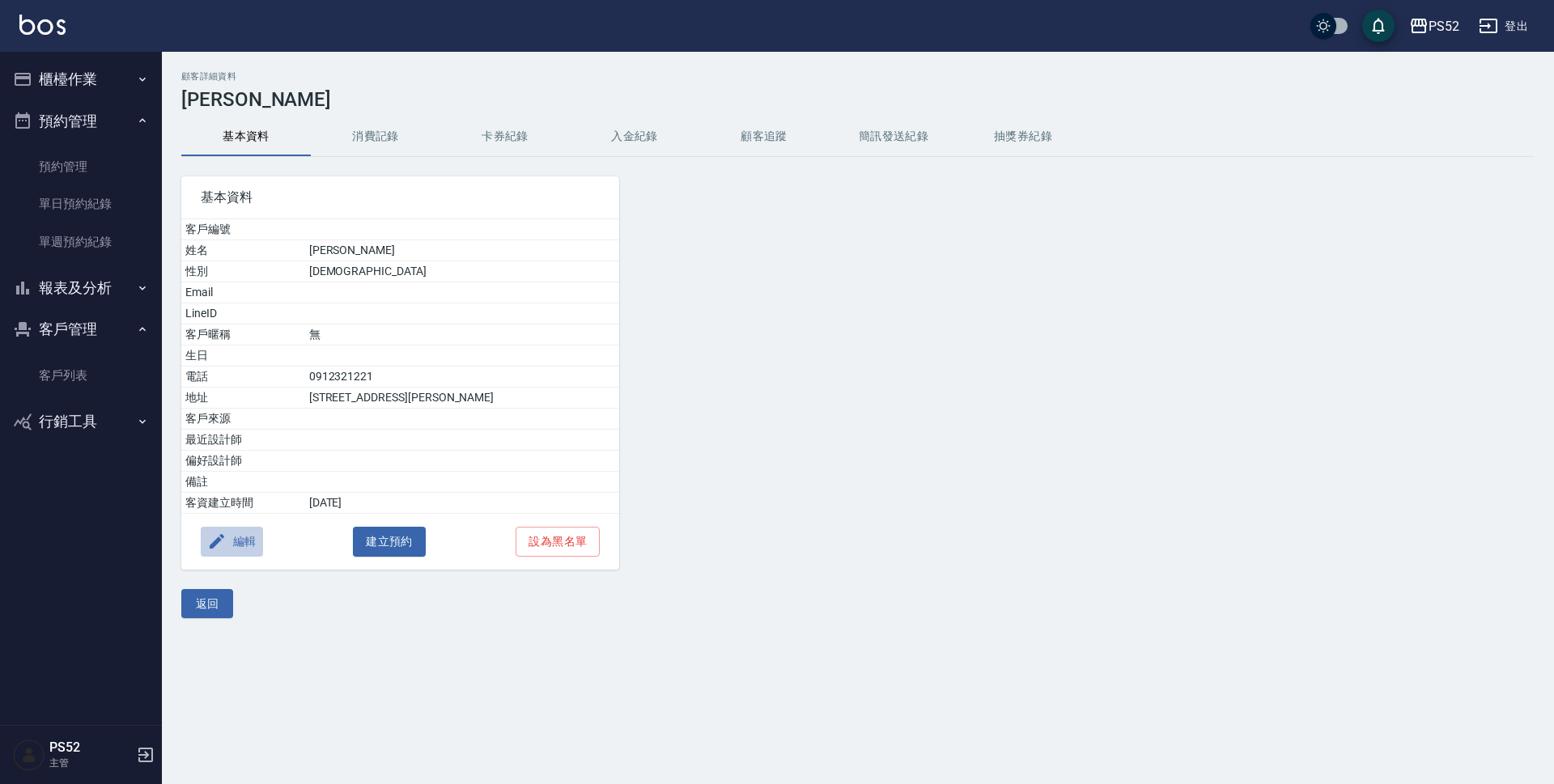
click at [234, 548] on button "編輯" at bounding box center [231, 542] width 63 height 30
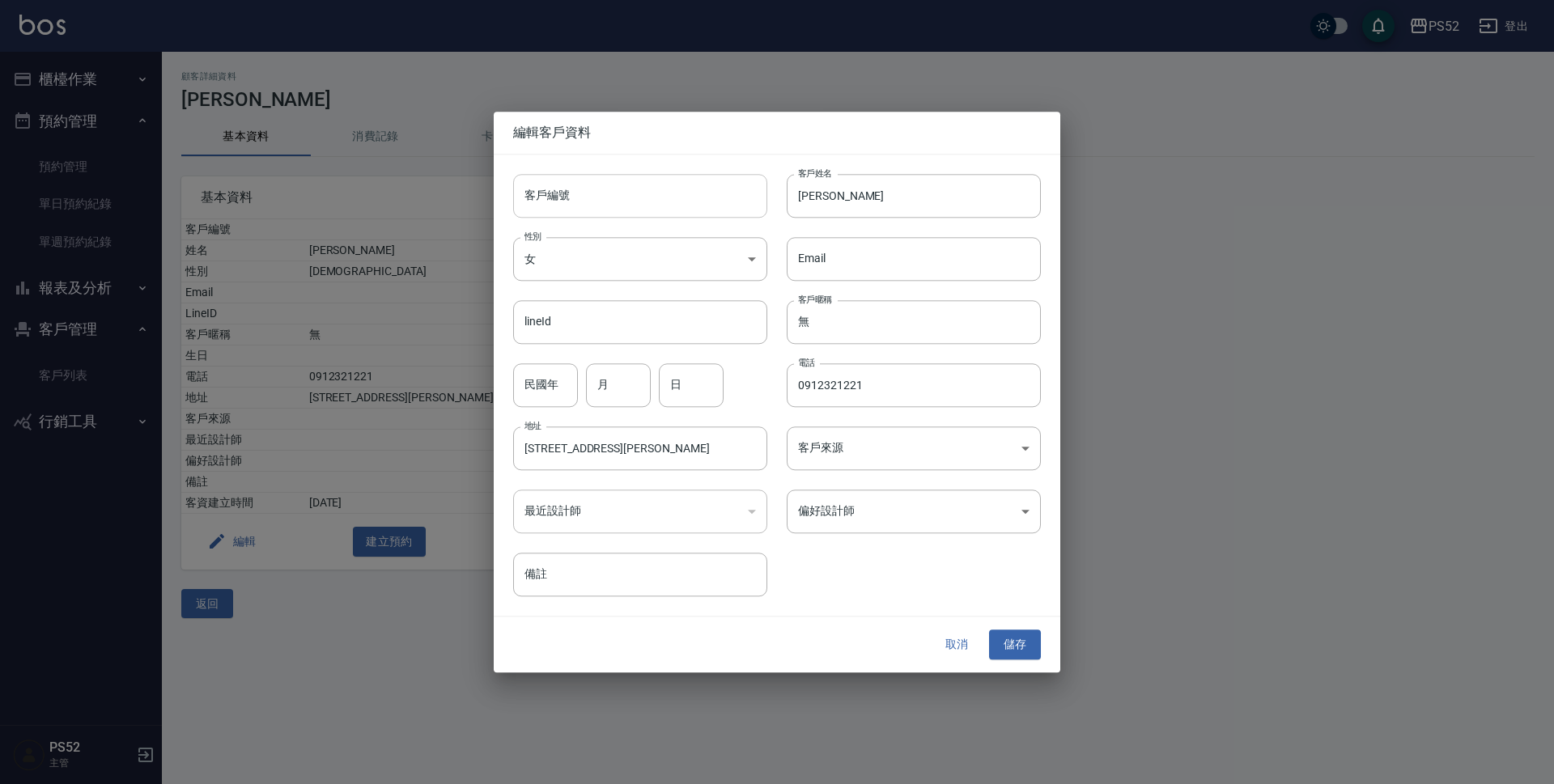
click at [656, 190] on input "客戶編號" at bounding box center [640, 196] width 254 height 44
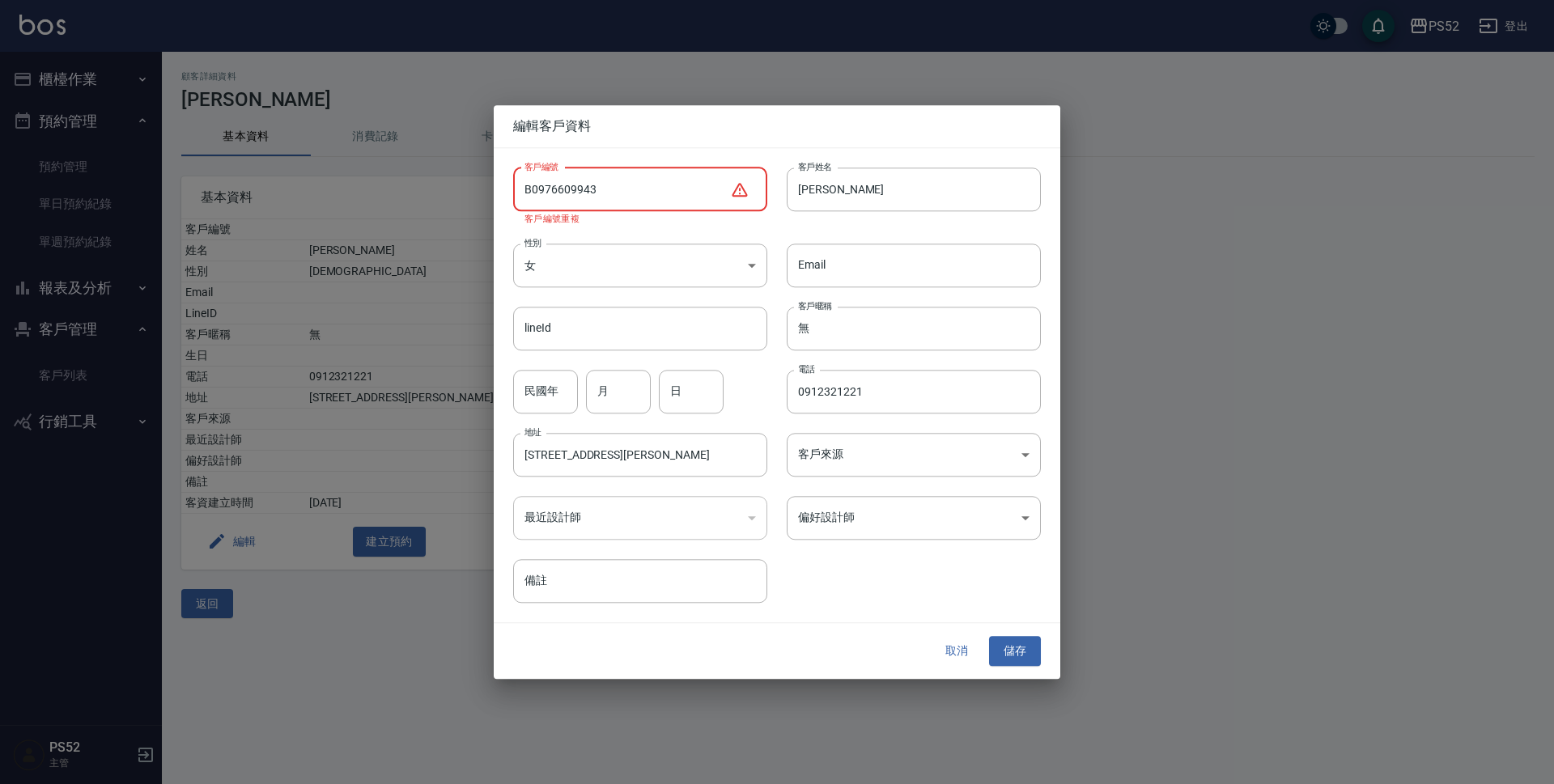
type input "B0976609943"
click at [950, 647] on button "取消" at bounding box center [957, 652] width 52 height 30
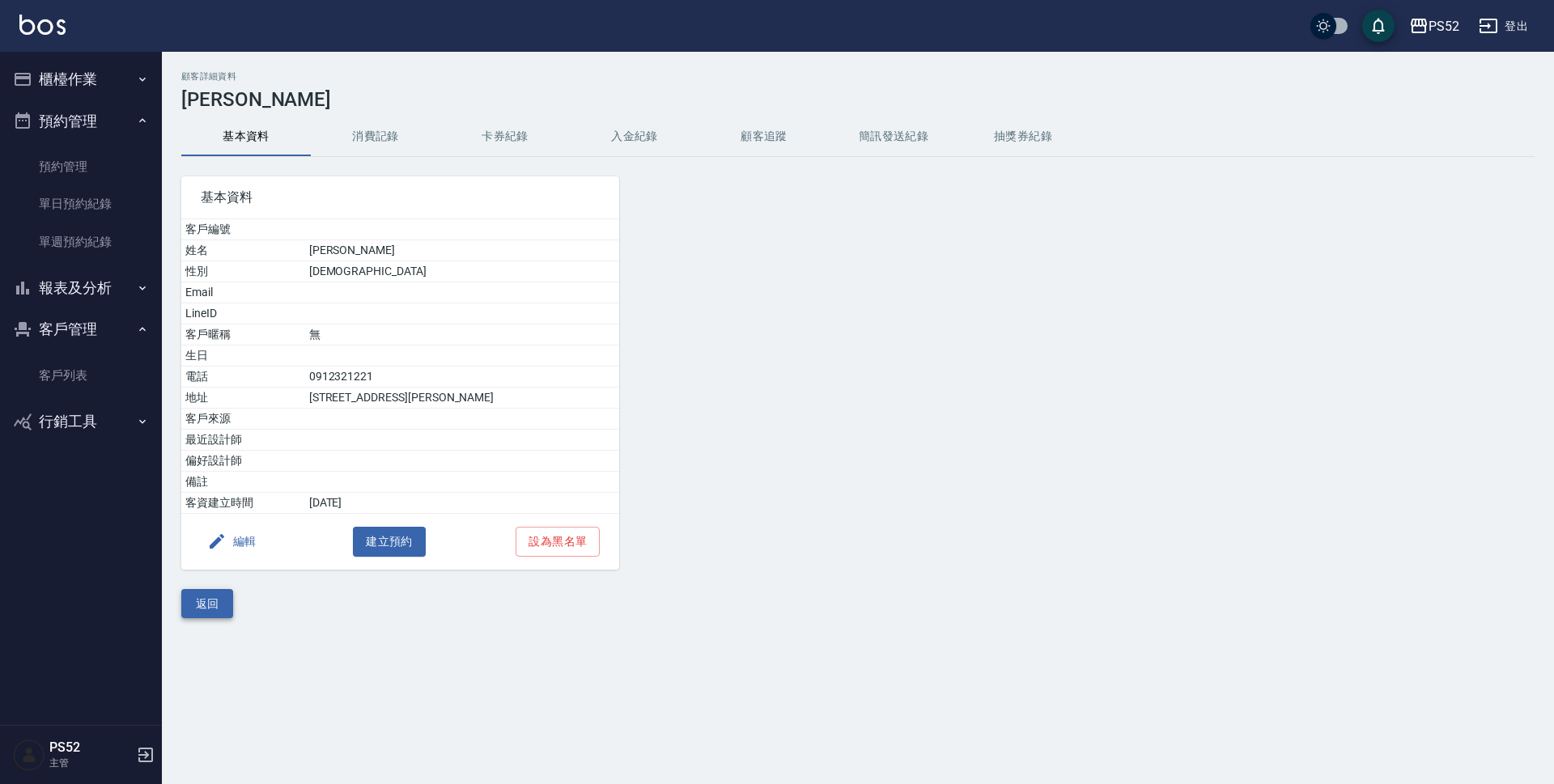
click at [192, 607] on button "返回" at bounding box center [207, 604] width 52 height 30
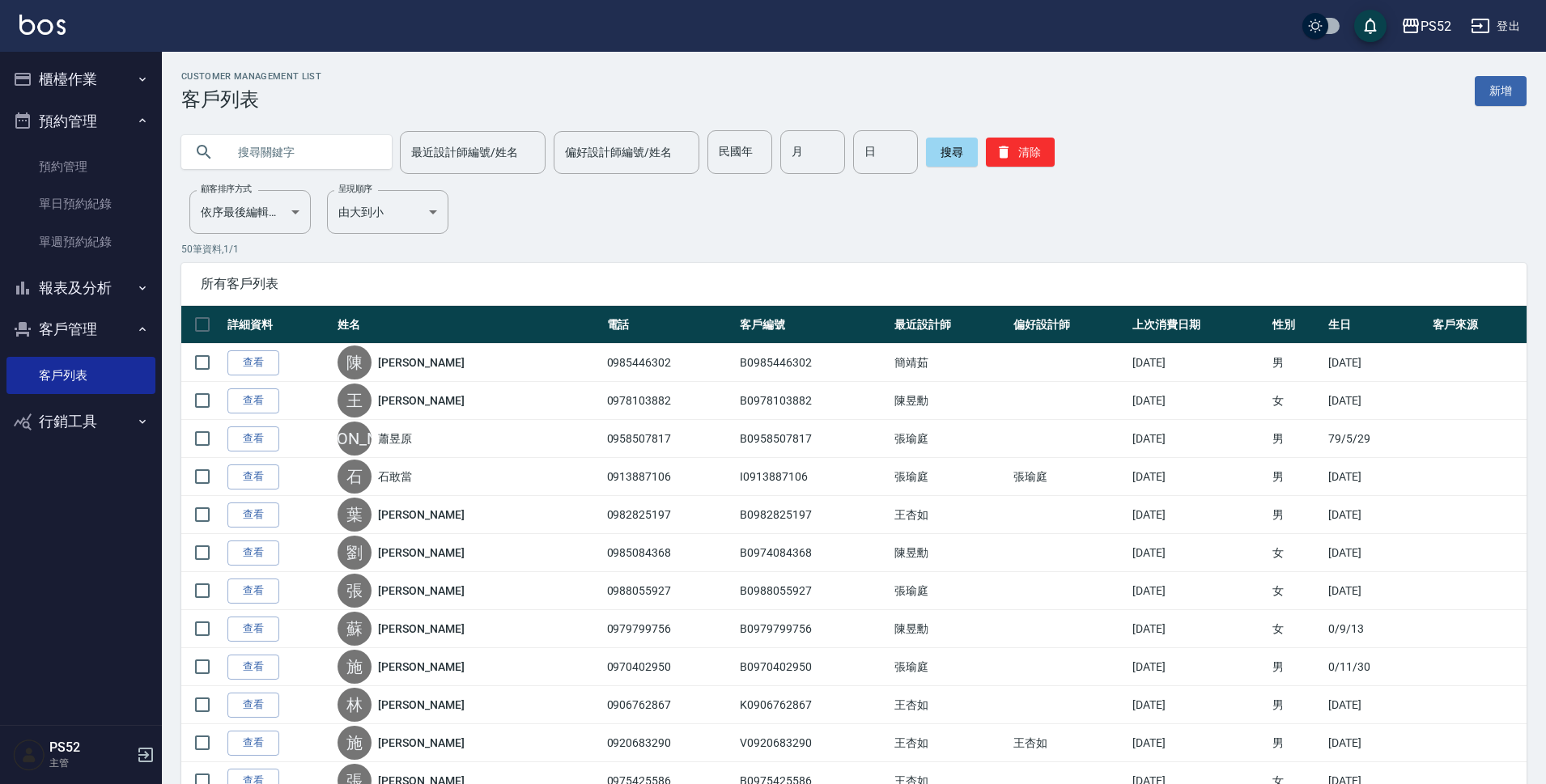
click at [293, 163] on input "text" at bounding box center [302, 152] width 153 height 44
type input "09766"
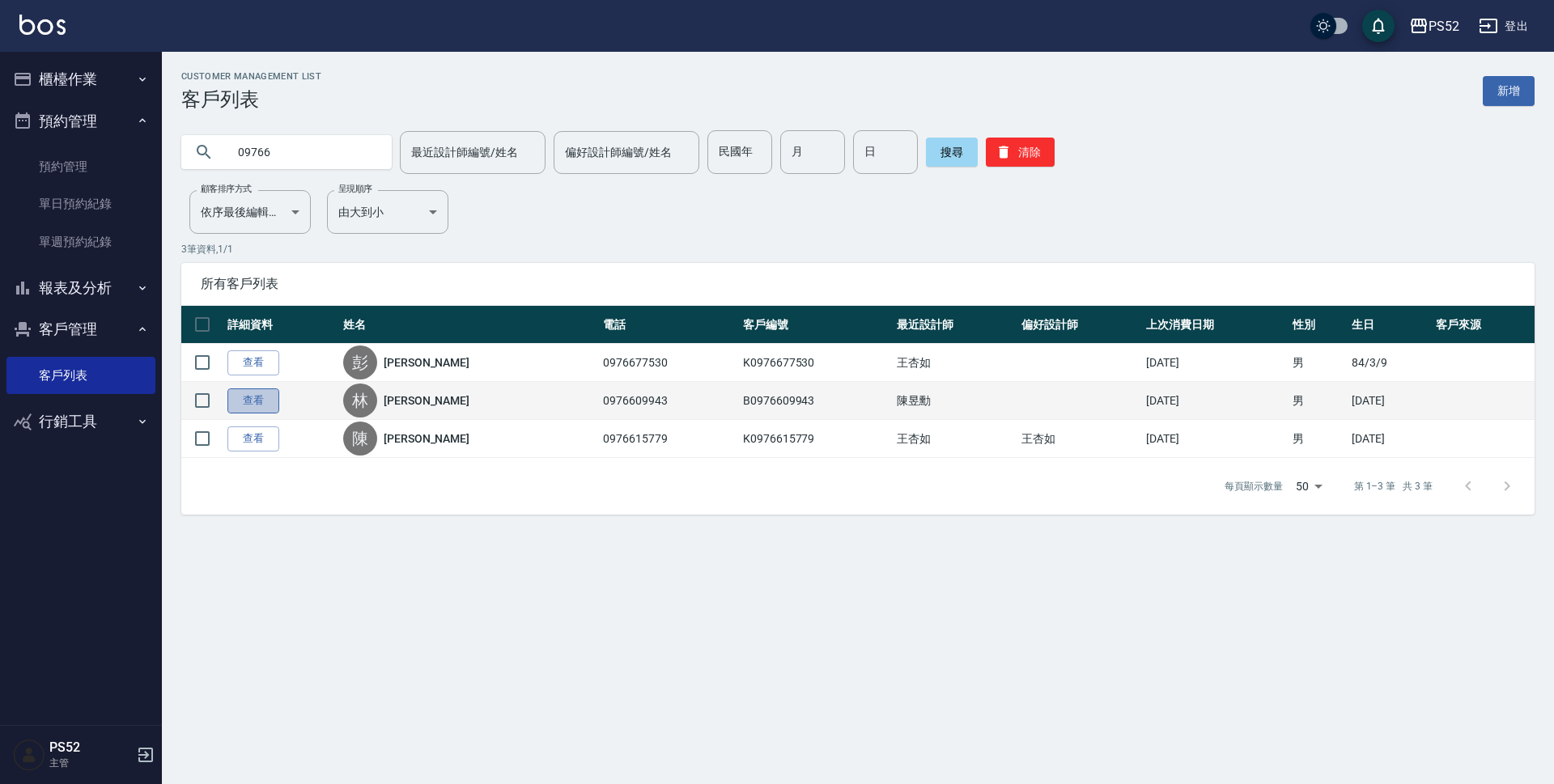
click at [257, 405] on link "查看" at bounding box center [253, 400] width 52 height 25
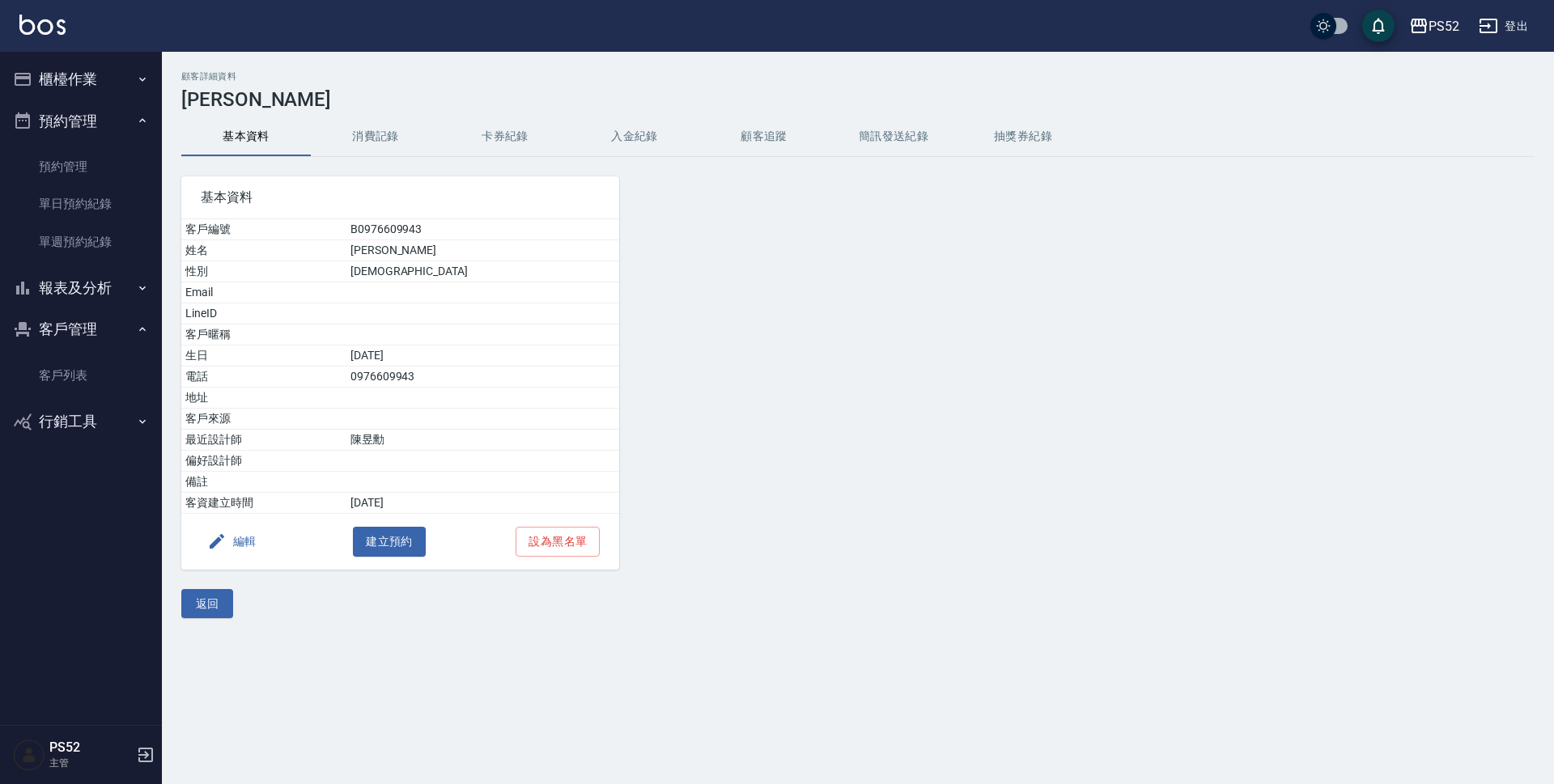
click at [385, 131] on button "消費記錄" at bounding box center [376, 136] width 130 height 39
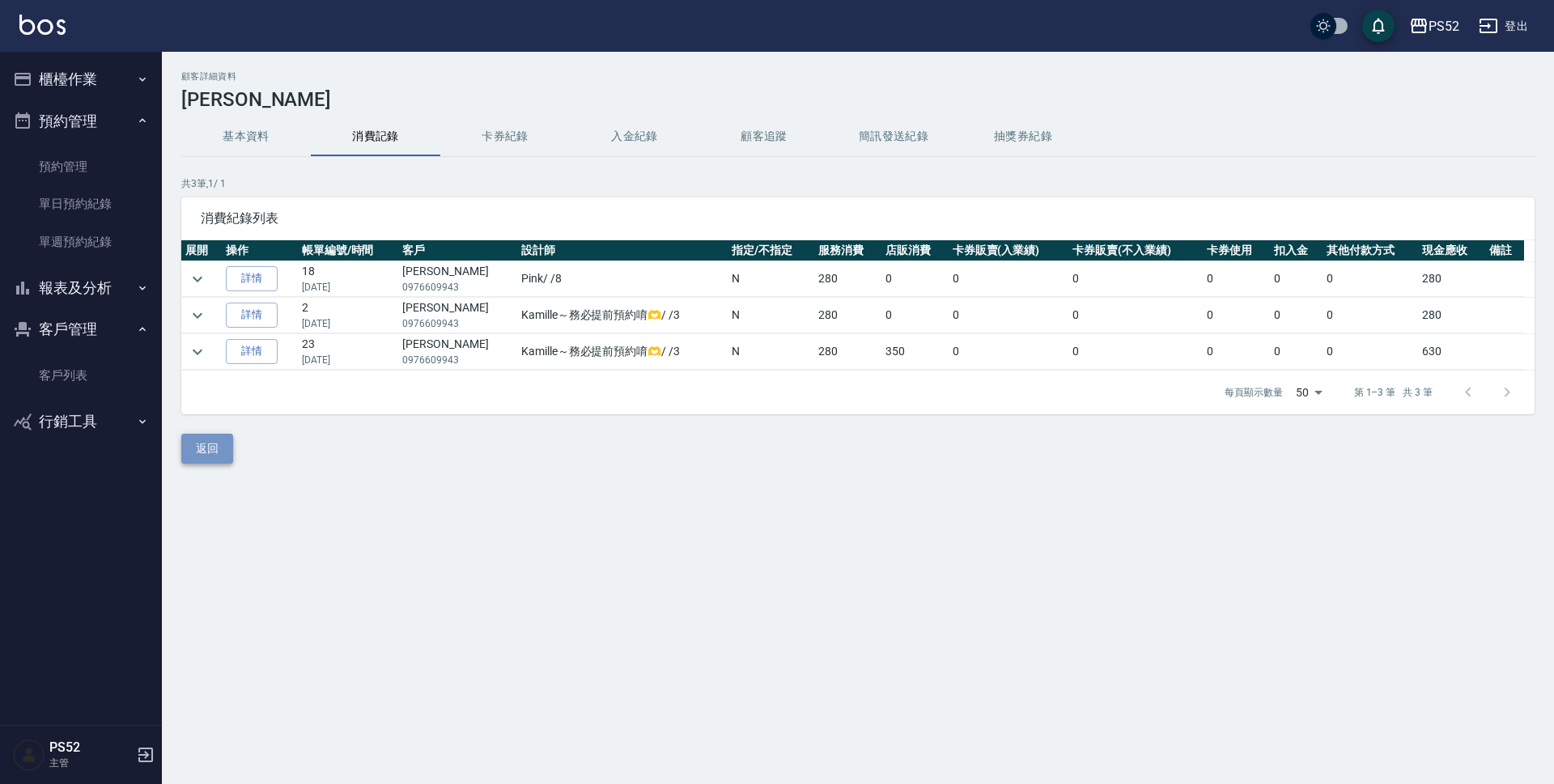
click at [200, 447] on button "返回" at bounding box center [207, 448] width 52 height 30
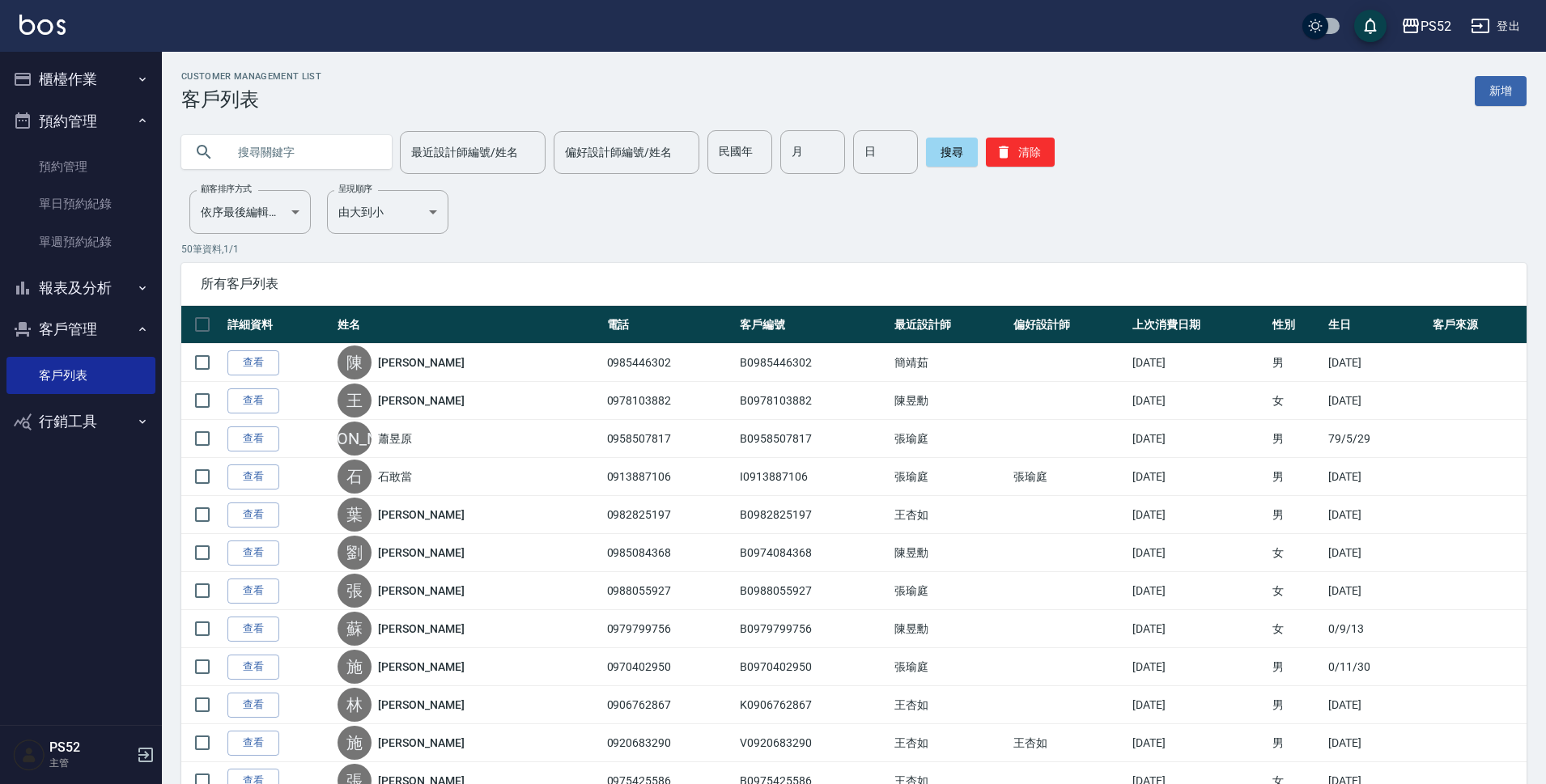
click at [277, 168] on input "text" at bounding box center [302, 152] width 153 height 44
type input "09116"
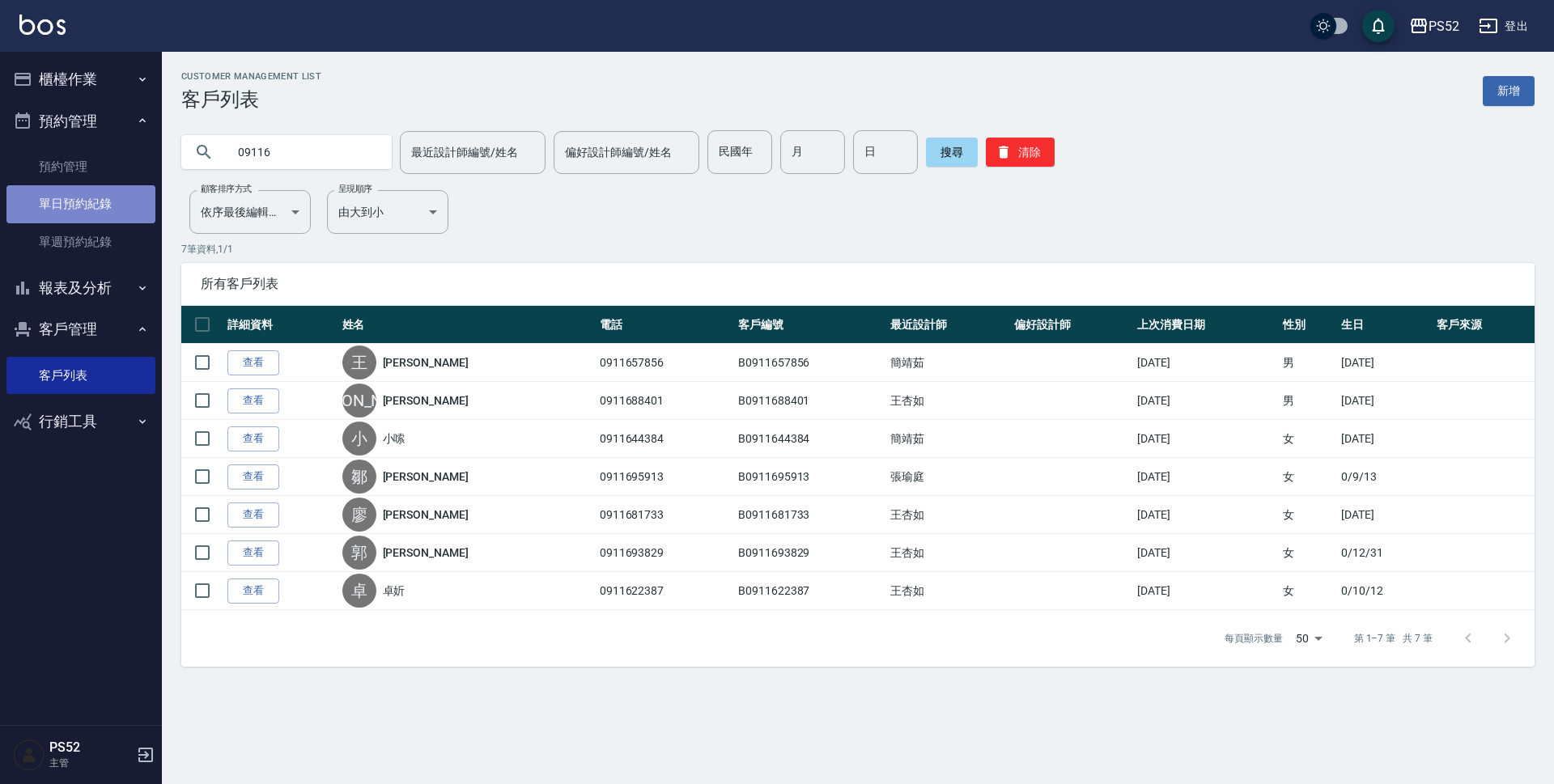
click at [76, 207] on link "單日預約紀錄" at bounding box center [80, 203] width 149 height 37
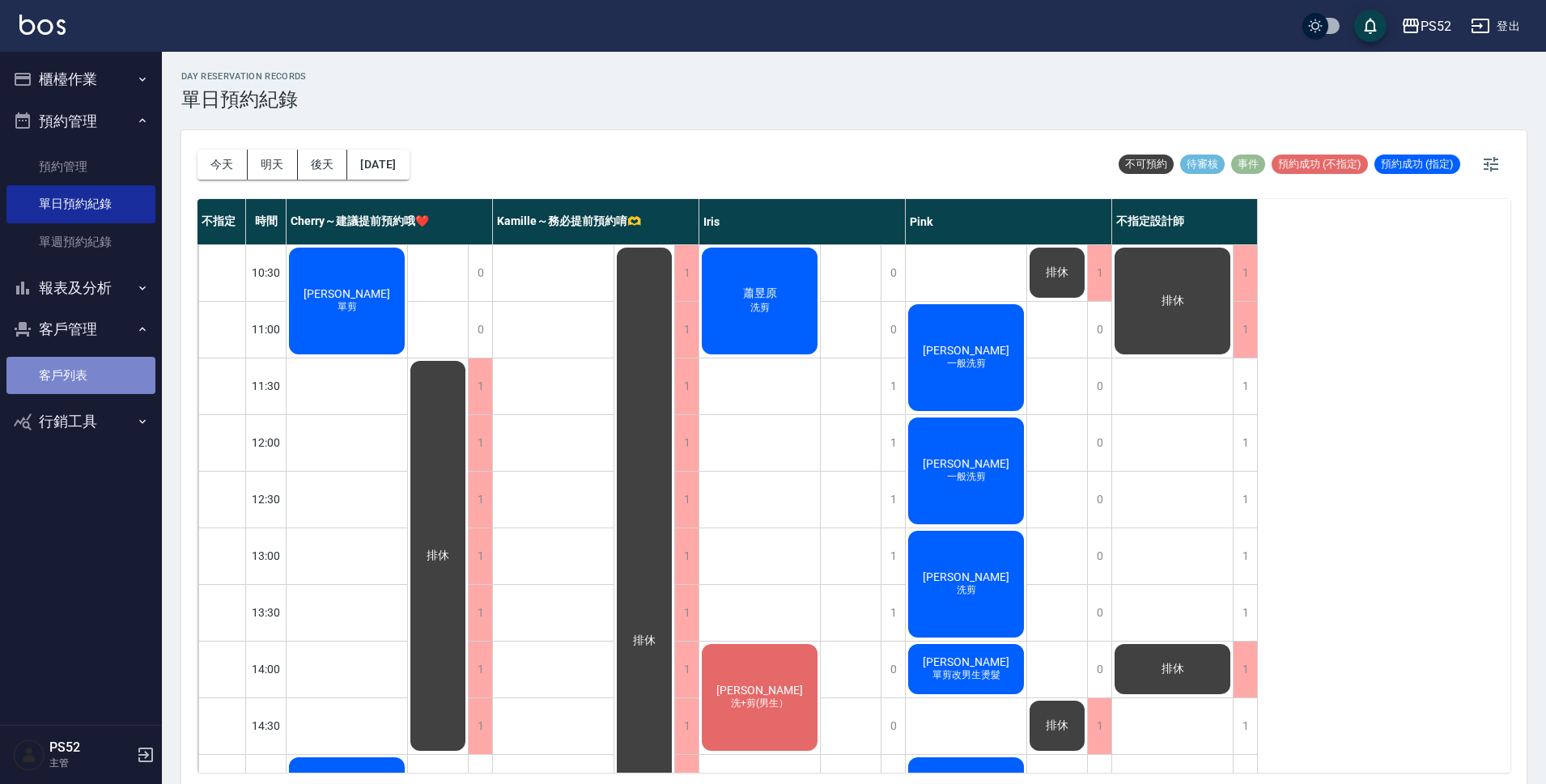
click at [82, 371] on link "客戶列表" at bounding box center [80, 375] width 149 height 37
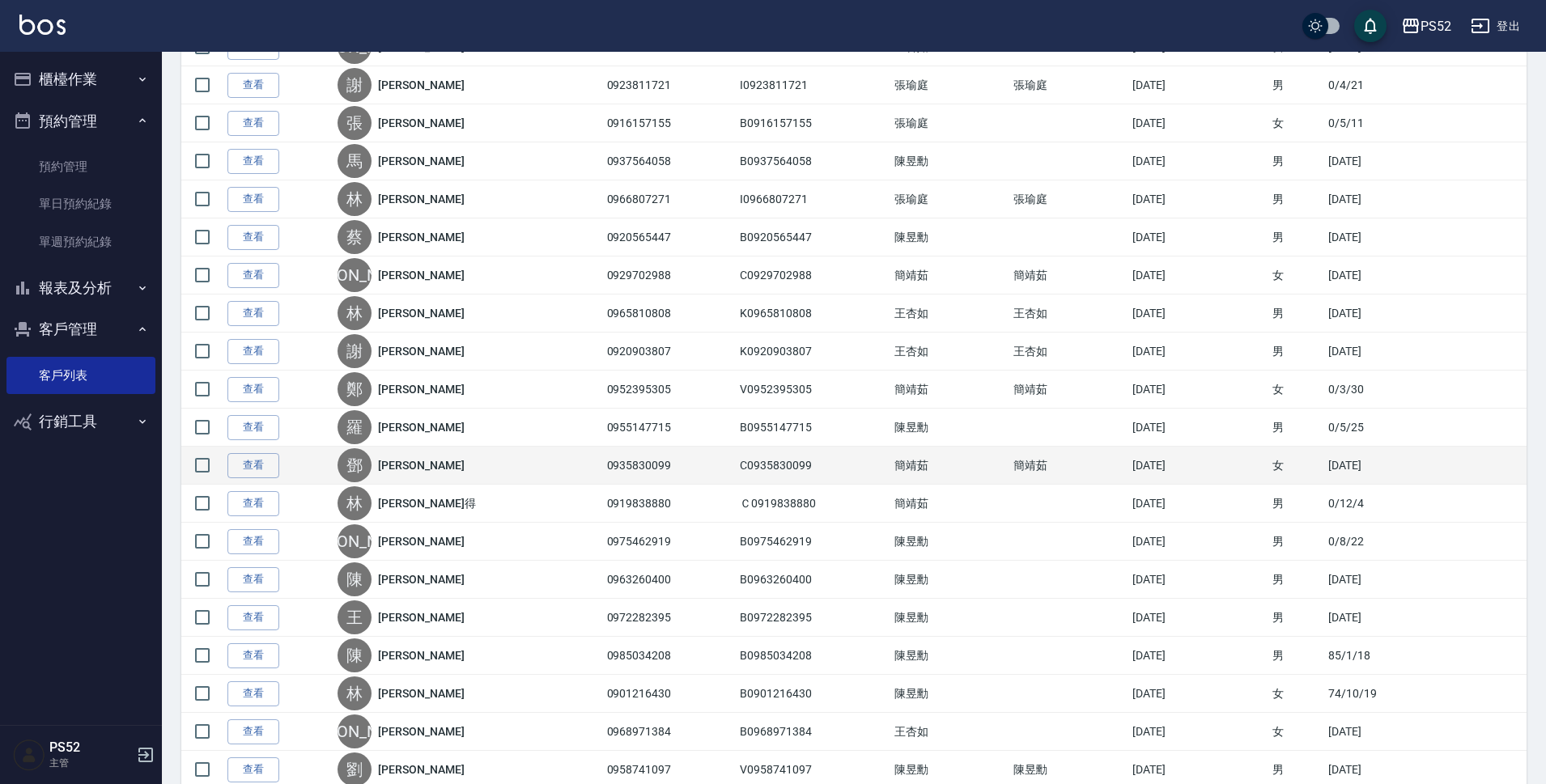
scroll to position [1213, 0]
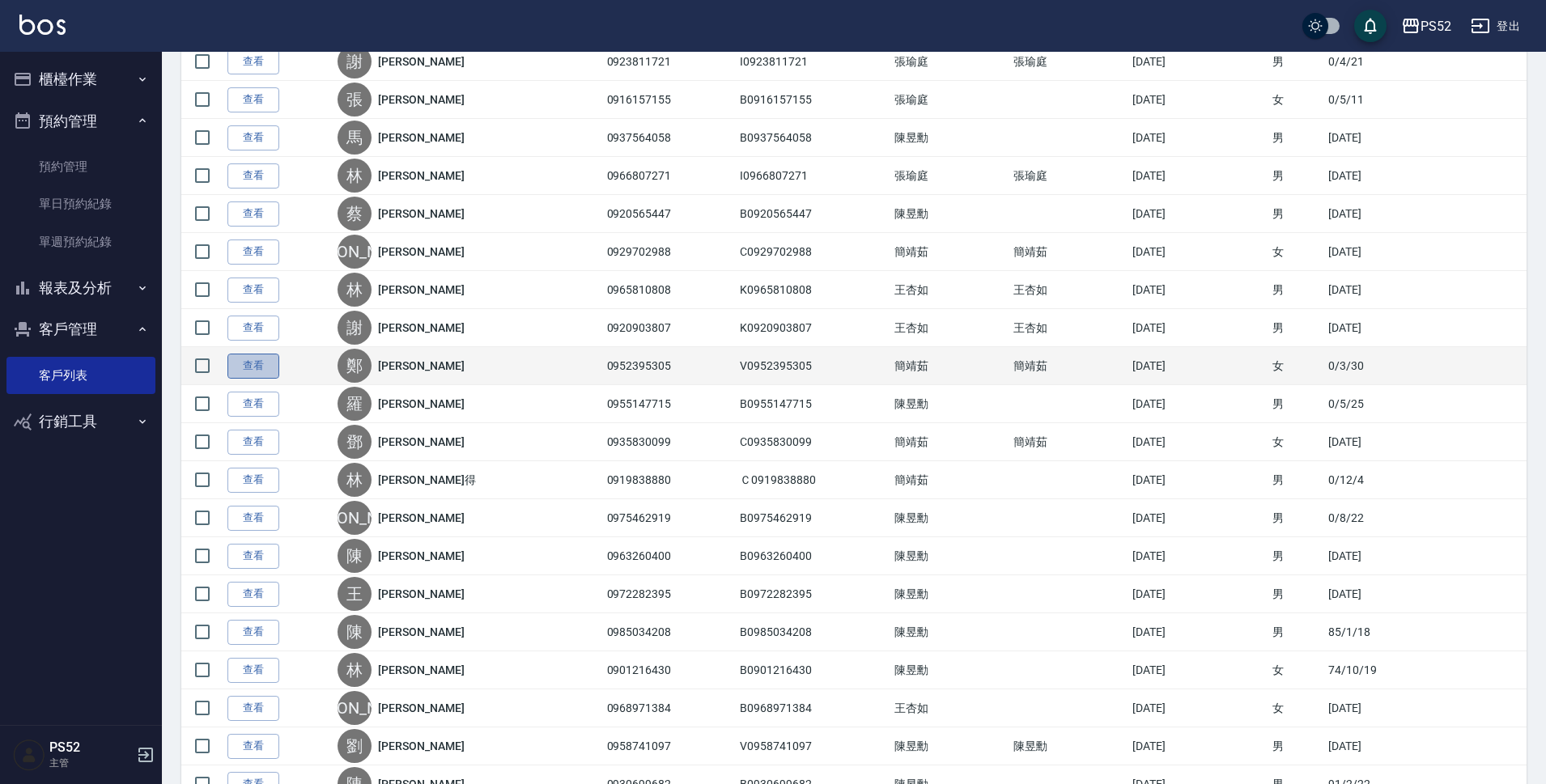
click at [259, 368] on link "查看" at bounding box center [253, 366] width 52 height 25
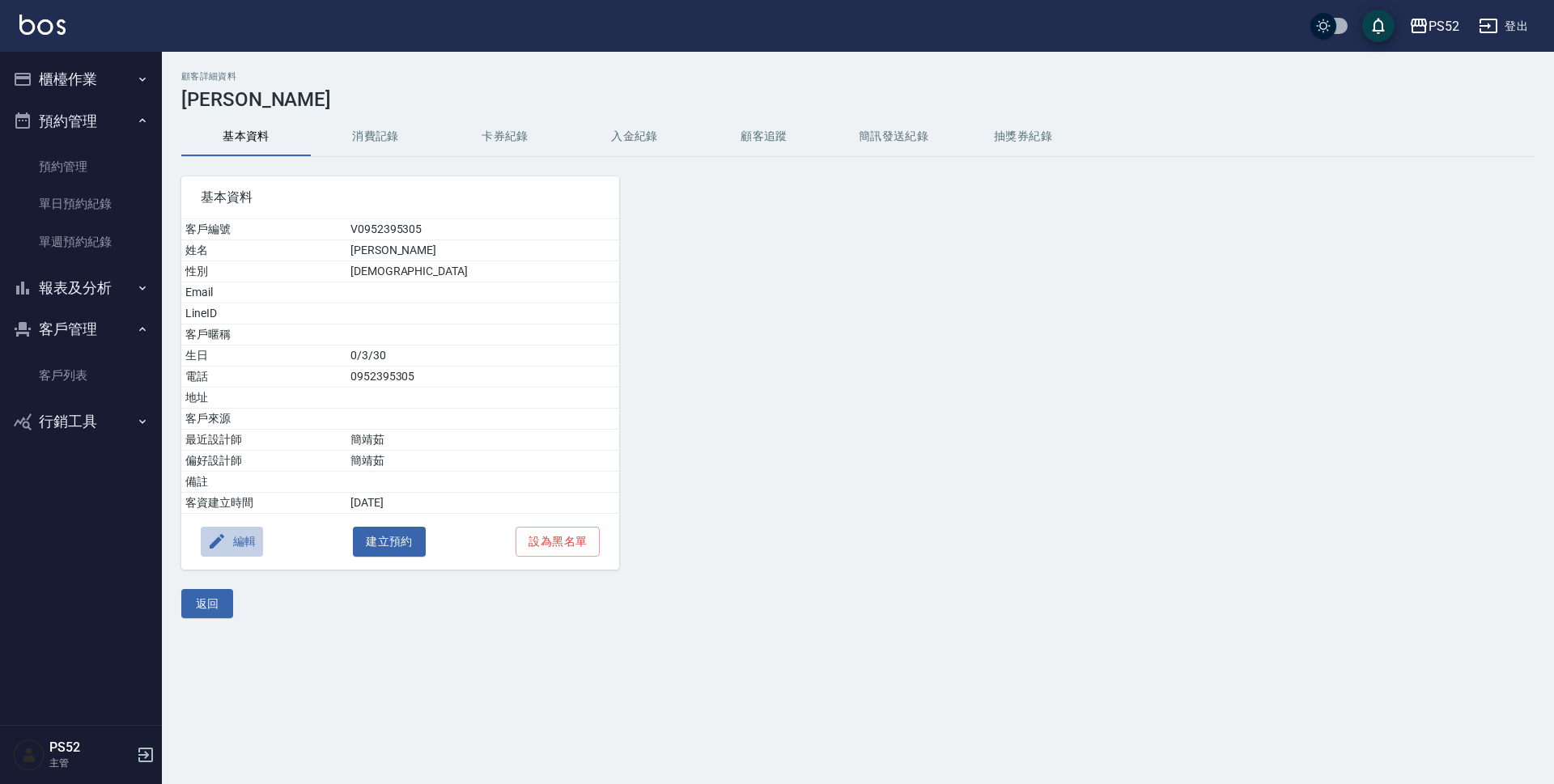
click at [247, 548] on button "編輯" at bounding box center [231, 542] width 63 height 30
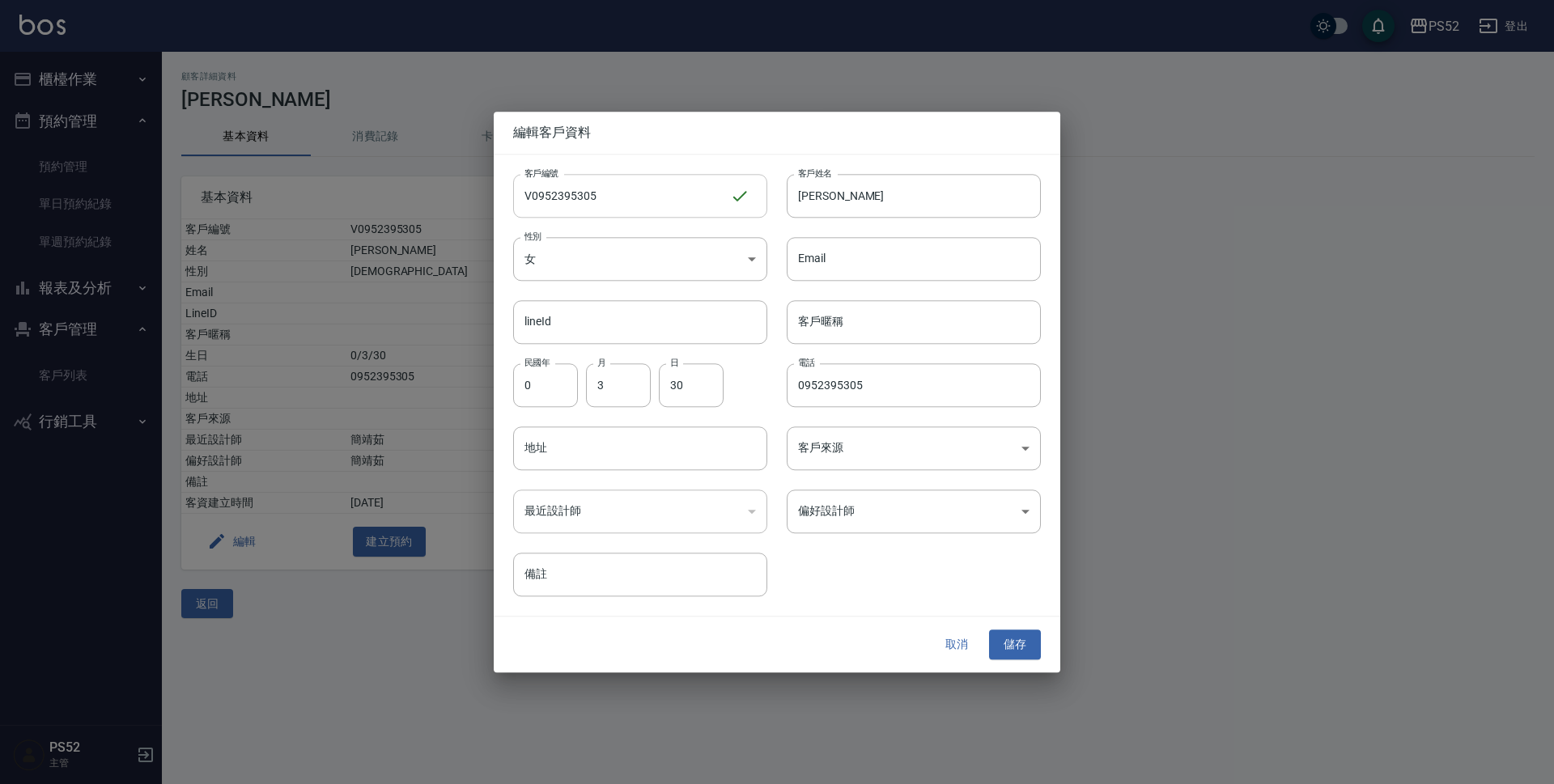
click at [531, 192] on input "V0952395305" at bounding box center [622, 196] width 217 height 44
type input "C0952395305"
click at [1031, 647] on button "儲存" at bounding box center [1015, 645] width 52 height 30
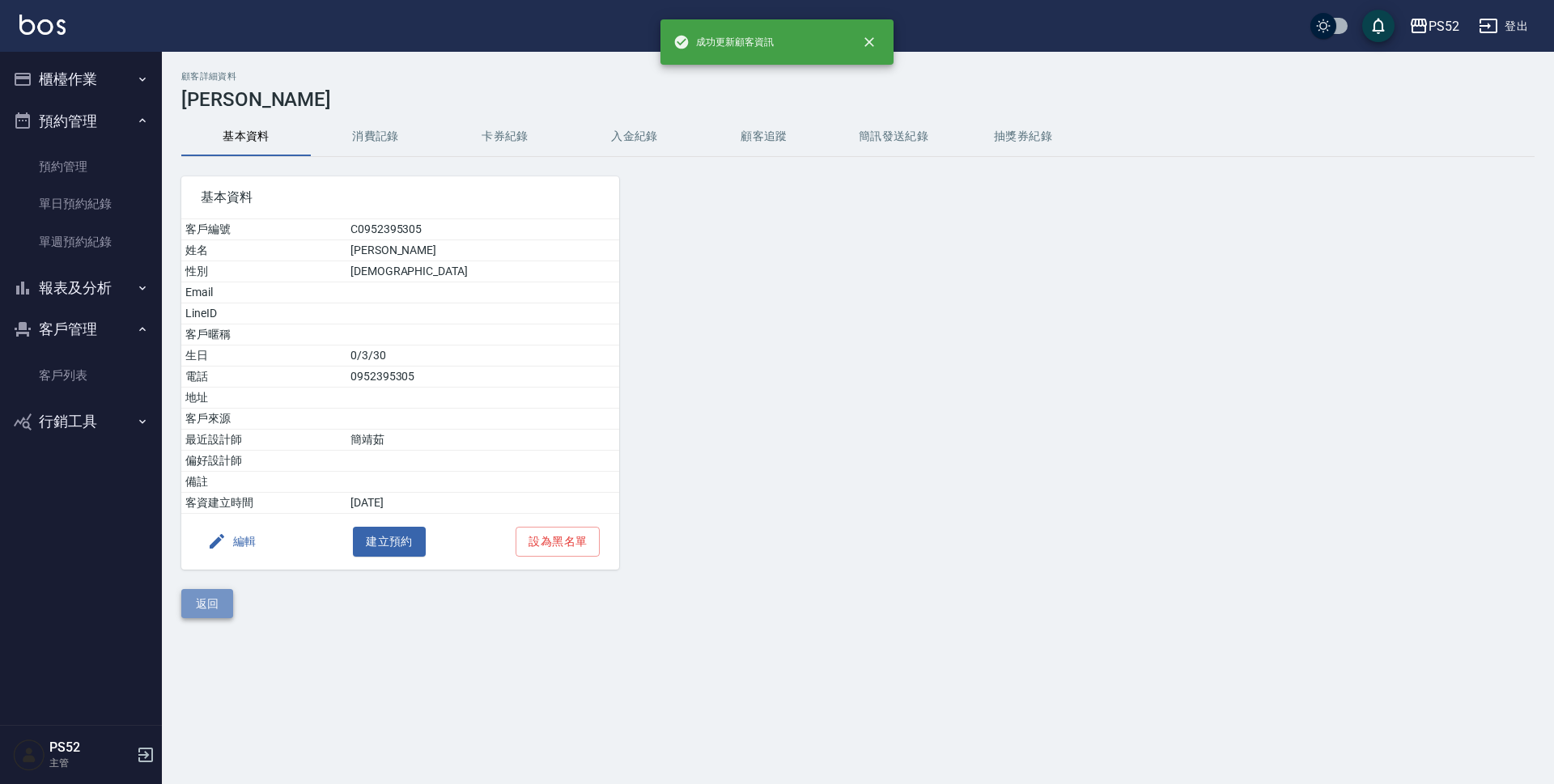
click at [216, 607] on button "返回" at bounding box center [207, 604] width 52 height 30
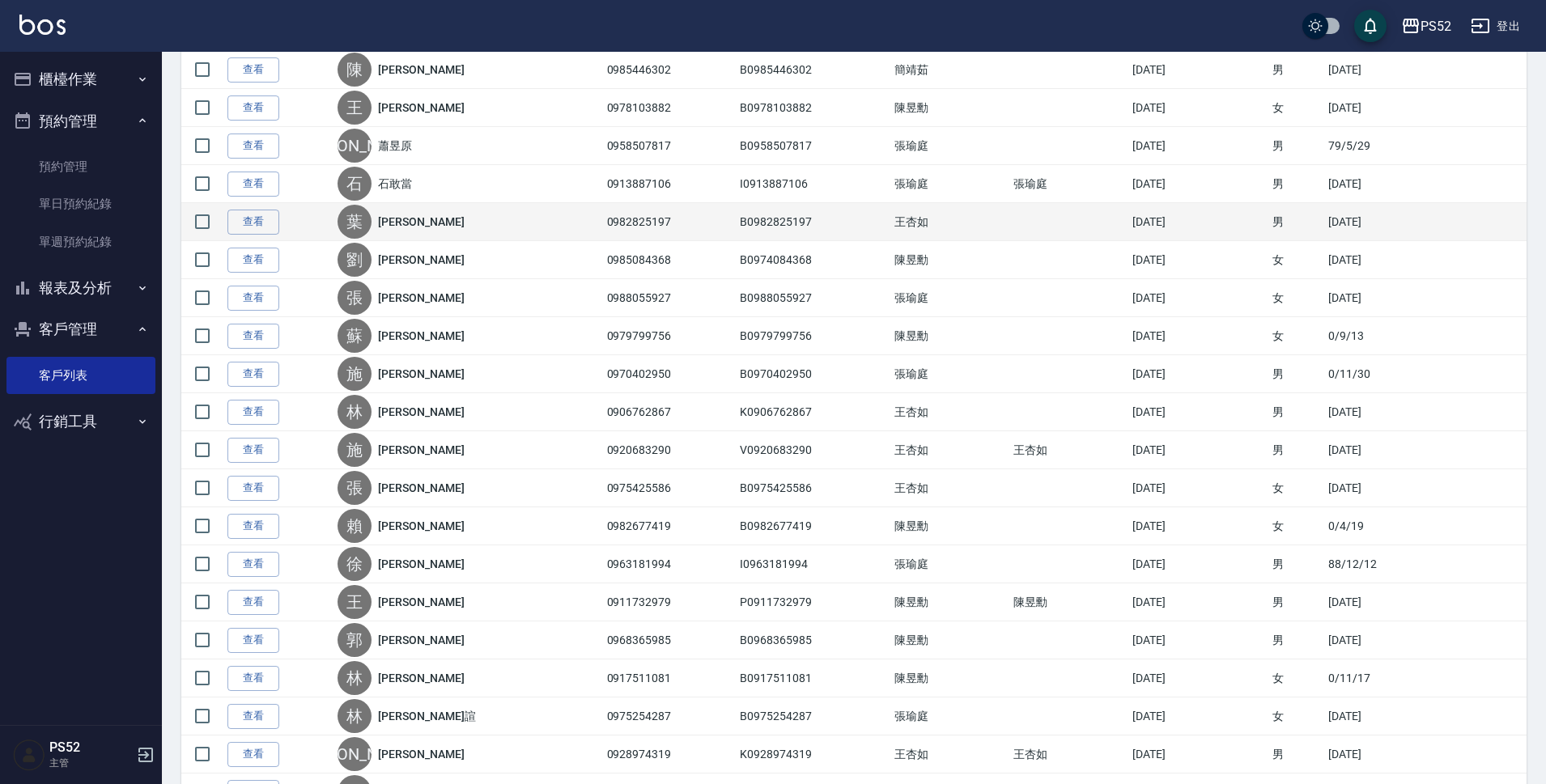
scroll to position [351, 0]
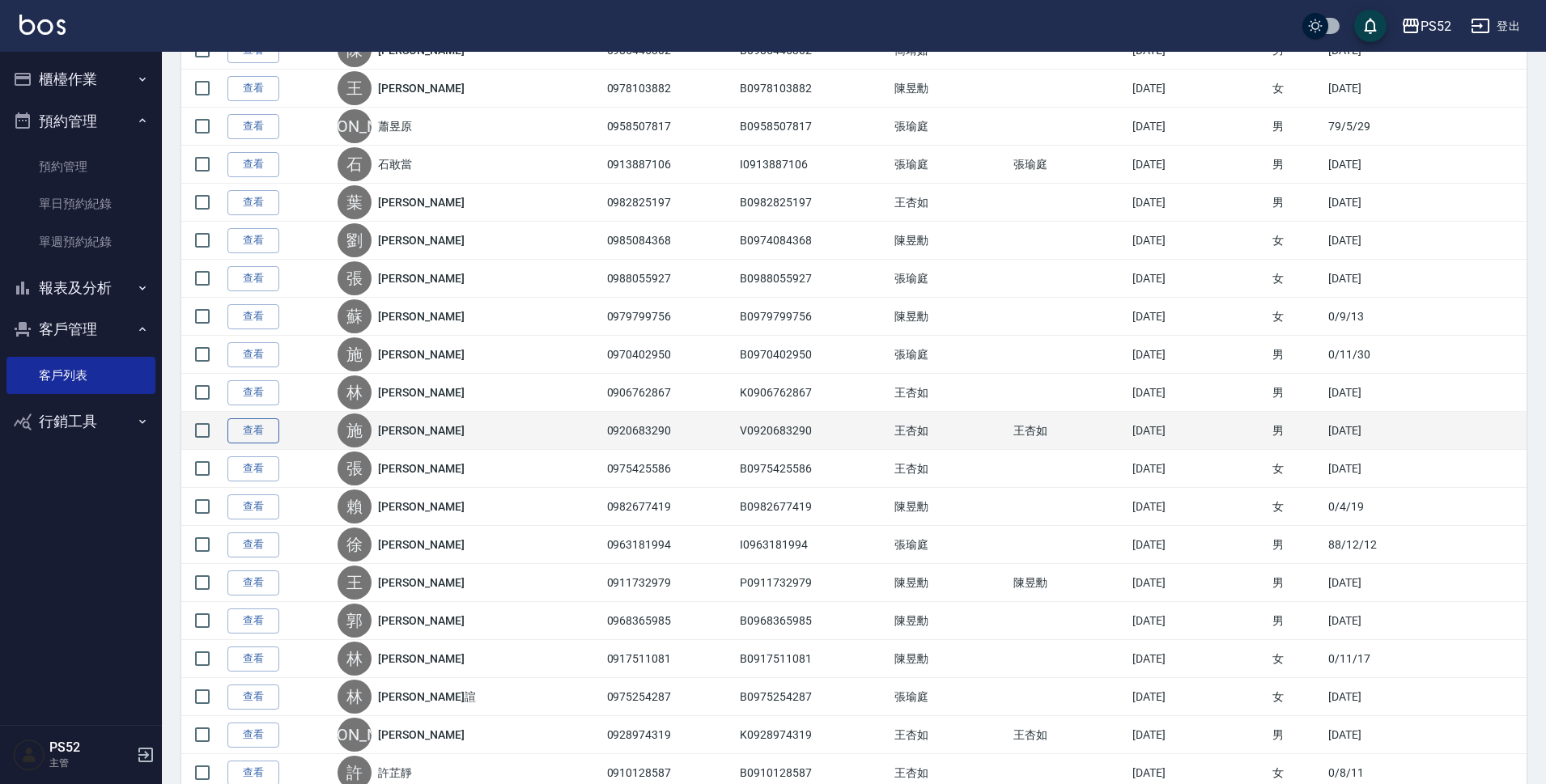
click at [265, 434] on link "查看" at bounding box center [253, 430] width 52 height 25
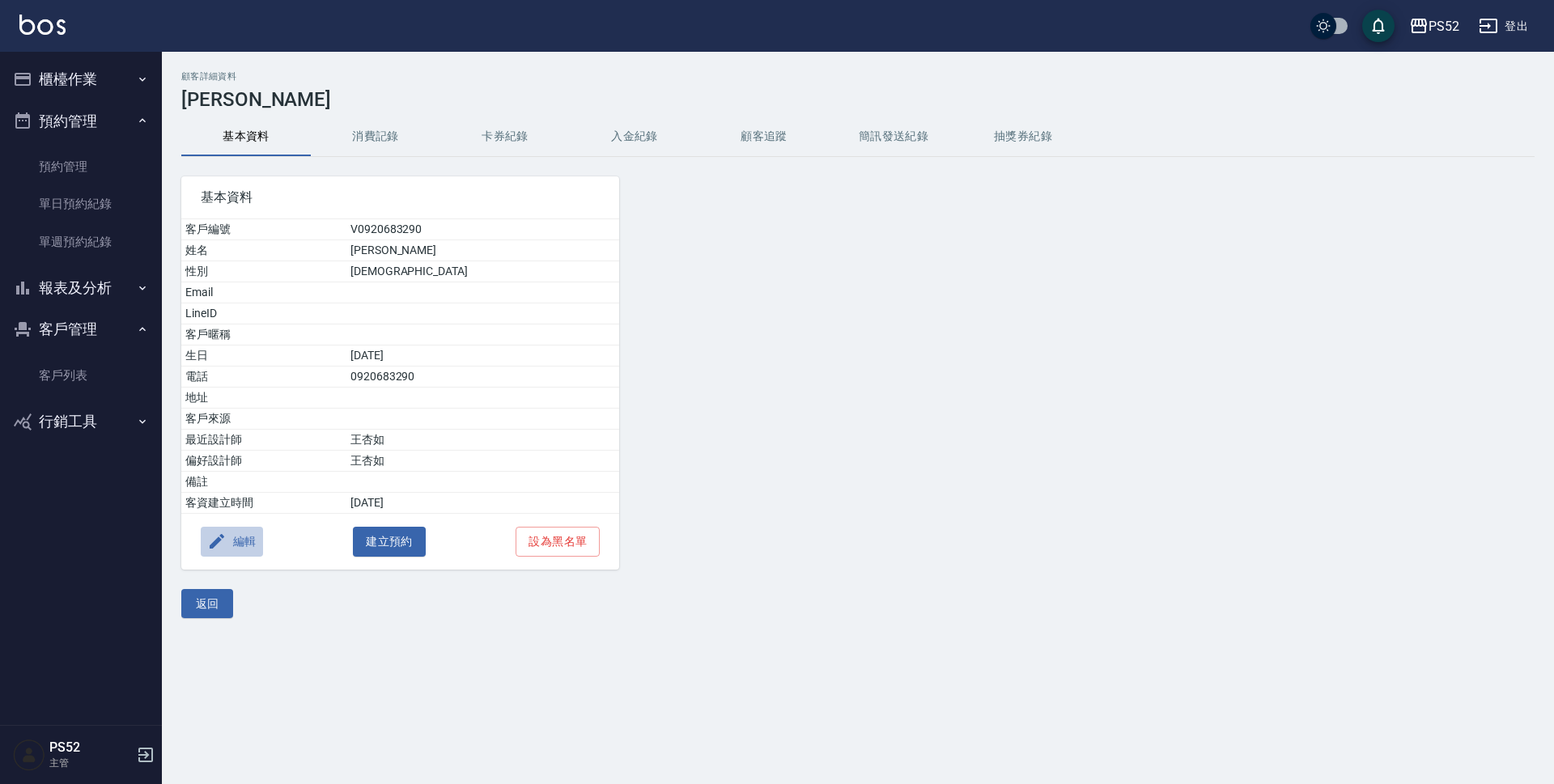
click at [215, 530] on button "編輯" at bounding box center [231, 542] width 63 height 30
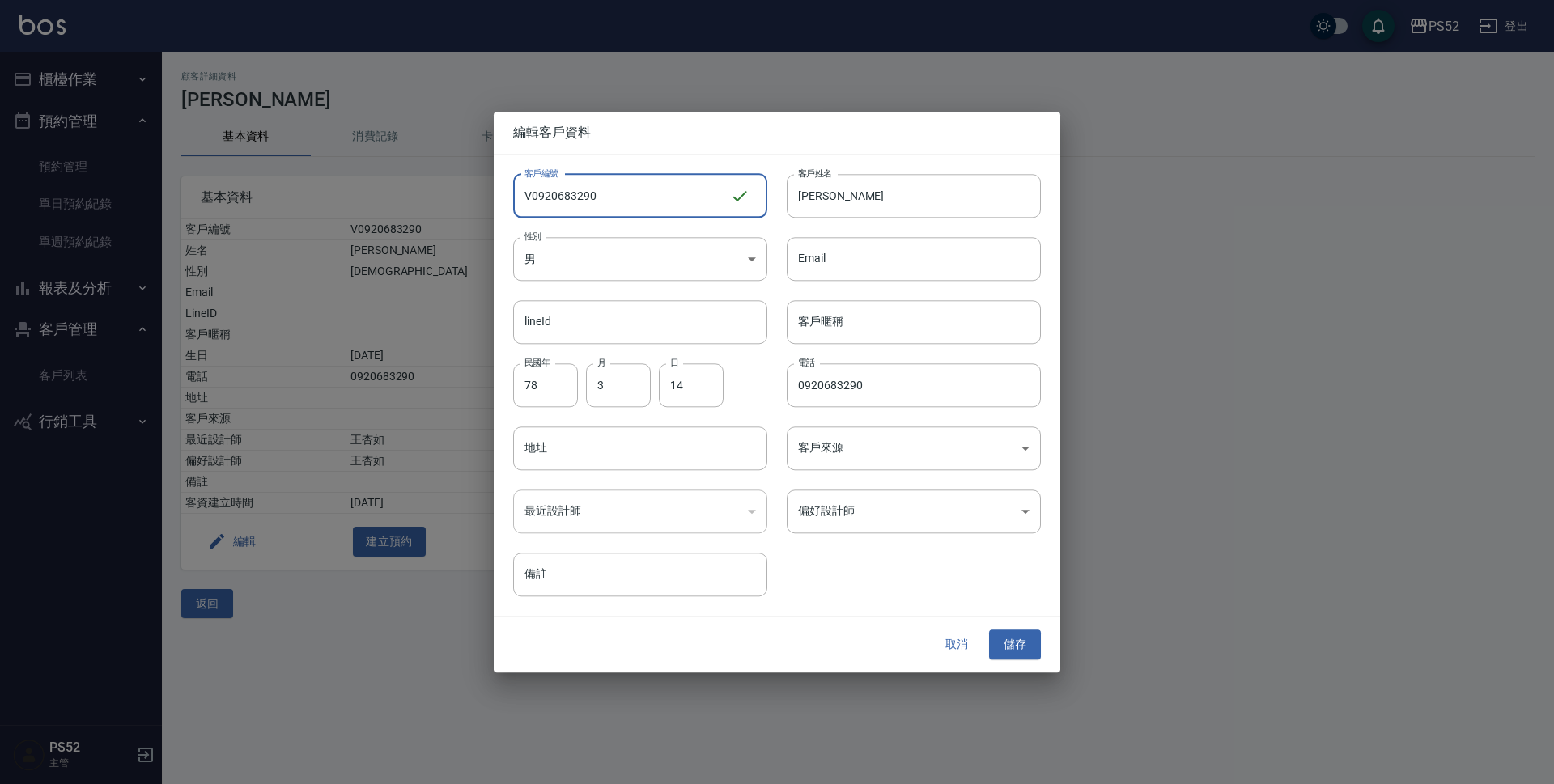
click at [529, 197] on input "V0920683290" at bounding box center [622, 196] width 217 height 44
type input "K0920683290"
click at [996, 642] on button "儲存" at bounding box center [1015, 645] width 52 height 30
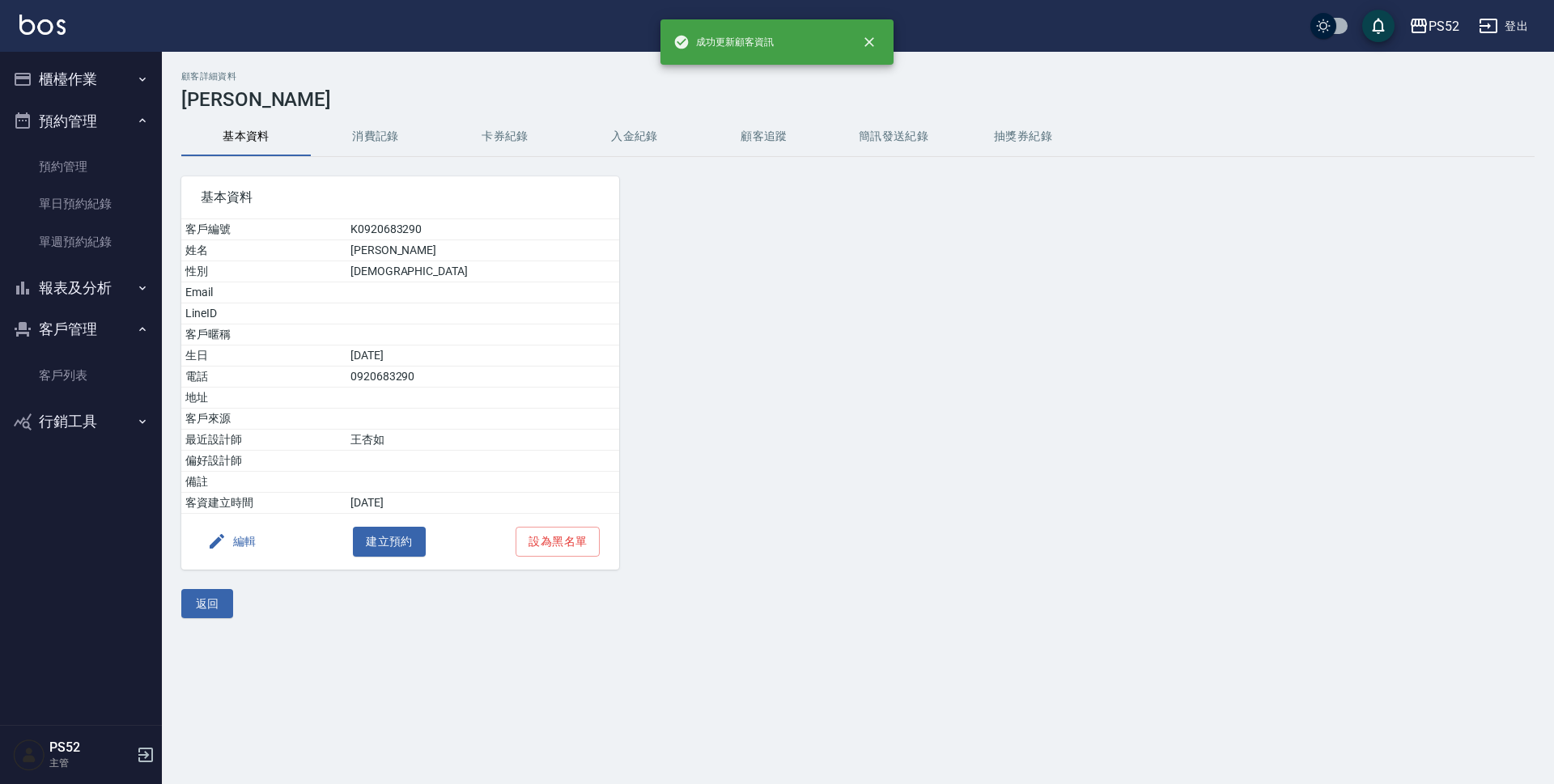
click at [180, 605] on div "顧客詳細資料 [PERSON_NAME] 基本資料 消費記錄 卡券紀錄 入金紀錄 顧客追蹤 簡訊發送紀錄 抽獎券紀錄 基本資料 客戶編號 K092068329…" at bounding box center [857, 344] width 1392 height 547
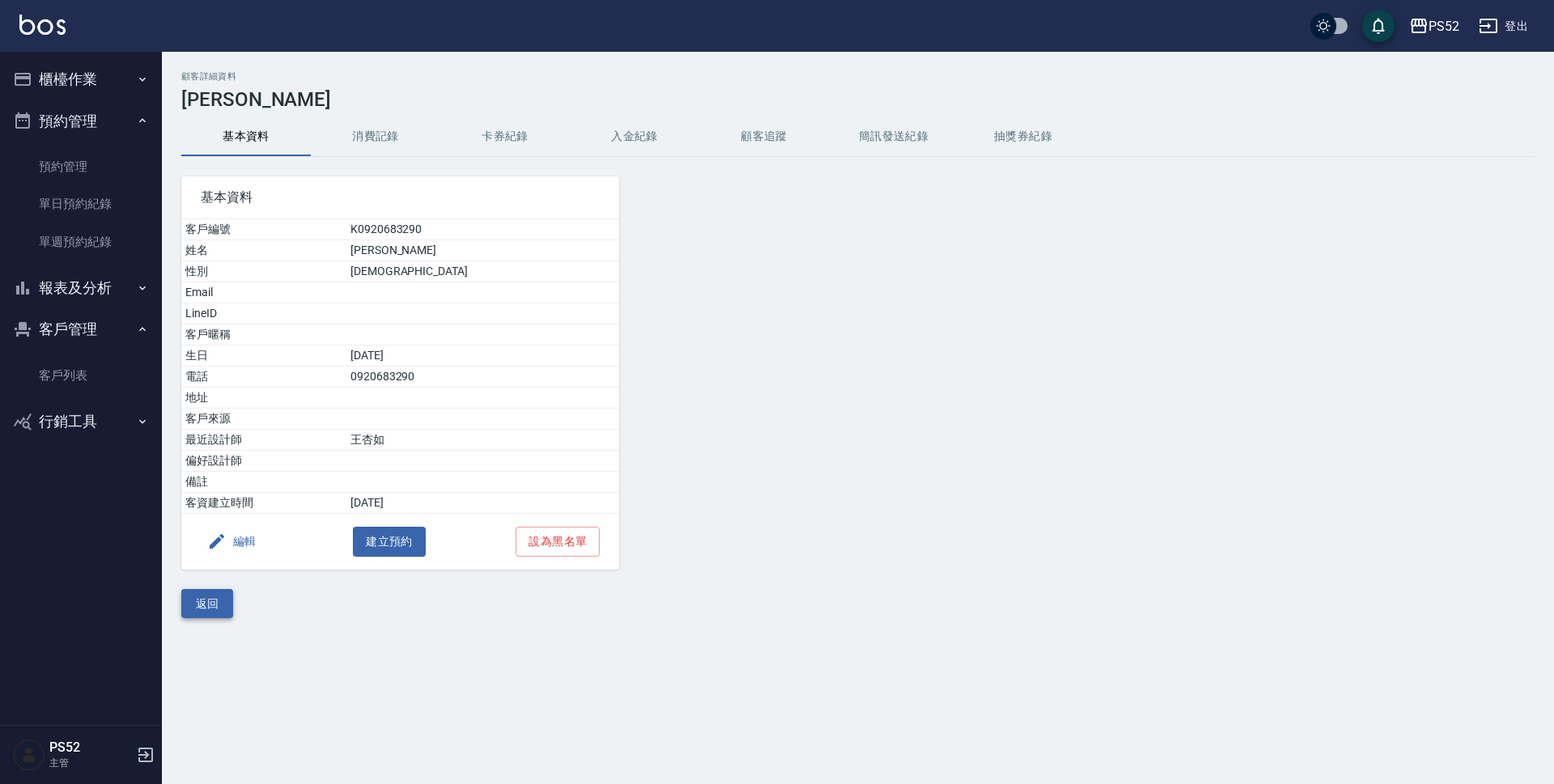
click at [200, 609] on button "返回" at bounding box center [207, 604] width 52 height 30
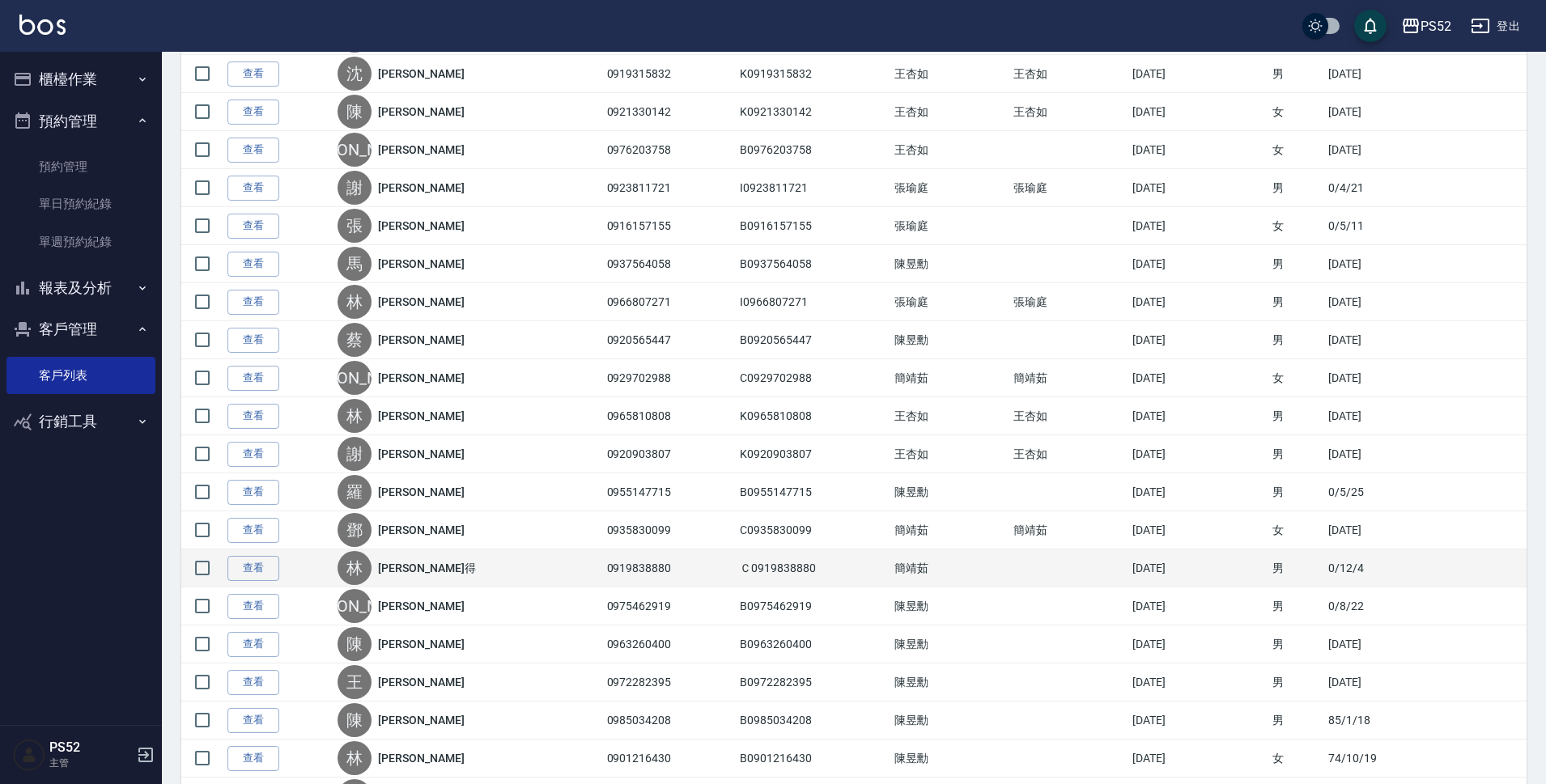
scroll to position [1133, 0]
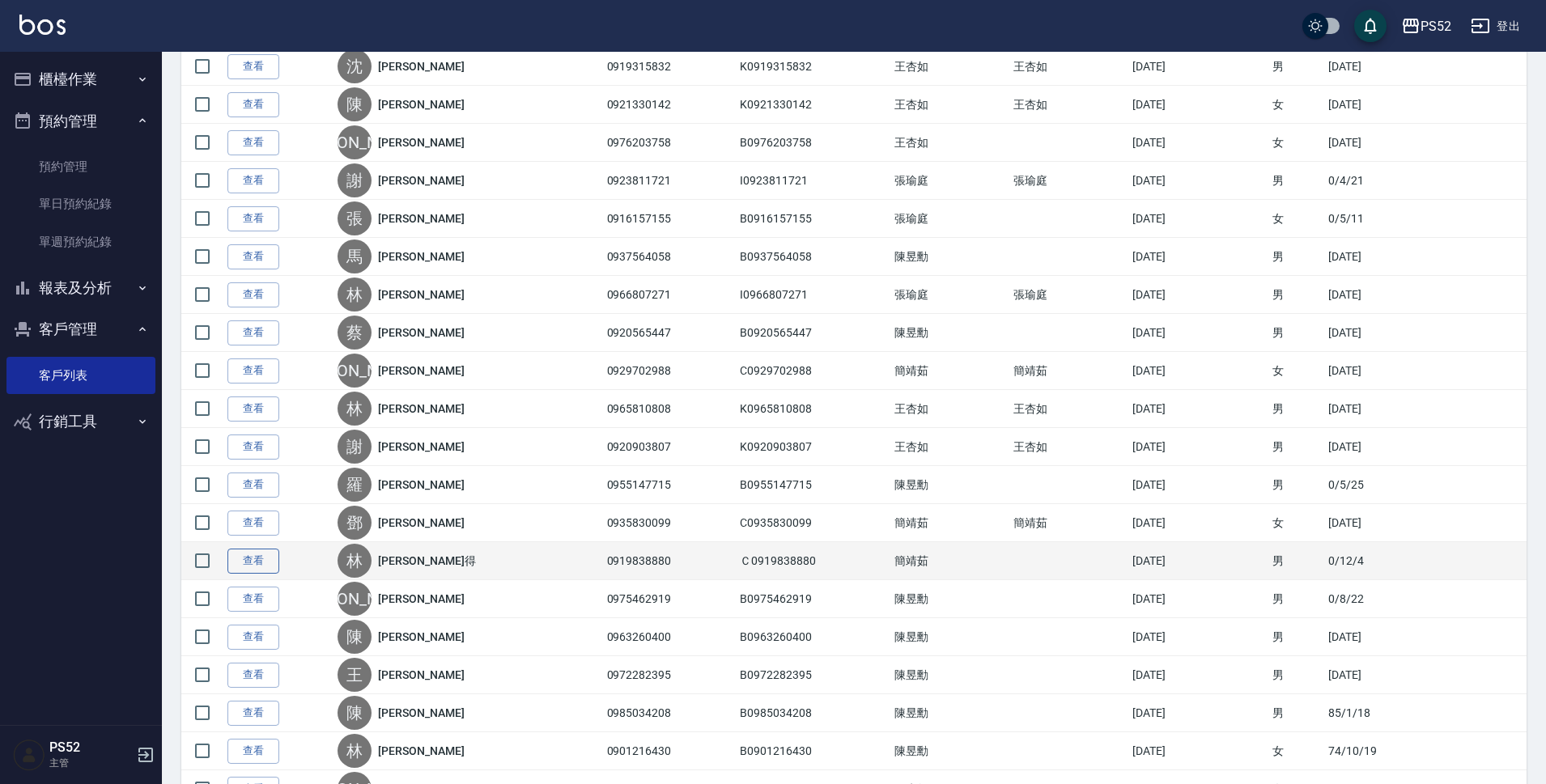
click at [256, 565] on link "查看" at bounding box center [253, 560] width 52 height 25
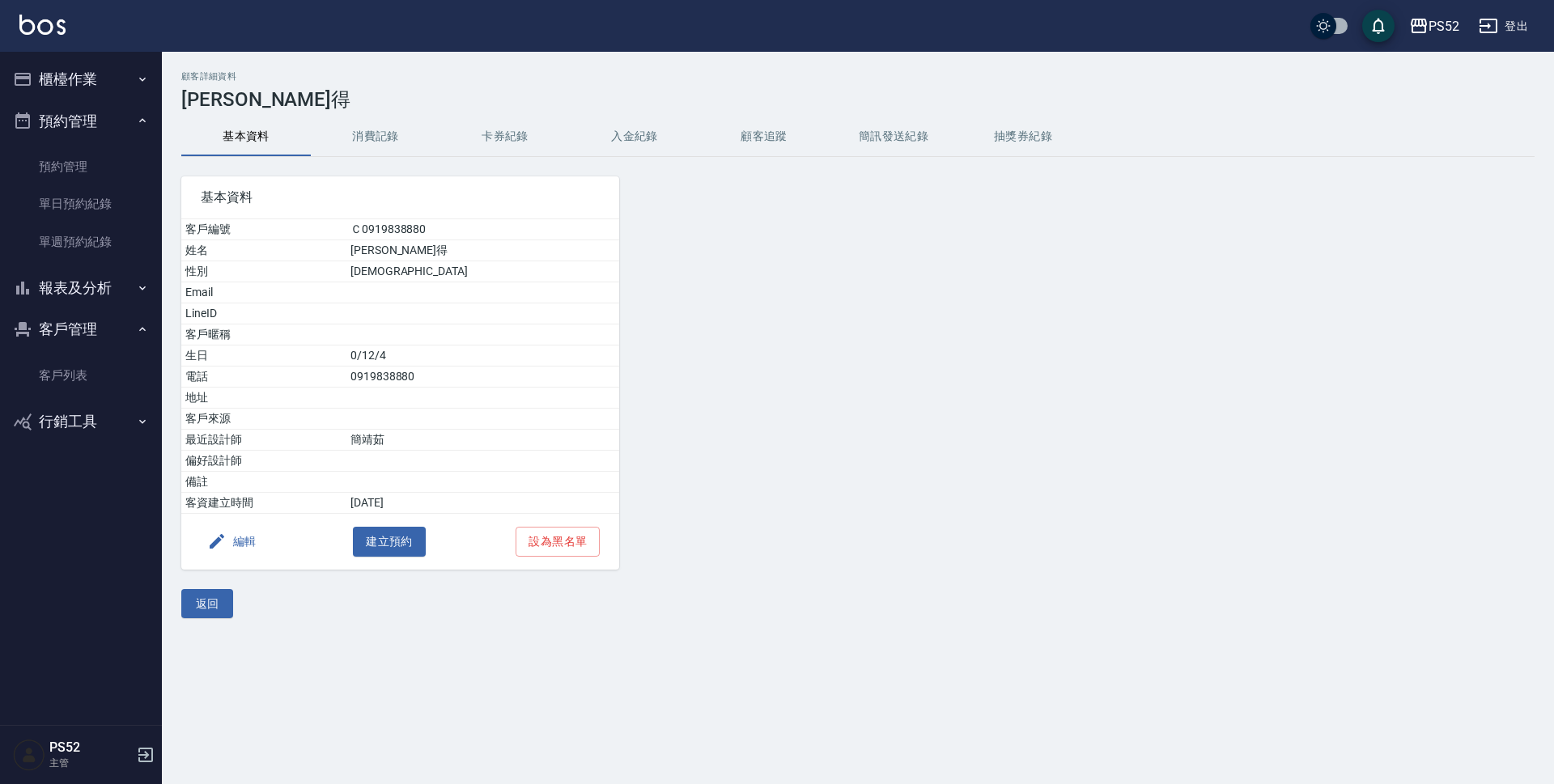
click at [243, 544] on button "編輯" at bounding box center [231, 542] width 63 height 30
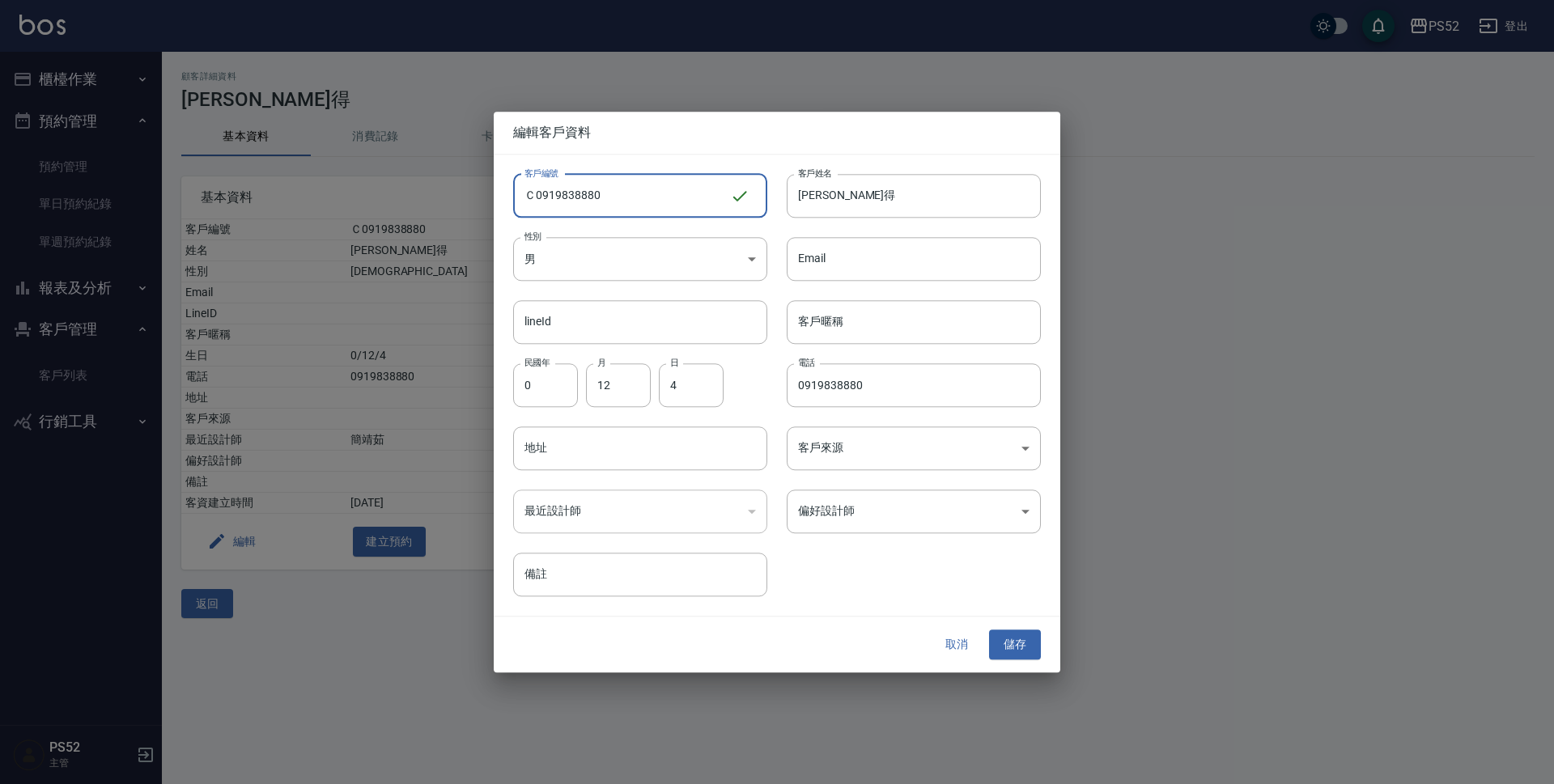
click at [535, 198] on input "Ｃ0919838880" at bounding box center [622, 196] width 217 height 44
type input "C0919838880"
click at [1020, 654] on button "儲存" at bounding box center [1015, 645] width 52 height 30
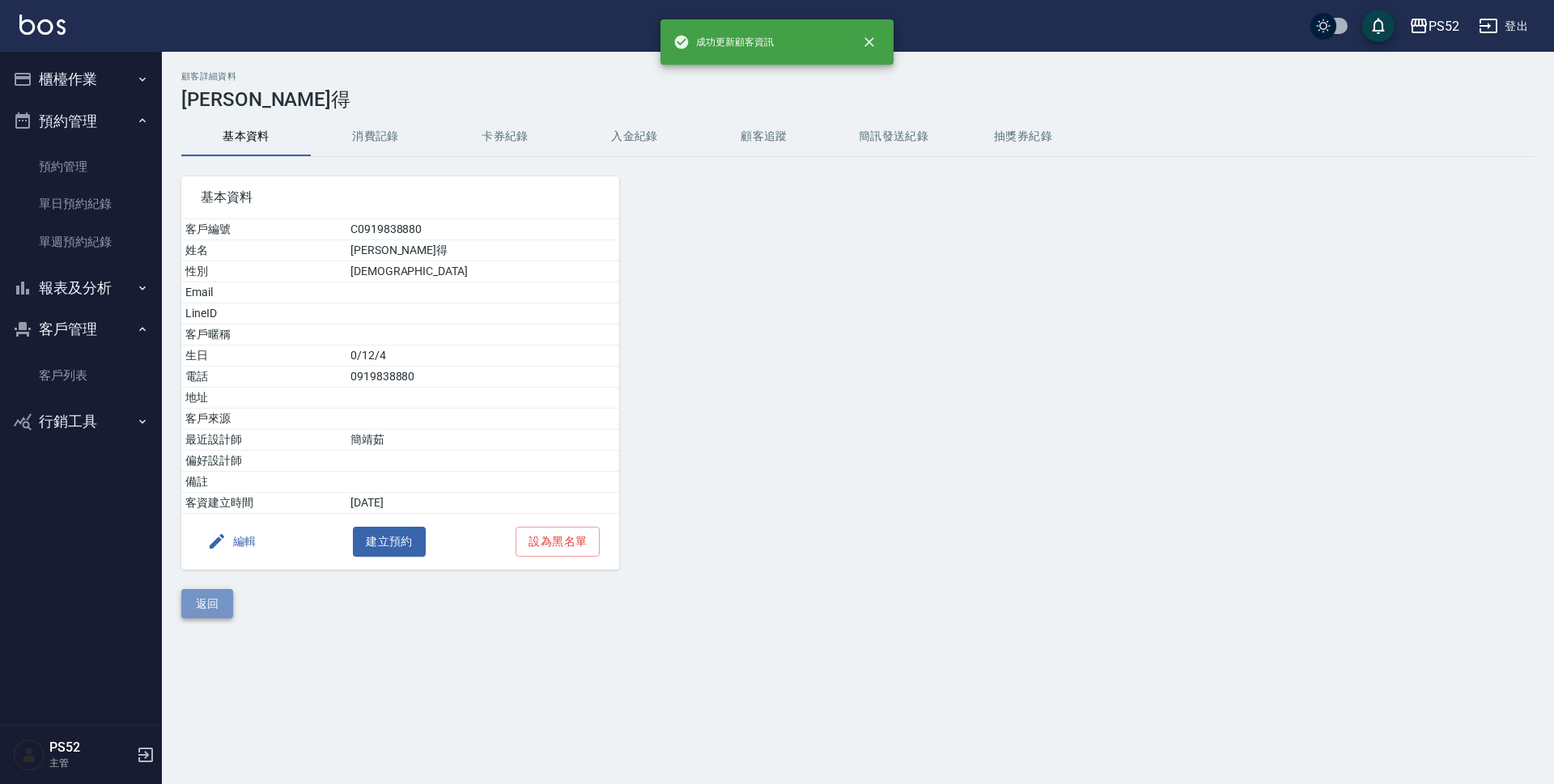
click at [189, 617] on button "返回" at bounding box center [207, 604] width 52 height 30
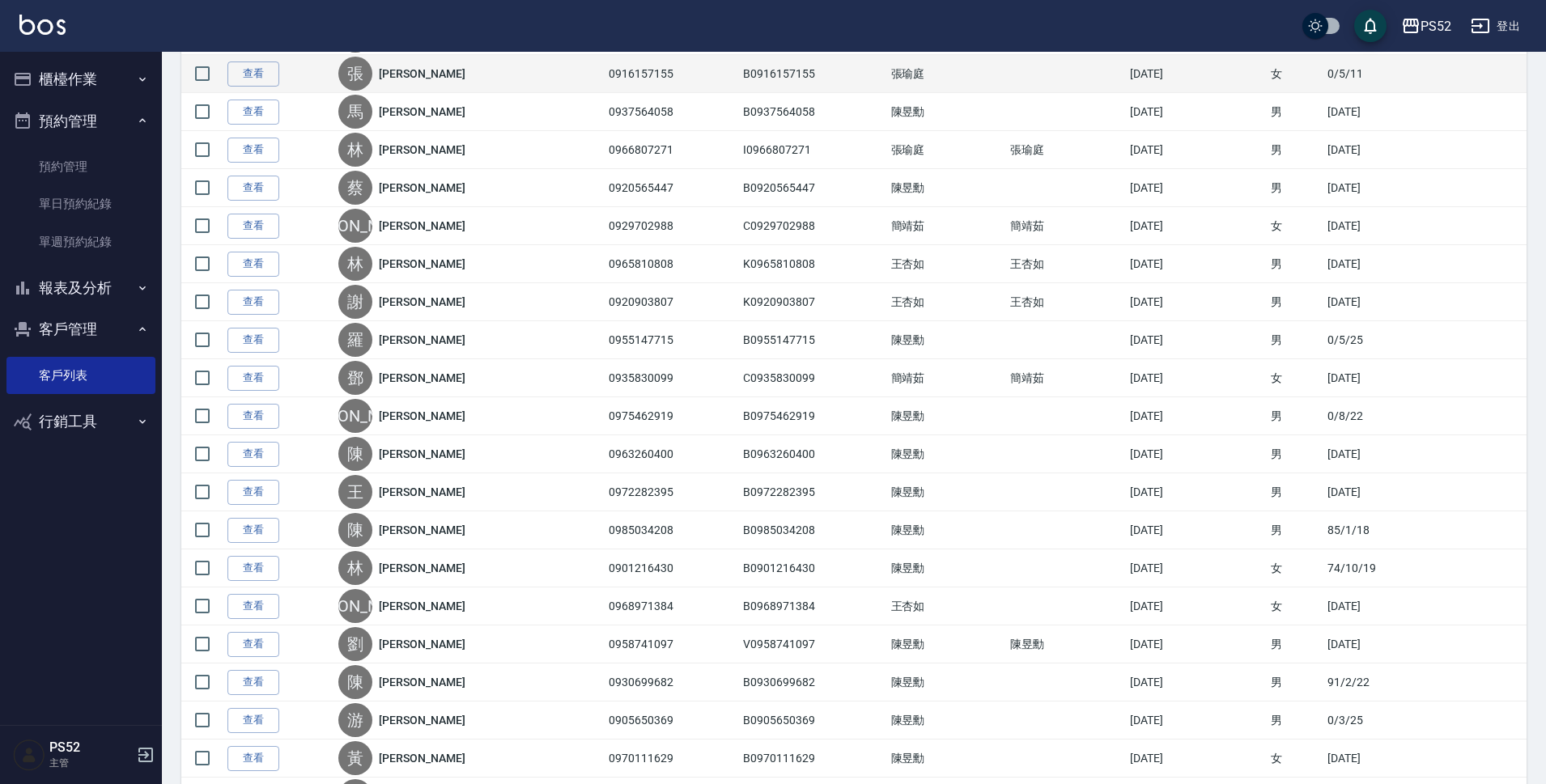
scroll to position [1321, 0]
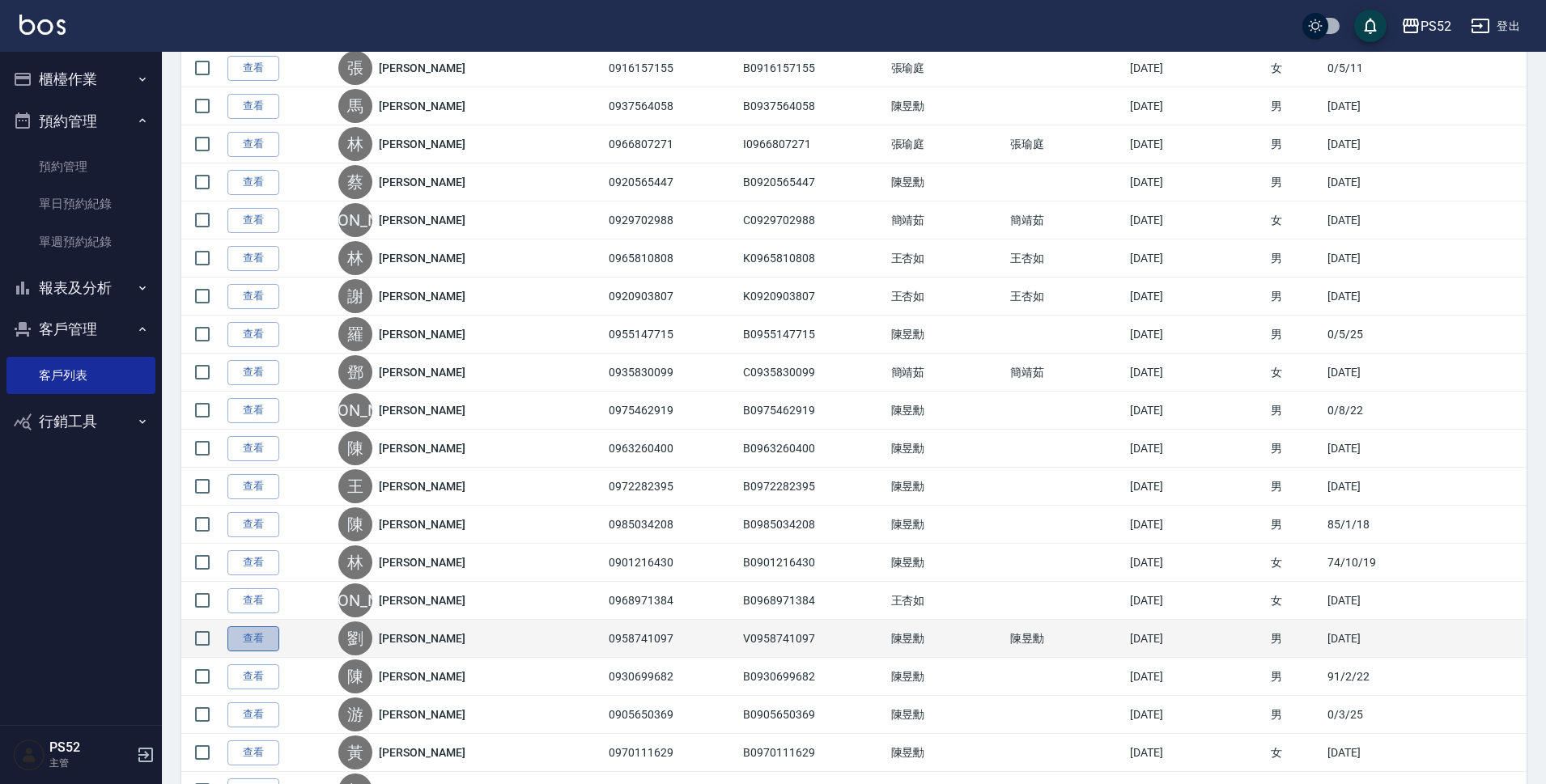
click at [260, 647] on link "查看" at bounding box center [253, 638] width 52 height 25
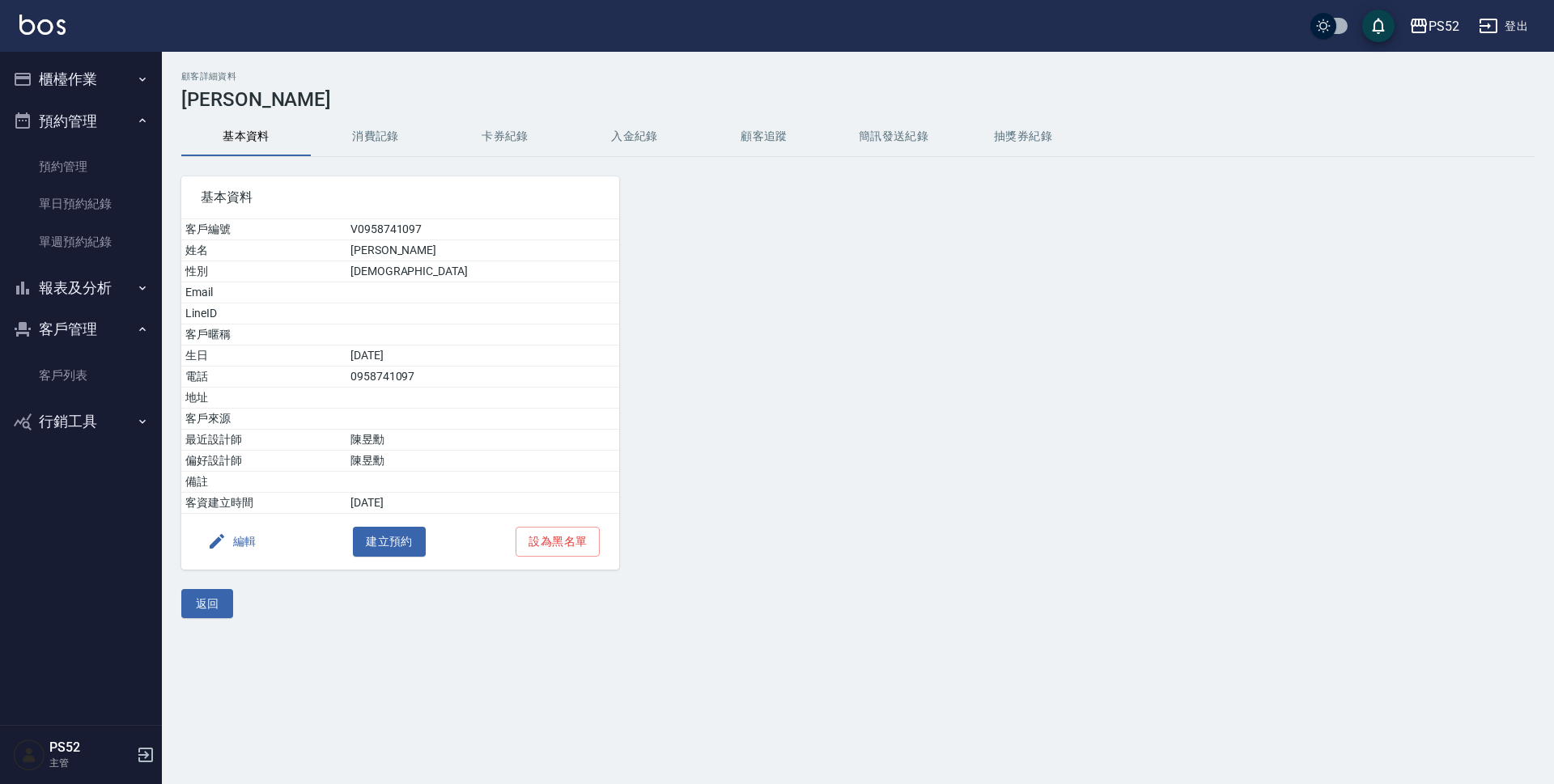
click at [264, 544] on div "編輯 建立預約 設為黑名單" at bounding box center [400, 542] width 438 height 56
click at [253, 545] on button "編輯" at bounding box center [231, 542] width 63 height 30
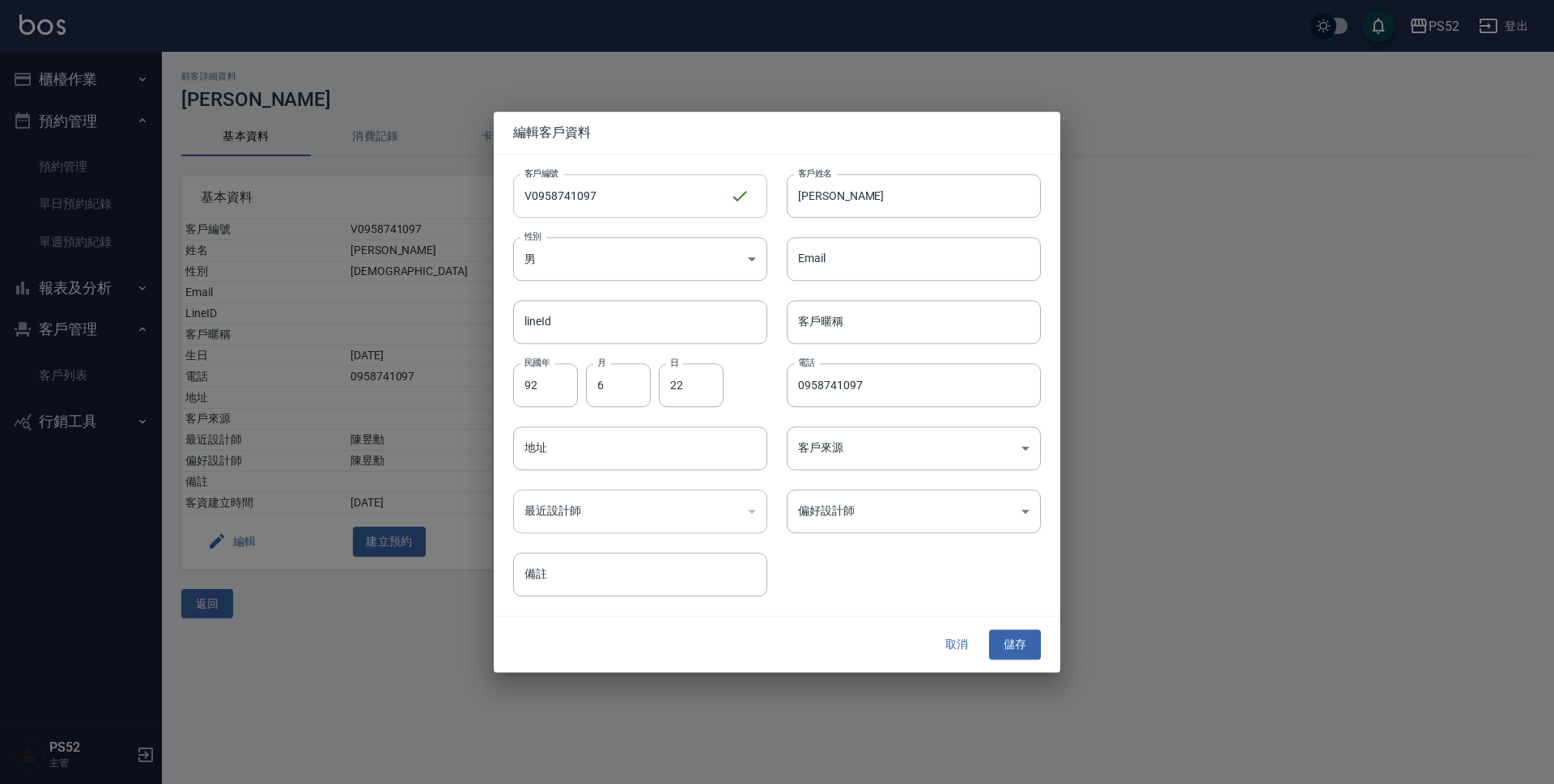
click at [527, 195] on input "V0958741097" at bounding box center [622, 196] width 217 height 44
type input "P0958741097"
click at [1013, 662] on div "取消 儲存" at bounding box center [777, 645] width 566 height 56
click at [1016, 642] on button "儲存" at bounding box center [1015, 645] width 52 height 30
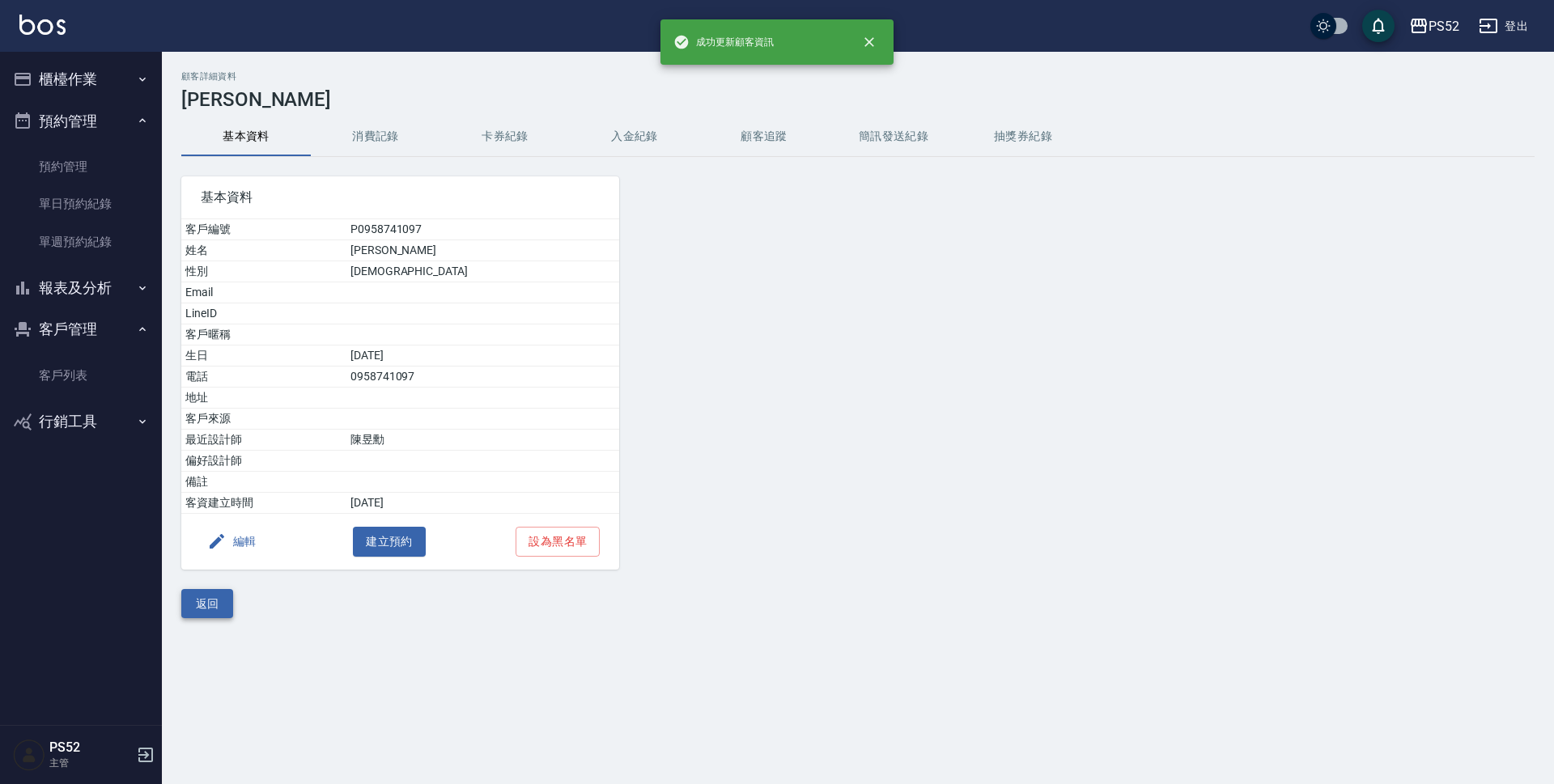
click at [221, 613] on button "返回" at bounding box center [207, 604] width 52 height 30
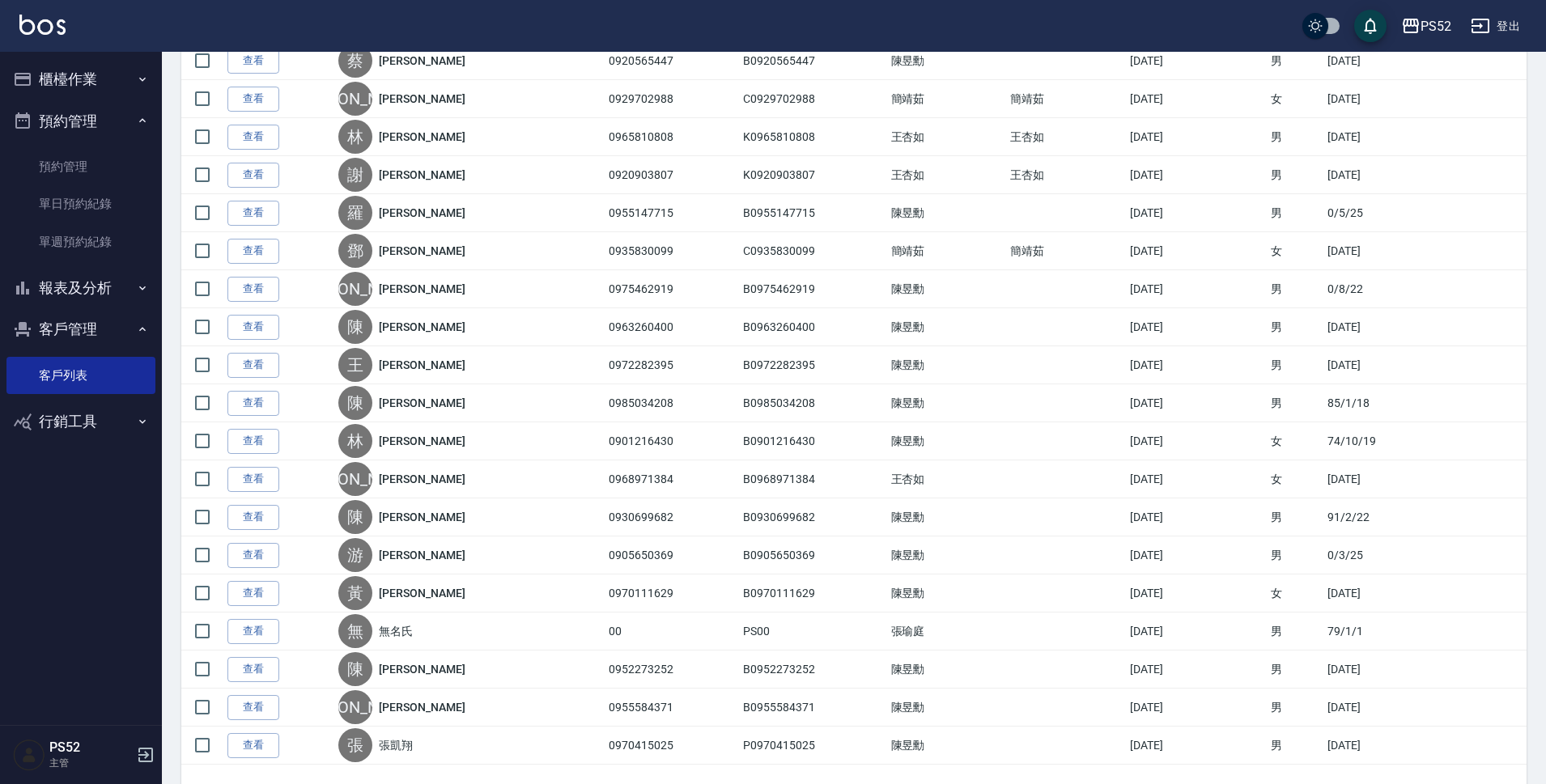
scroll to position [1536, 0]
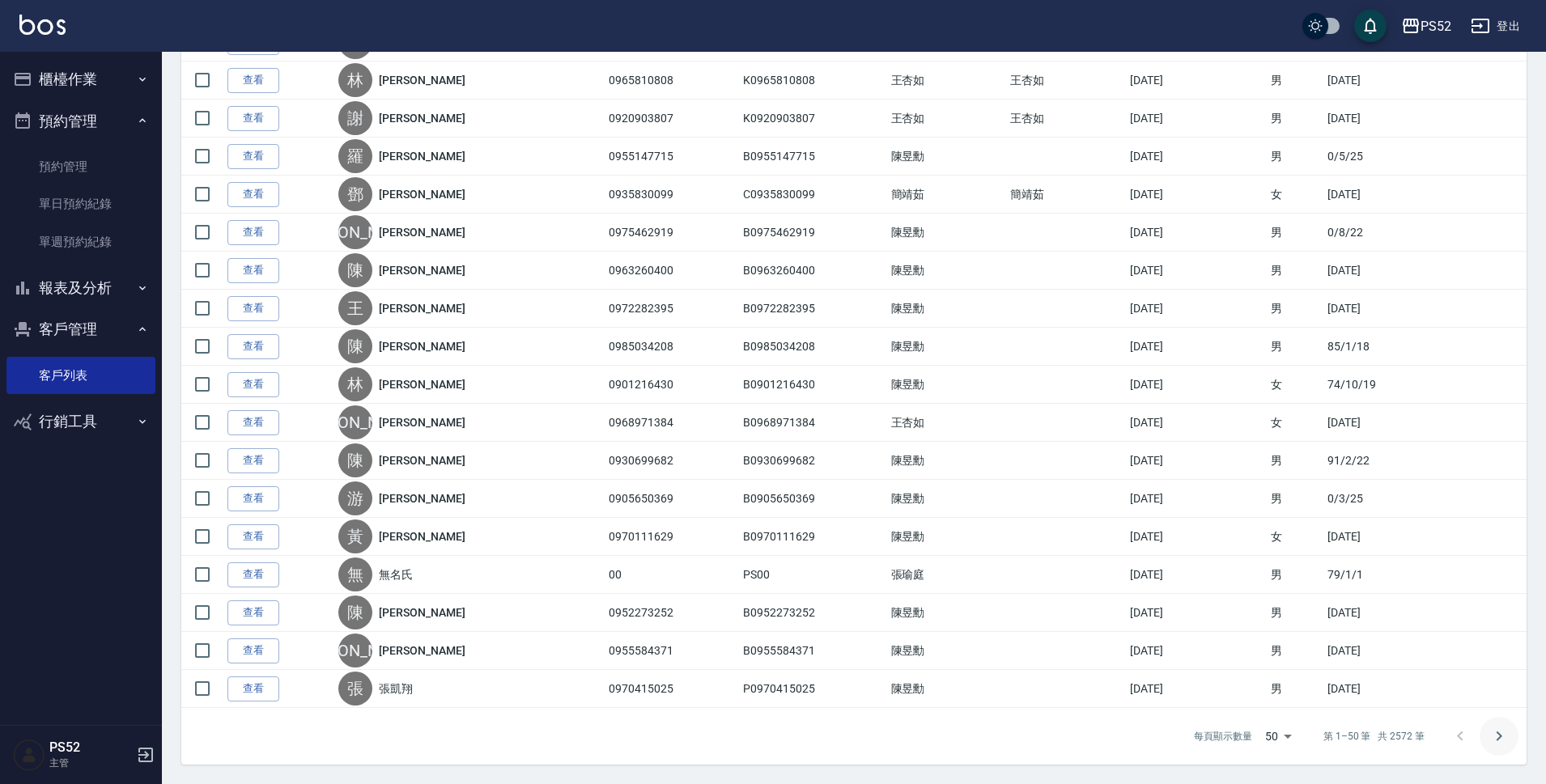
click at [1508, 732] on button "Go to next page" at bounding box center [1498, 735] width 39 height 39
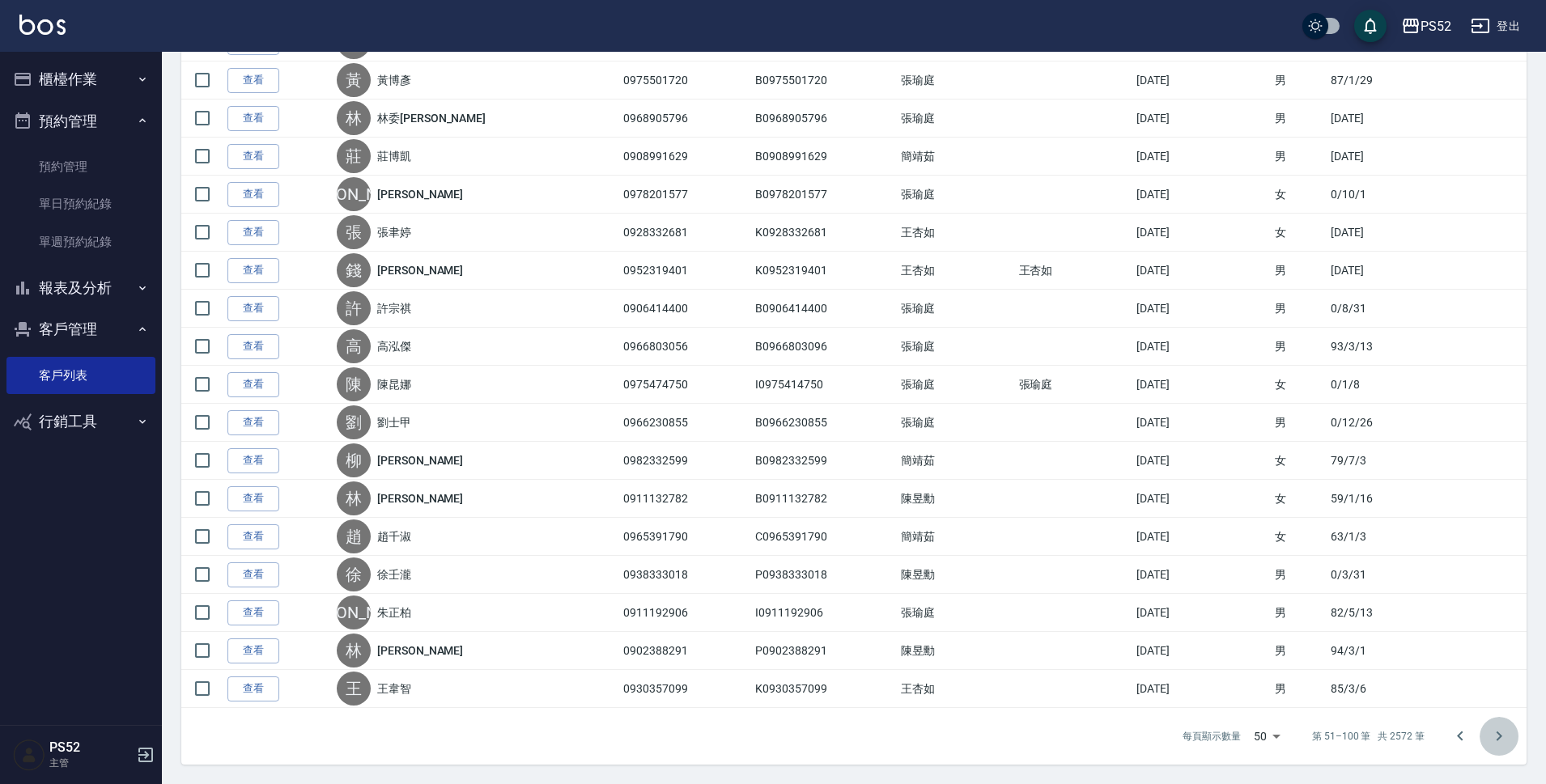
click at [1504, 735] on icon "Go to next page" at bounding box center [1498, 735] width 19 height 19
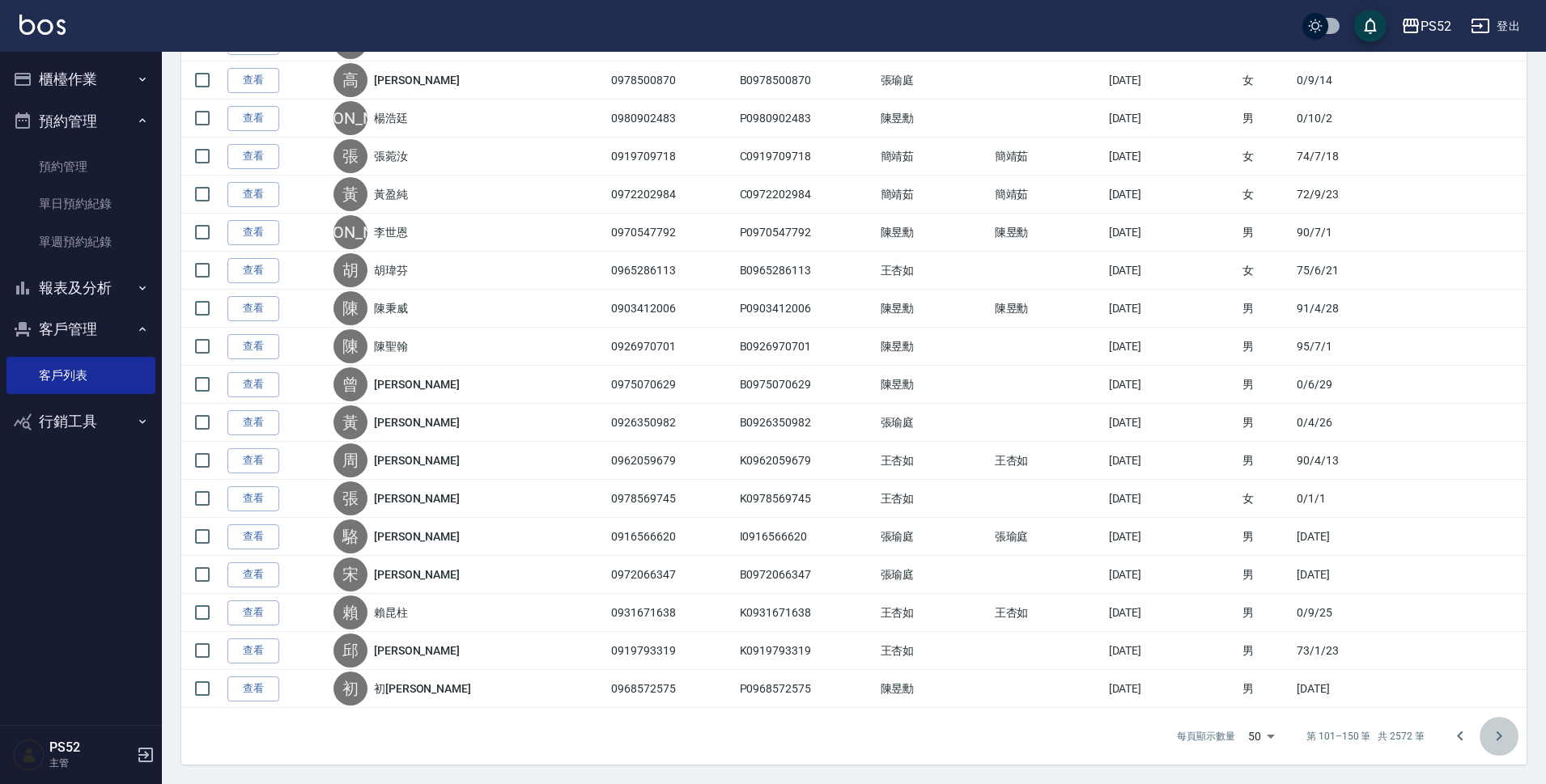
click at [1493, 739] on icon "Go to next page" at bounding box center [1498, 735] width 19 height 19
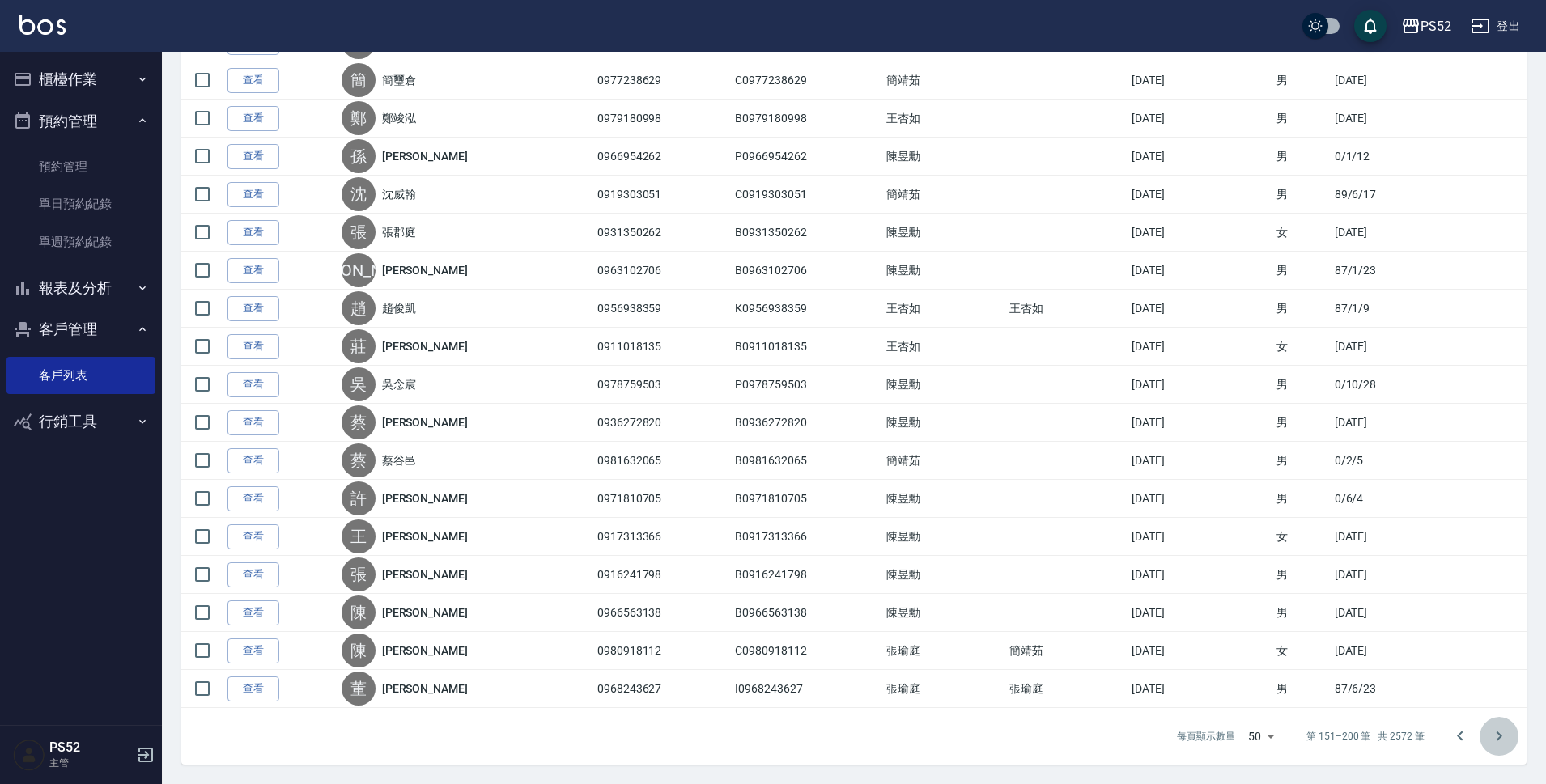
click at [1490, 745] on icon "Go to next page" at bounding box center [1498, 735] width 19 height 19
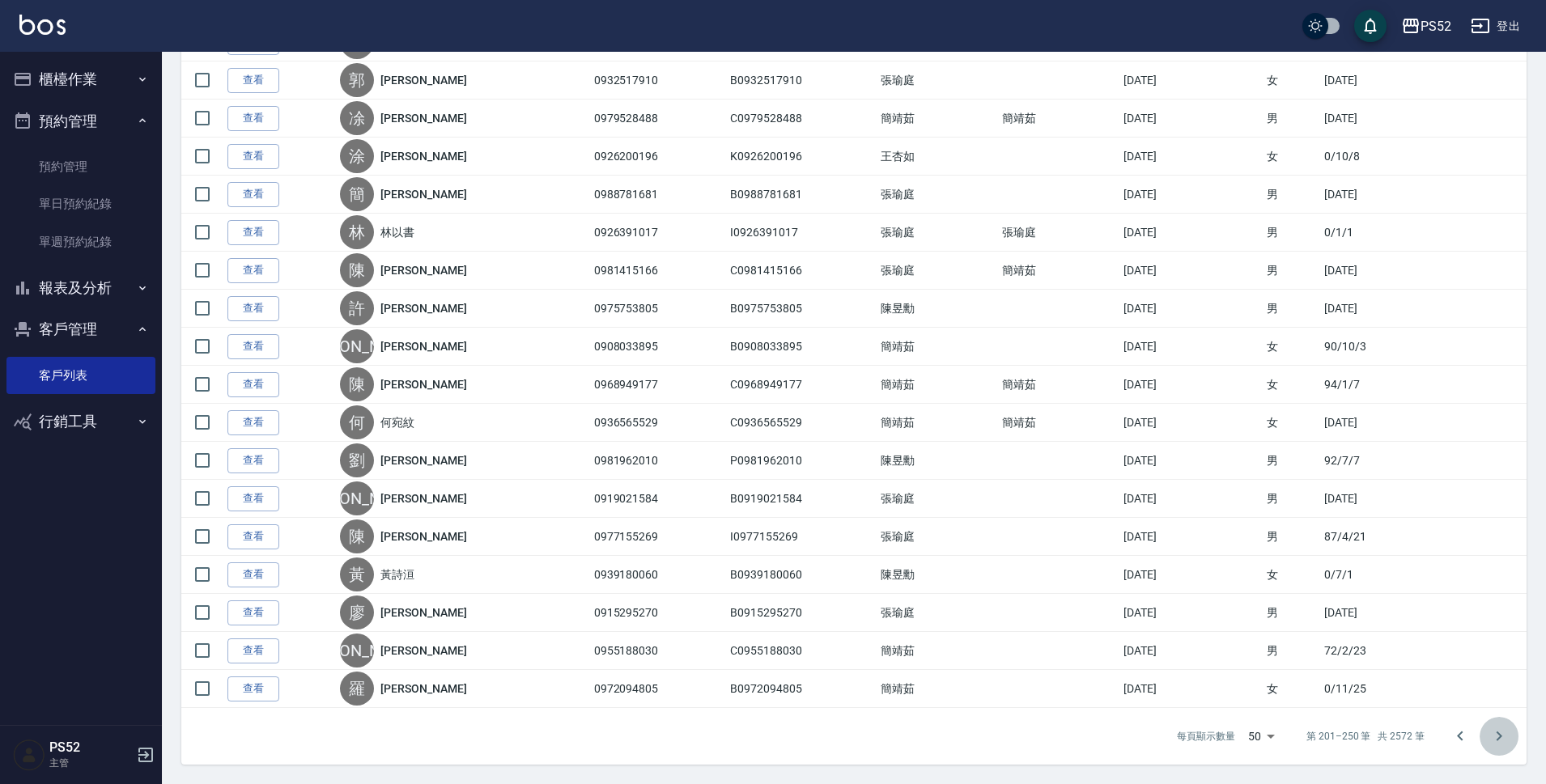
click at [1509, 738] on button "Go to next page" at bounding box center [1498, 735] width 39 height 39
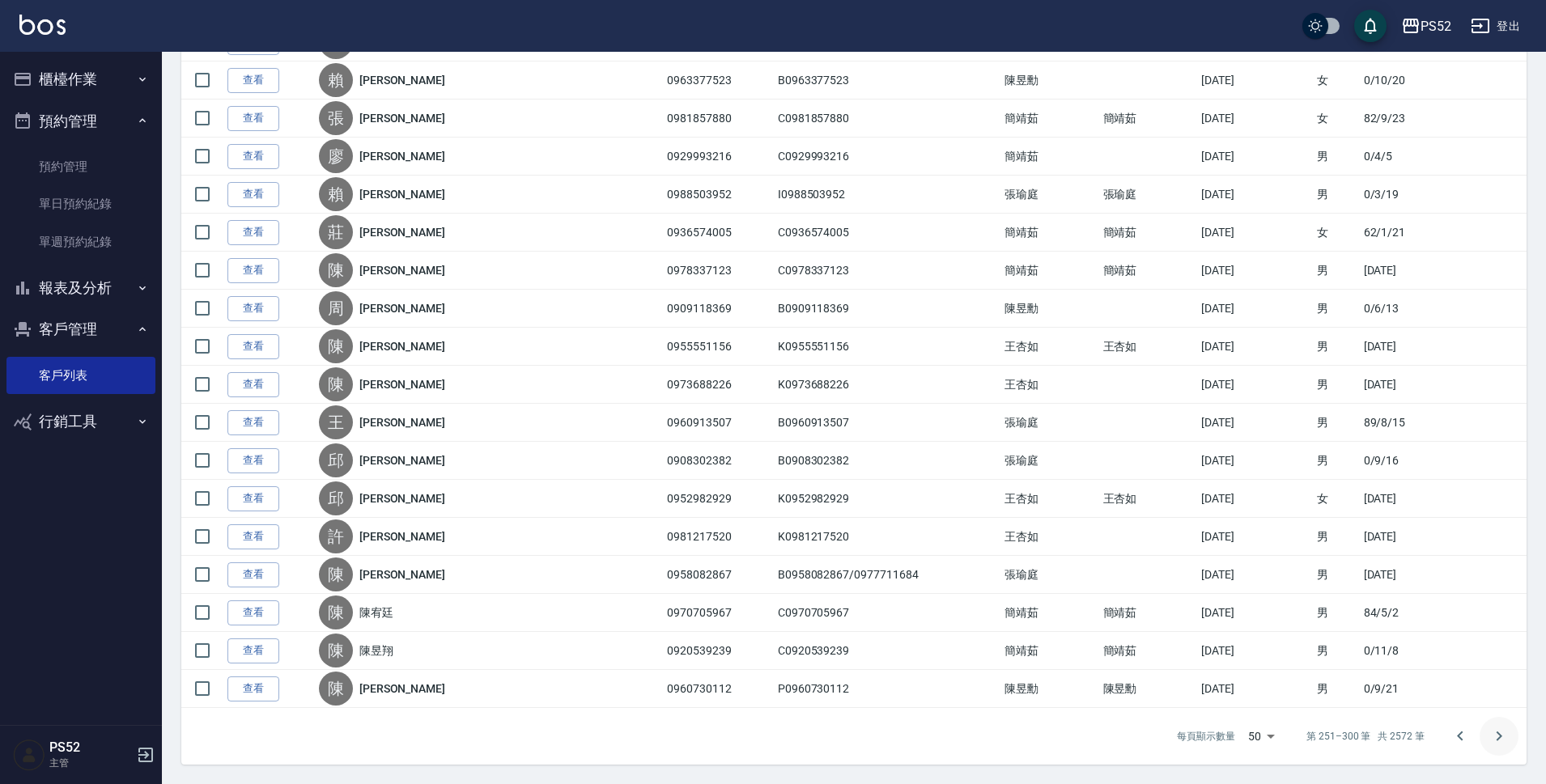
click at [1503, 737] on icon "Go to next page" at bounding box center [1498, 735] width 19 height 19
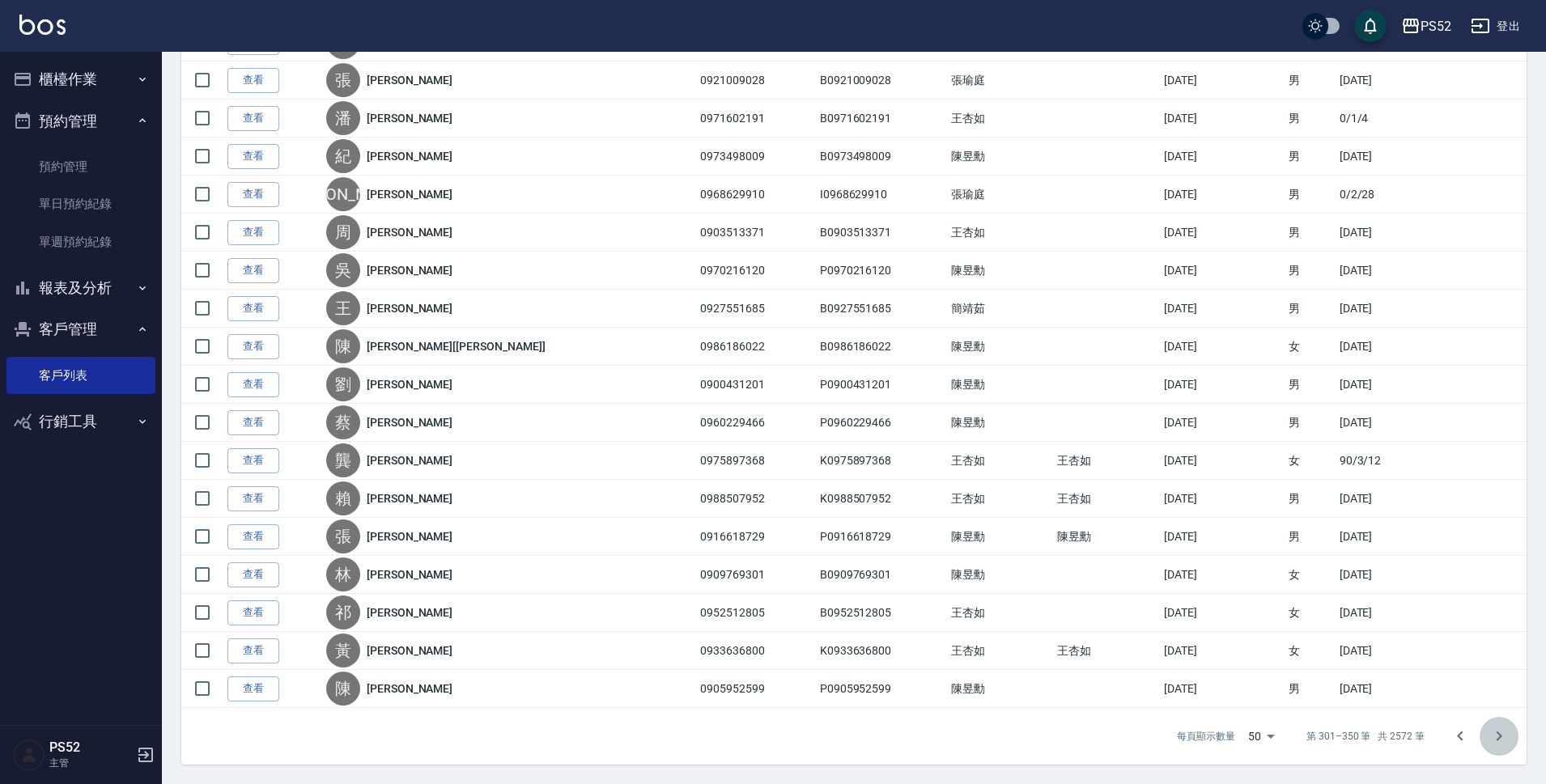
click at [1506, 730] on icon "Go to next page" at bounding box center [1498, 735] width 19 height 19
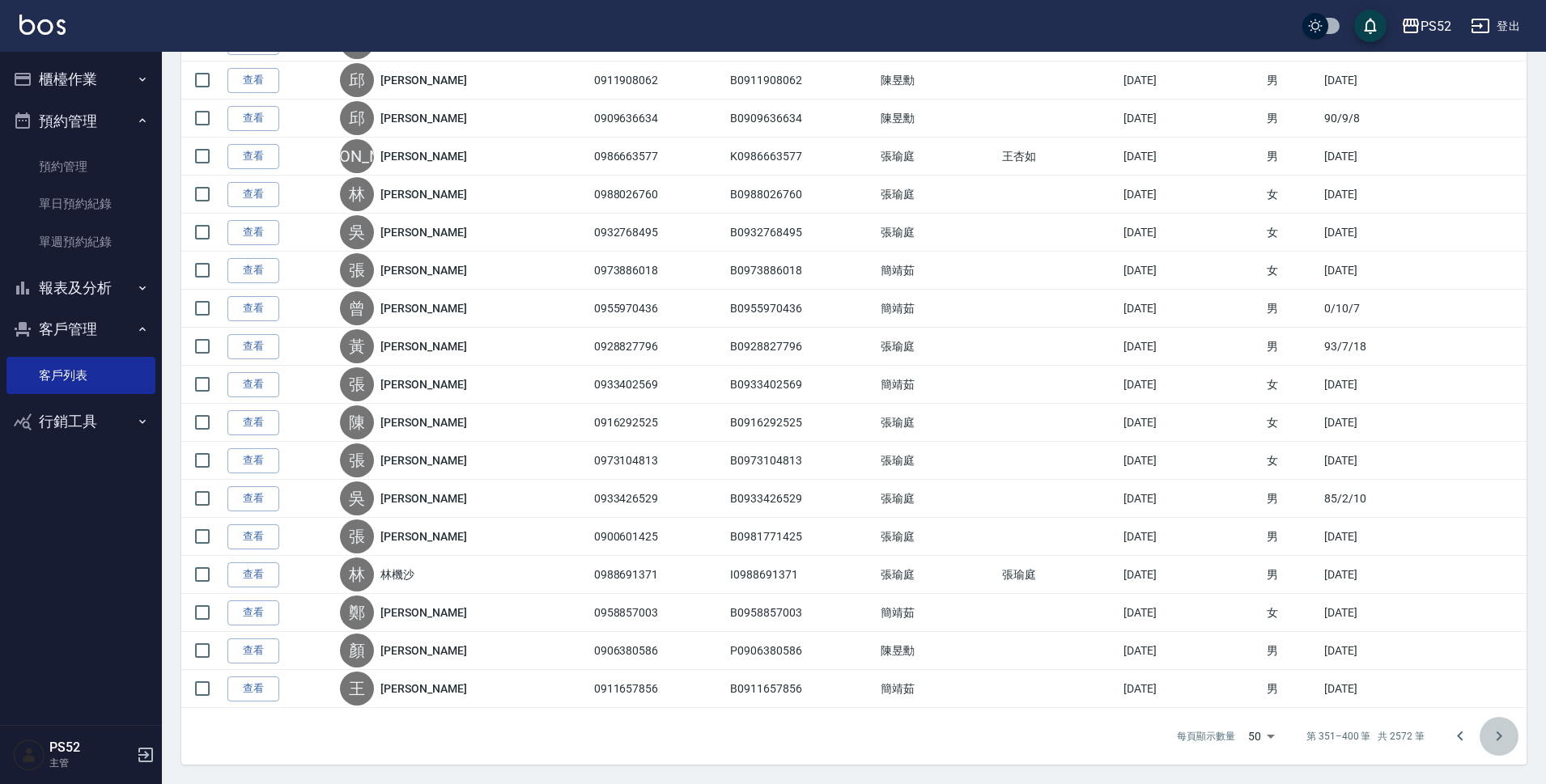
click at [1500, 741] on icon "Go to next page" at bounding box center [1498, 735] width 19 height 19
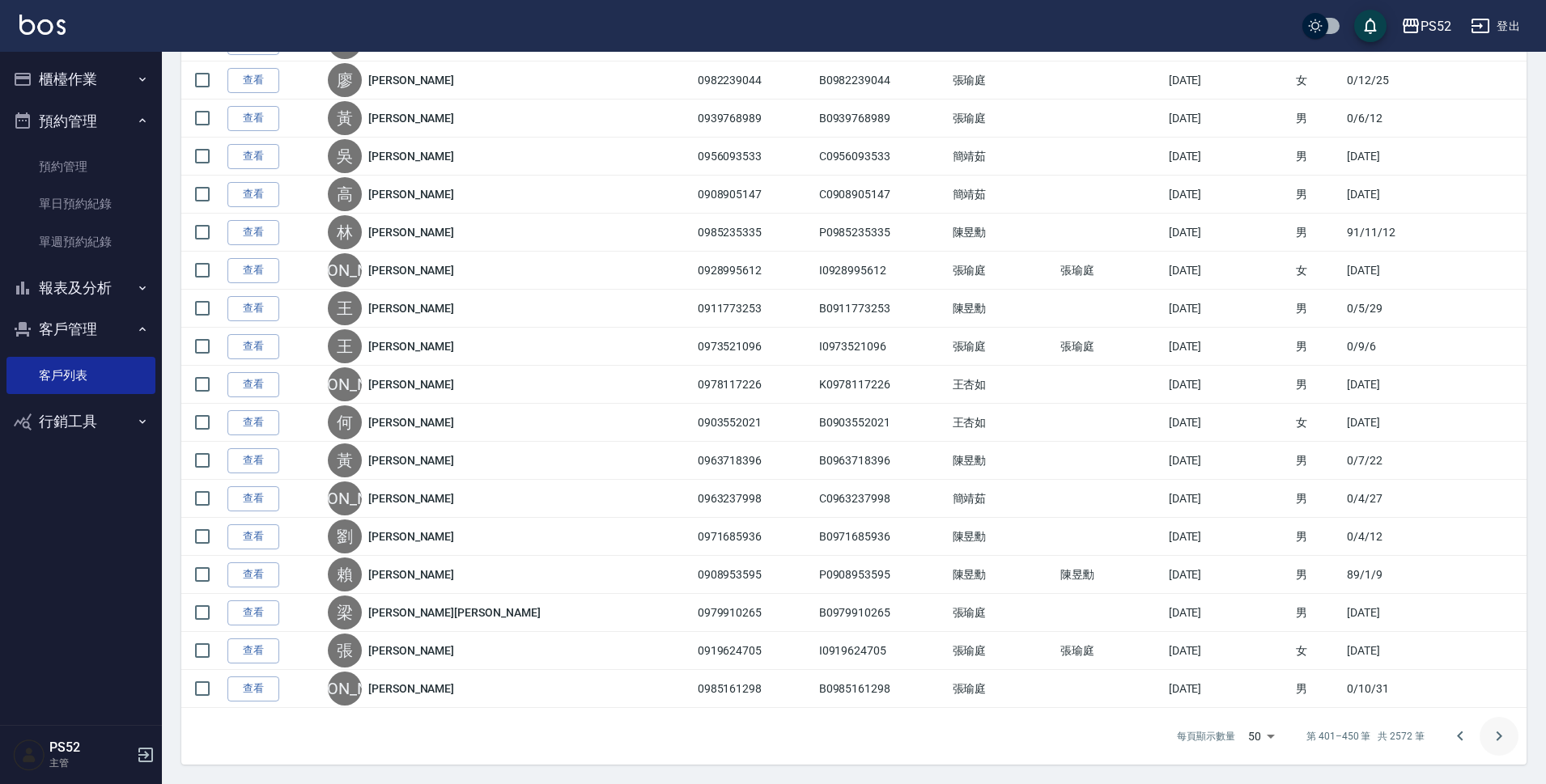
click at [1503, 744] on icon "Go to next page" at bounding box center [1498, 735] width 19 height 19
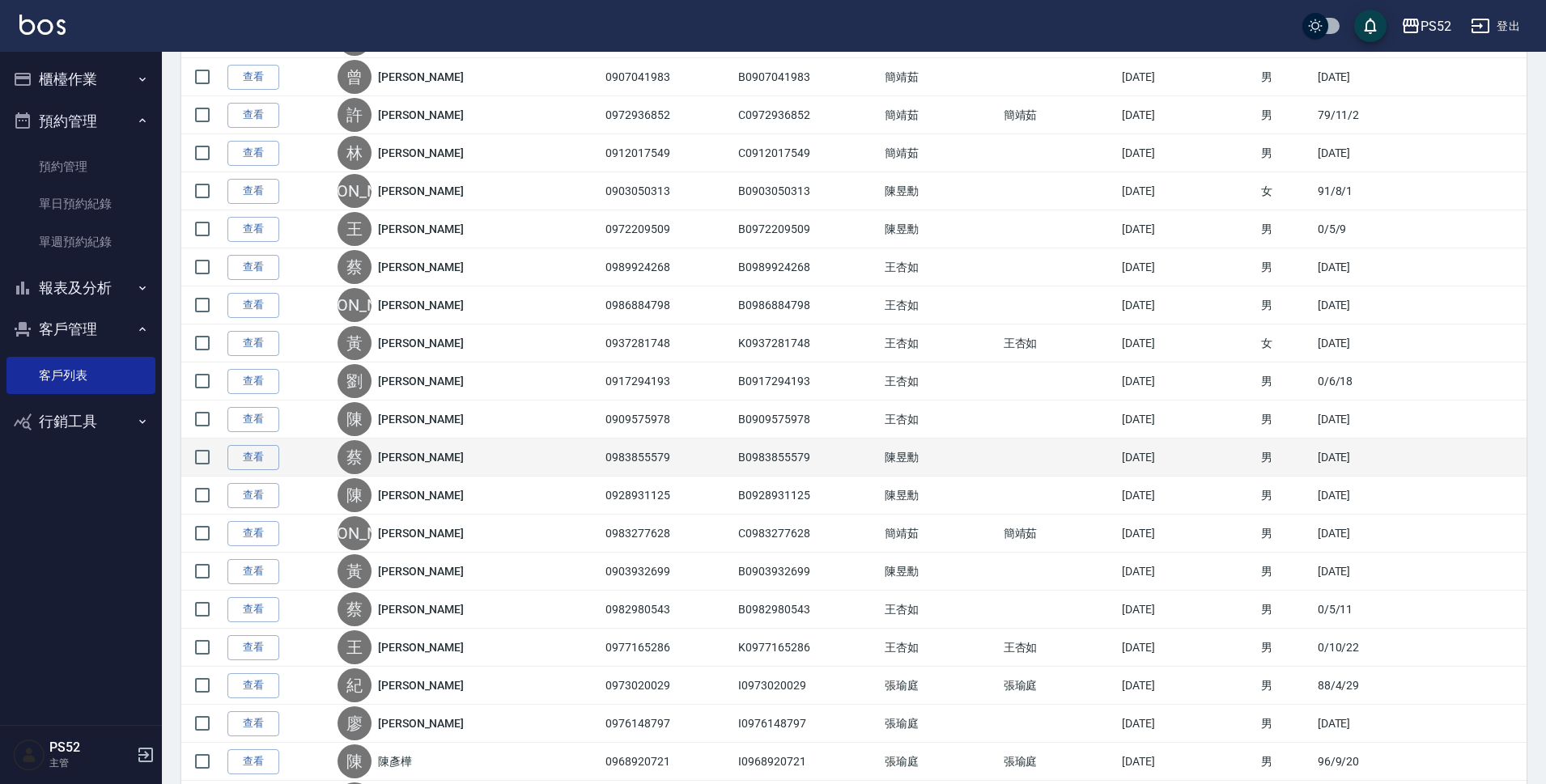
scroll to position [647, 0]
